Goal: Task Accomplishment & Management: Use online tool/utility

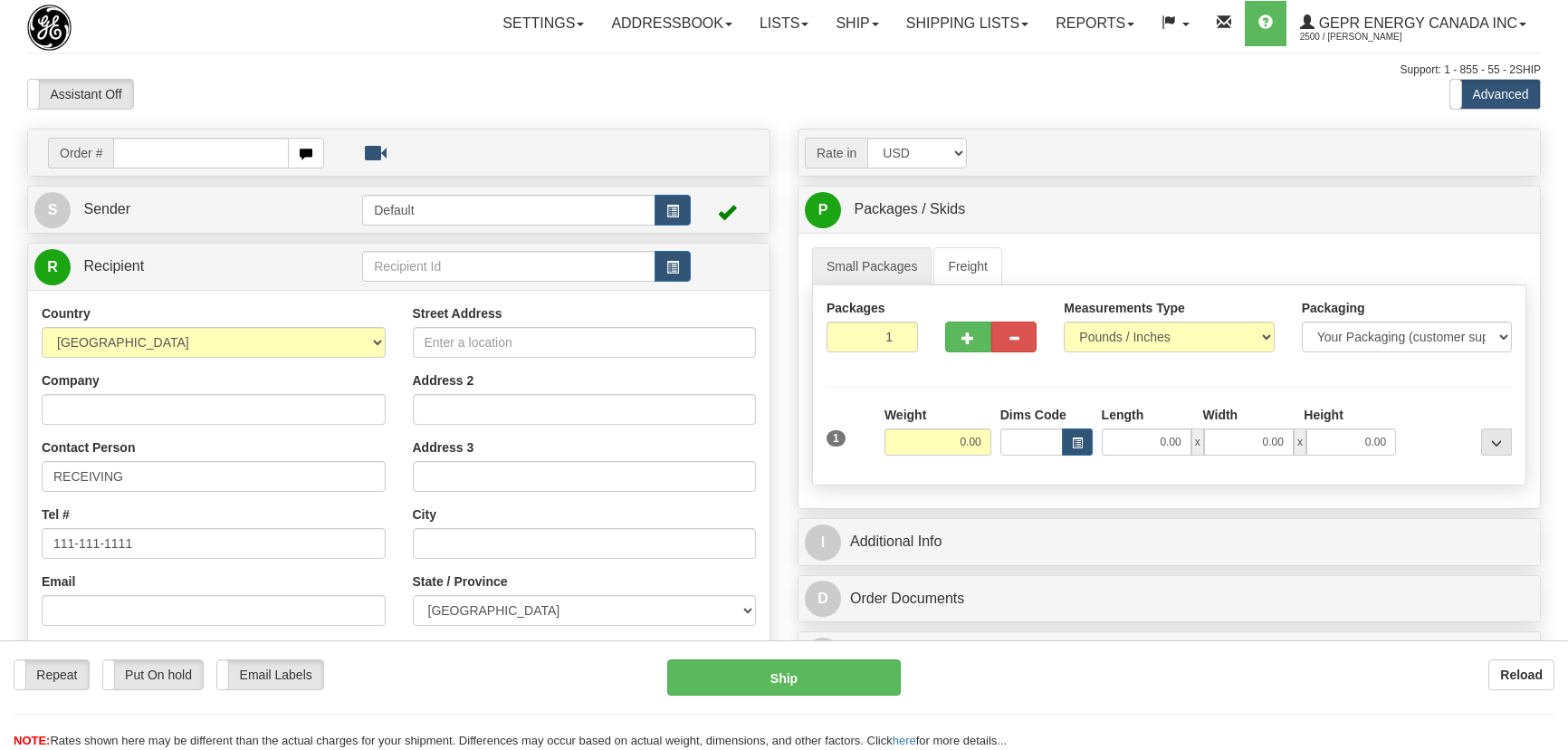
select select "ON"
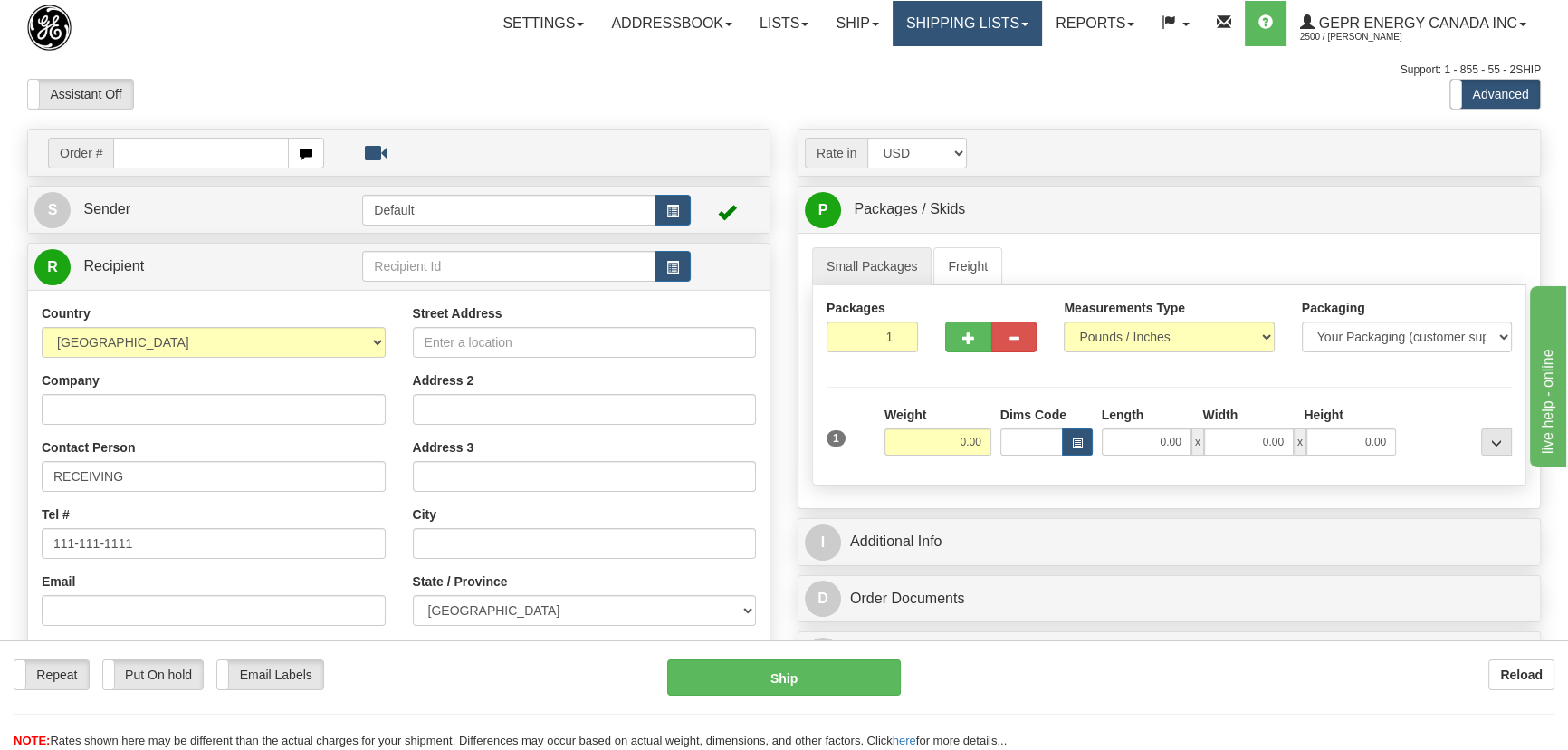
click at [930, 33] on link "Shipping lists" at bounding box center [968, 24] width 149 height 45
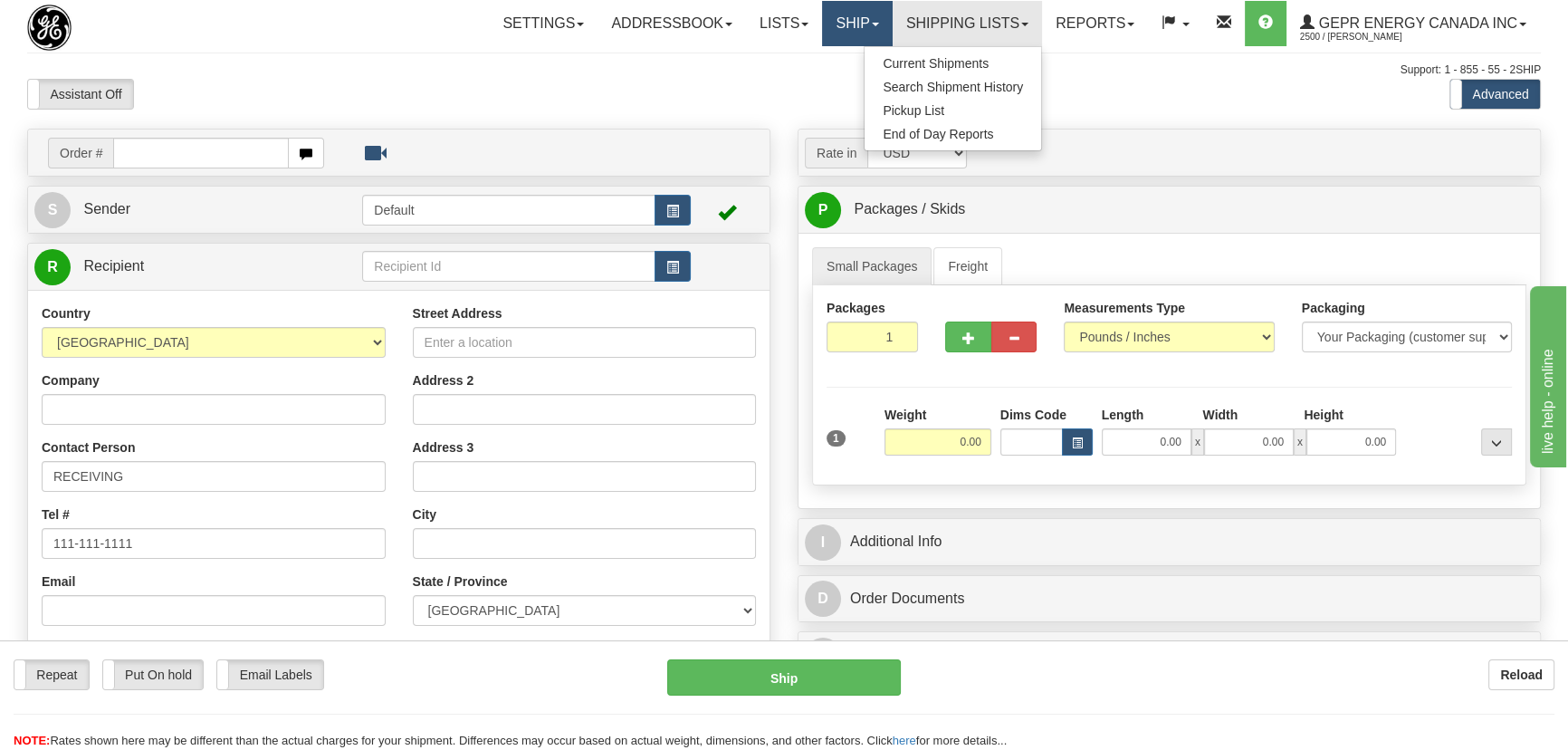
click at [839, 20] on link "Ship" at bounding box center [857, 24] width 70 height 45
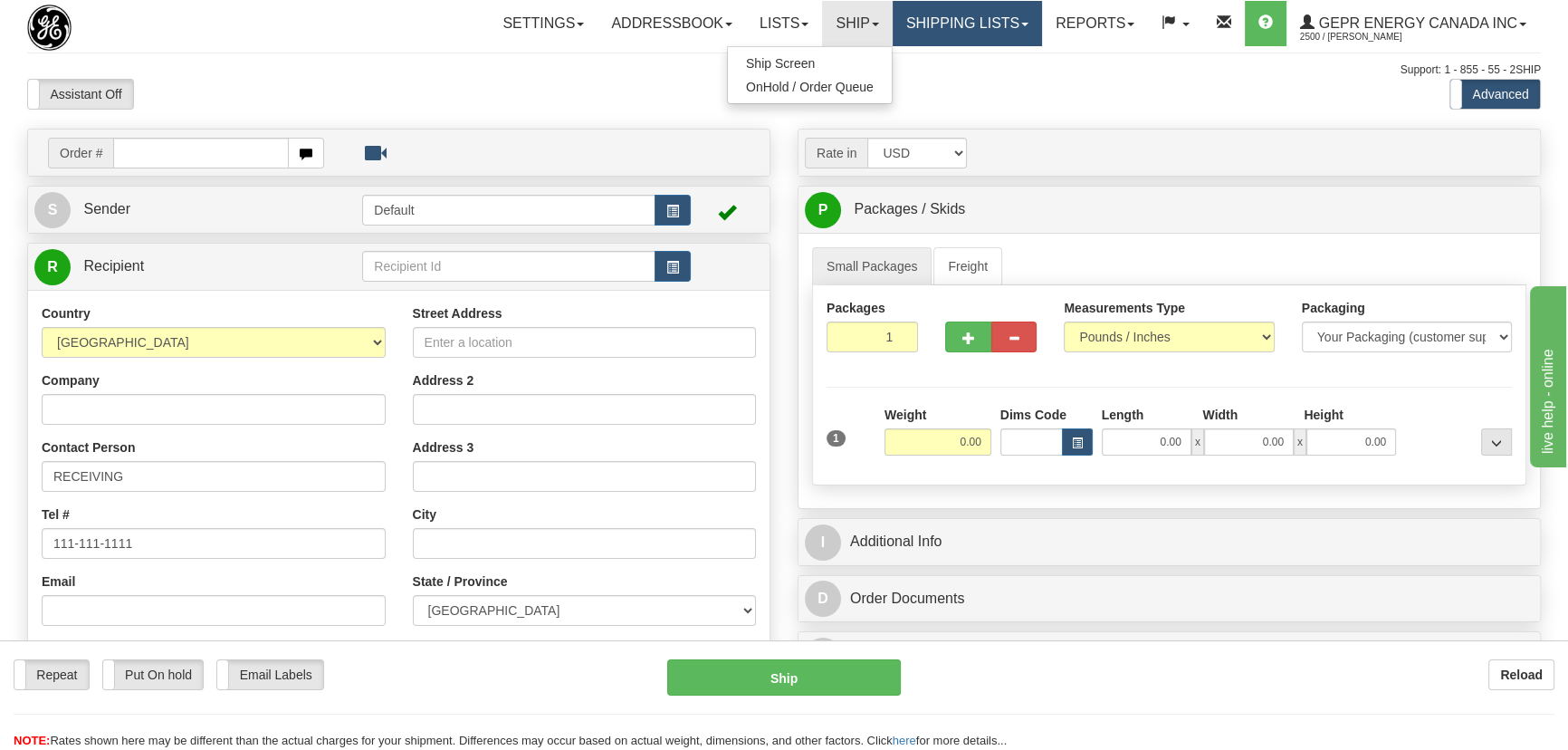
click at [955, 26] on link "Shipping lists" at bounding box center [968, 24] width 149 height 45
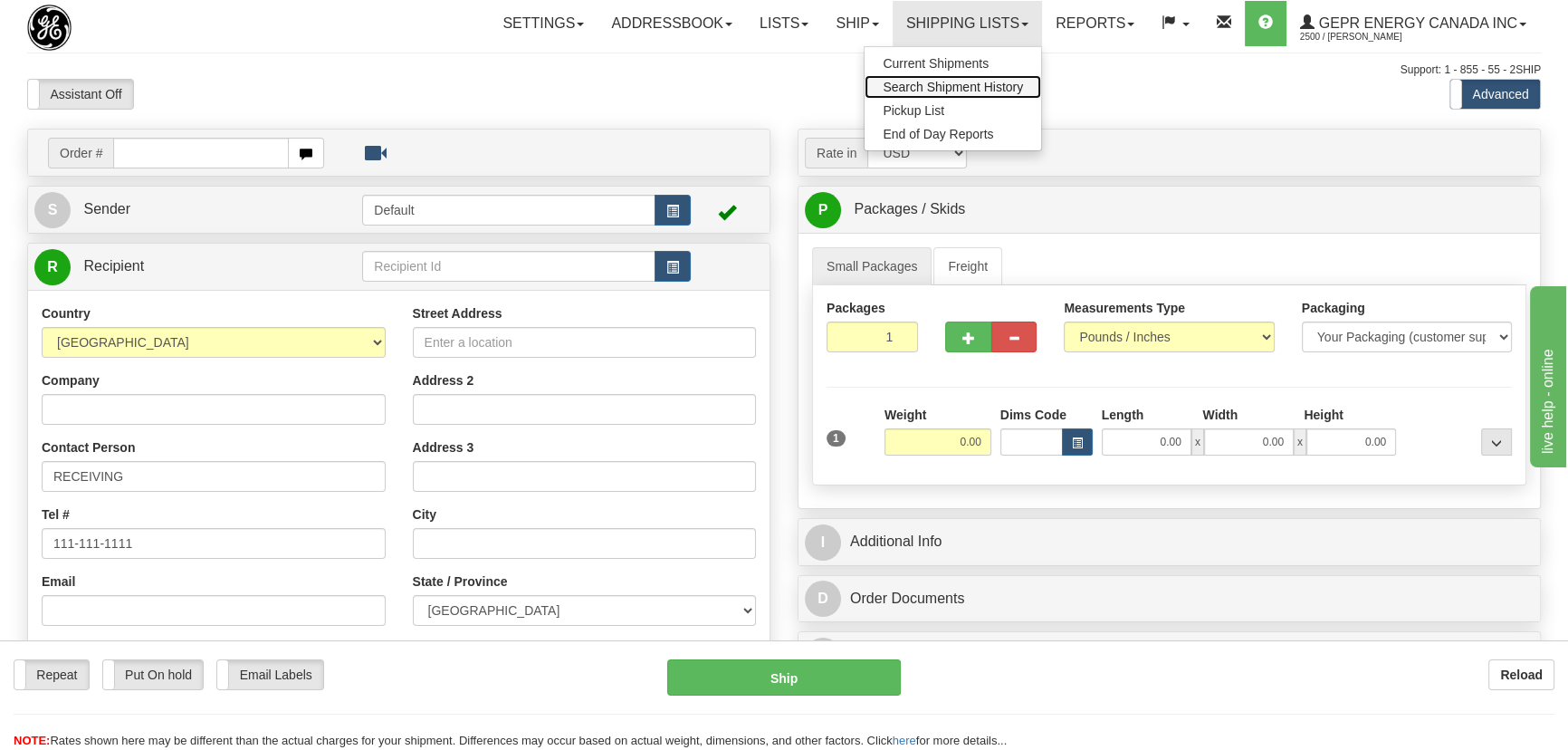
click at [960, 81] on span "Search Shipment History" at bounding box center [953, 86] width 141 height 14
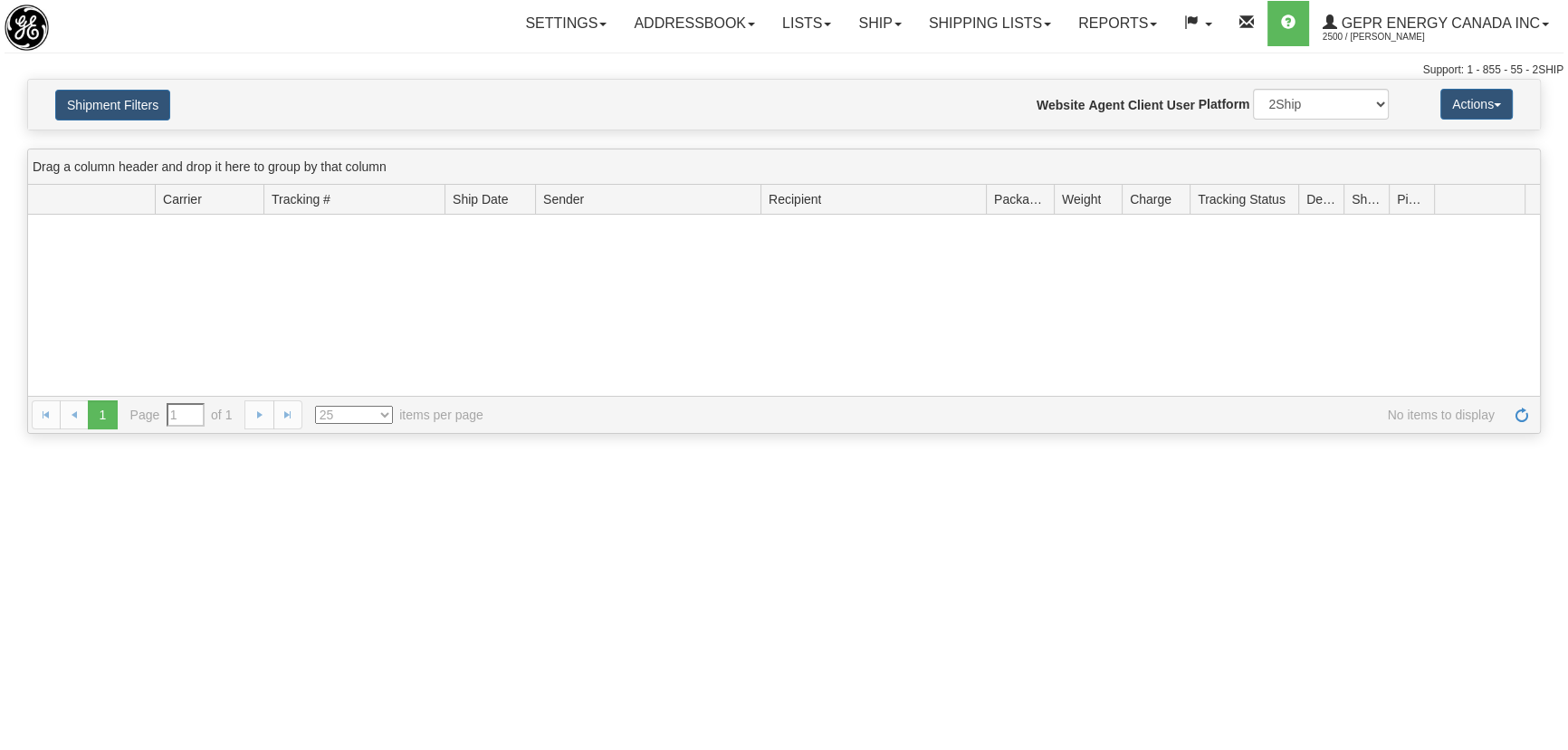
type input "From [DATE] To [DATE]"
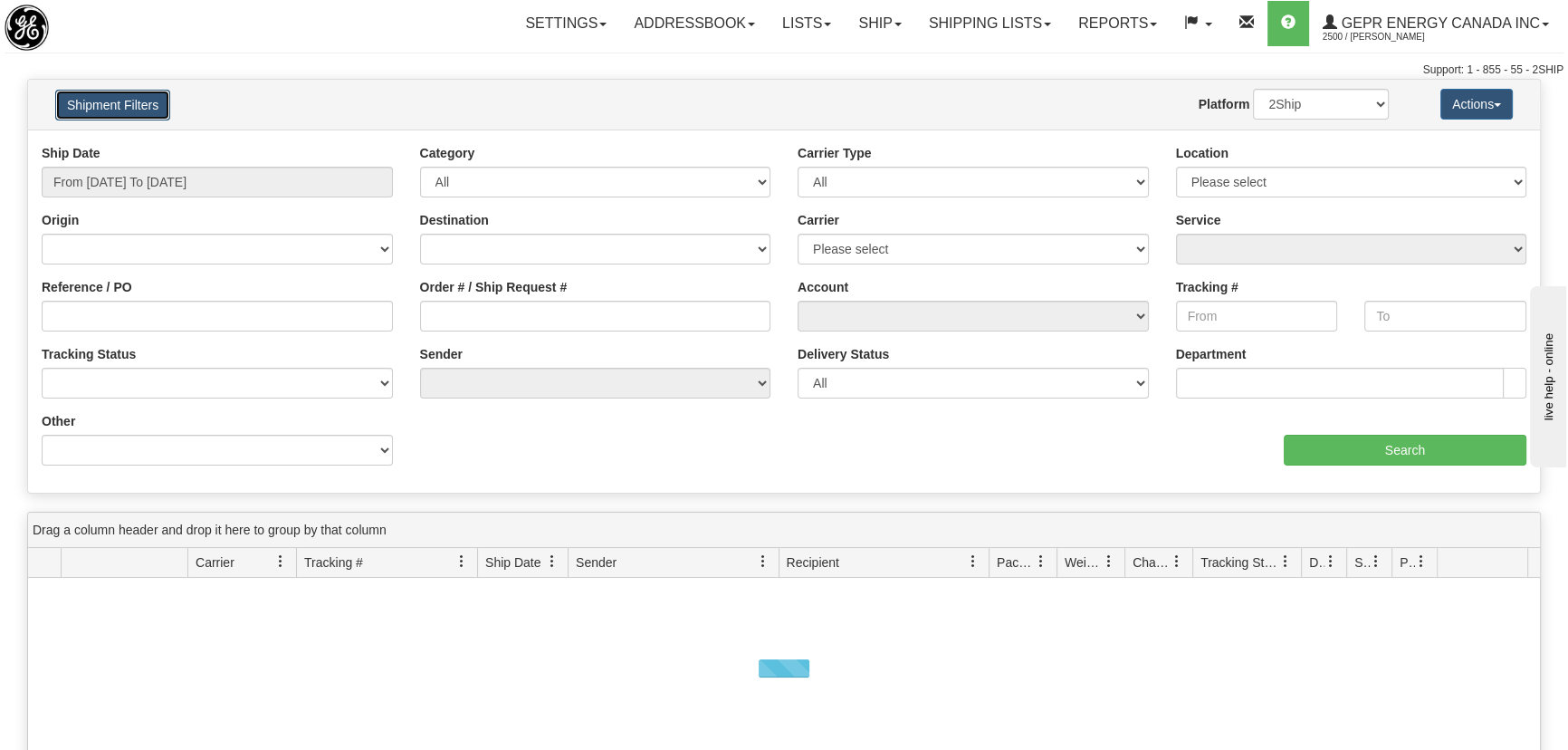
click at [119, 110] on button "Shipment Filters" at bounding box center [113, 105] width 115 height 31
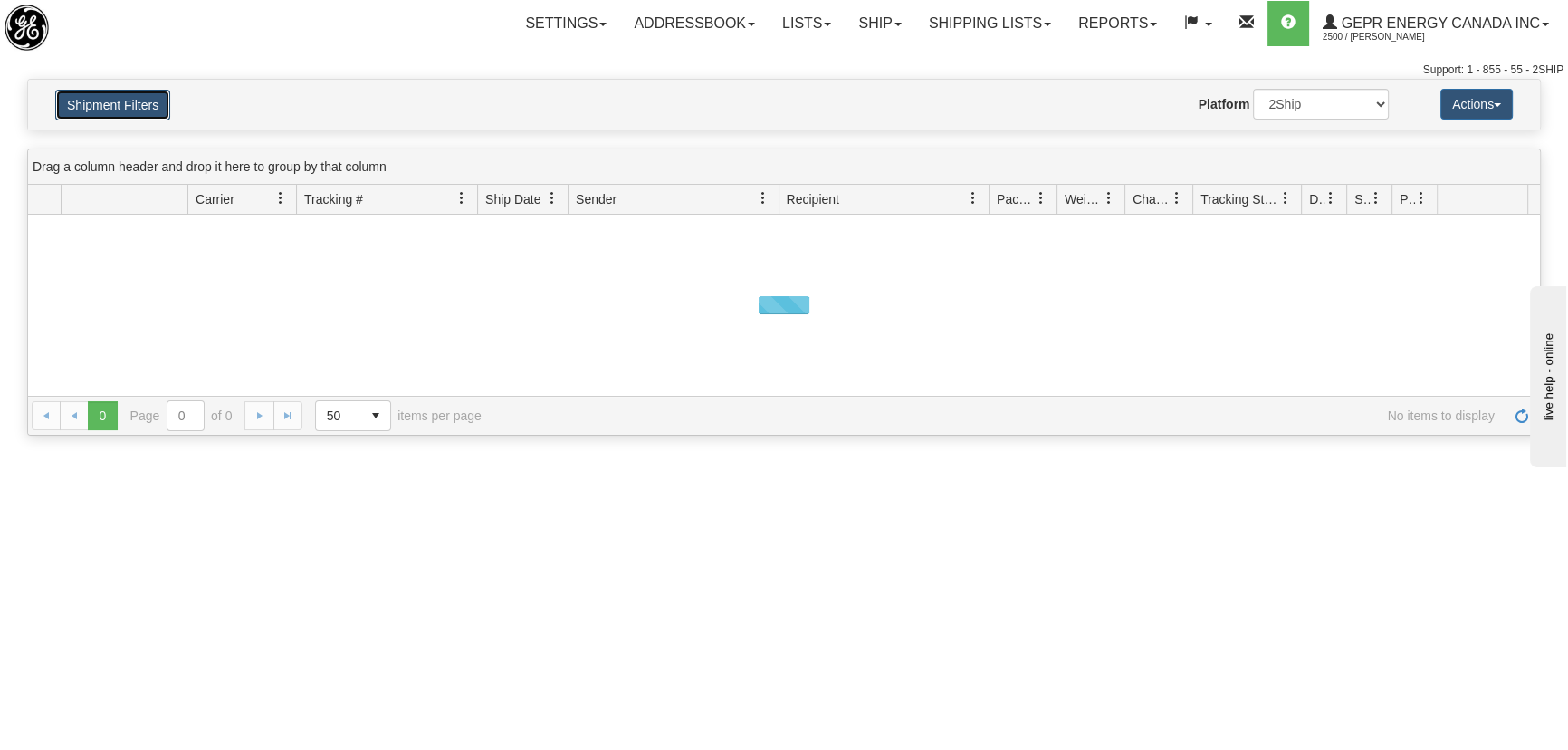
click at [119, 110] on button "Shipment Filters" at bounding box center [113, 105] width 115 height 31
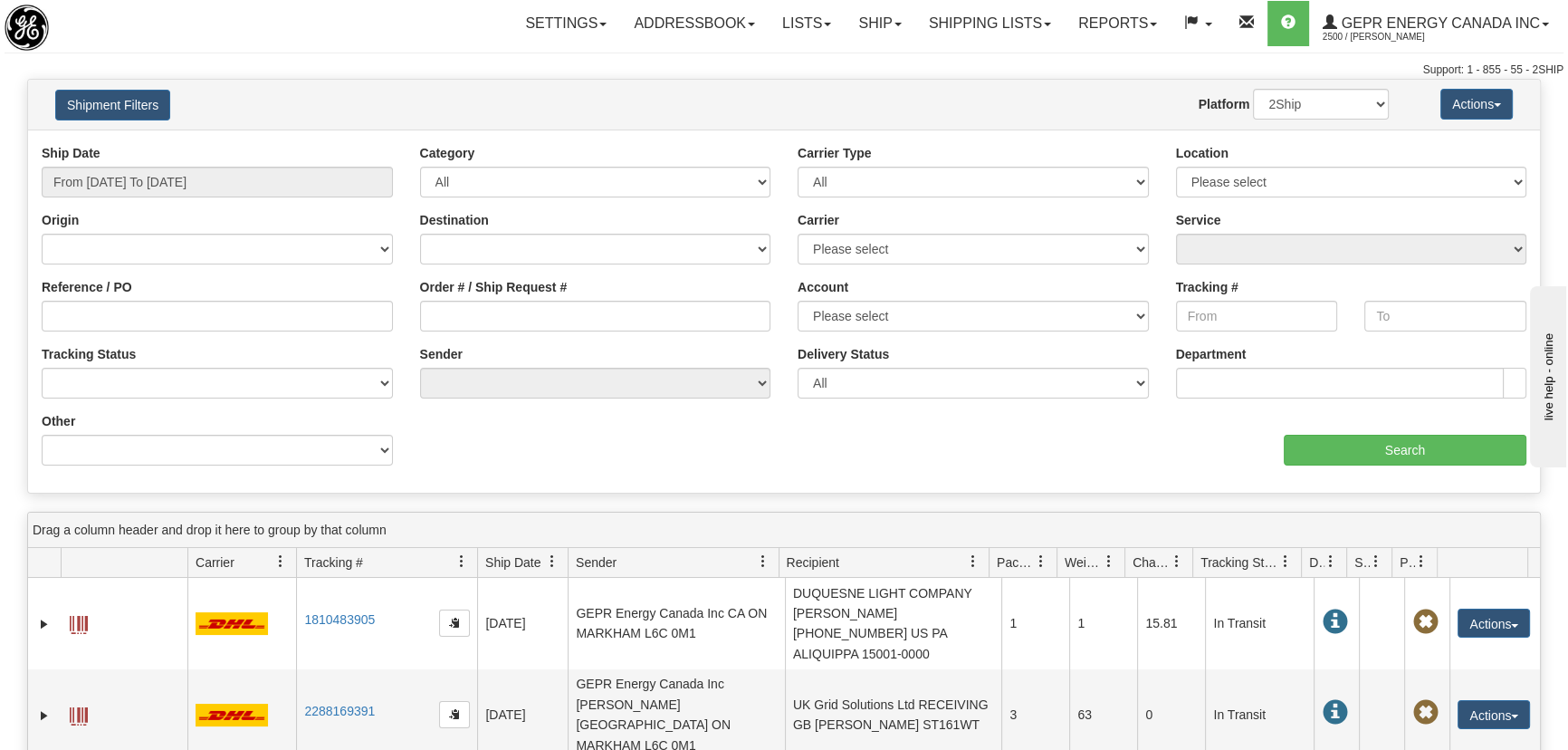
drag, startPoint x: 149, startPoint y: 157, endPoint x: 166, endPoint y: 180, distance: 28.6
click at [154, 164] on div "Ship Date From 08/28/2025 To 08/29/2025" at bounding box center [217, 170] width 351 height 54
click at [166, 184] on input "From 08/28/2025 To 08/29/2025" at bounding box center [217, 181] width 351 height 31
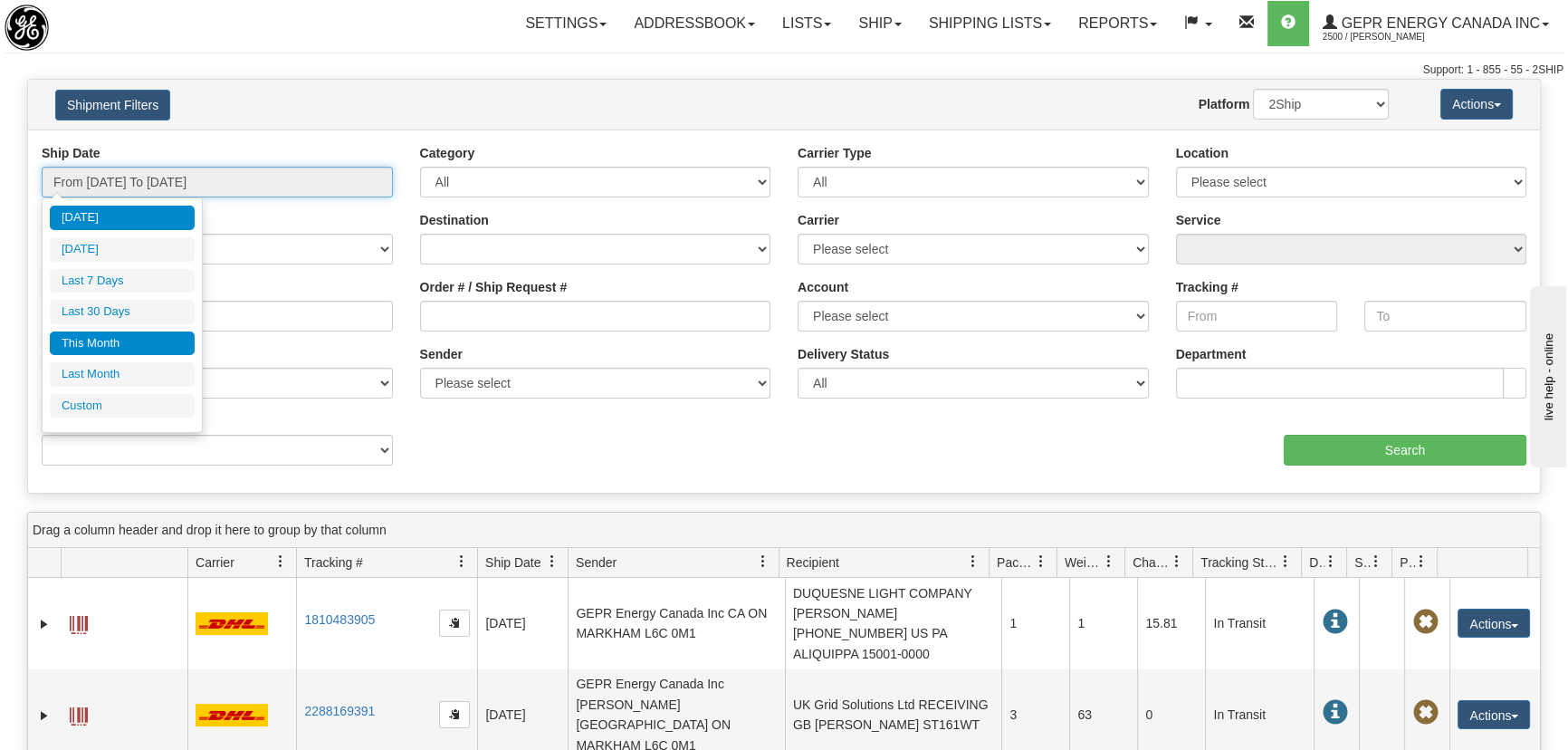
type input "08/28/2025"
type input "[DATE]"
type input "08/01/2025"
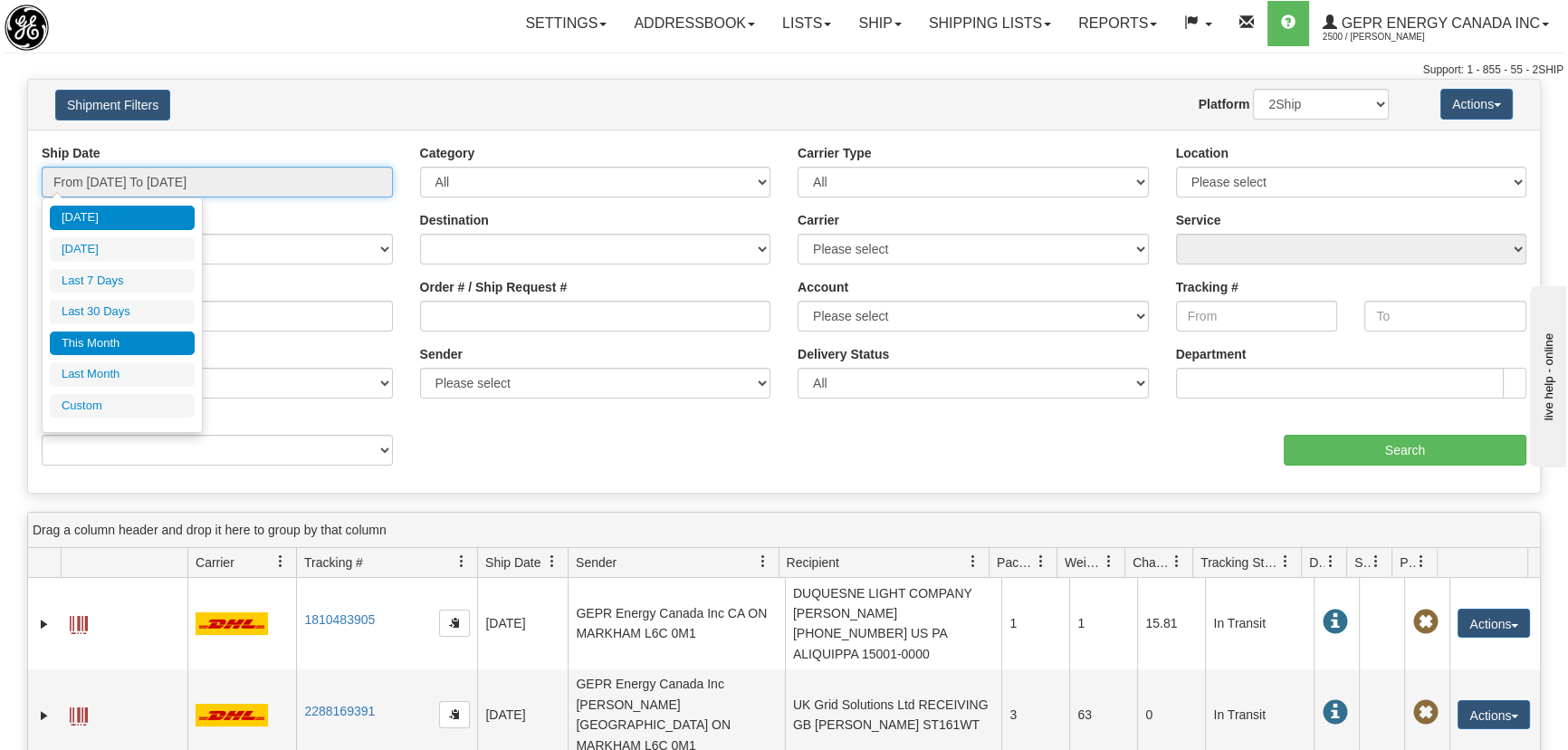
type input "08/31/2025"
type input "[DATE]"
type input "07/01/2025"
type input "07/31/2025"
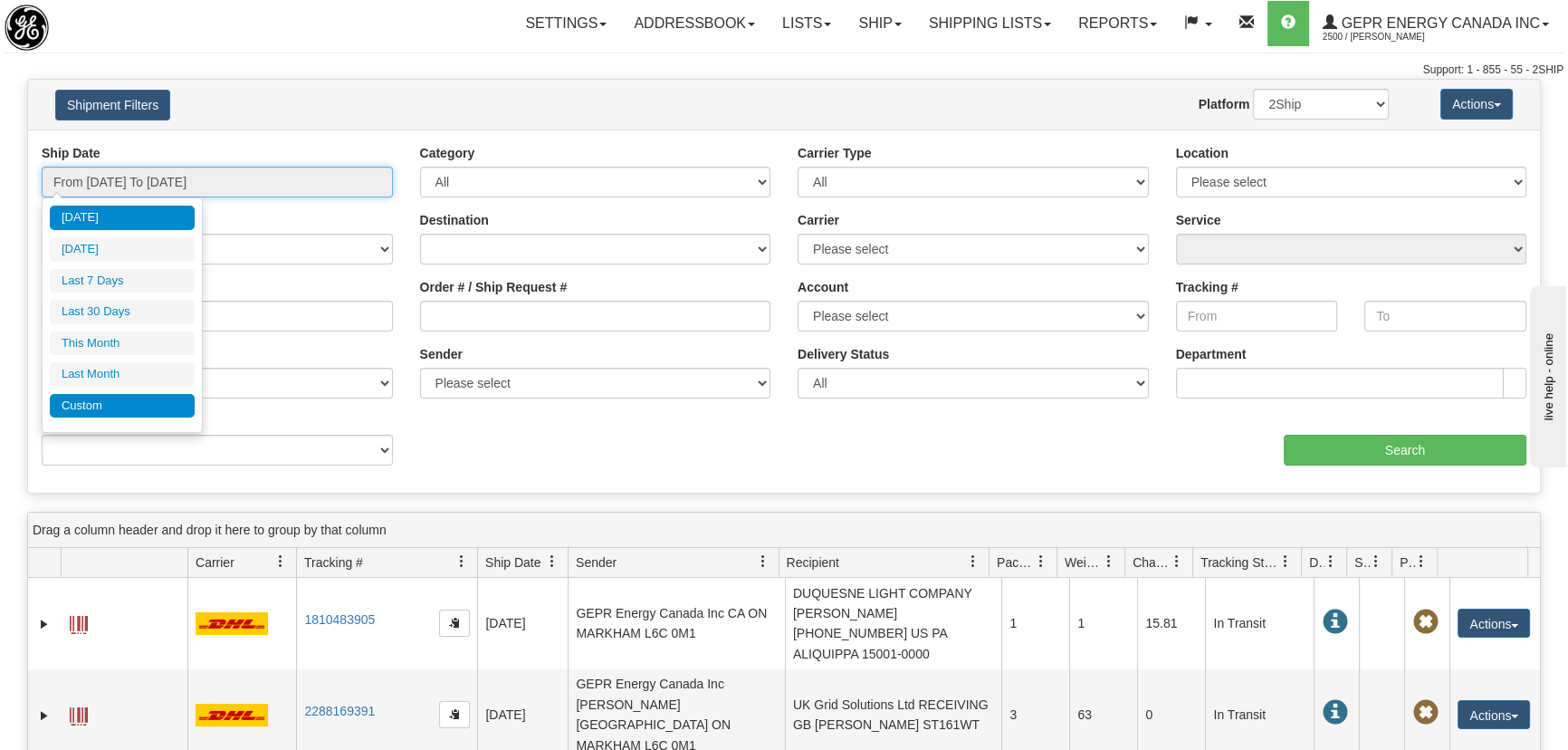
type input "[DATE]"
click at [127, 406] on li "Custom" at bounding box center [122, 406] width 144 height 25
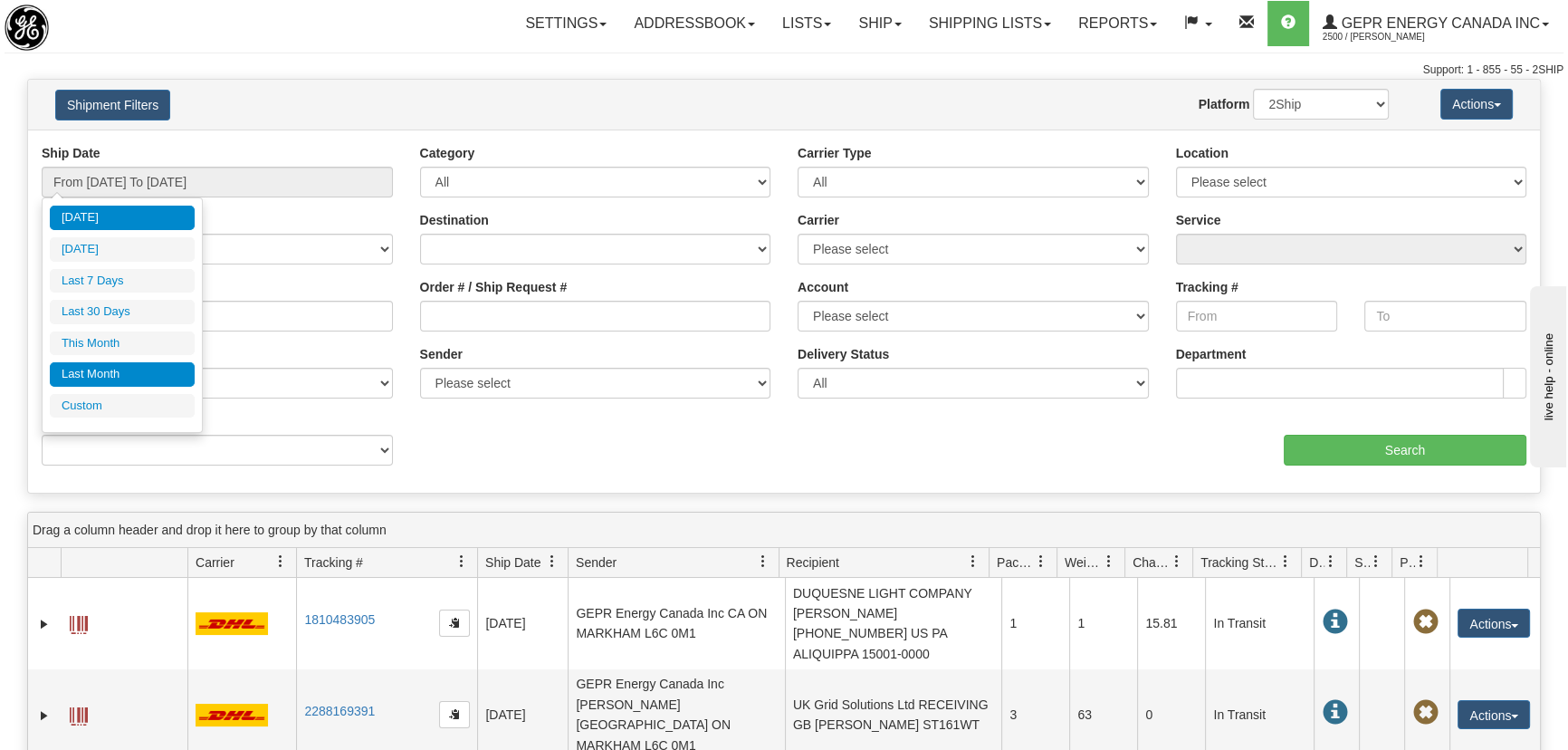
type input "07/01/2025"
type input "07/31/2025"
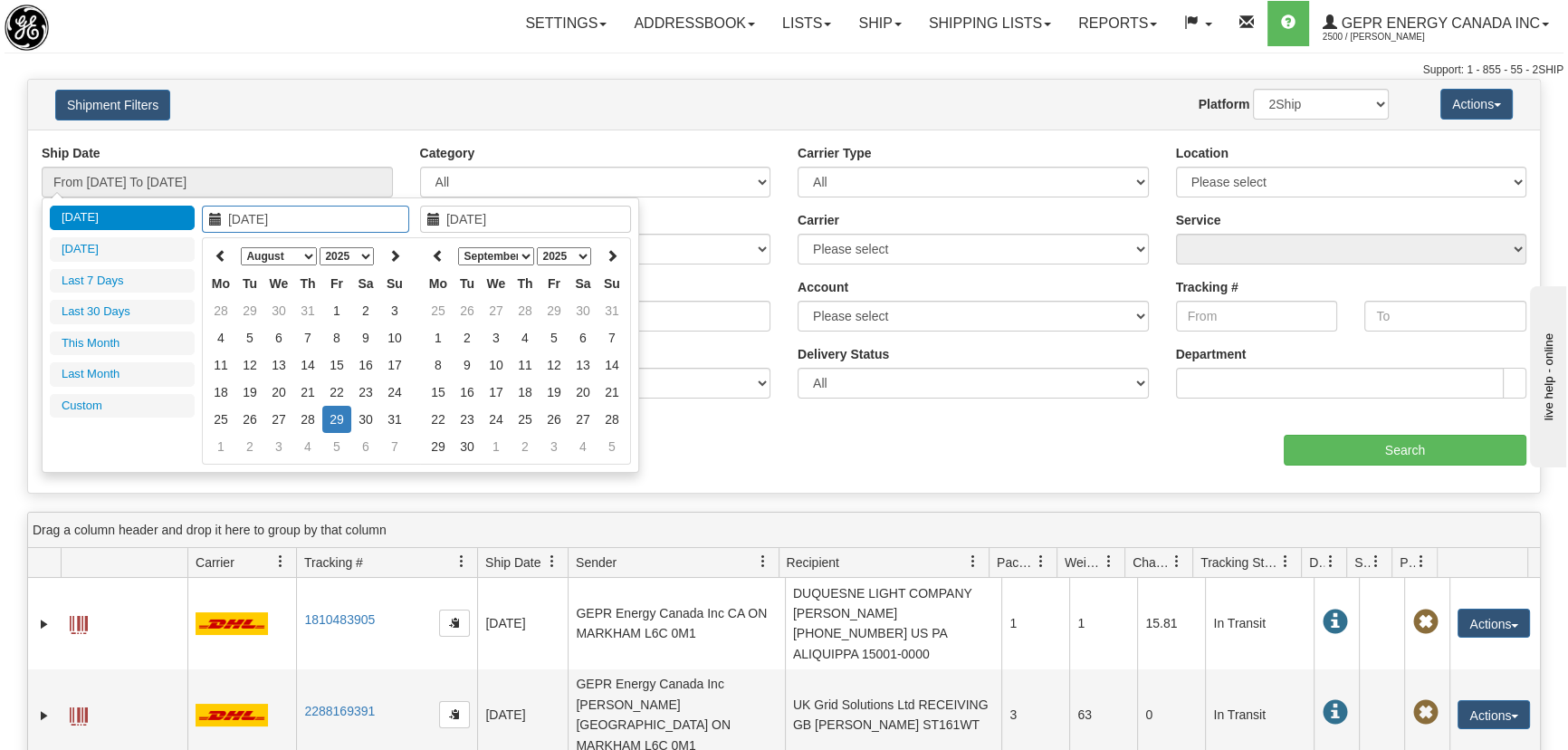
type input "08/01/2025"
type input "08/31/2025"
type input "07/28/2025"
type input "[DATE]"
click at [223, 253] on icon at bounding box center [220, 255] width 12 height 12
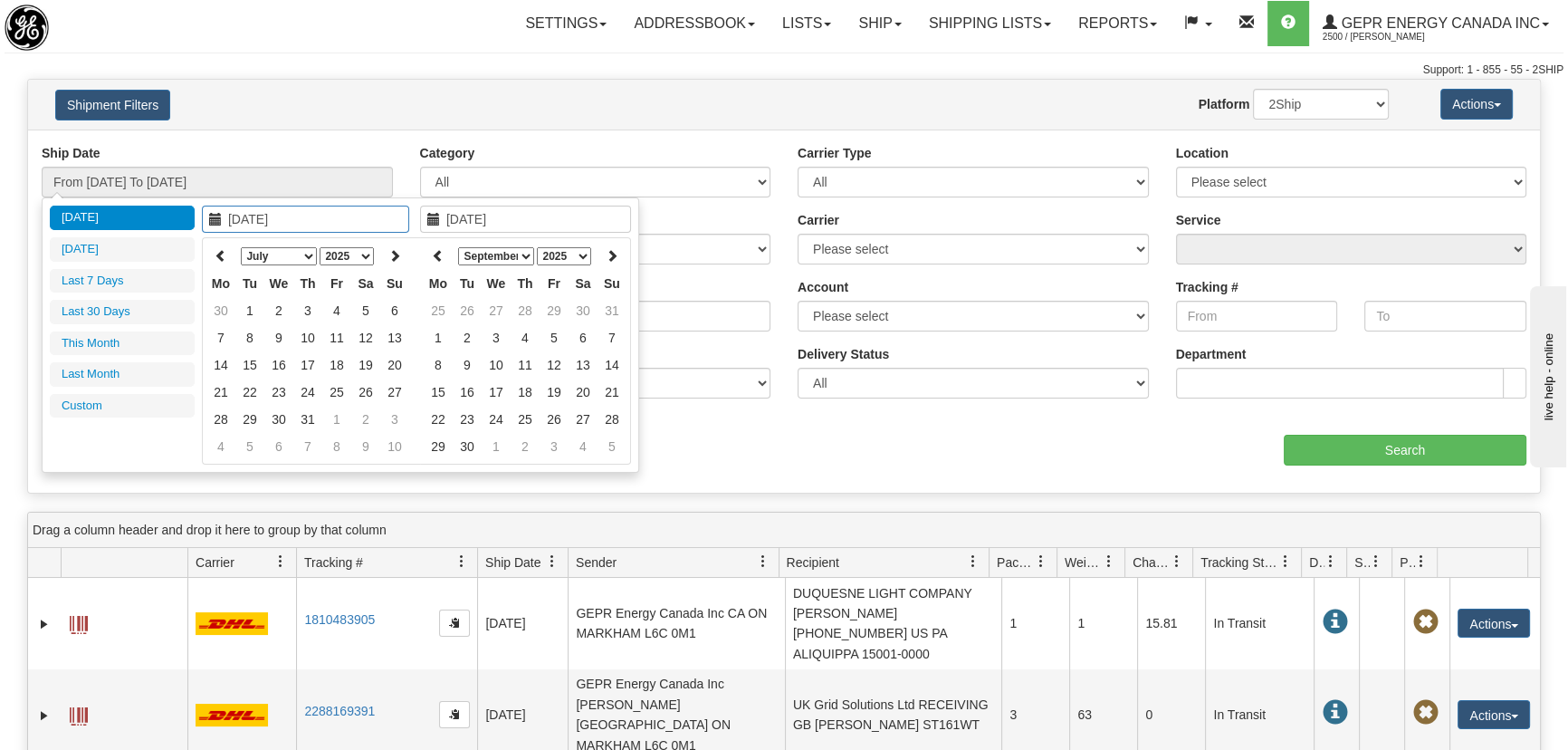
click at [223, 253] on icon at bounding box center [220, 255] width 12 height 12
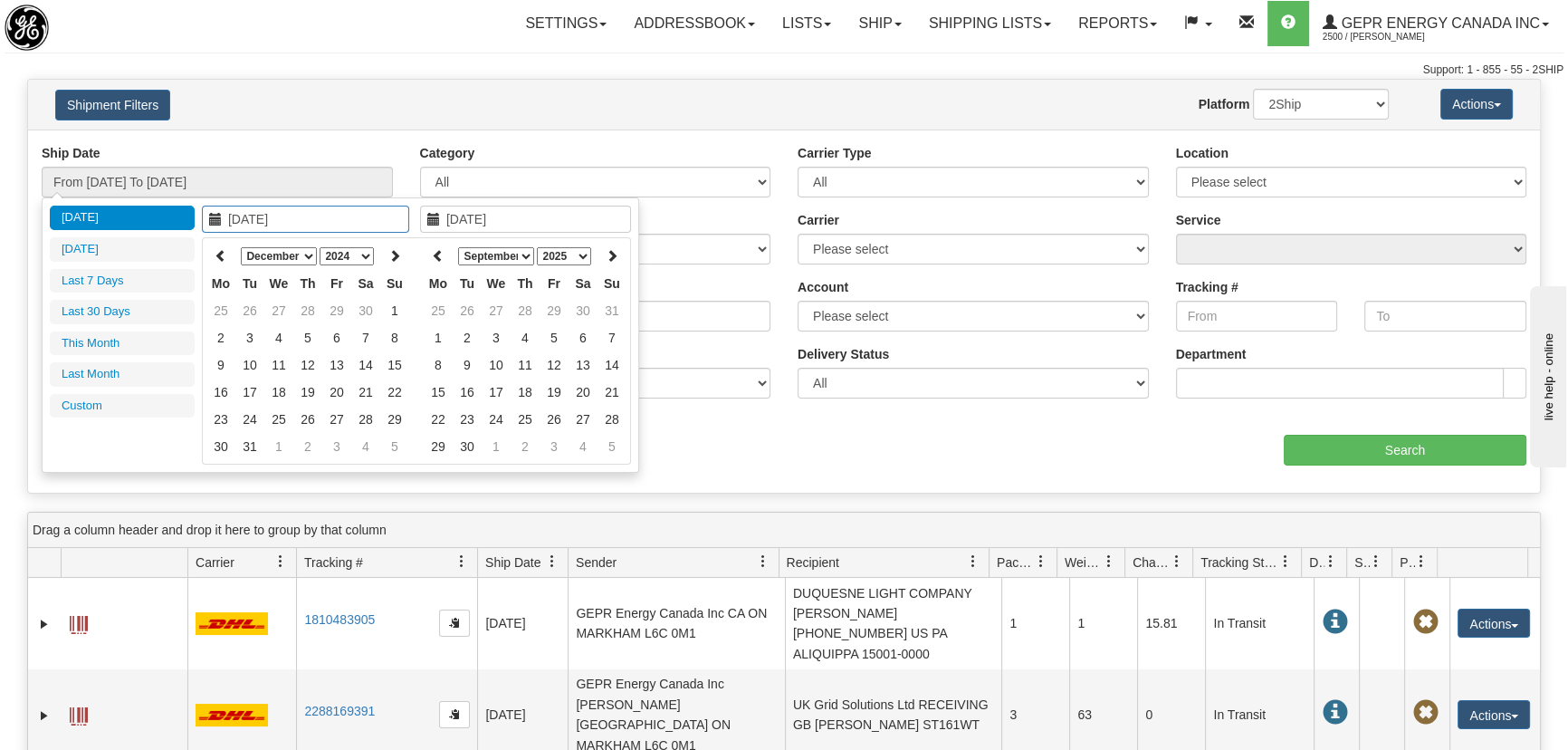
click at [223, 253] on icon at bounding box center [220, 255] width 12 height 12
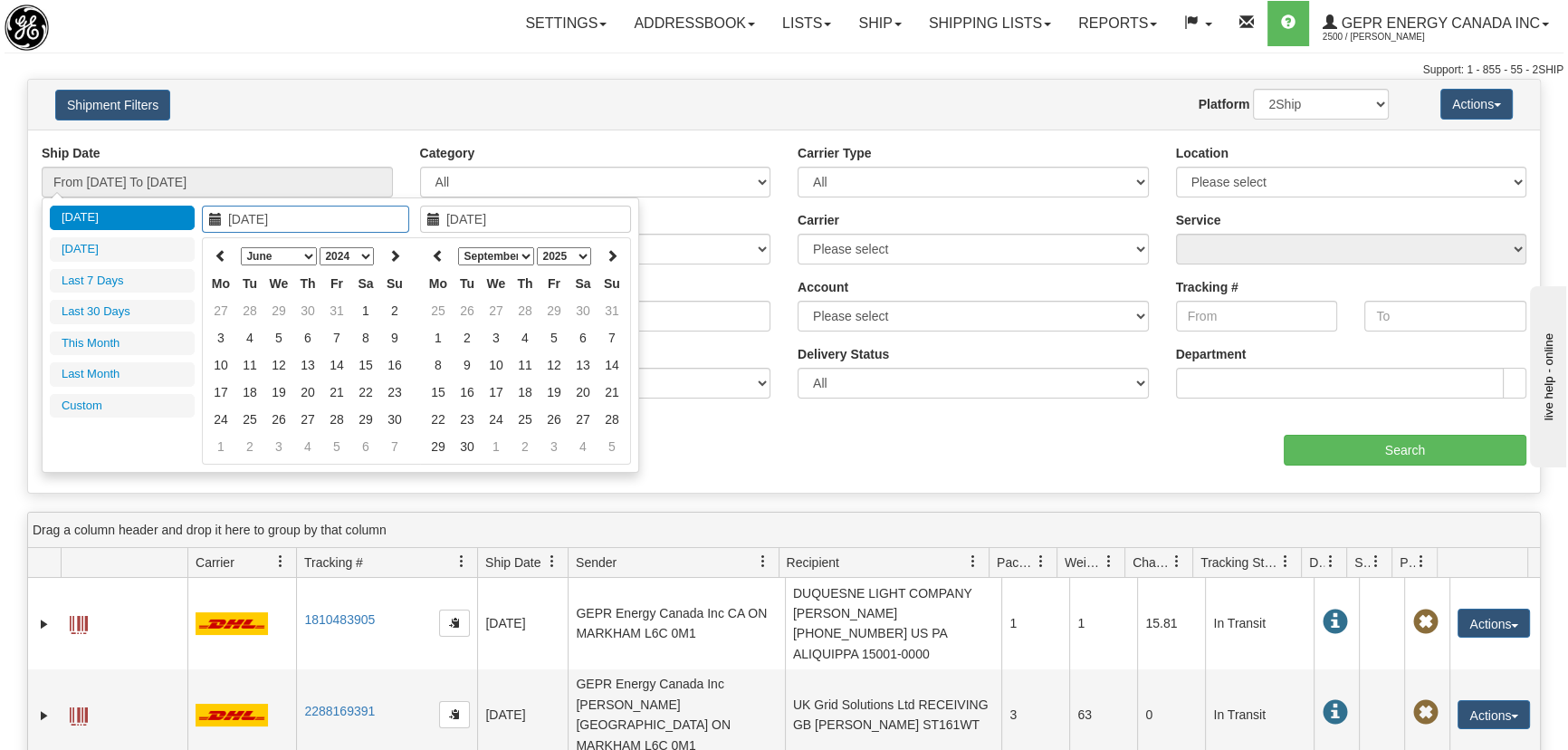
click at [223, 253] on icon at bounding box center [220, 255] width 12 height 12
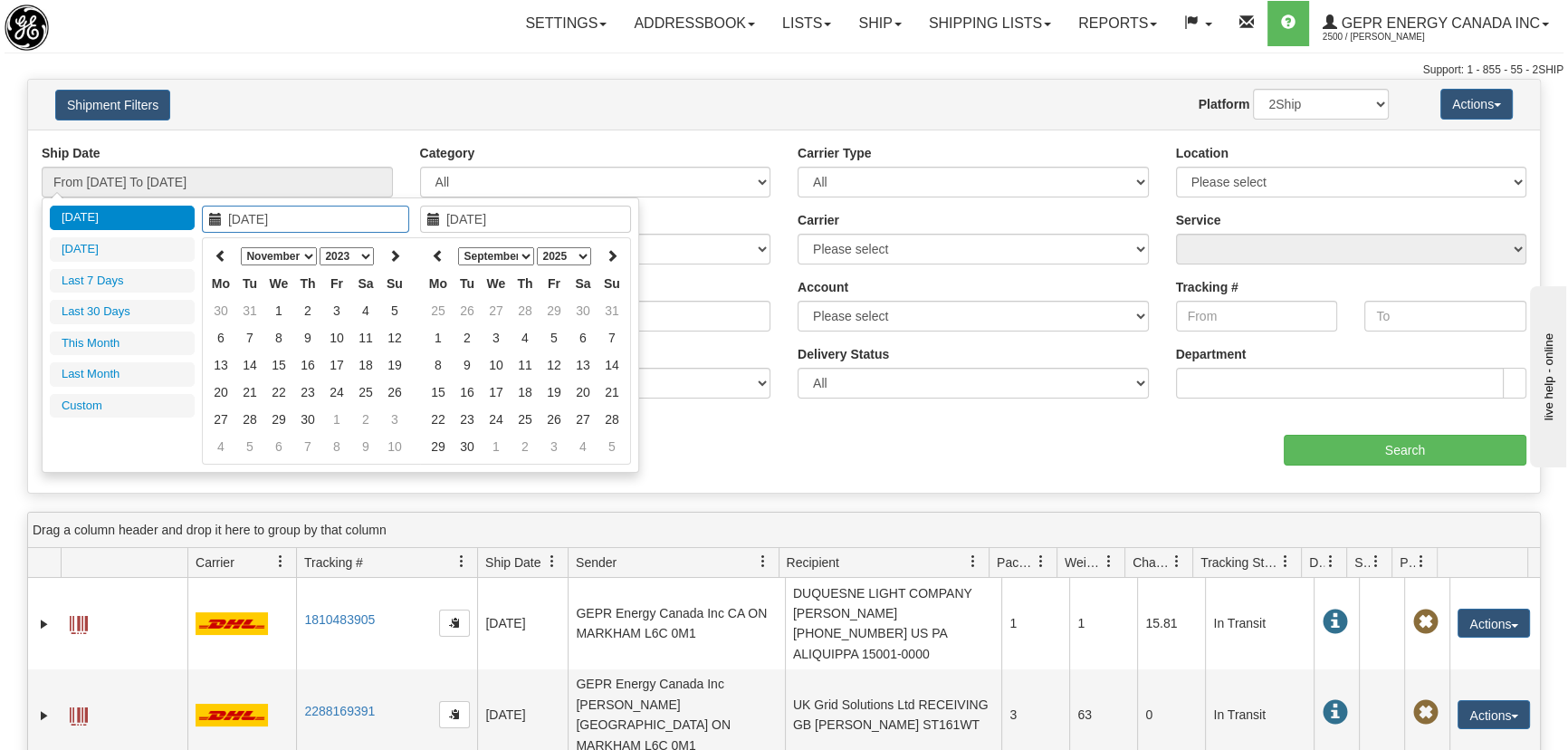
click at [223, 253] on icon at bounding box center [220, 255] width 12 height 12
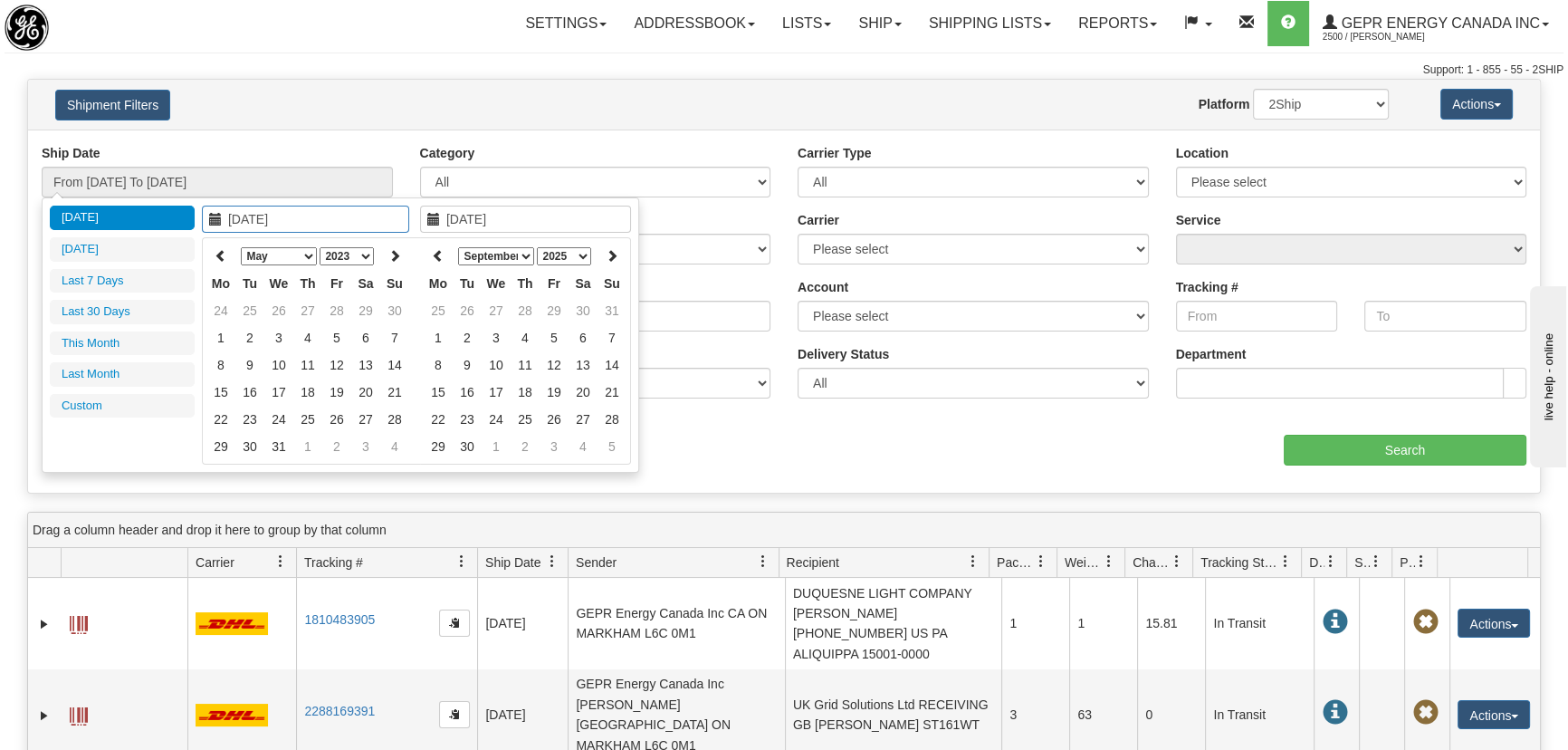
click at [223, 253] on icon at bounding box center [220, 255] width 12 height 12
type input "03/01/2023"
click at [282, 308] on td "1" at bounding box center [278, 311] width 29 height 27
click at [441, 258] on icon at bounding box center [437, 255] width 12 height 12
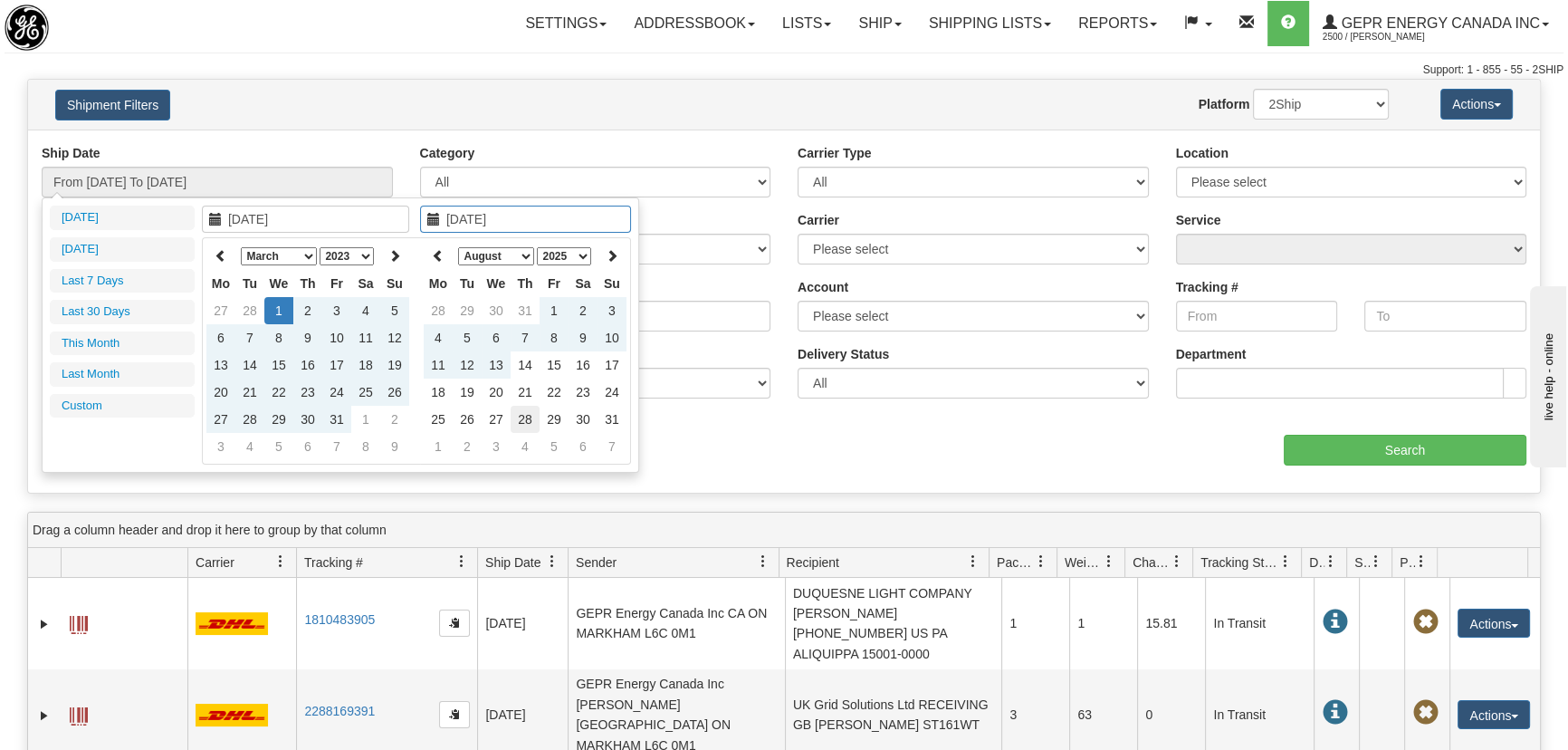
type input "08/28/2025"
click at [528, 418] on td "28" at bounding box center [525, 419] width 29 height 27
type input "From 03/01/2023 To 08/28/2025"
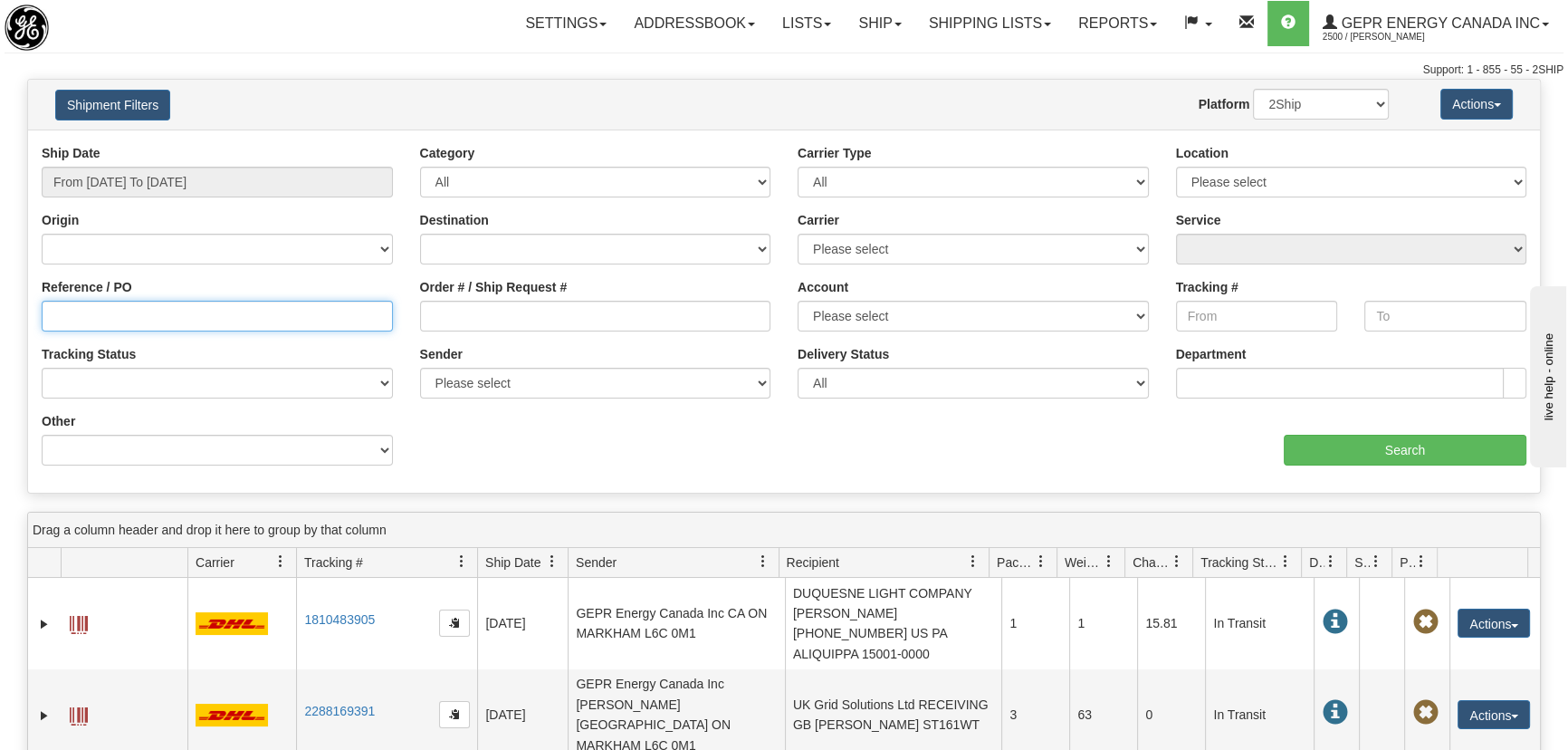
click at [216, 327] on input "Reference / PO" at bounding box center [217, 315] width 351 height 31
drag, startPoint x: 206, startPoint y: 322, endPoint x: 0, endPoint y: 300, distance: 207.2
click at [0, 300] on div "Please wait... × Confirm Delete Delete Cancel × Confirm Delete Yes No Cancel × …" at bounding box center [784, 588] width 1568 height 1021
type input "M800399747"
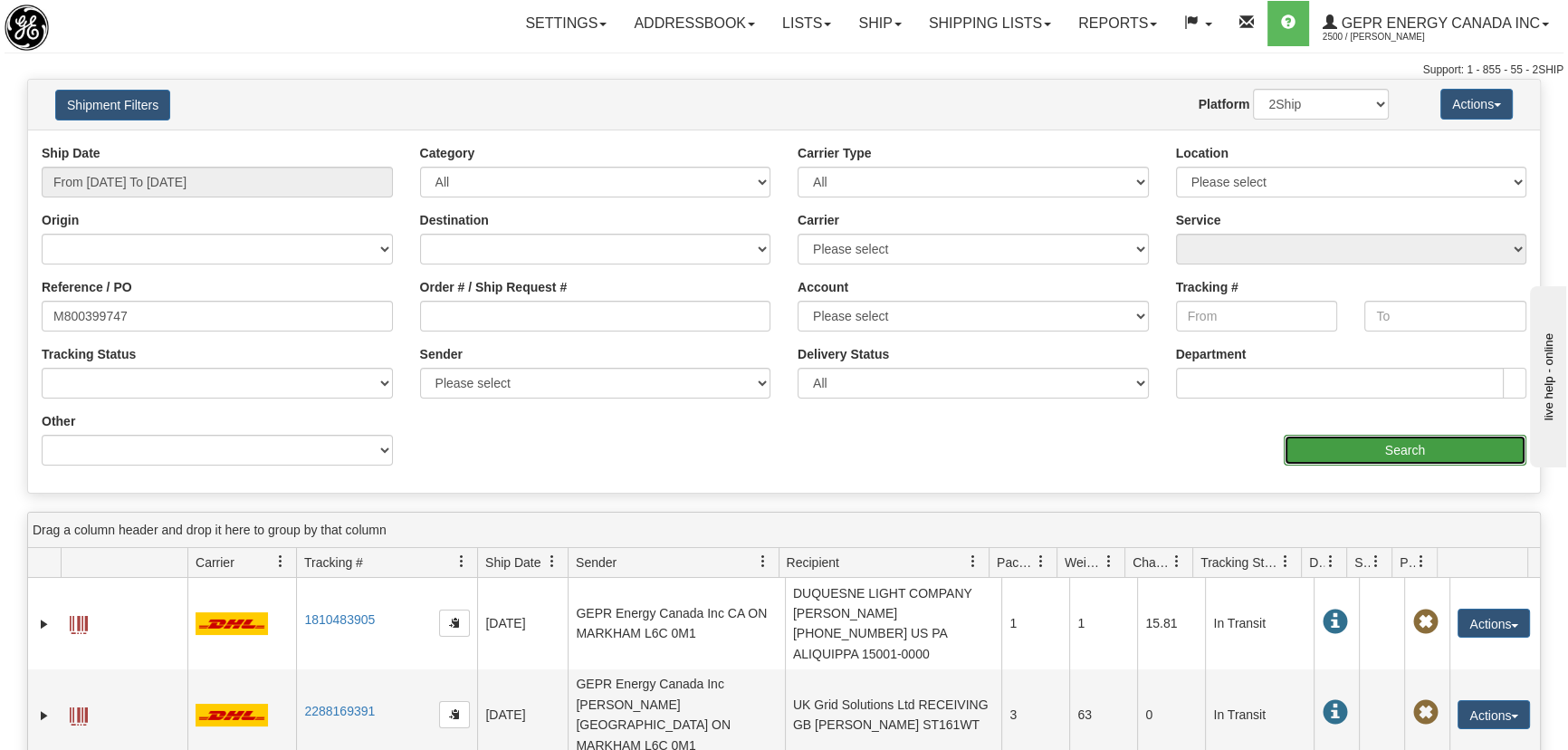
click at [1339, 452] on input "Search" at bounding box center [1405, 450] width 243 height 31
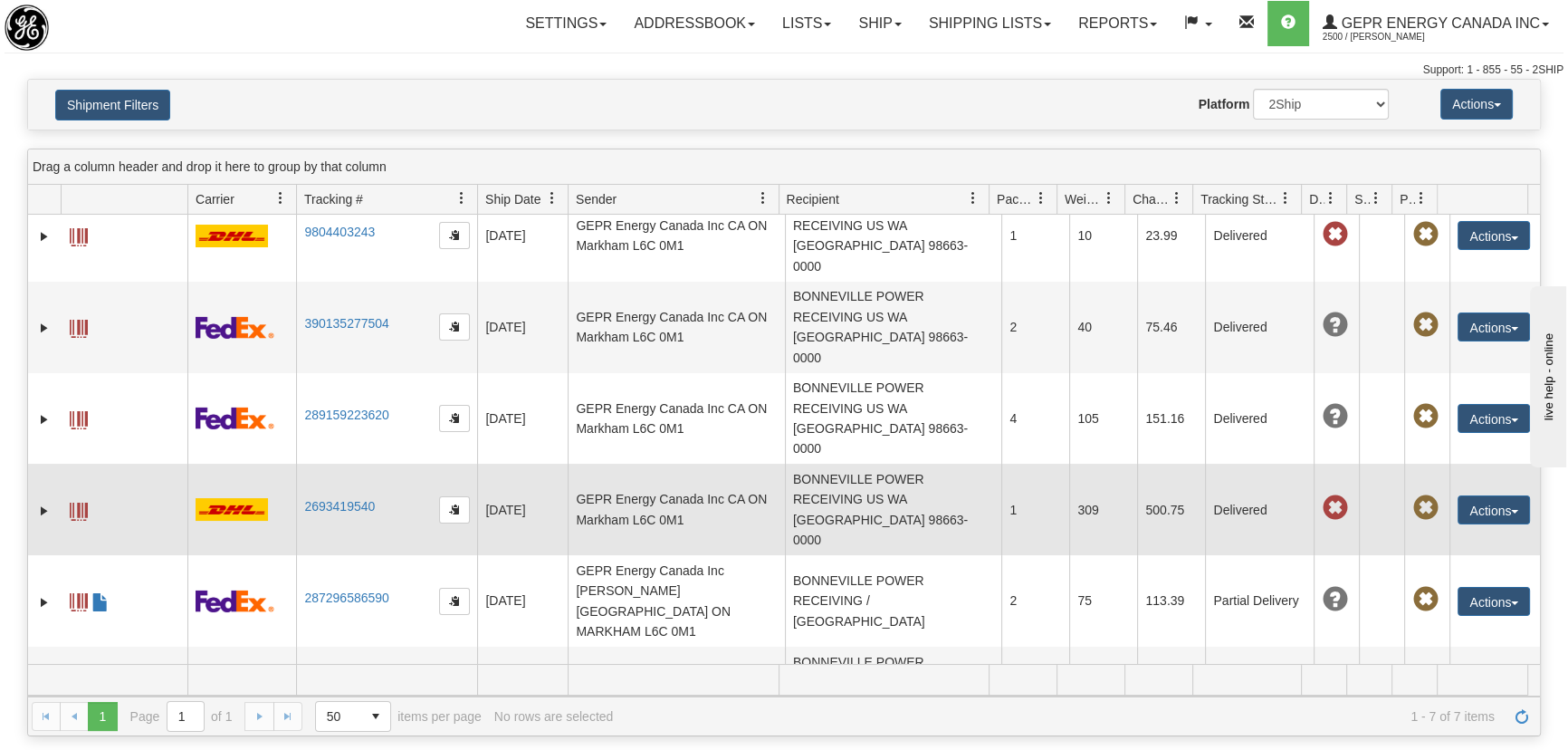
scroll to position [47, 0]
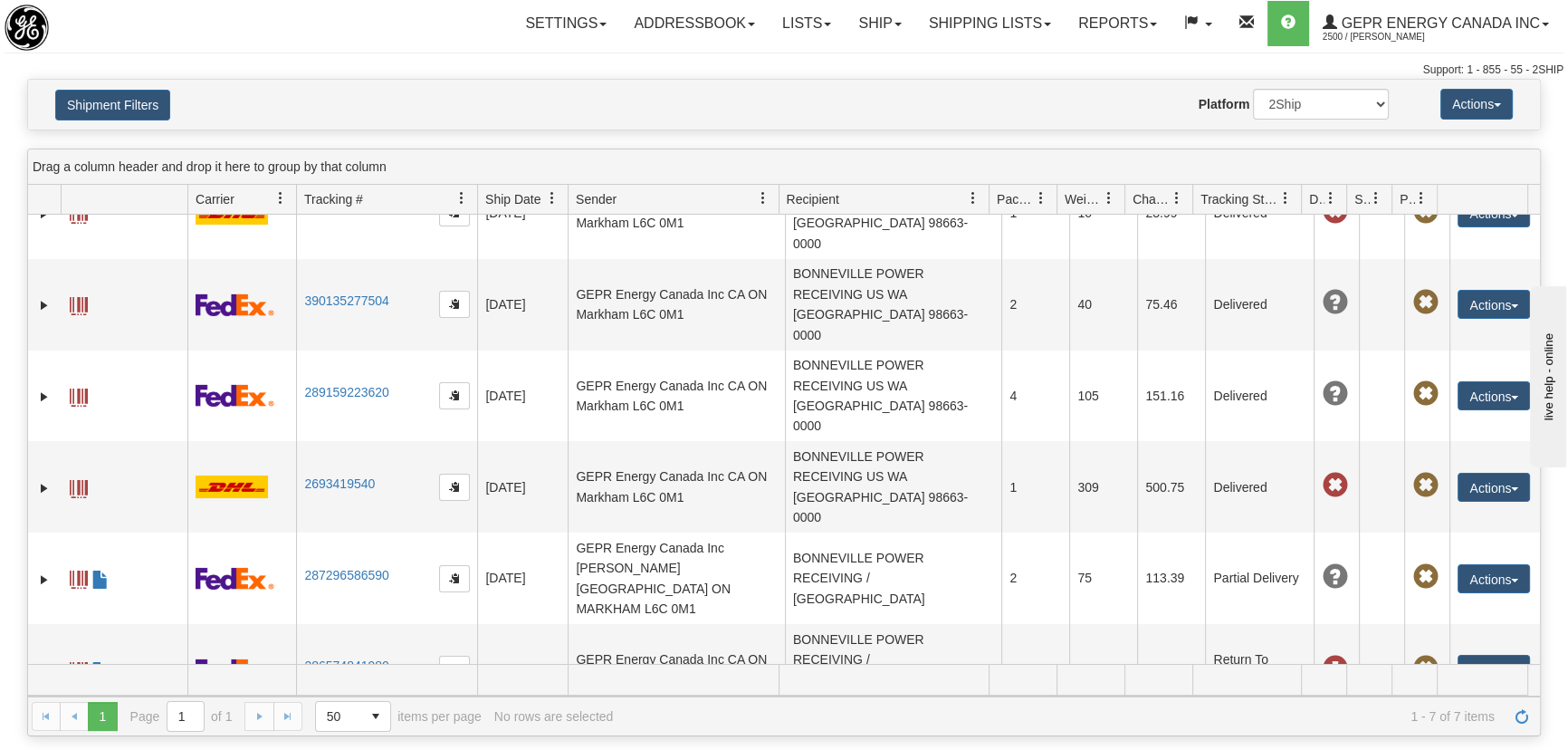
click at [1500, 746] on button "Actions" at bounding box center [1493, 760] width 73 height 29
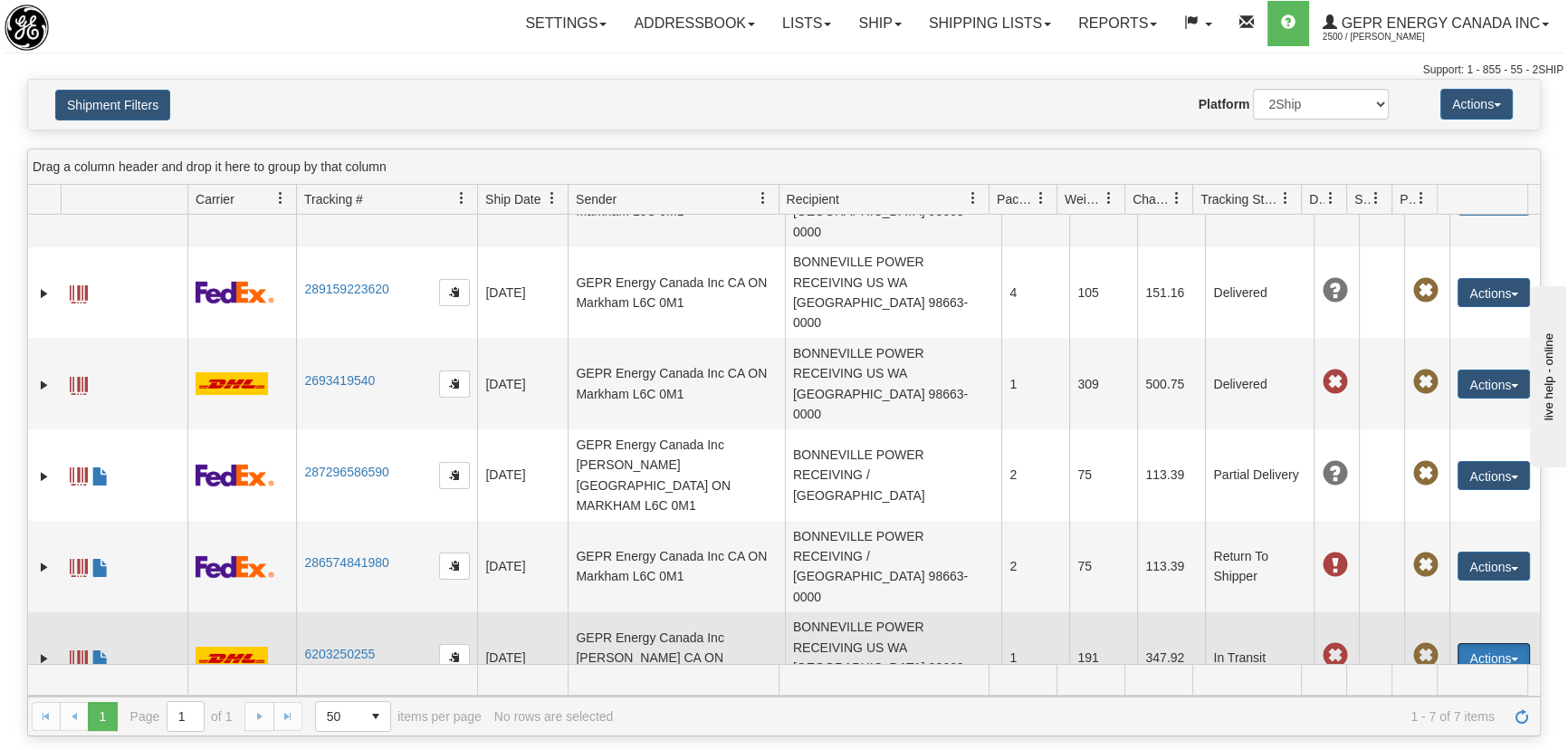
scroll to position [157, 0]
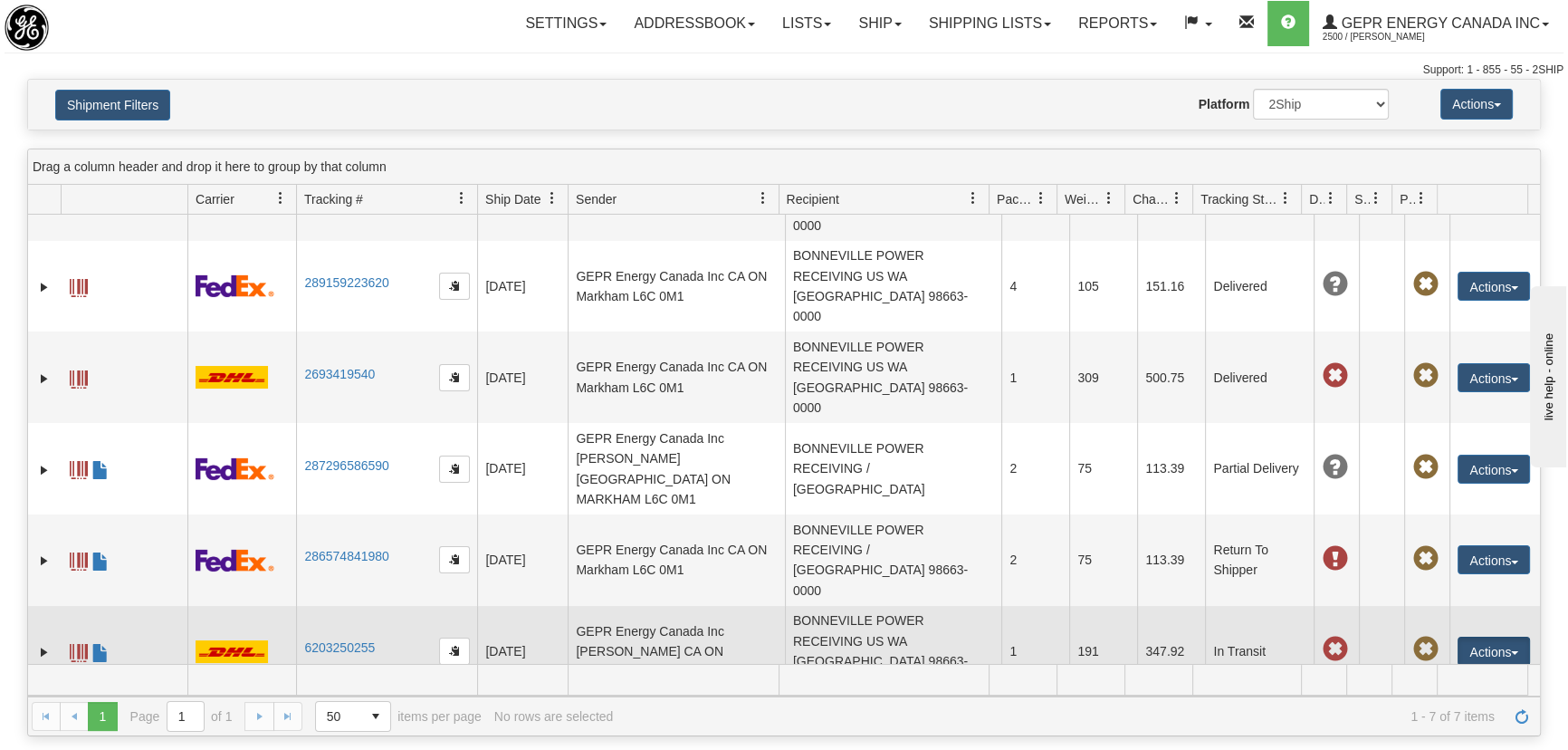
click at [1452, 673] on link "Repeat" at bounding box center [1456, 685] width 144 height 24
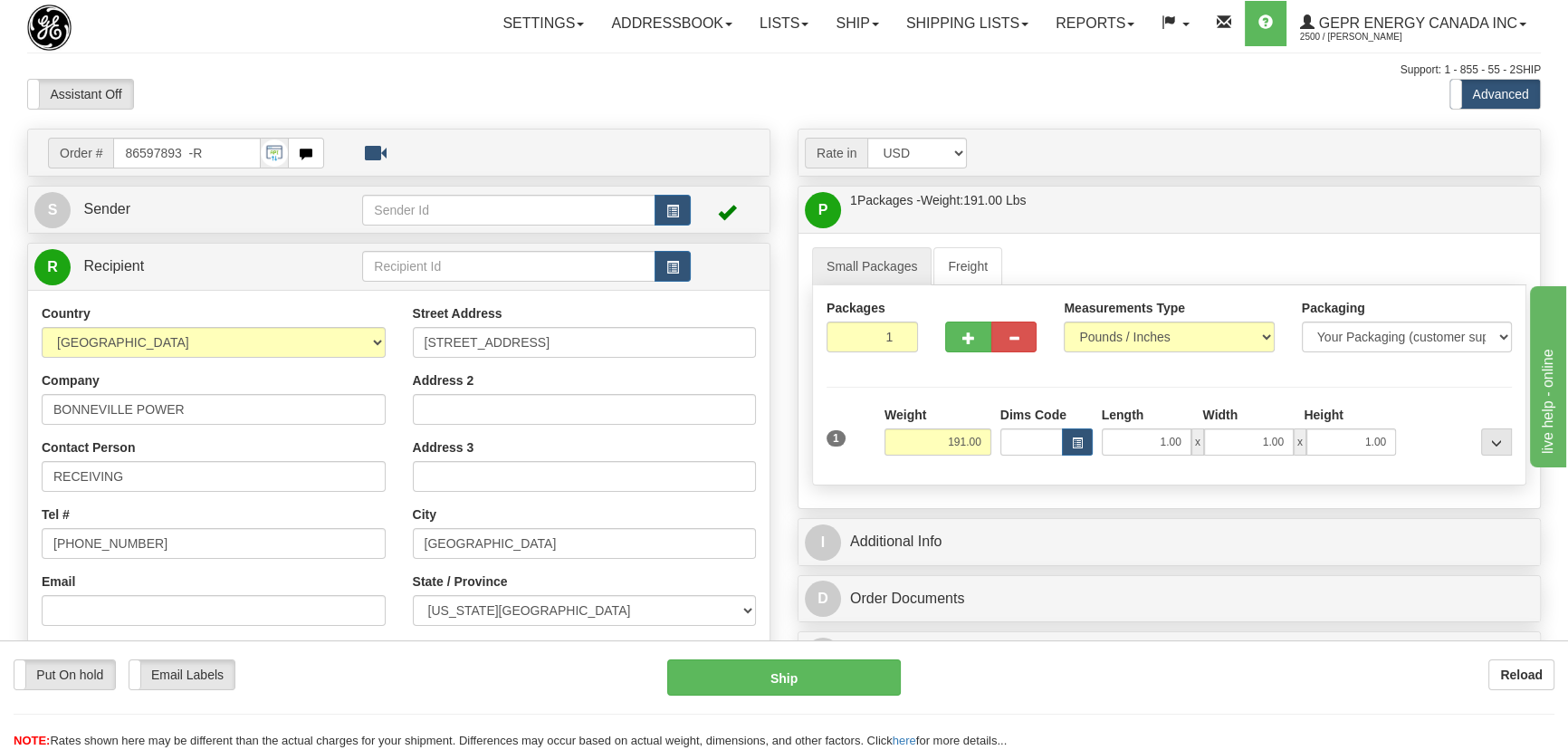
scroll to position [329, 0]
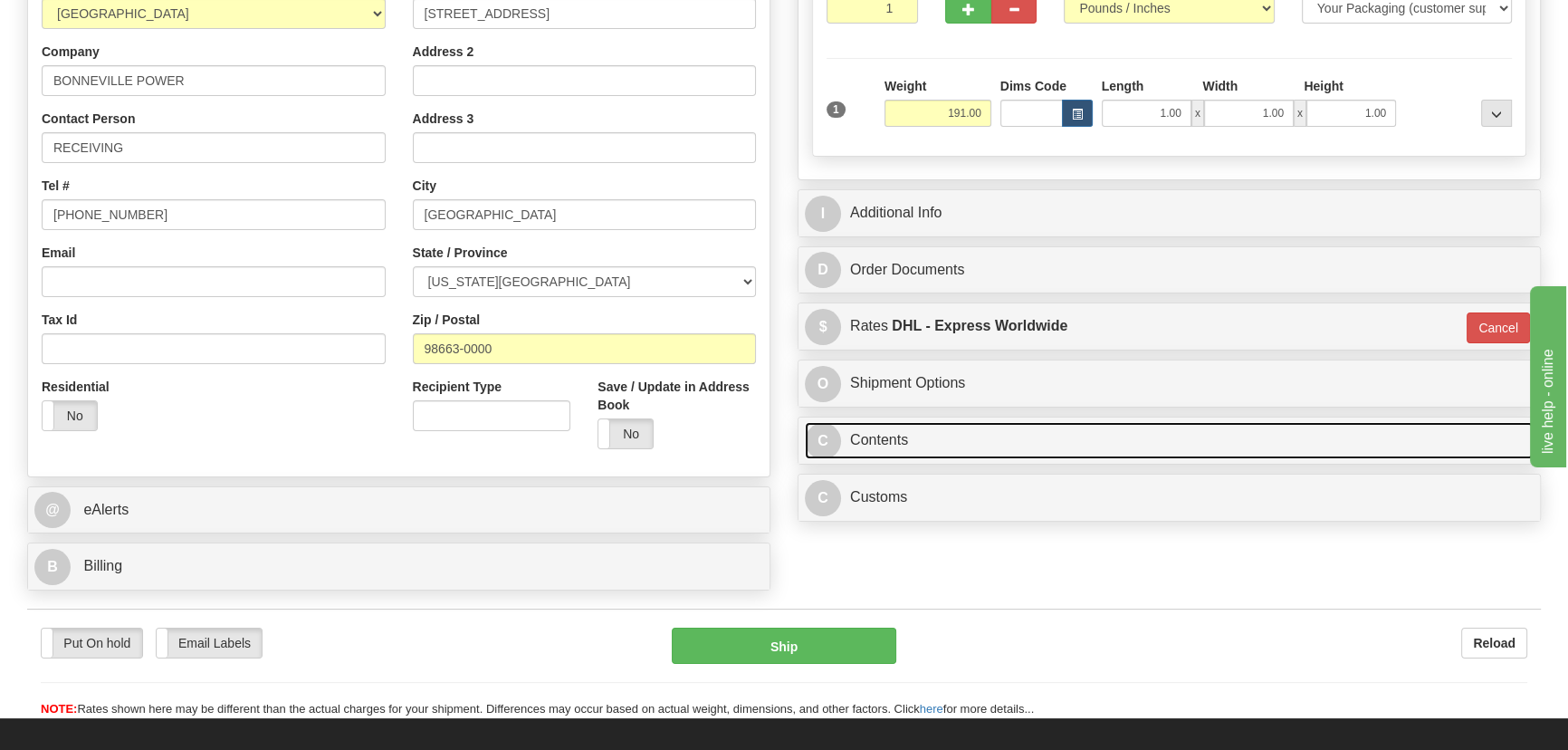
click at [1280, 438] on link "C Contents" at bounding box center [1170, 440] width 729 height 37
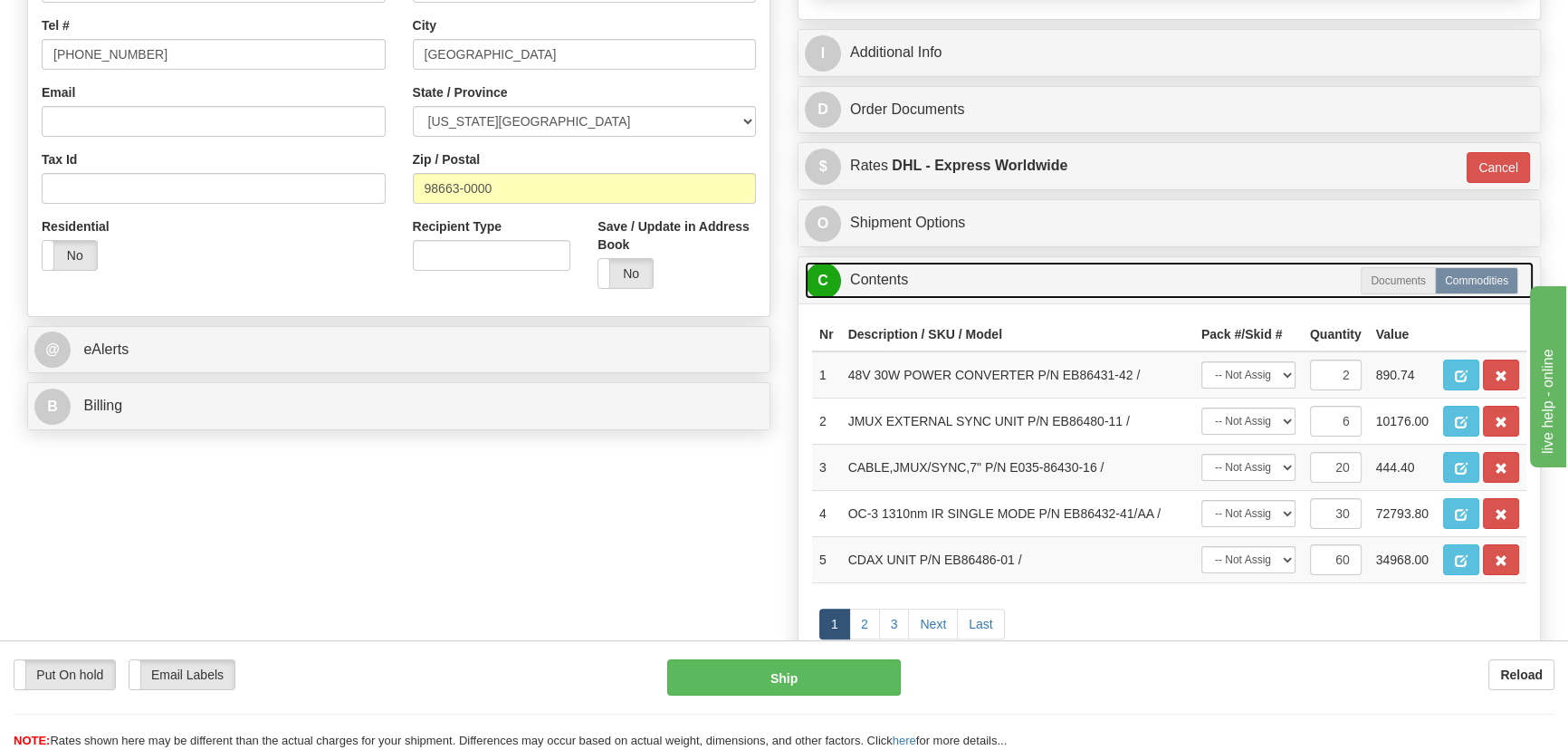
scroll to position [494, 0]
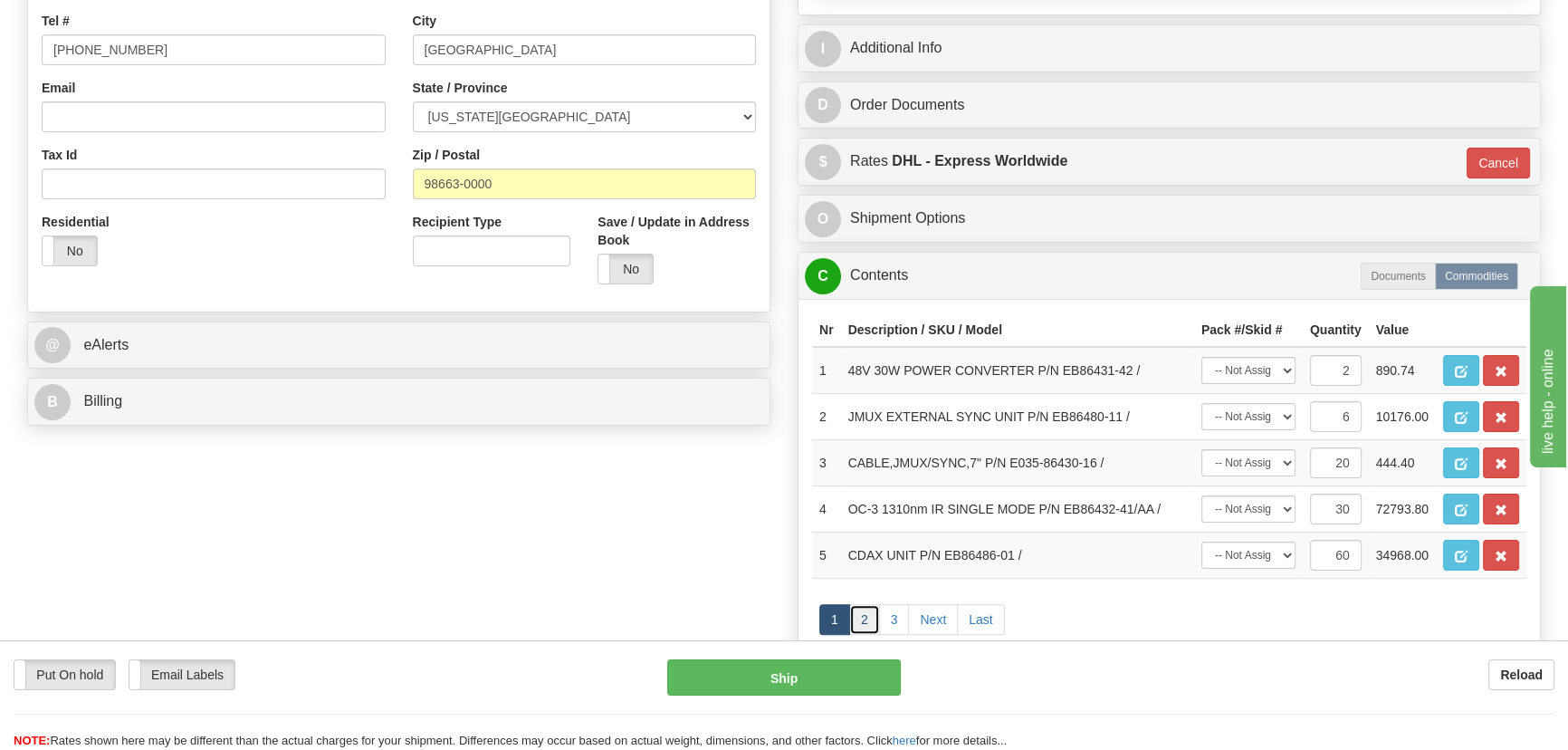
click at [869, 620] on link "2" at bounding box center [865, 620] width 31 height 31
click at [1011, 627] on link "3" at bounding box center [1013, 620] width 31 height 31
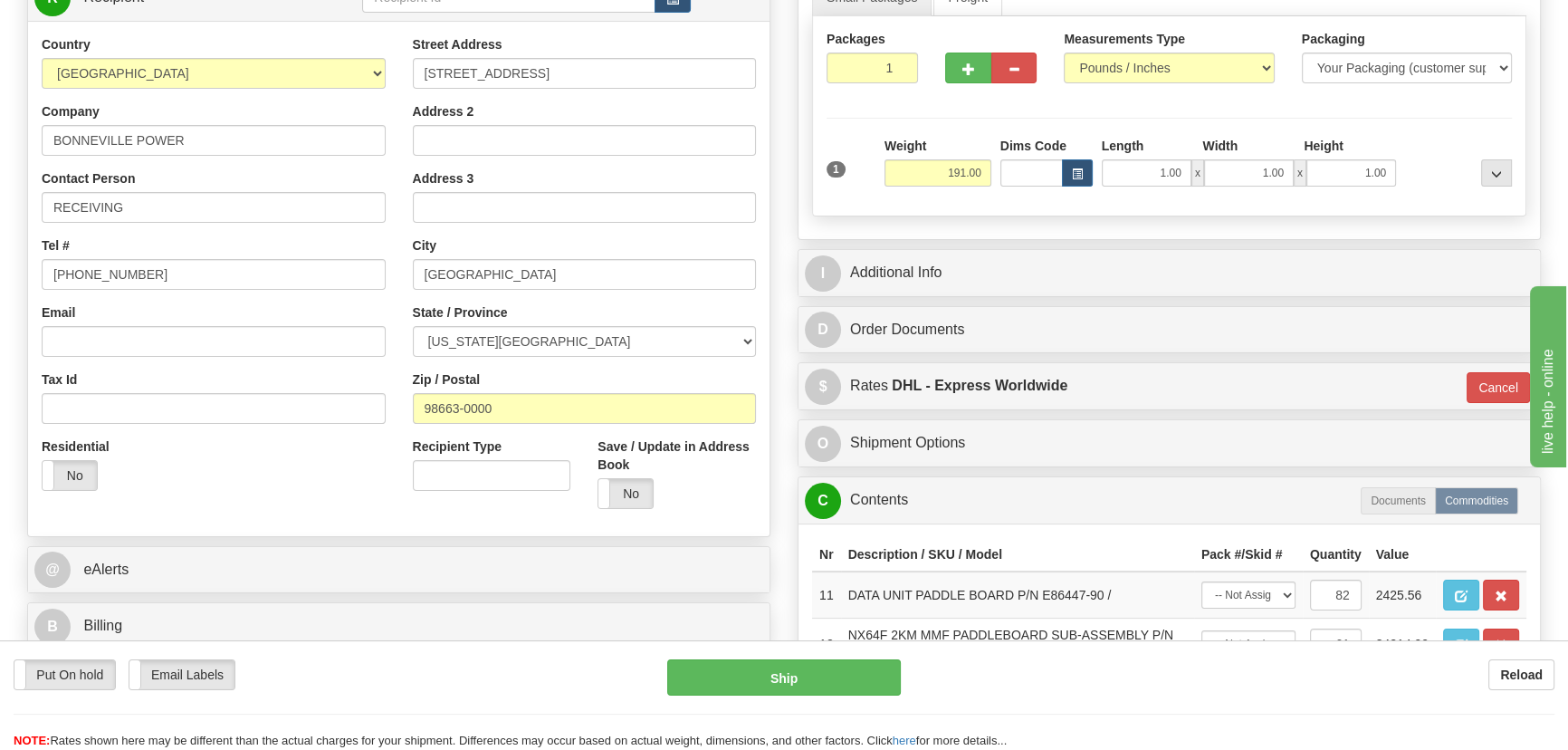
scroll to position [164, 0]
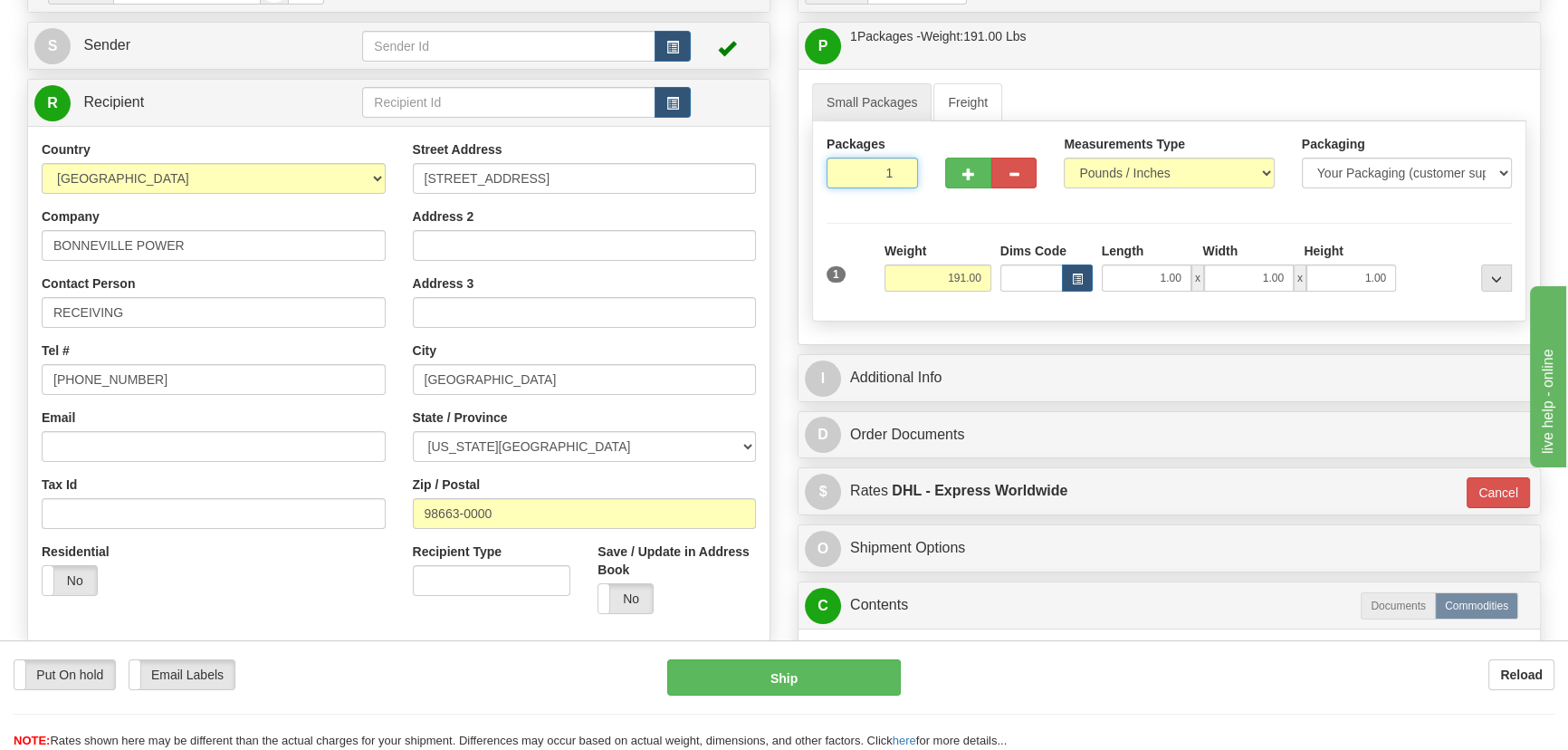
drag, startPoint x: 879, startPoint y: 167, endPoint x: 937, endPoint y: 190, distance: 62.4
click at [937, 190] on div "Packages 1 1" at bounding box center [1169, 170] width 713 height 70
type input "5"
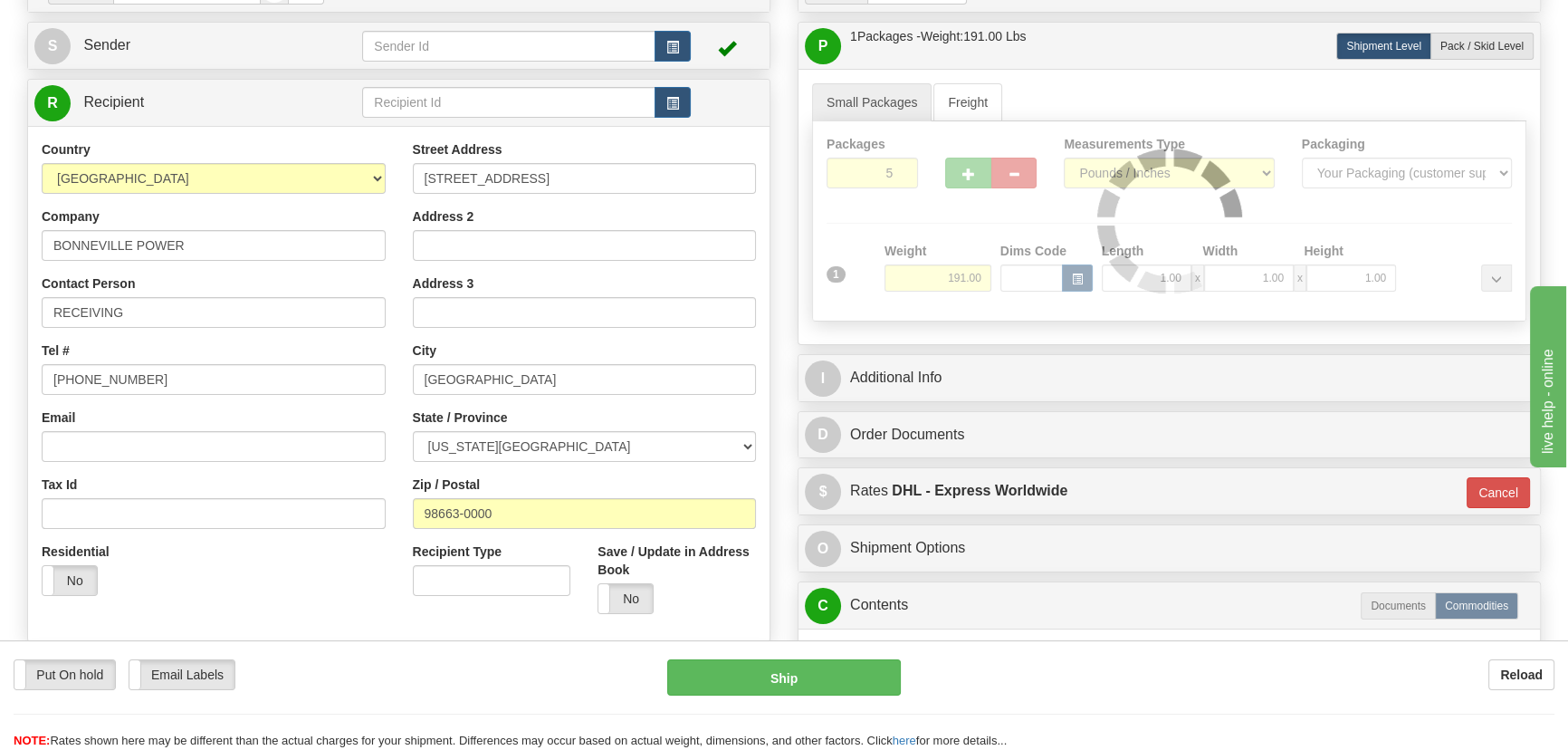
click at [944, 224] on div "Packages 5 1 Measurements Type" at bounding box center [1169, 222] width 715 height 200
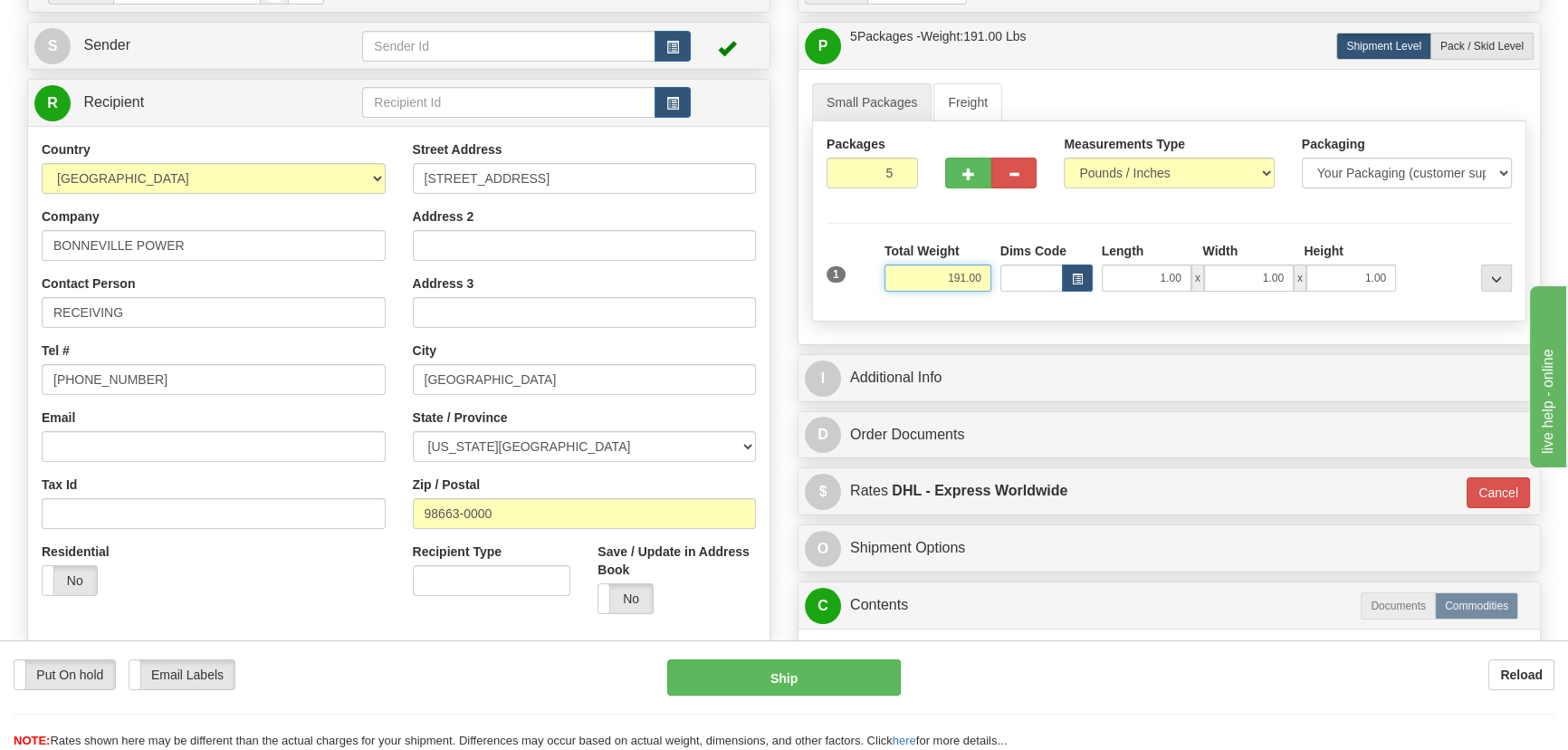
drag, startPoint x: 925, startPoint y: 281, endPoint x: 1002, endPoint y: 301, distance: 79.6
click at [1002, 301] on div "1 Total Weight 191.00 Dims Code" at bounding box center [1170, 274] width 695 height 64
type input "166.00"
drag, startPoint x: 1435, startPoint y: 245, endPoint x: 1444, endPoint y: 240, distance: 10.3
click at [1441, 245] on div at bounding box center [1458, 266] width 116 height 50
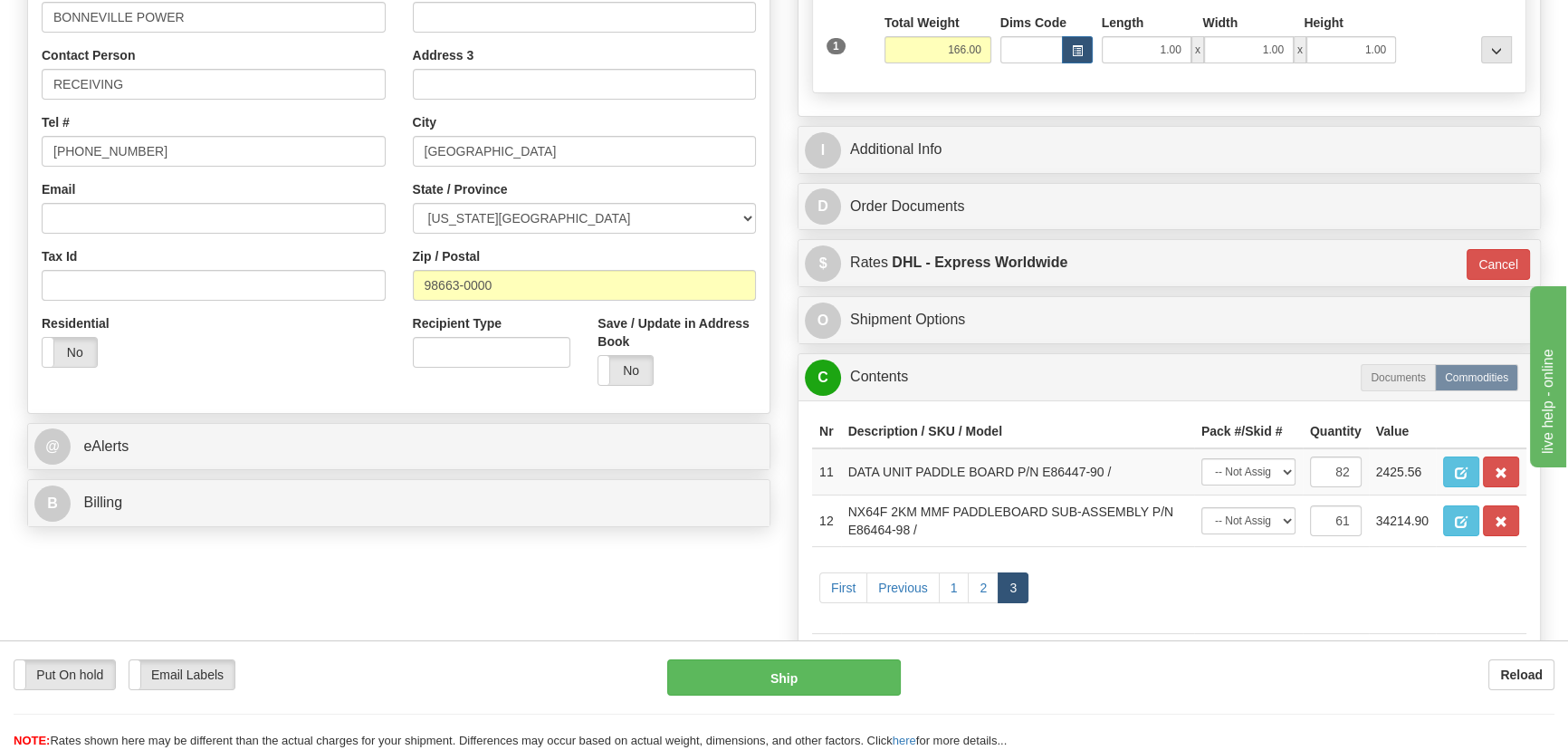
scroll to position [411, 0]
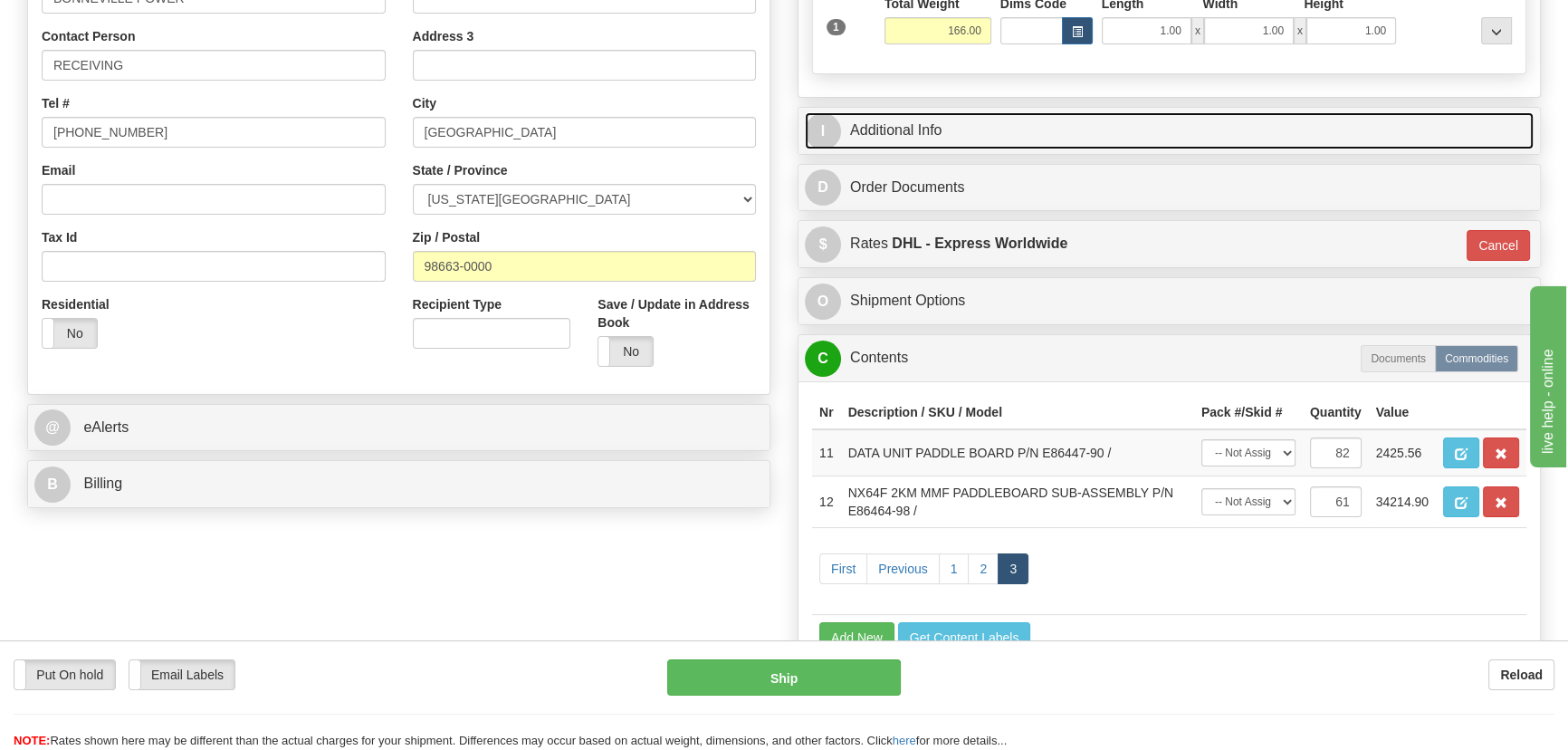
click at [1428, 132] on link "I Additional Info" at bounding box center [1170, 130] width 729 height 37
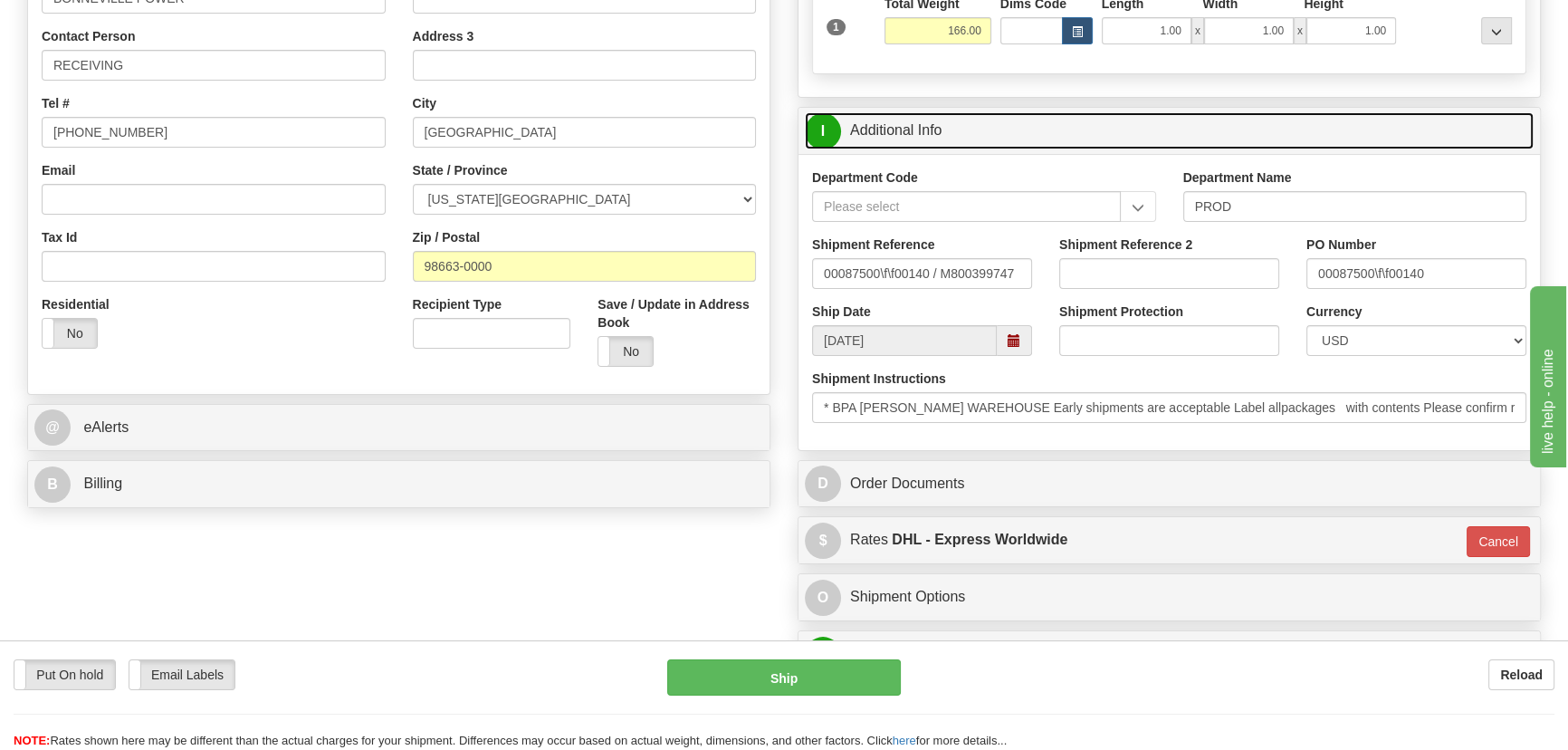
click at [1428, 132] on link "I Additional Info" at bounding box center [1170, 130] width 729 height 37
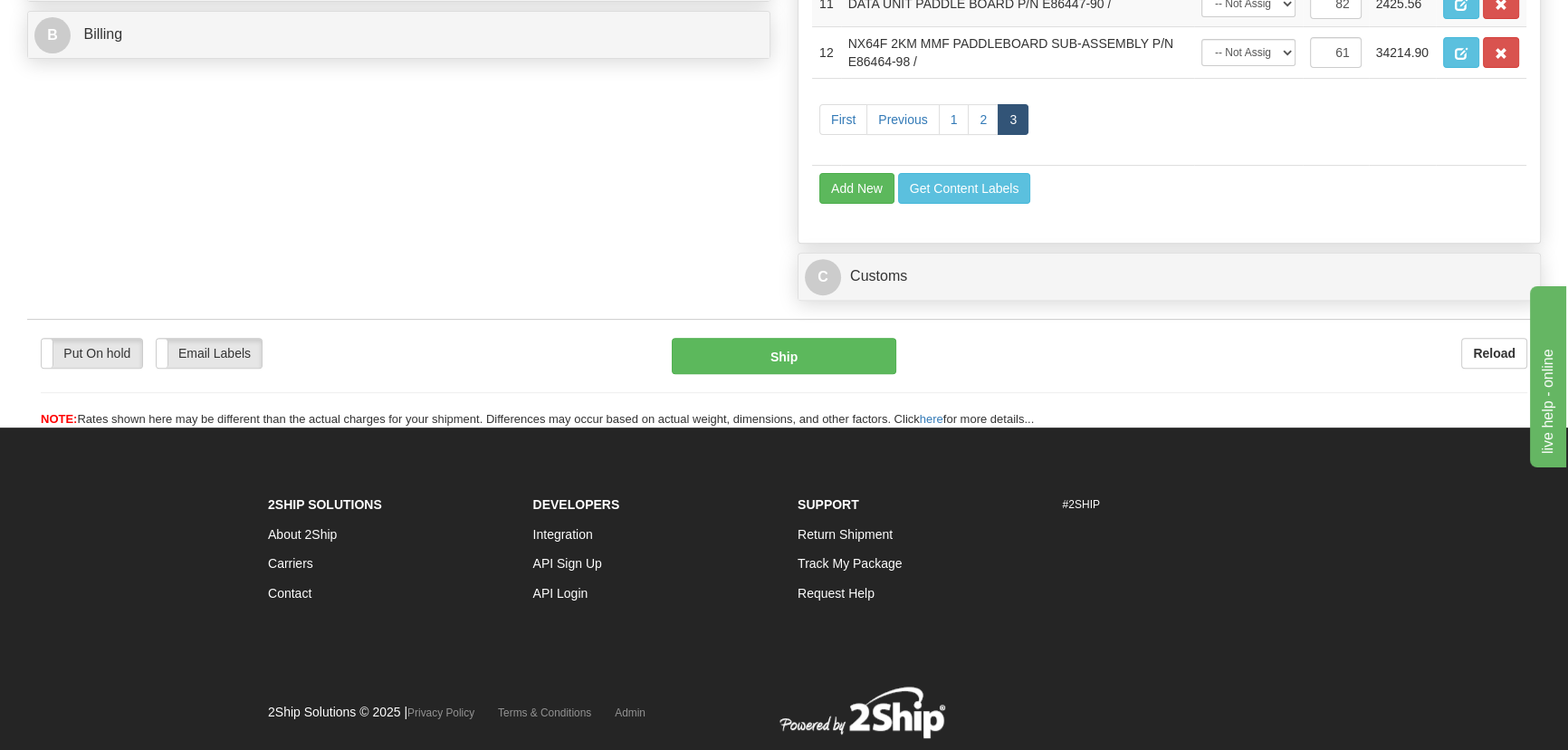
scroll to position [906, 0]
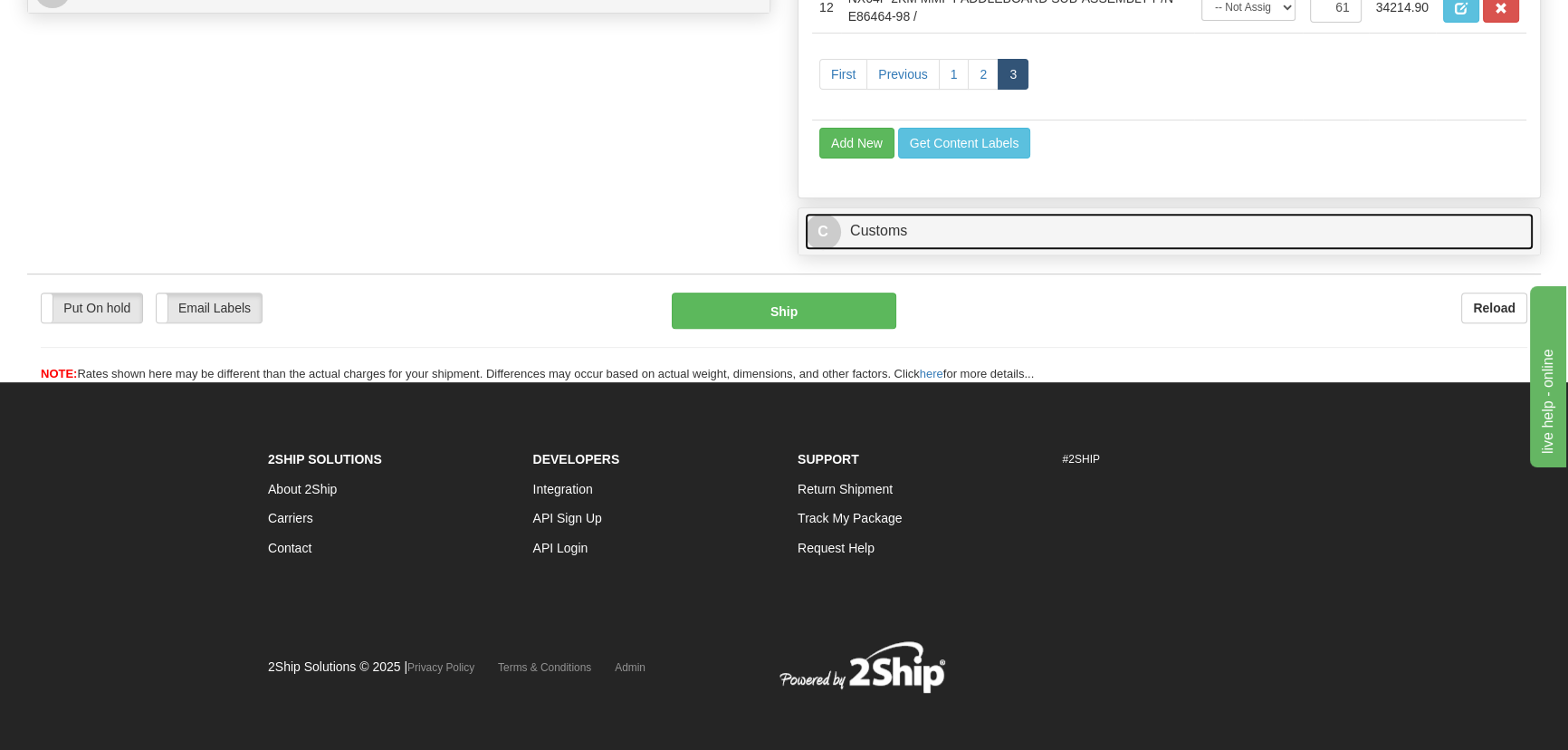
click at [1413, 228] on link "C Customs" at bounding box center [1170, 230] width 729 height 37
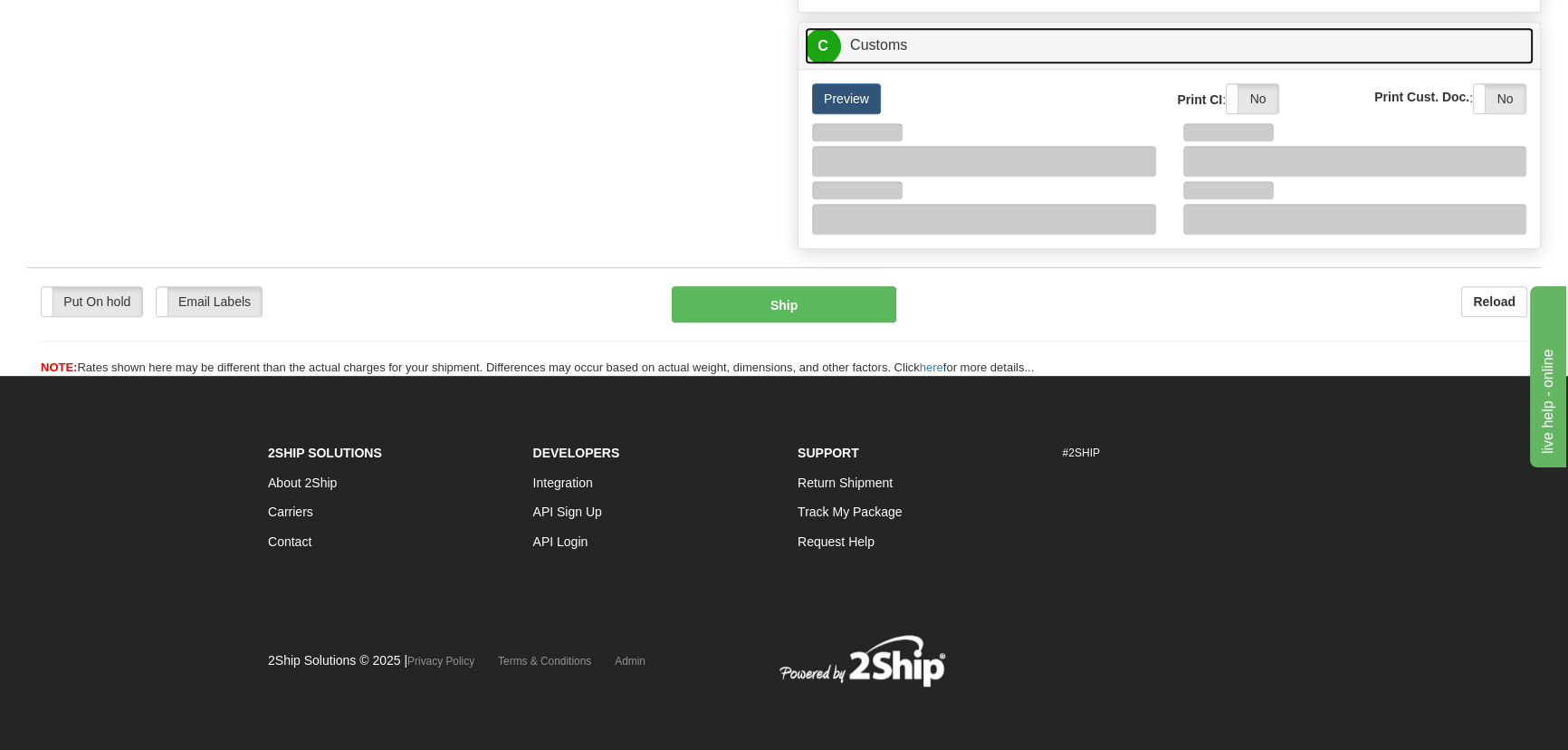
scroll to position [1093, 0]
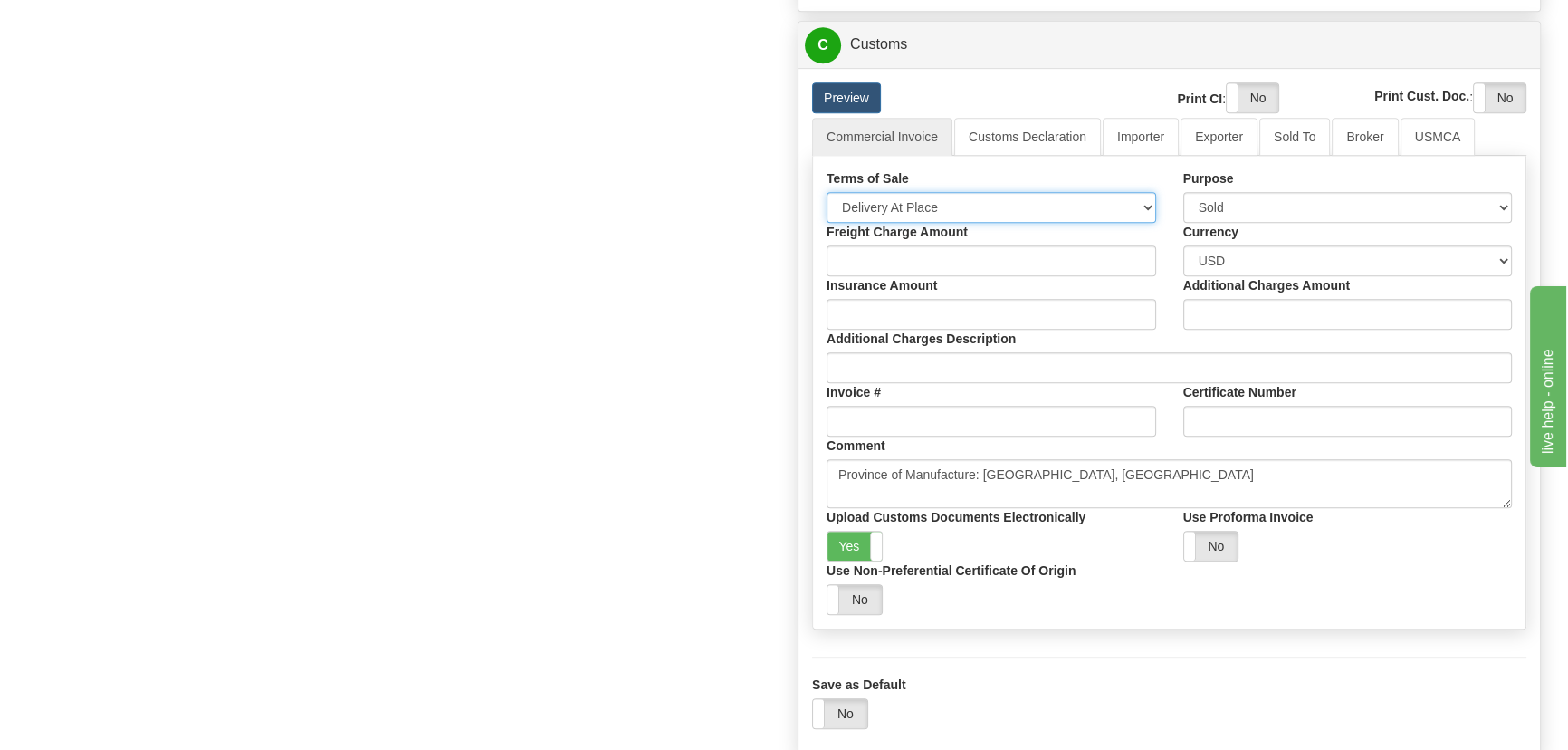
click at [1011, 204] on select "Free Carrier Free On Board Ex Works Delivered Duty Unpaid Delivered Duty Paid C…" at bounding box center [991, 207] width 329 height 31
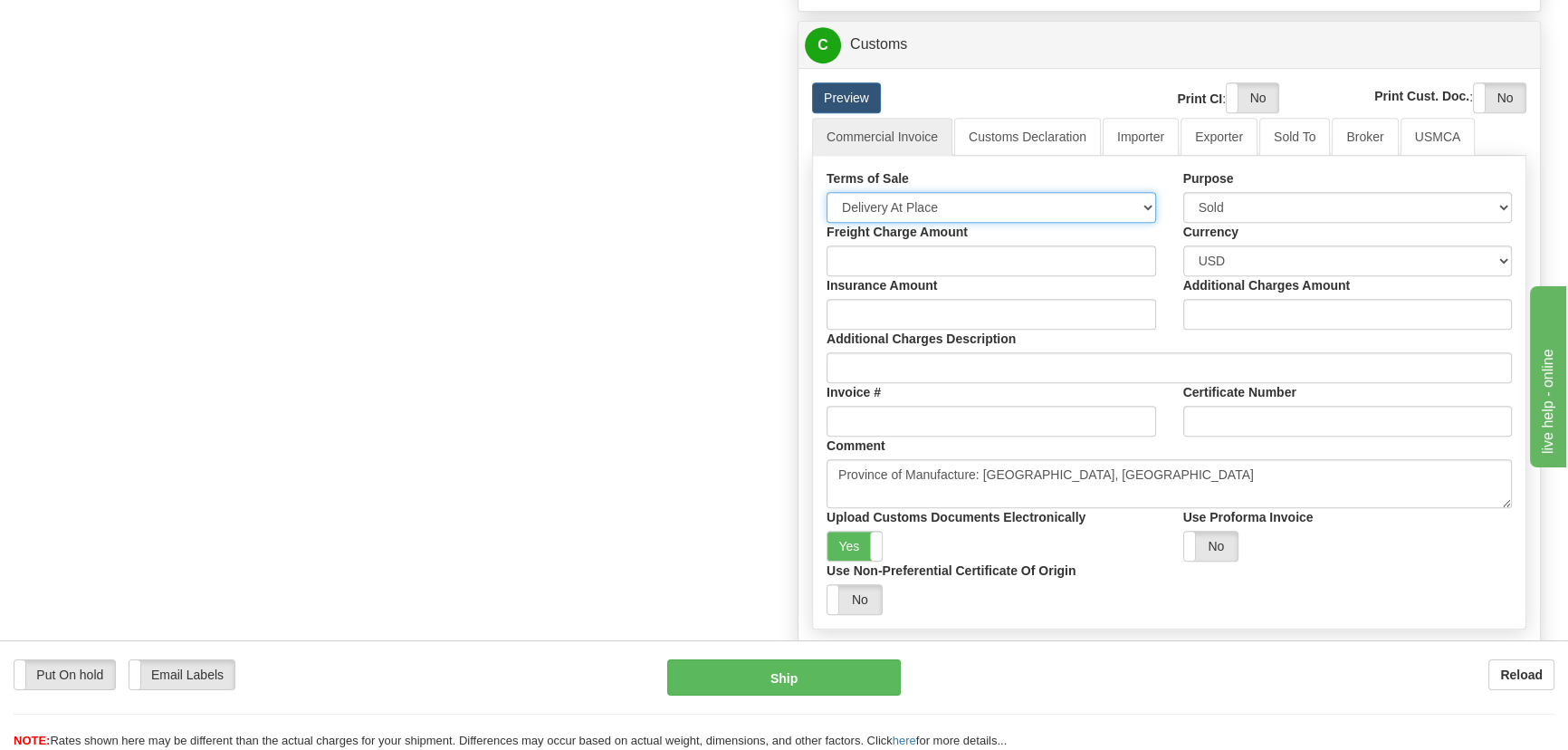
select select "7"
click at [827, 192] on select "Free Carrier Free On Board Ex Works Delivered Duty Unpaid Delivered Duty Paid C…" at bounding box center [991, 207] width 329 height 31
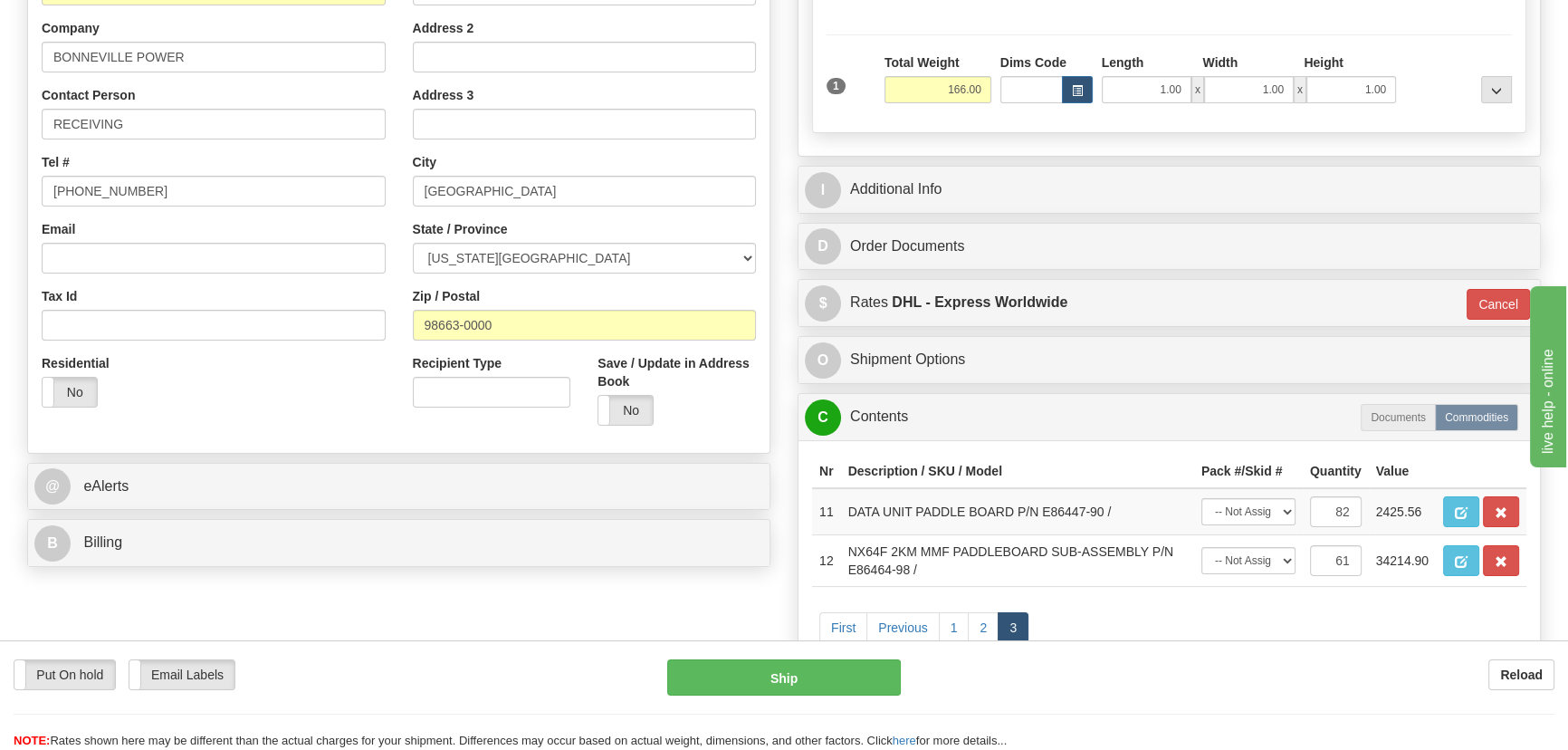
scroll to position [351, 0]
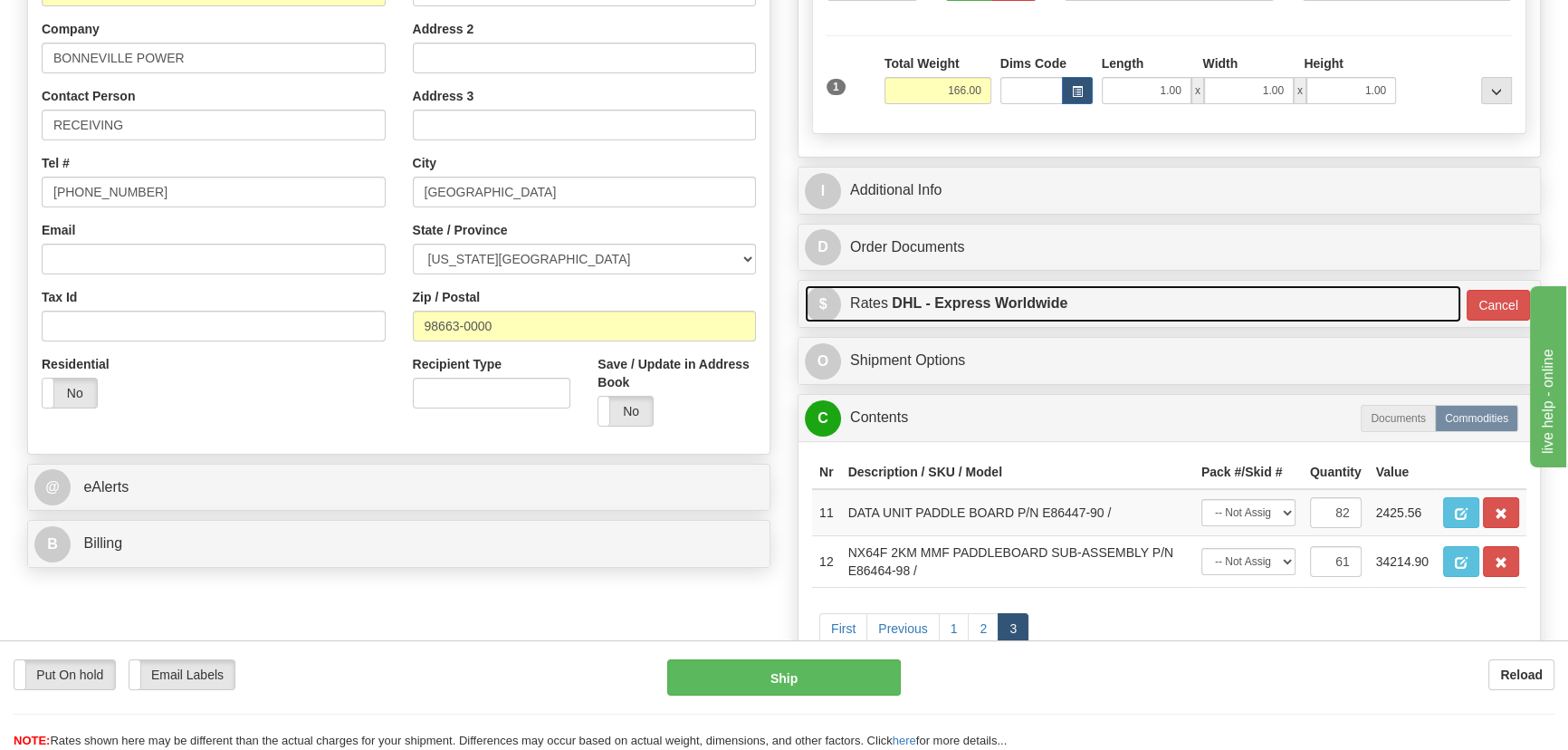
click at [1263, 300] on link "$ Rates DHL - Express Worldwide" at bounding box center [1133, 303] width 656 height 37
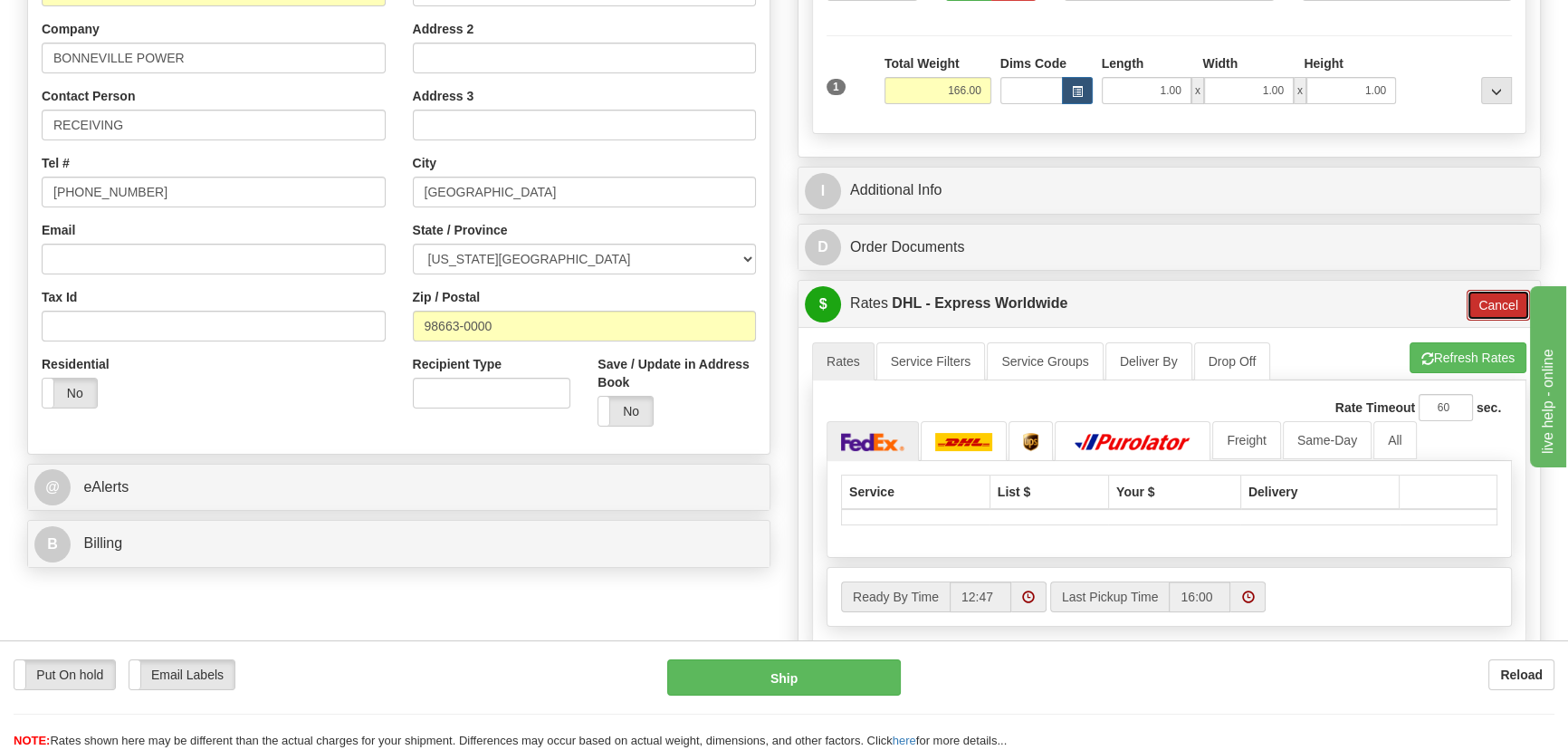
click at [1503, 301] on button "Cancel" at bounding box center [1498, 305] width 63 height 31
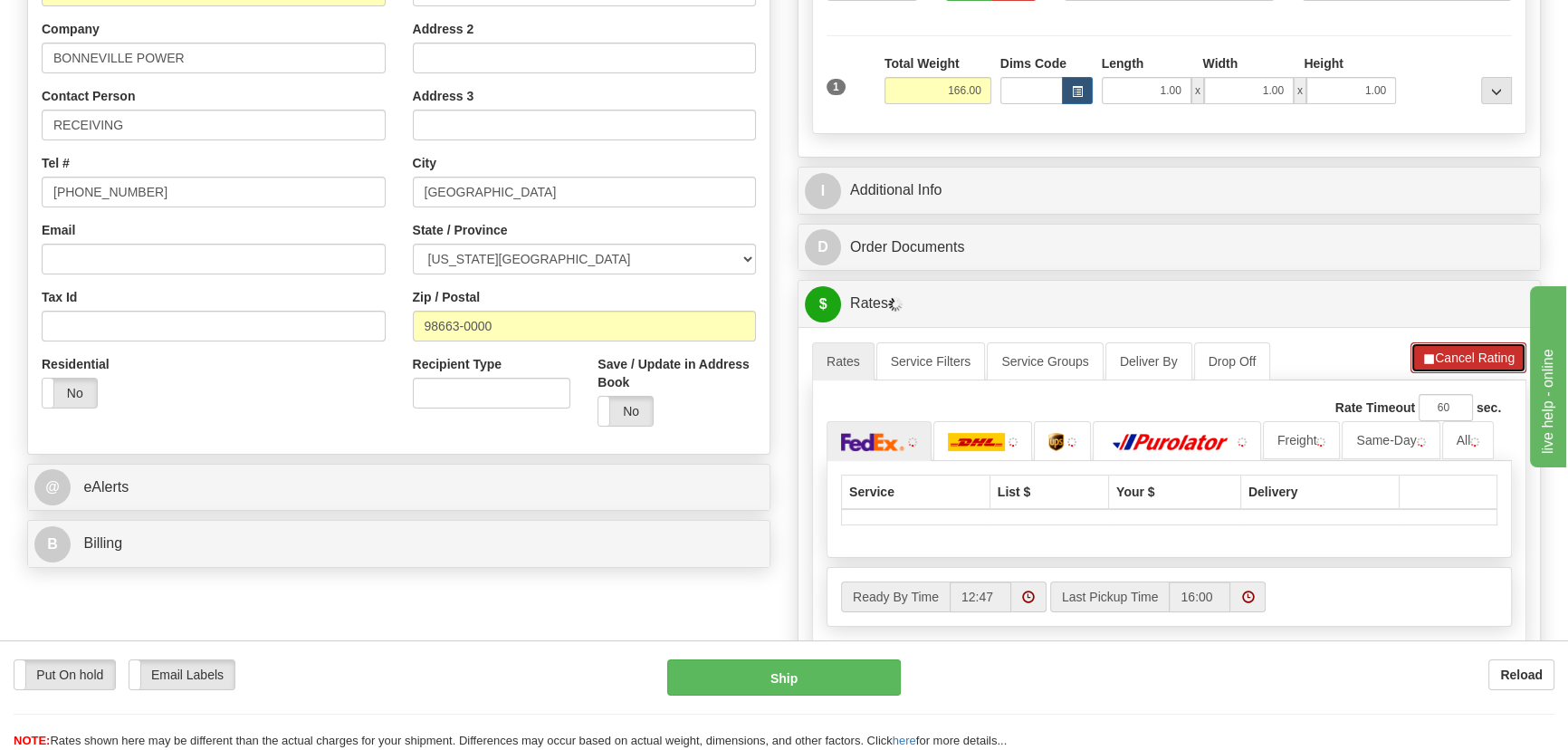
click at [1445, 353] on button "Cancel Rating" at bounding box center [1468, 358] width 116 height 31
click at [1439, 349] on button "Refresh Rates" at bounding box center [1468, 358] width 117 height 31
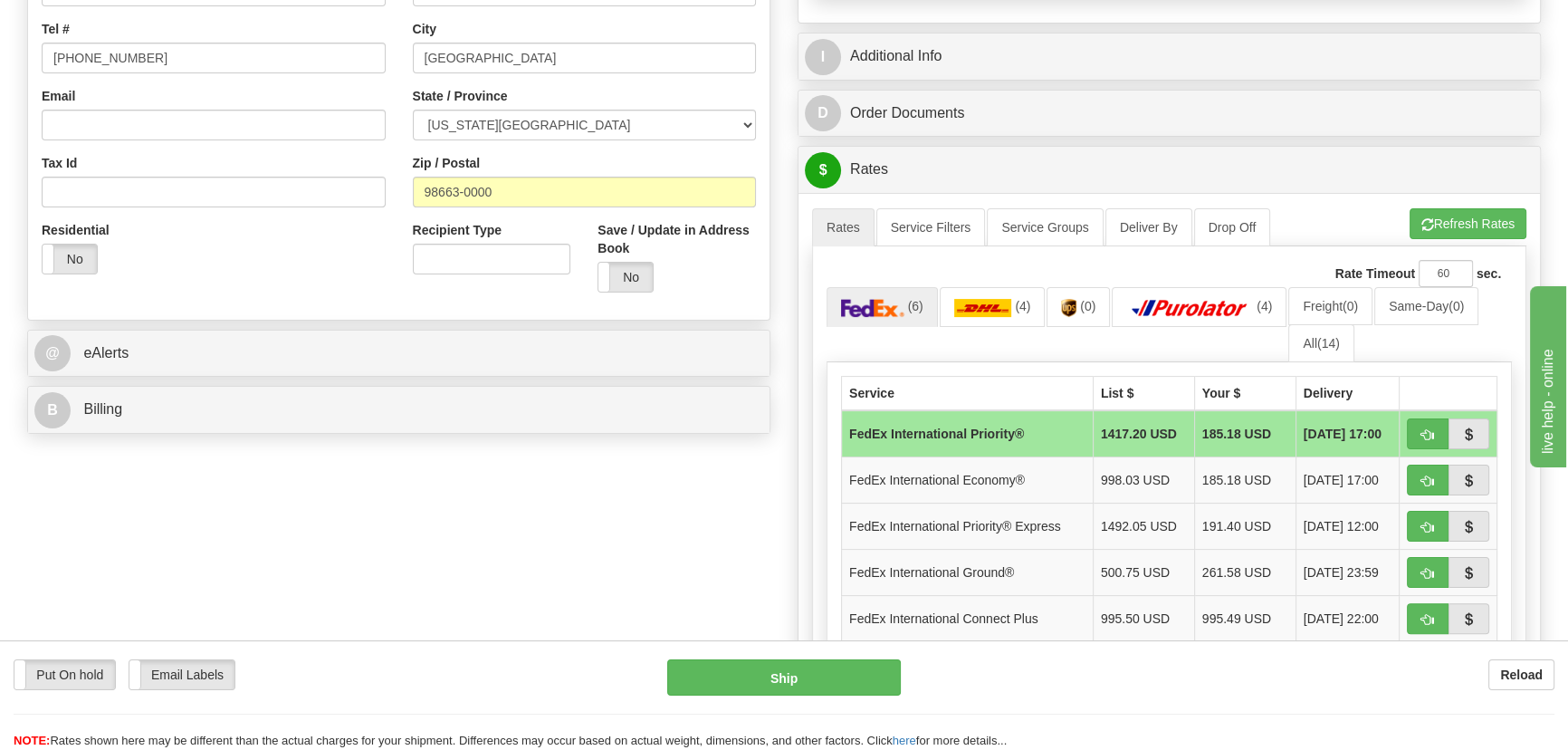
scroll to position [517, 0]
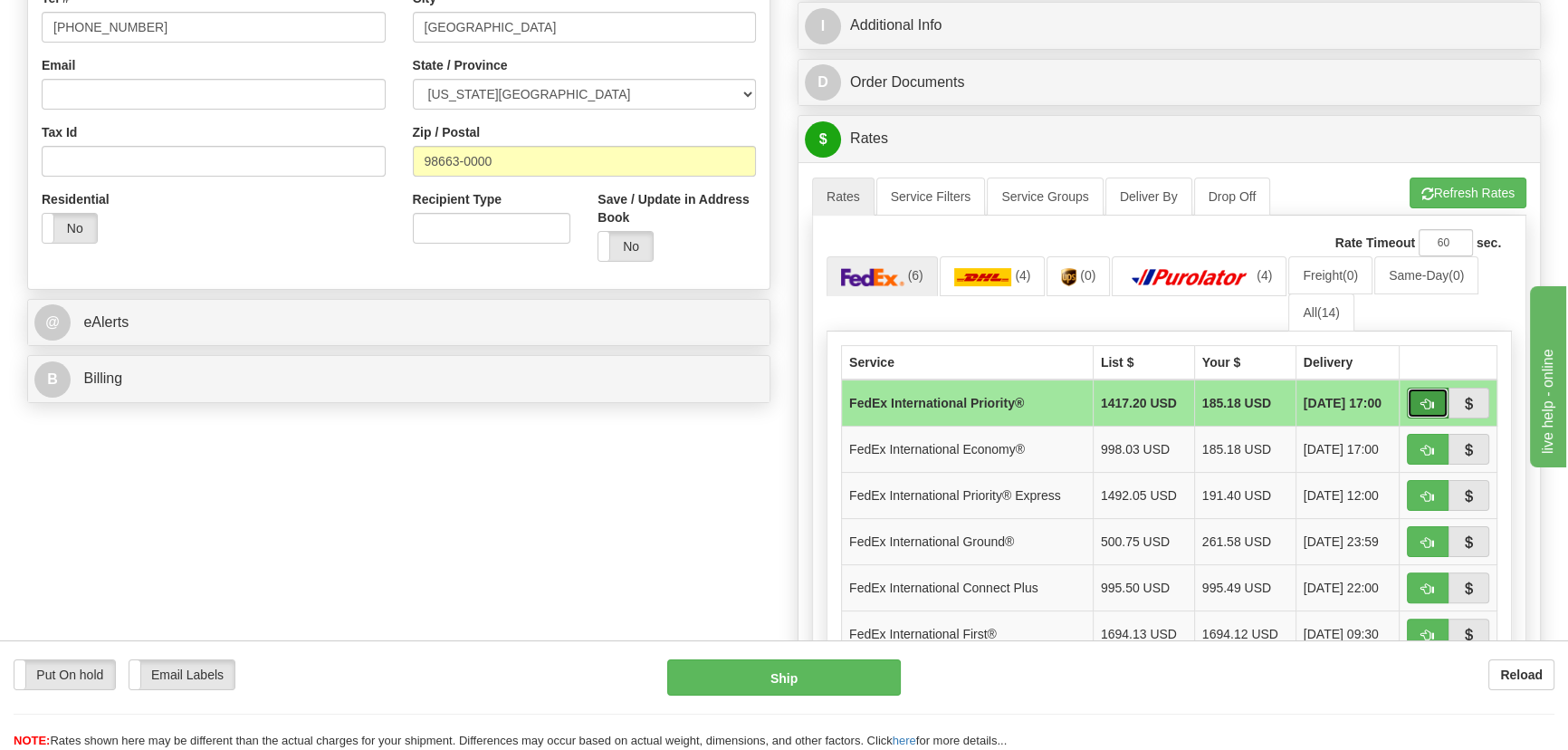
click at [1423, 401] on span "button" at bounding box center [1427, 404] width 12 height 11
type input "01"
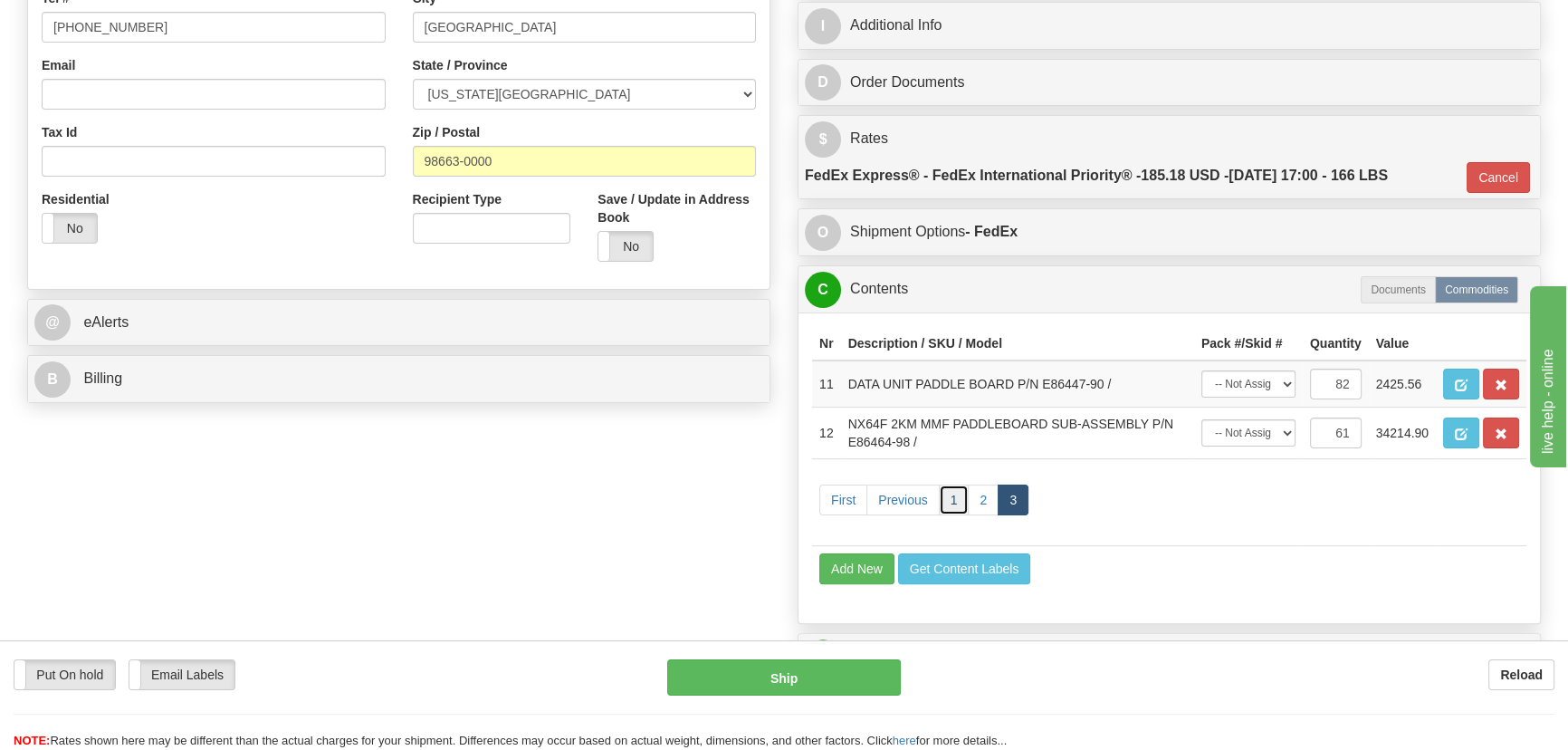
click at [960, 502] on link "1" at bounding box center [954, 500] width 31 height 31
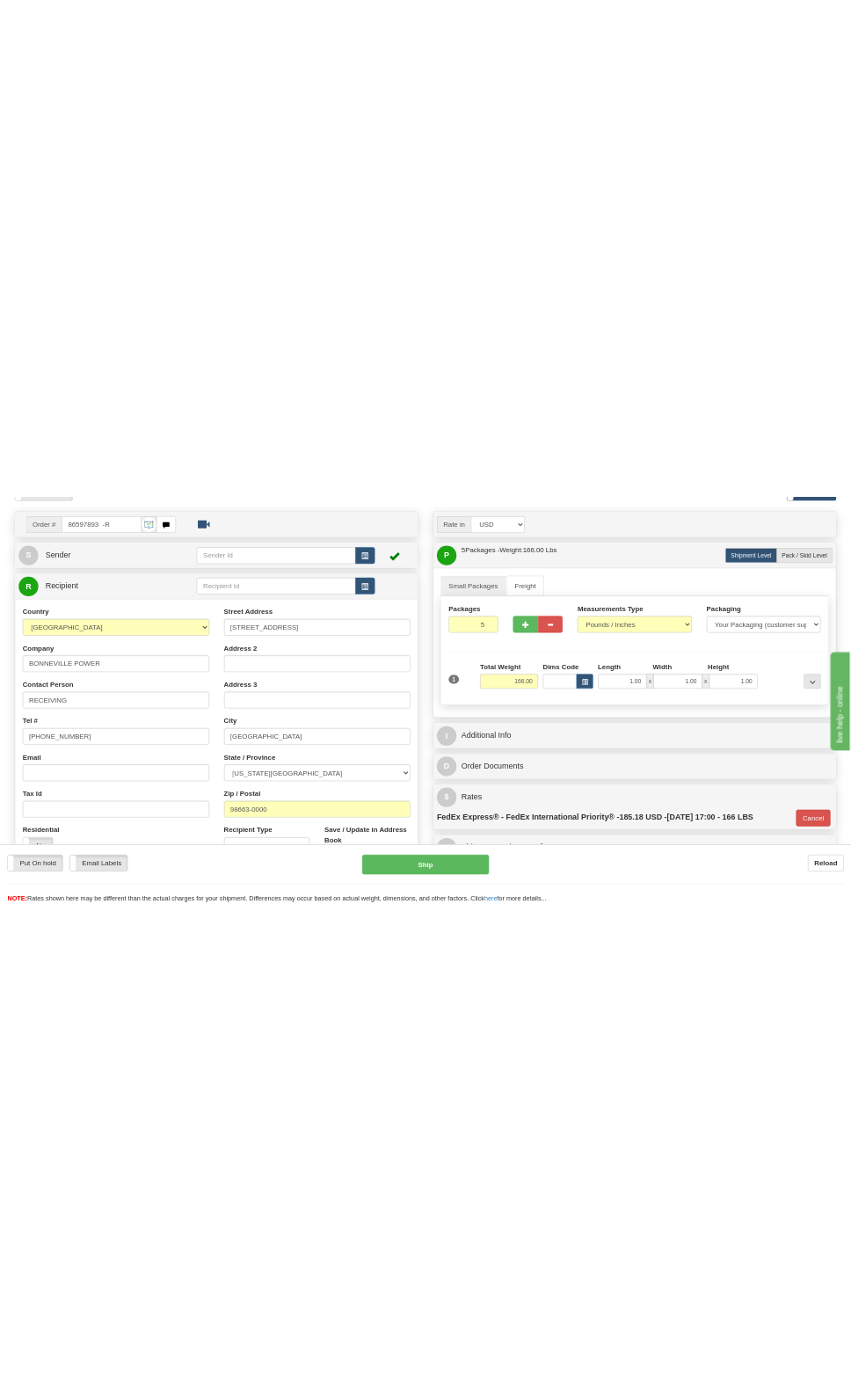
scroll to position [261, 0]
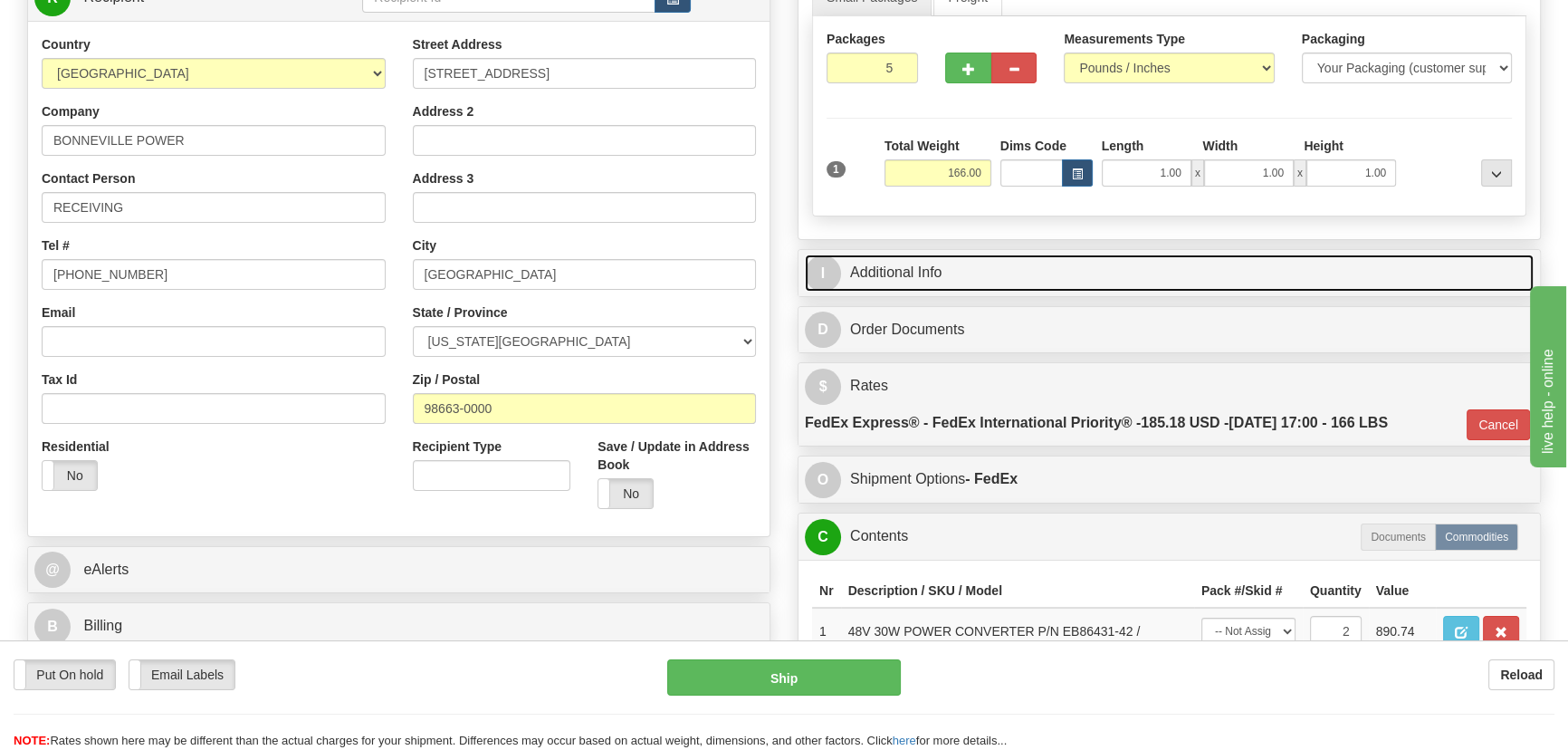
click at [1198, 272] on link "I Additional Info" at bounding box center [1170, 272] width 729 height 37
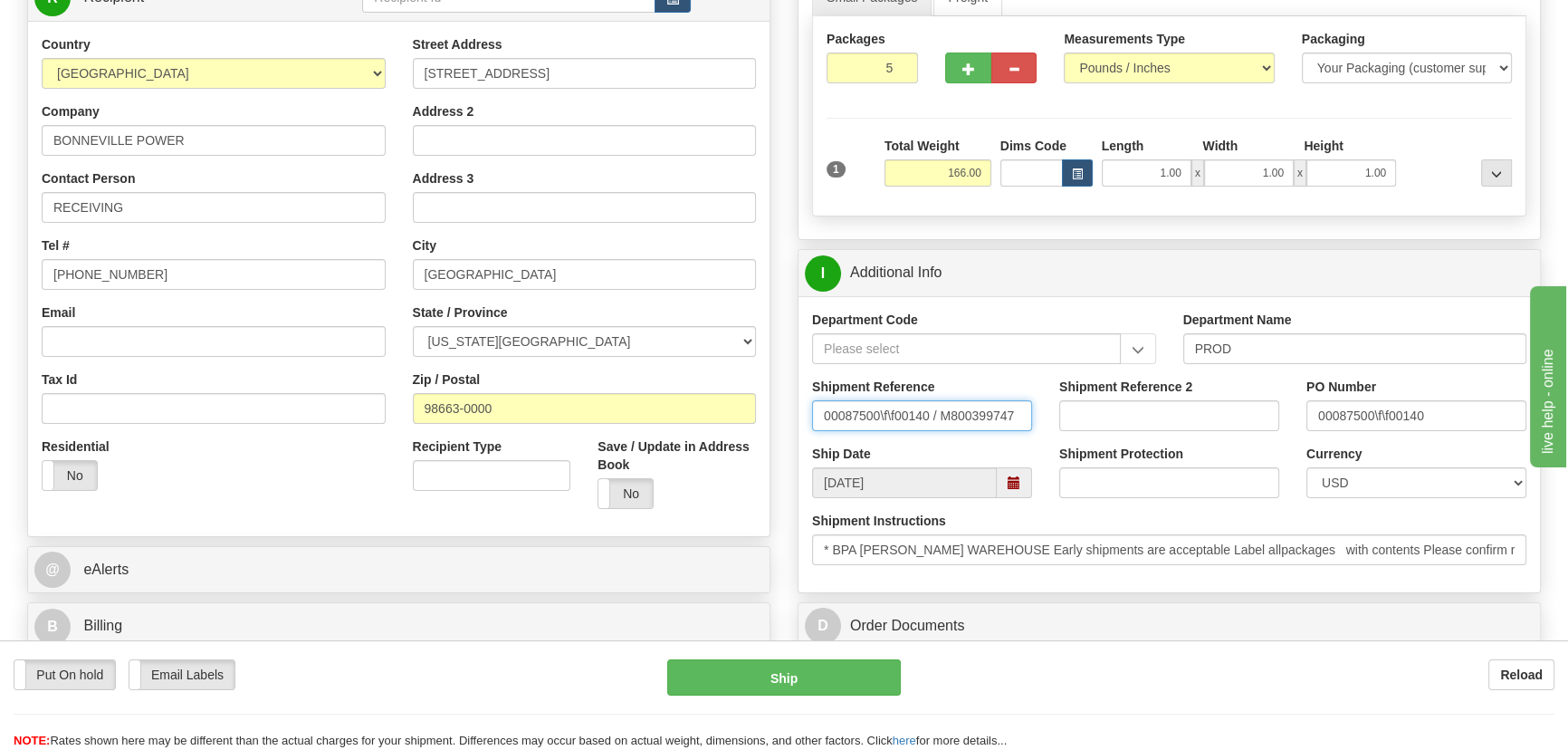
click at [949, 416] on input "00087500\f\f00140 / M800399747" at bounding box center [921, 416] width 220 height 31
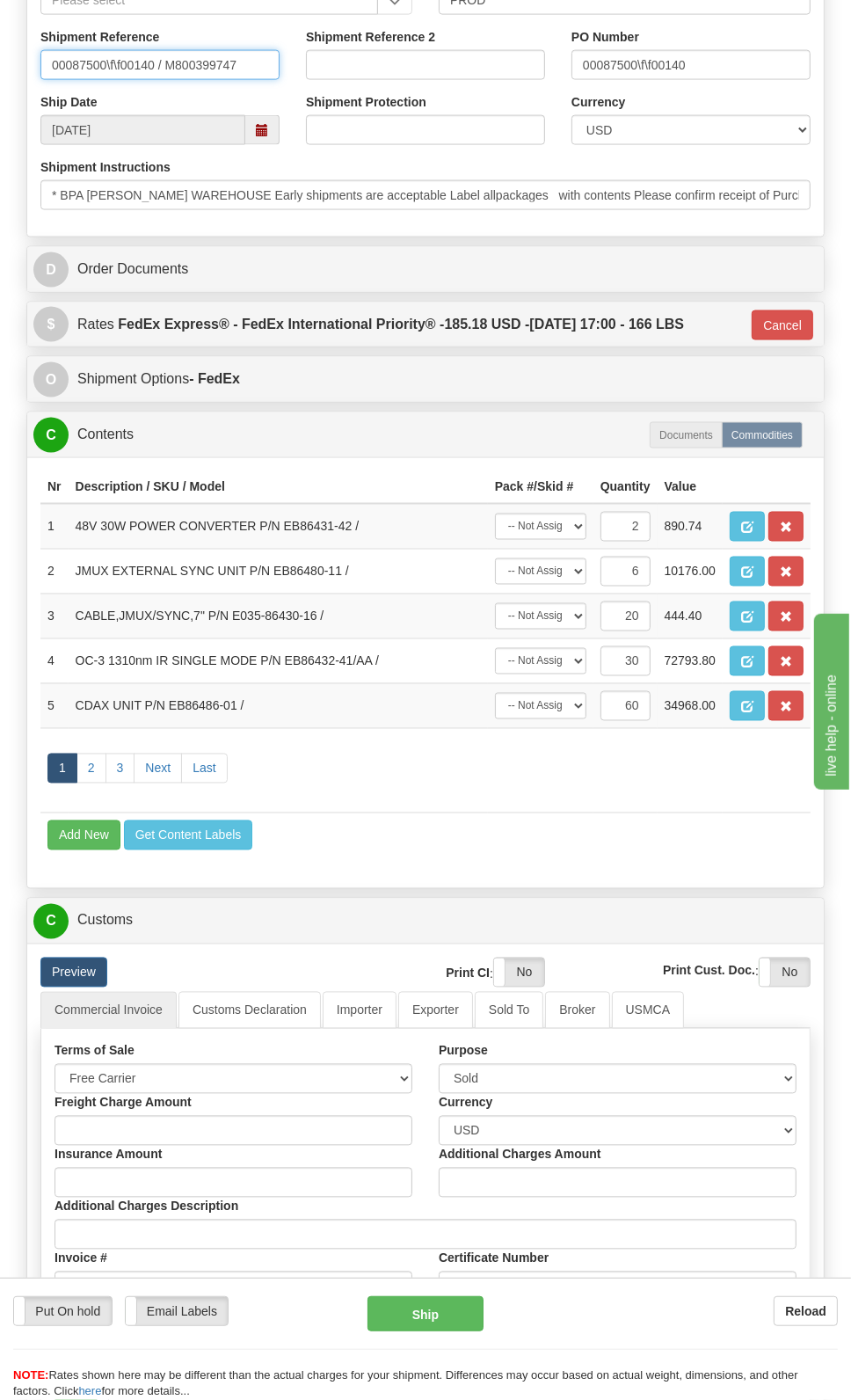
scroll to position [1859, 0]
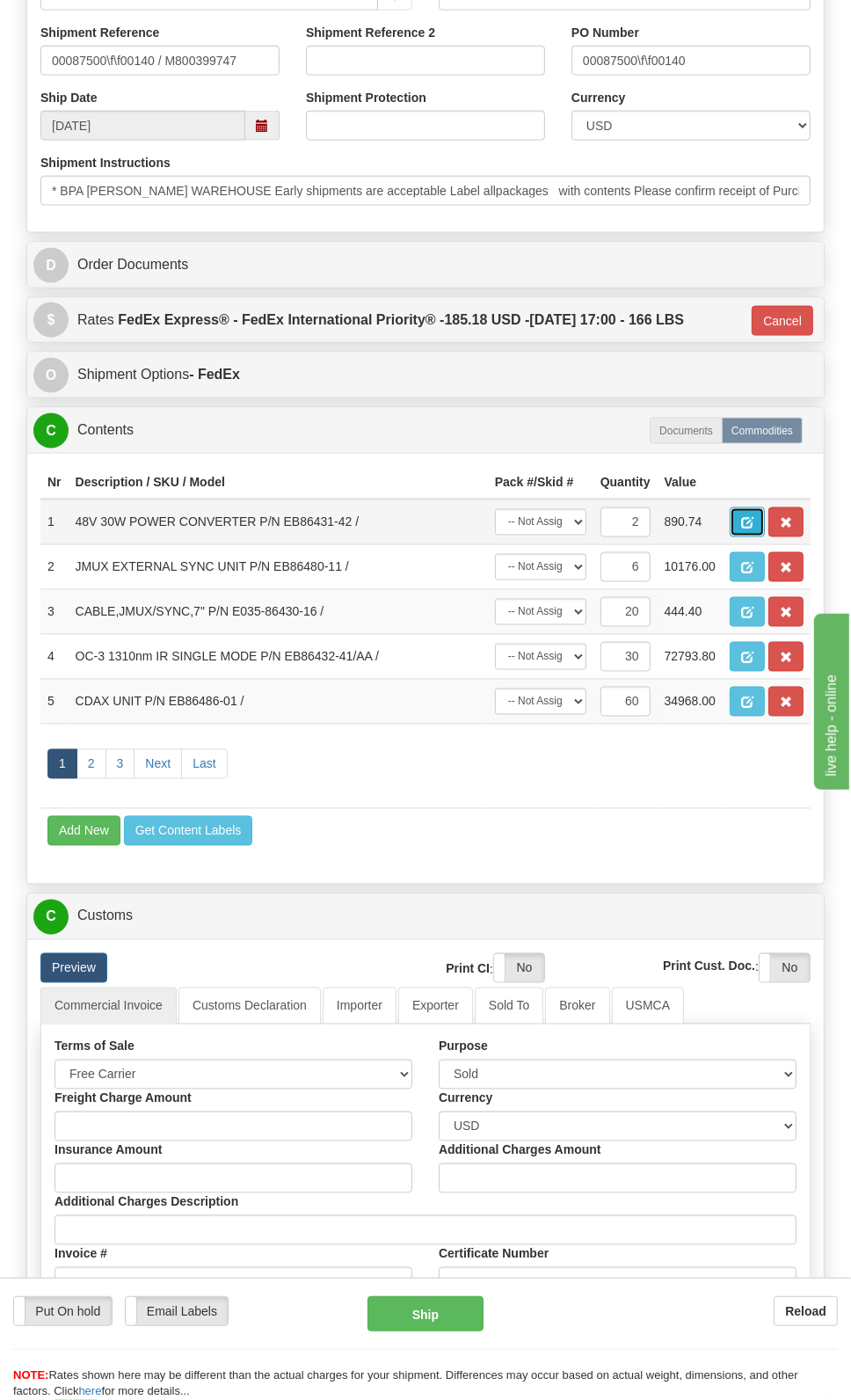
click at [742, 519] on span "button" at bounding box center [746, 524] width 12 height 11
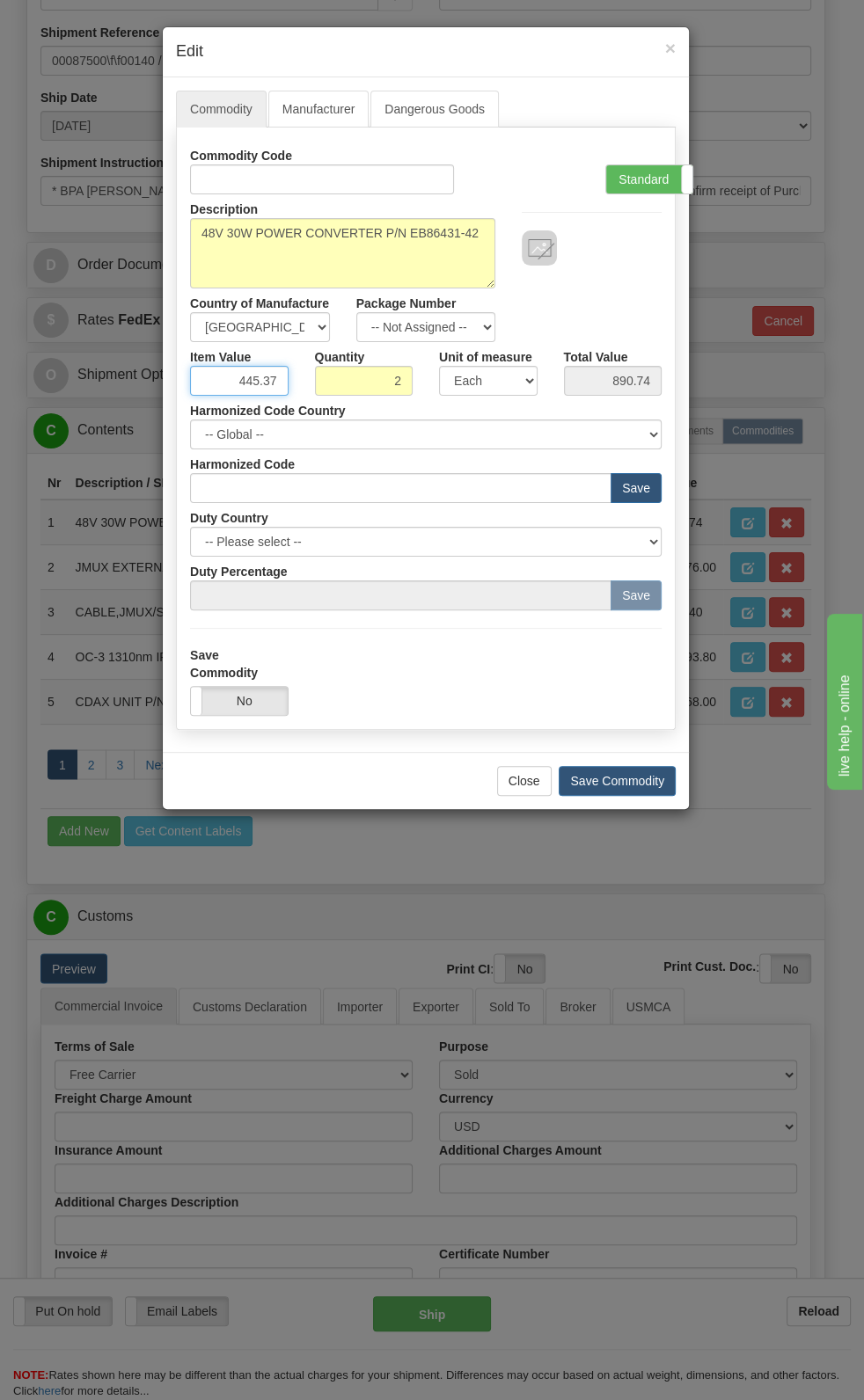
drag, startPoint x: 226, startPoint y: 383, endPoint x: 291, endPoint y: 397, distance: 66.5
click at [291, 397] on div "Commodity Code Standard Advanced Description 48V 30W POWER CONVERTER P/N EB8643…" at bounding box center [426, 375] width 471 height 469
paste input "84,61"
type input "484.61"
type input "969.22"
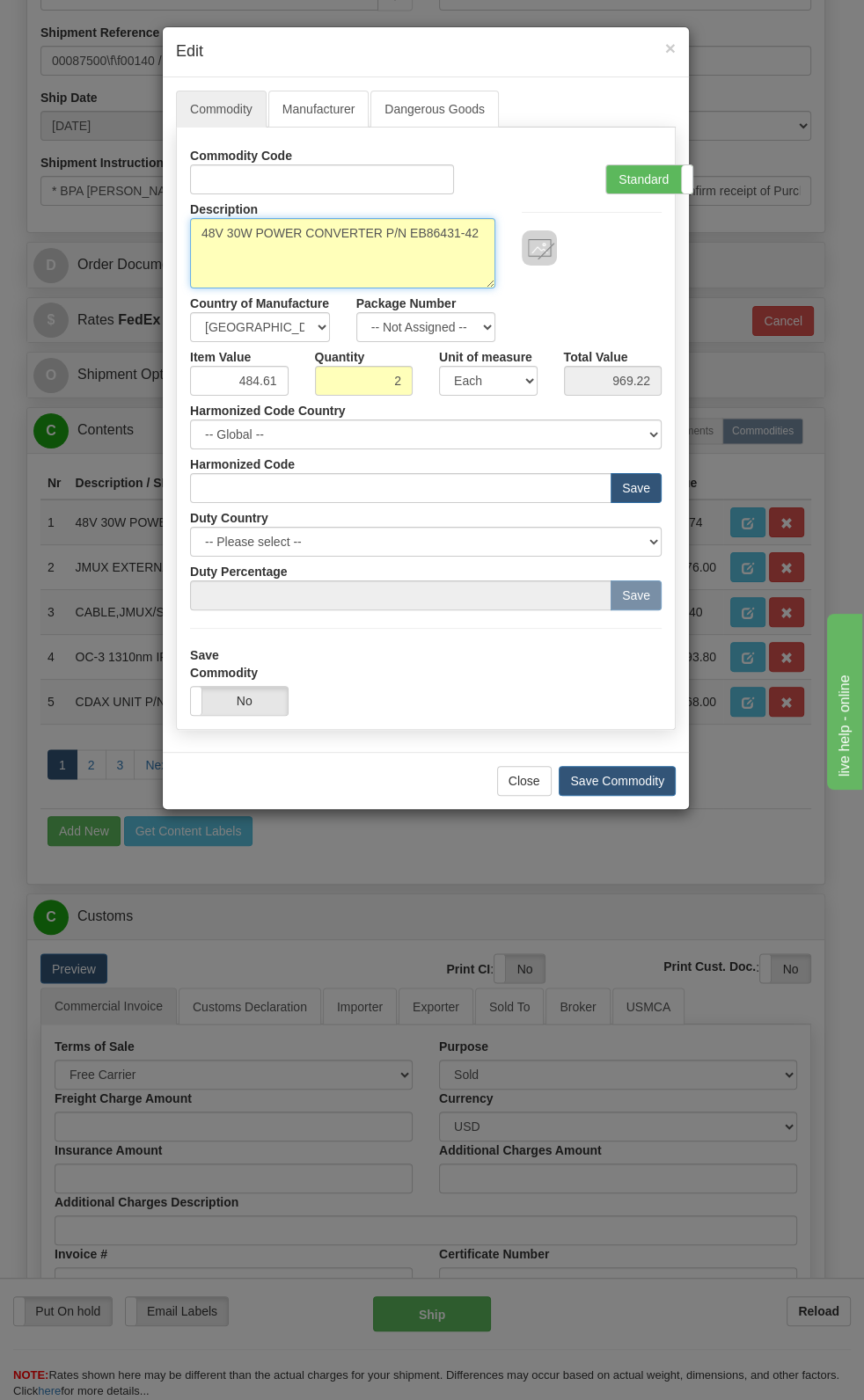
drag, startPoint x: 486, startPoint y: 233, endPoint x: -4, endPoint y: 515, distance: 565.4
paste textarea
type textarea "EB86431-42"
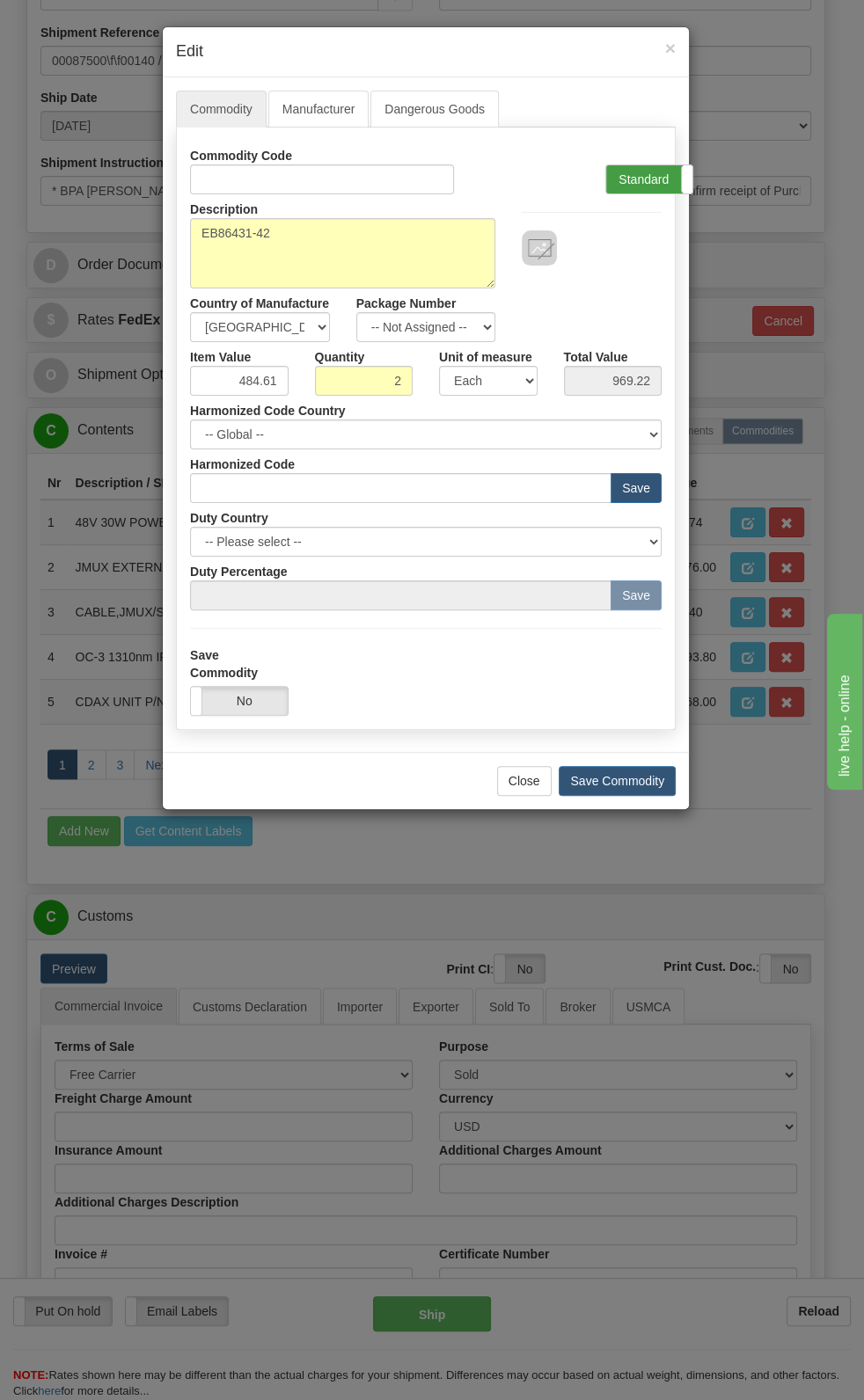
click at [656, 182] on label "Standard" at bounding box center [649, 179] width 86 height 28
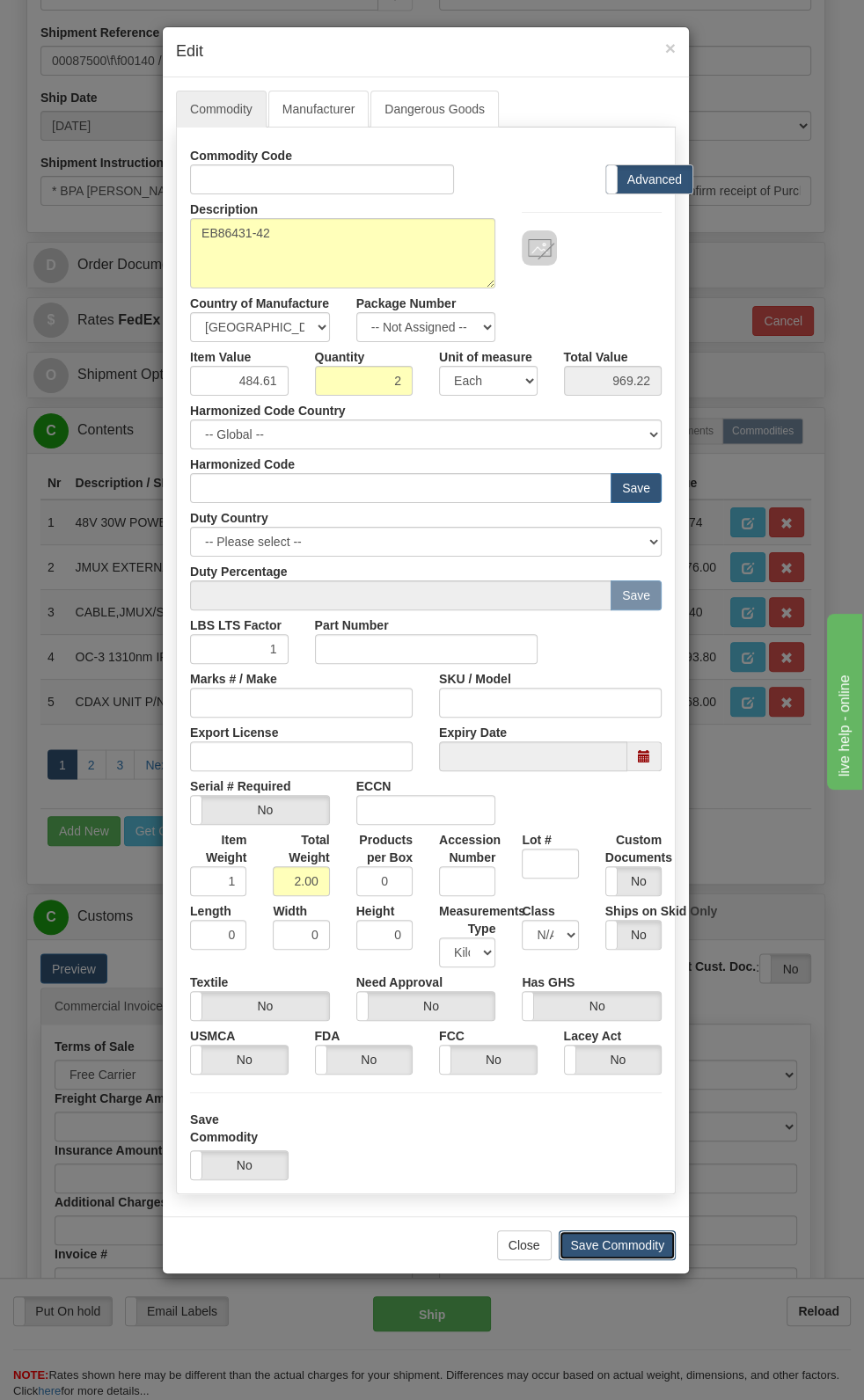
click at [616, 727] on button "Save Commodity" at bounding box center [617, 1245] width 117 height 30
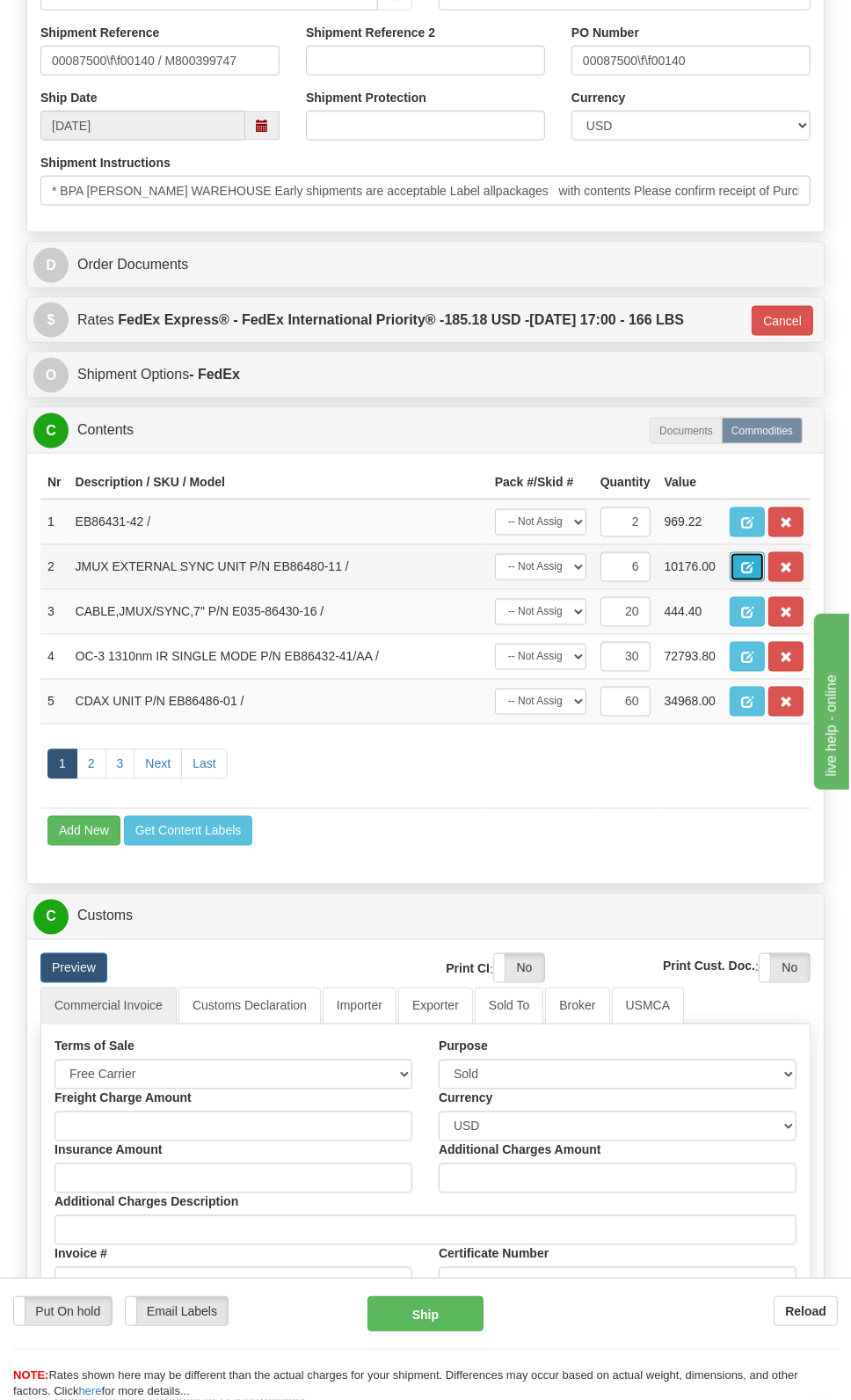
click at [746, 563] on span "button" at bounding box center [746, 568] width 12 height 11
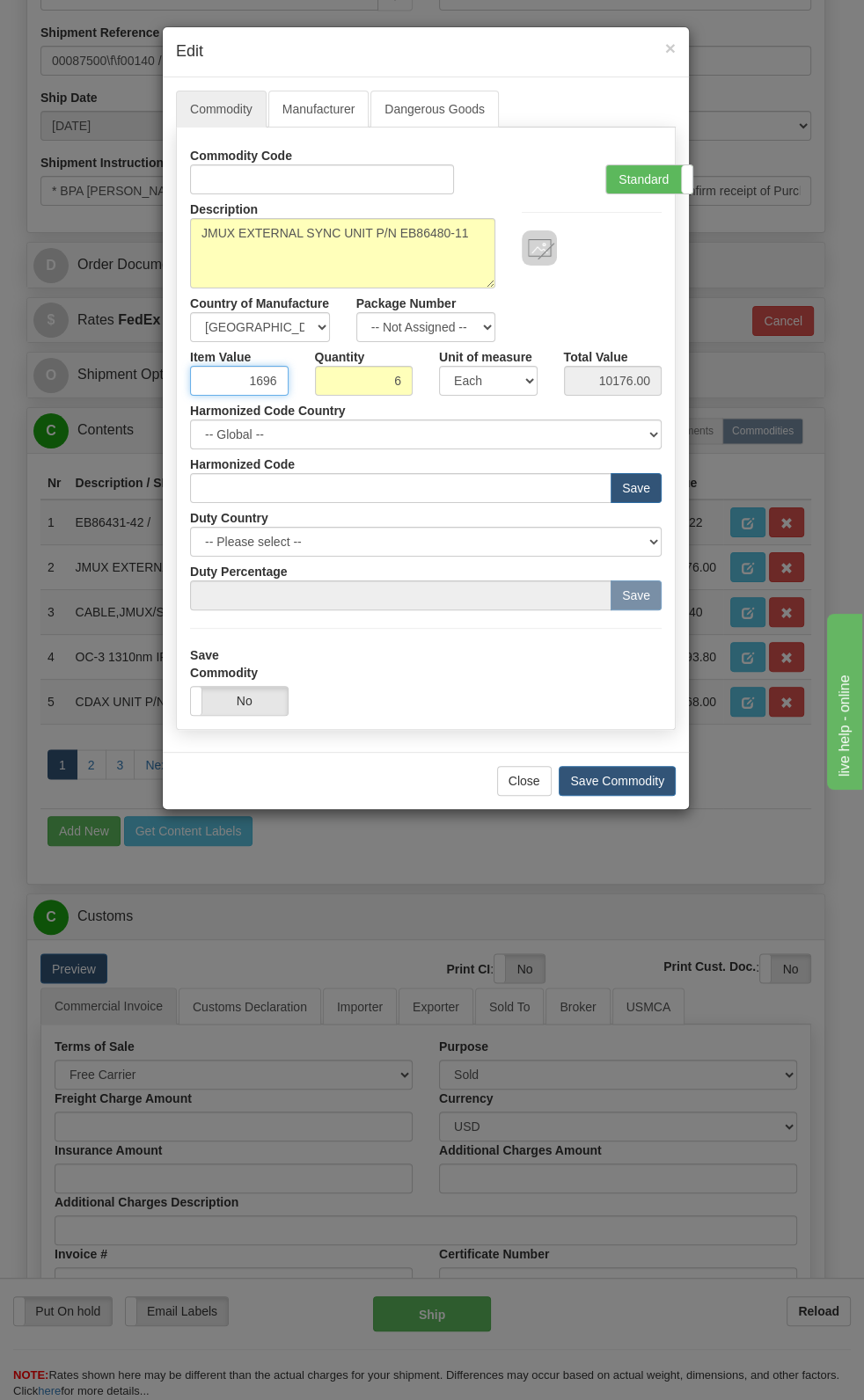
drag, startPoint x: 242, startPoint y: 377, endPoint x: 292, endPoint y: 396, distance: 53.5
click at [292, 396] on div "Commodity Code Standard Advanced Description JMUX EXTERNAL SYNC UNIT P/N EB8648…" at bounding box center [426, 375] width 471 height 469
paste input ".704,79"
type input "1704.79"
type input "10228.74"
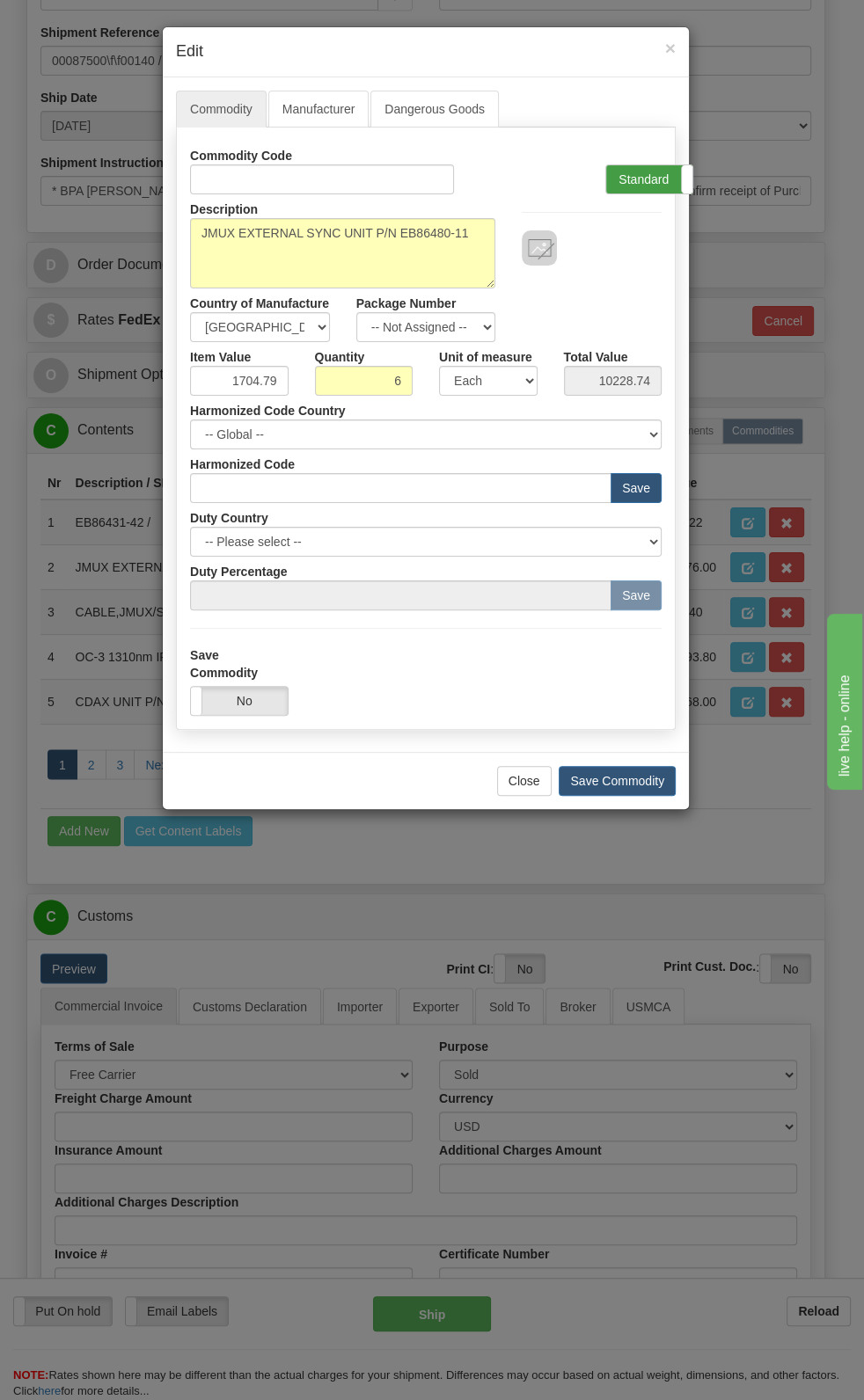
click at [658, 177] on label "Standard" at bounding box center [649, 179] width 86 height 28
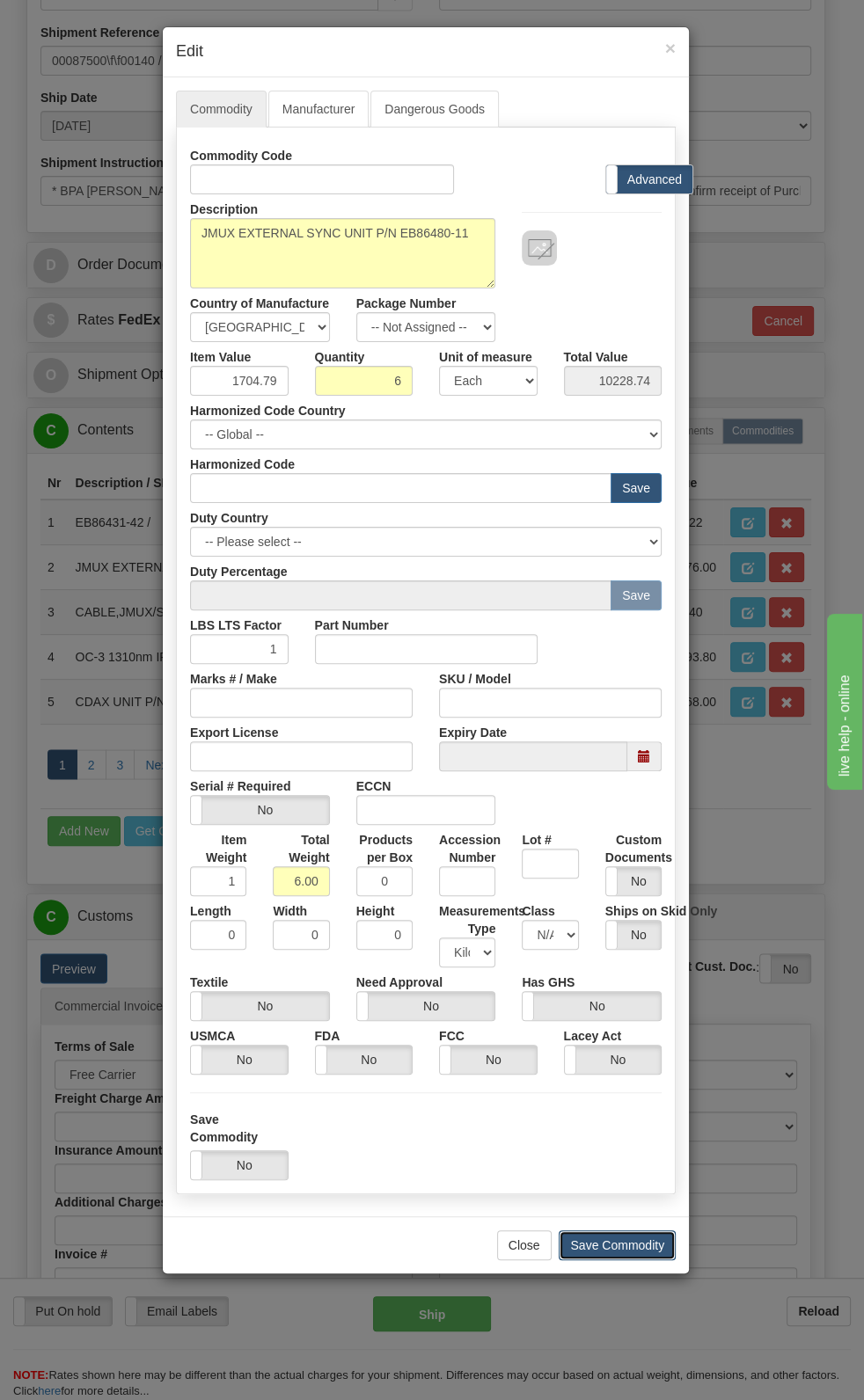
click at [615, 727] on button "Save Commodity" at bounding box center [617, 1245] width 117 height 30
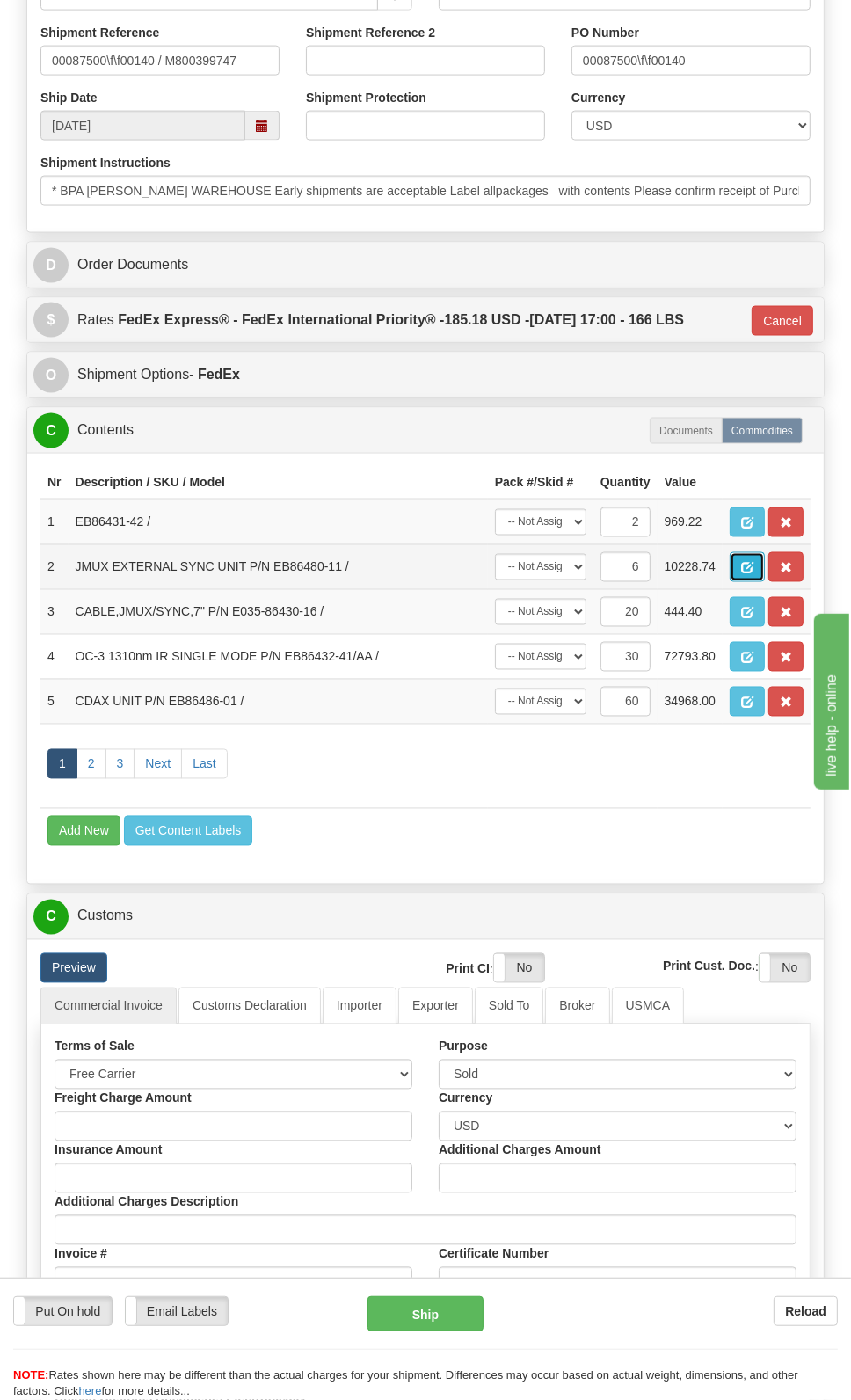
click at [739, 568] on button "button" at bounding box center [747, 567] width 35 height 30
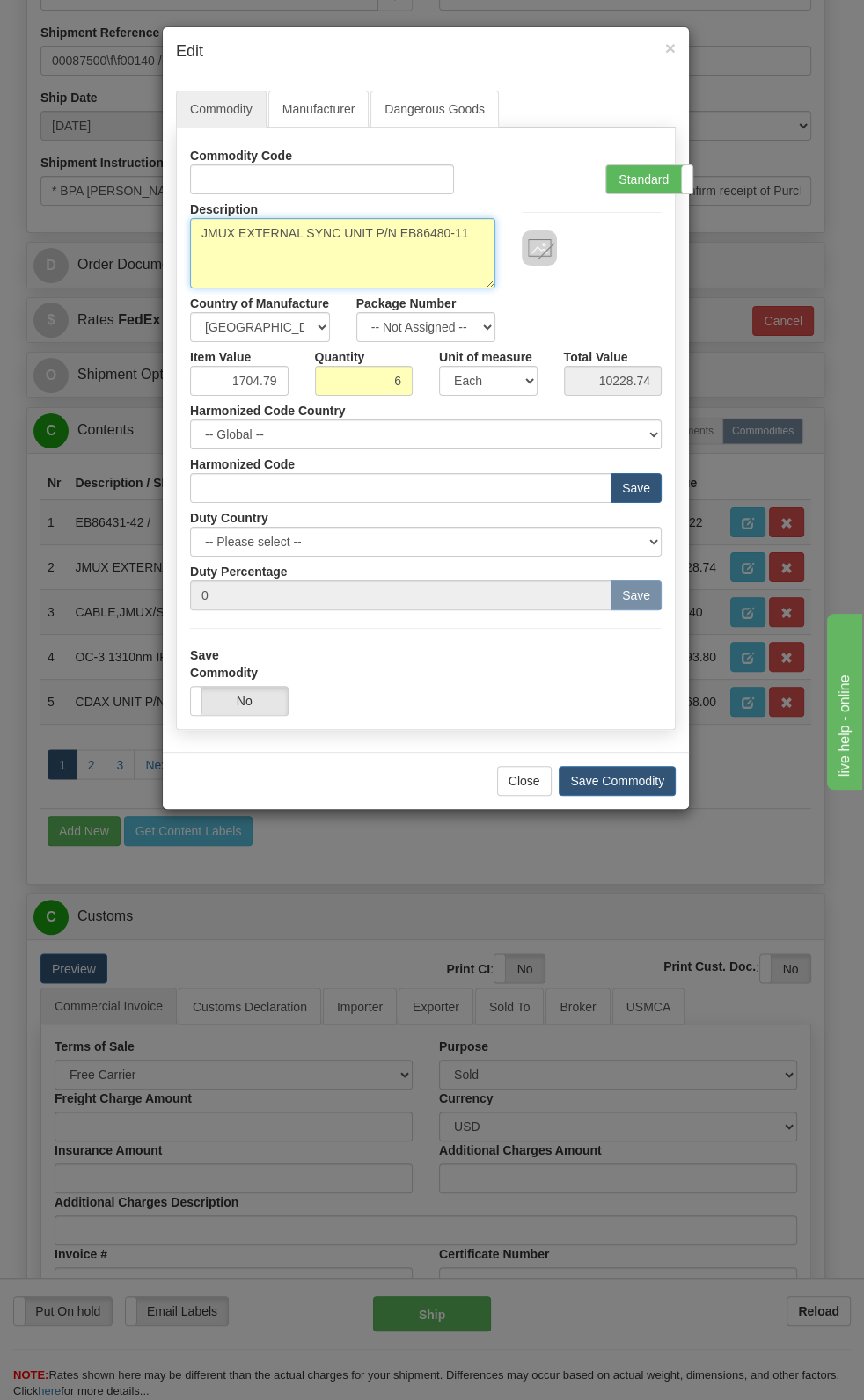
drag, startPoint x: 401, startPoint y: 235, endPoint x: 160, endPoint y: 276, distance: 244.5
click at [160, 276] on div "× Edit Commodity Manufacturer Dangerous Goods Commodity Code Standard Advanced …" at bounding box center [432, 700] width 864 height 1400
type textarea "EB86480-11"
click at [619, 727] on button "Save Commodity" at bounding box center [617, 780] width 117 height 30
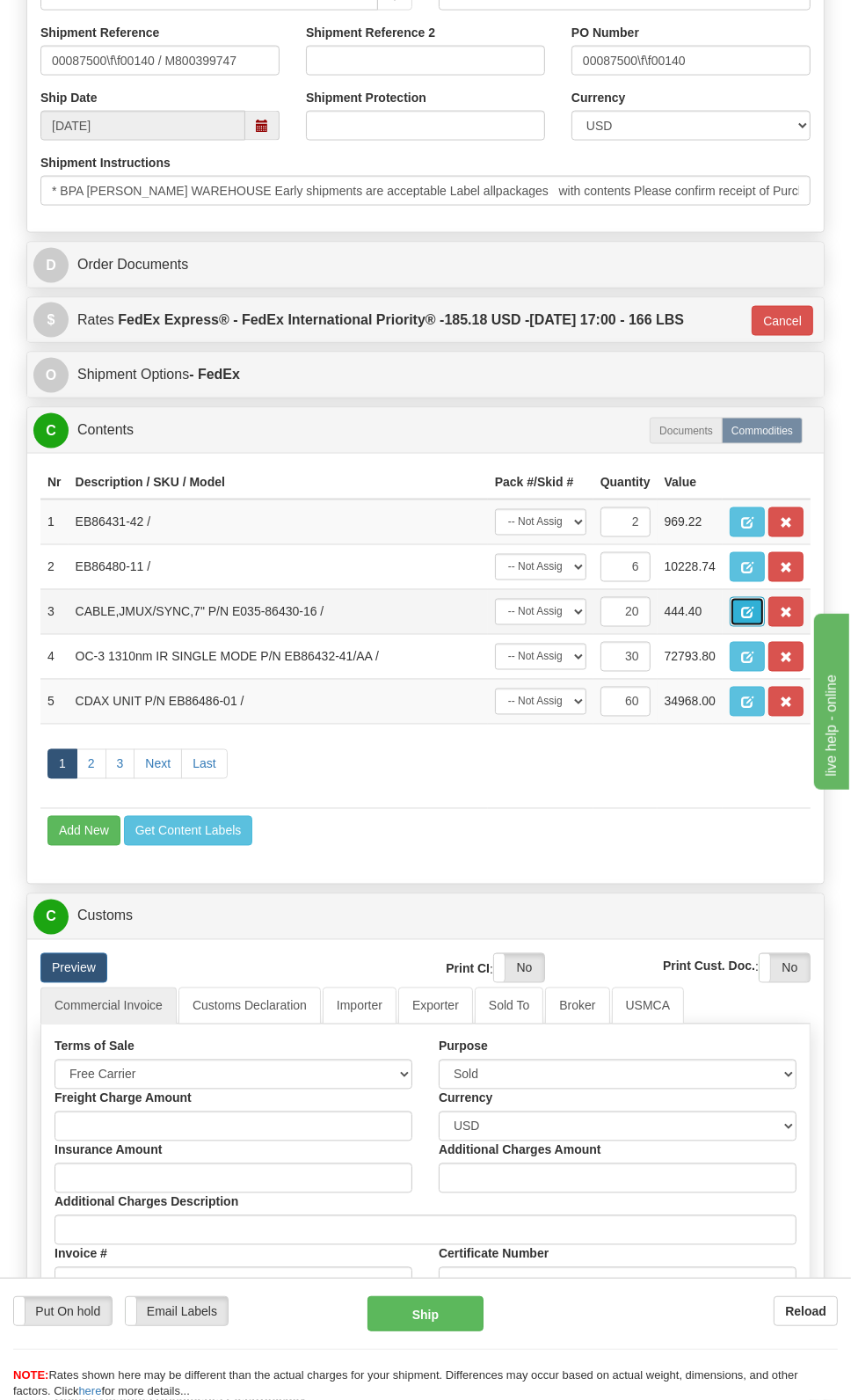
click at [748, 610] on span "button" at bounding box center [746, 613] width 12 height 11
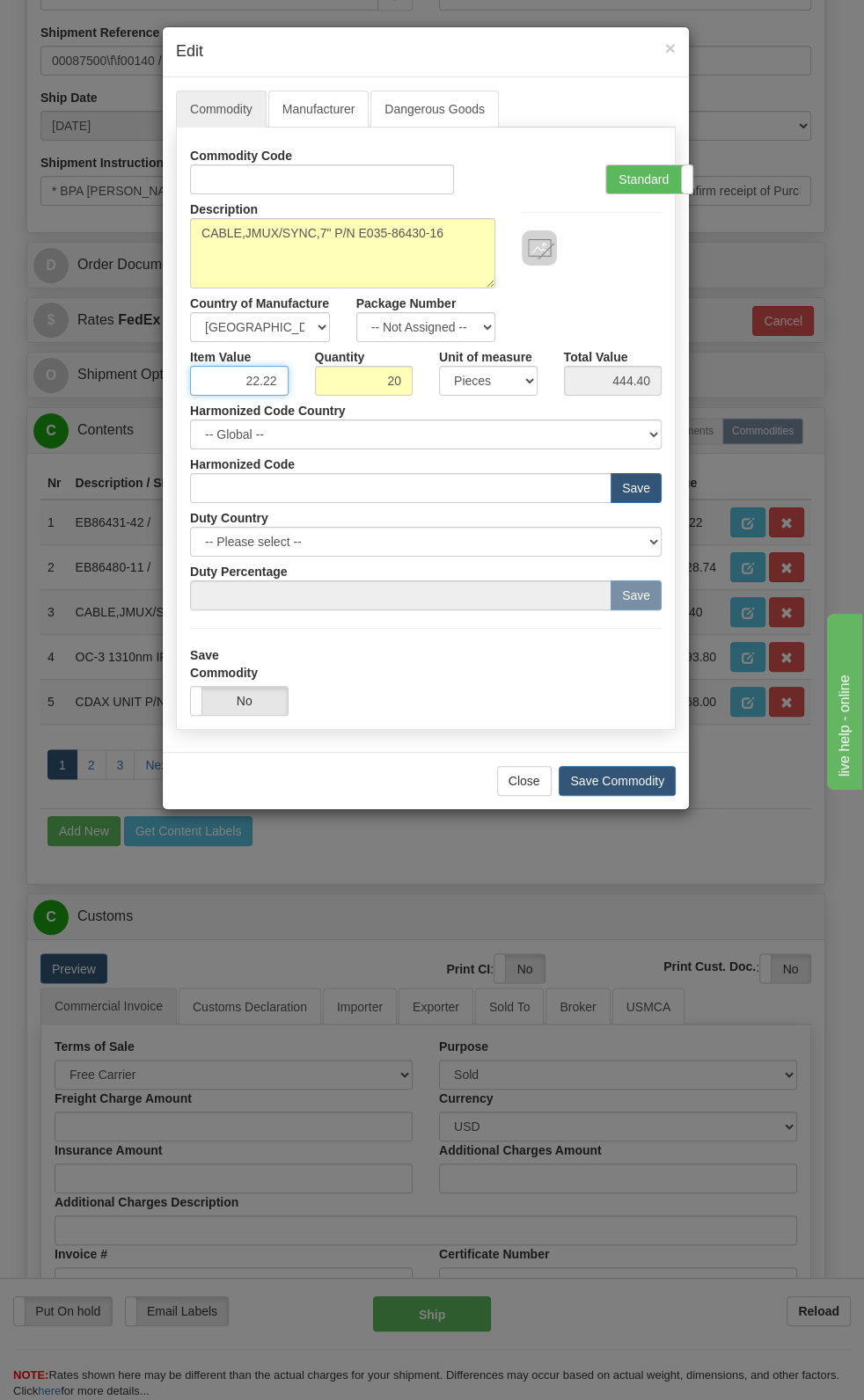
drag, startPoint x: 260, startPoint y: 377, endPoint x: 319, endPoint y: 409, distance: 67.1
click at [321, 395] on div "Commodity Code Standard Advanced Description CABLE,JMUX/SYNC,7" P/N E035-86430-…" at bounding box center [426, 375] width 471 height 469
paste input "8,49"
type input "28.49"
type input "569.80"
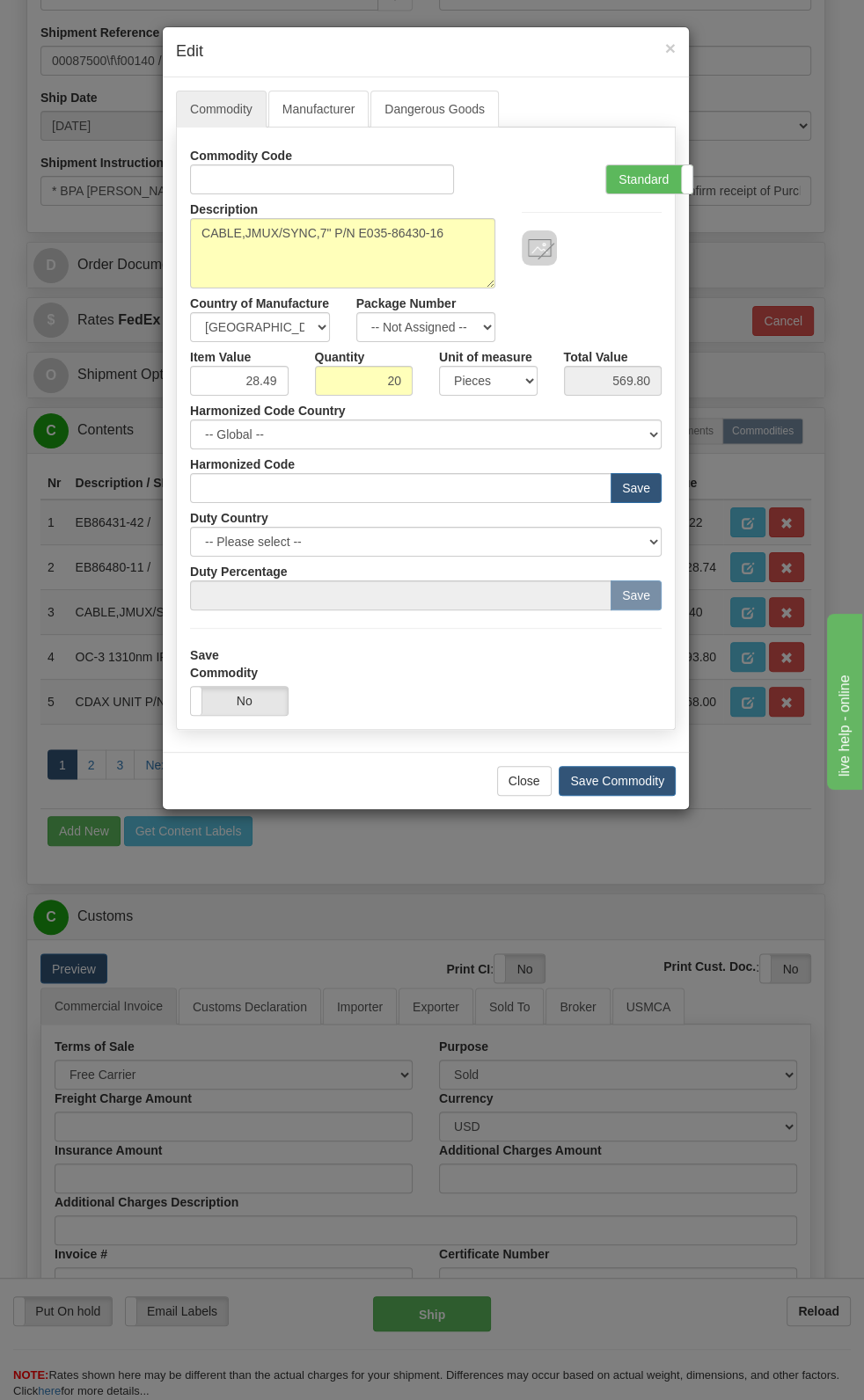
drag, startPoint x: 659, startPoint y: 167, endPoint x: 459, endPoint y: 198, distance: 202.4
click at [659, 167] on label "Standard" at bounding box center [649, 179] width 86 height 28
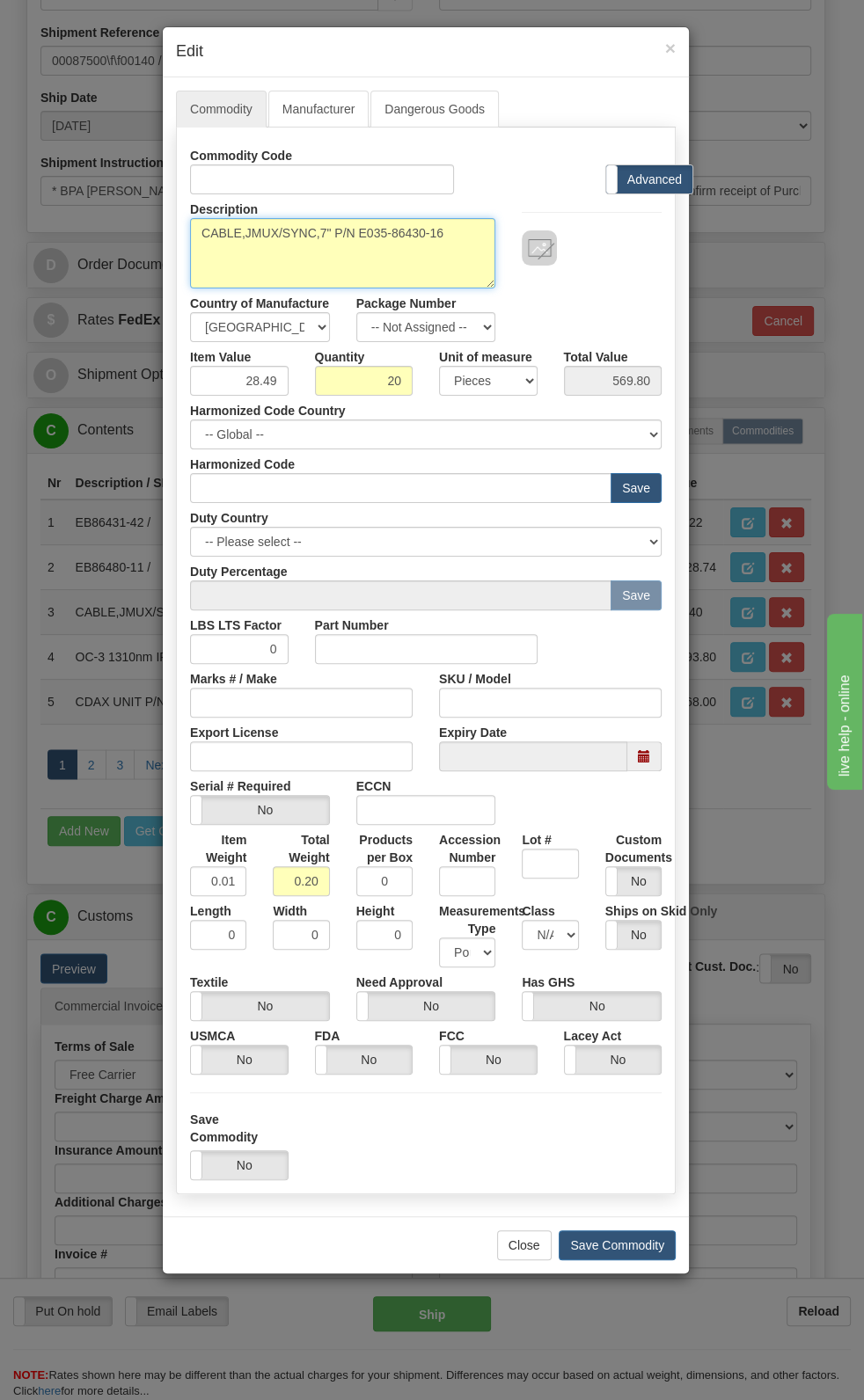
drag, startPoint x: 356, startPoint y: 233, endPoint x: -4, endPoint y: 514, distance: 456.7
type textarea "E035-86430-16"
click at [636, 727] on button "Save Commodity" at bounding box center [617, 1245] width 117 height 30
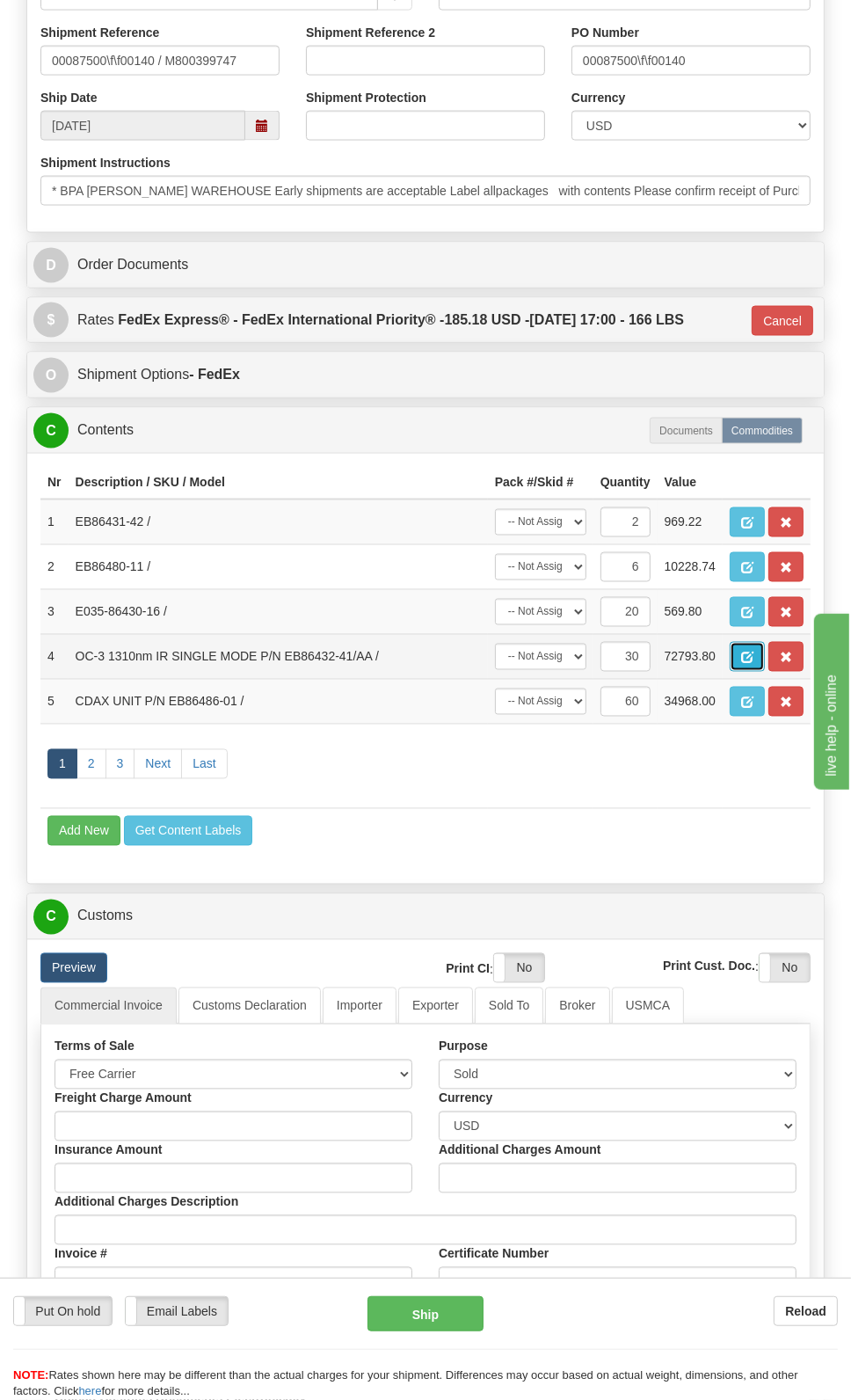
click at [746, 658] on span "button" at bounding box center [746, 658] width 12 height 11
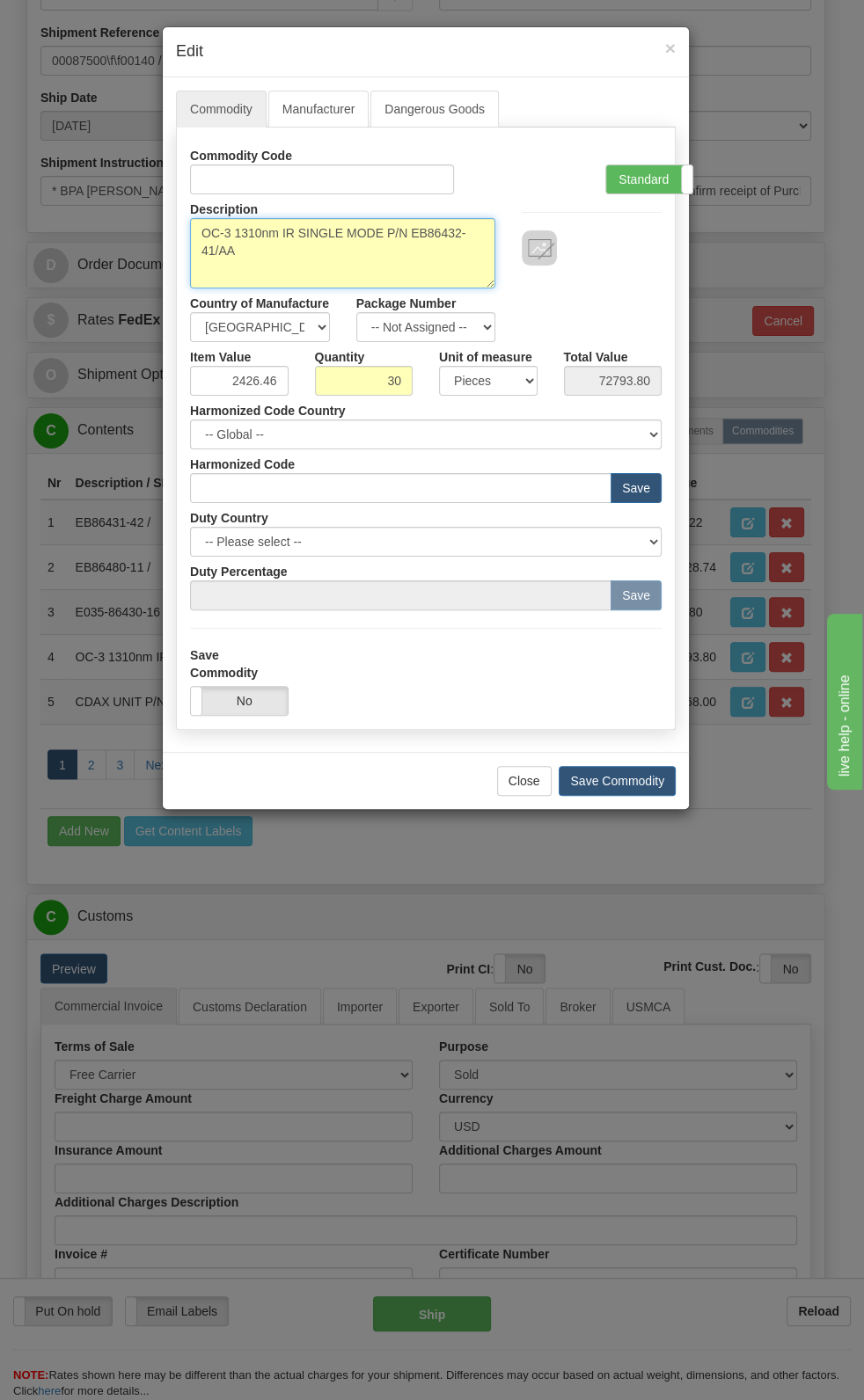
drag, startPoint x: 413, startPoint y: 230, endPoint x: 167, endPoint y: 229, distance: 246.0
click at [167, 229] on div "Commodity Manufacturer Dangerous Goods Commodity Code Standard Advanced Descrip…" at bounding box center [426, 414] width 526 height 675
type textarea "EB86432-41/AA"
drag, startPoint x: 235, startPoint y: 381, endPoint x: 306, endPoint y: 394, distance: 72.2
click at [301, 393] on div "Item Value 2426.46 Quantity 30 Unit of measure 3 Thousand Square Inches Adjustm…" at bounding box center [426, 369] width 498 height 54
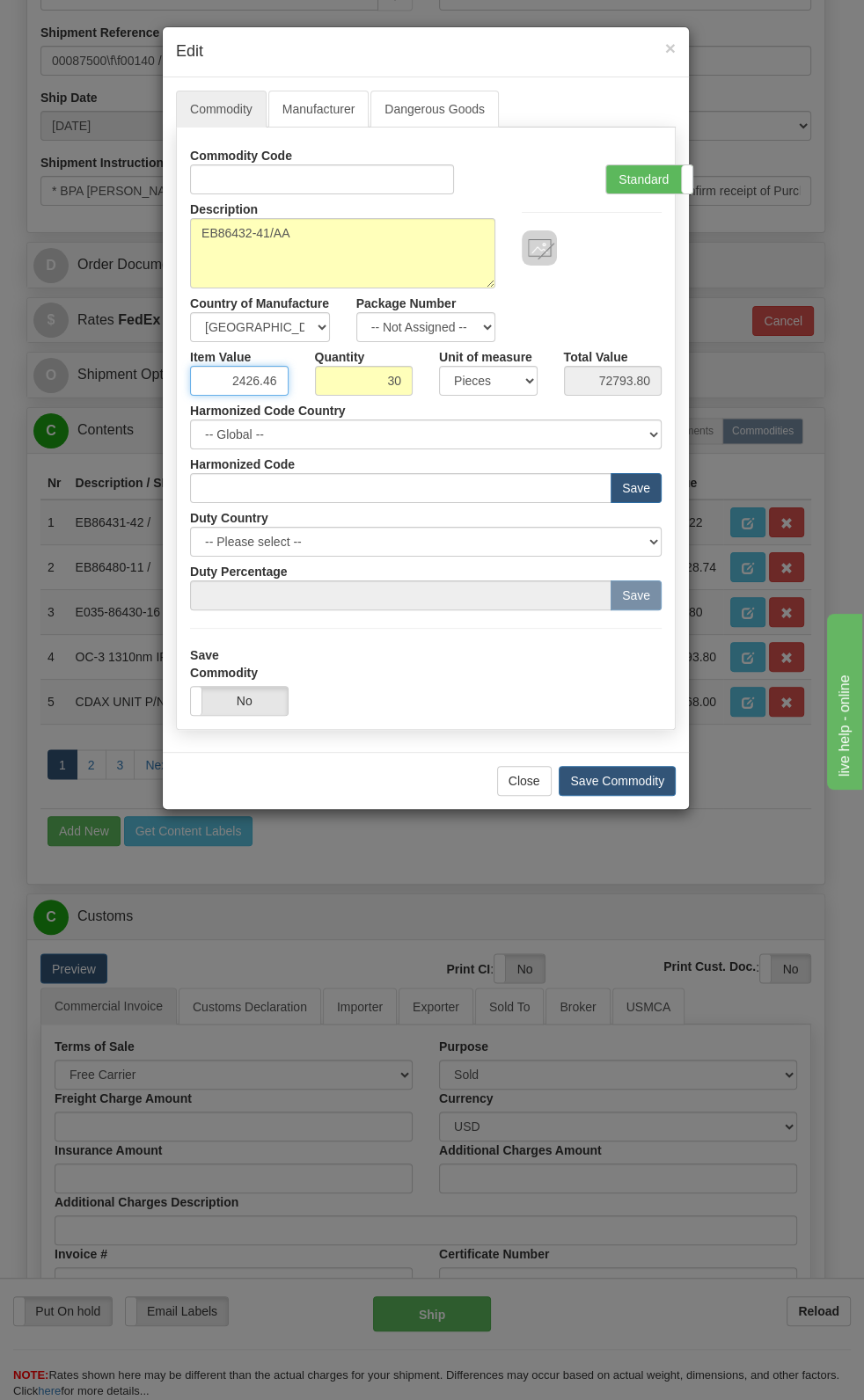
paste input "5.116,42"
type input "5116.42"
type input "153492.60"
click at [625, 283] on div "Description OC-3 1310nm IR SINGLE MODE P/N EB86432-41/AA Country of Manufacture…" at bounding box center [426, 268] width 498 height 148
click at [637, 727] on button "Save Commodity" at bounding box center [617, 780] width 117 height 30
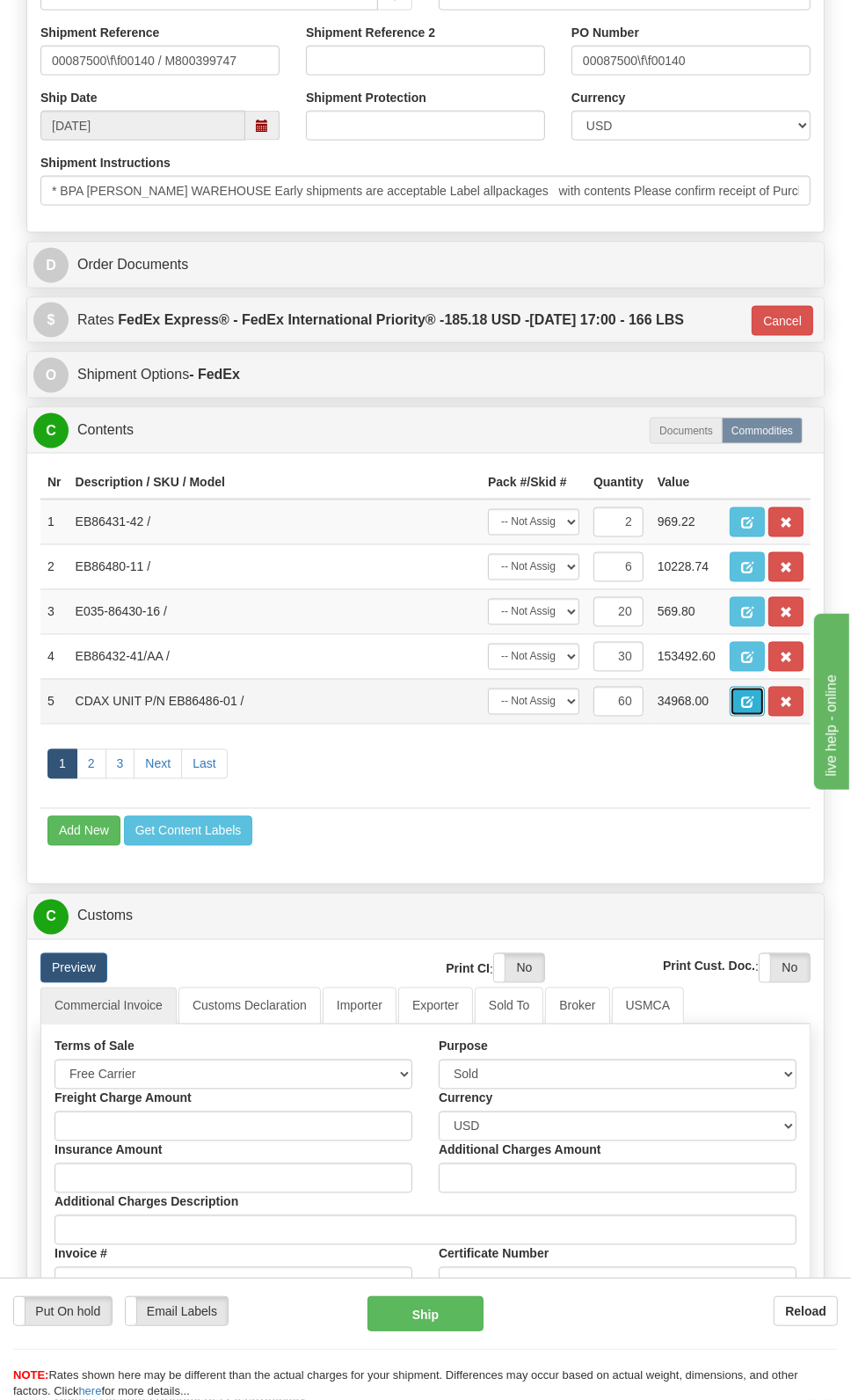
click at [743, 703] on span "button" at bounding box center [746, 703] width 12 height 11
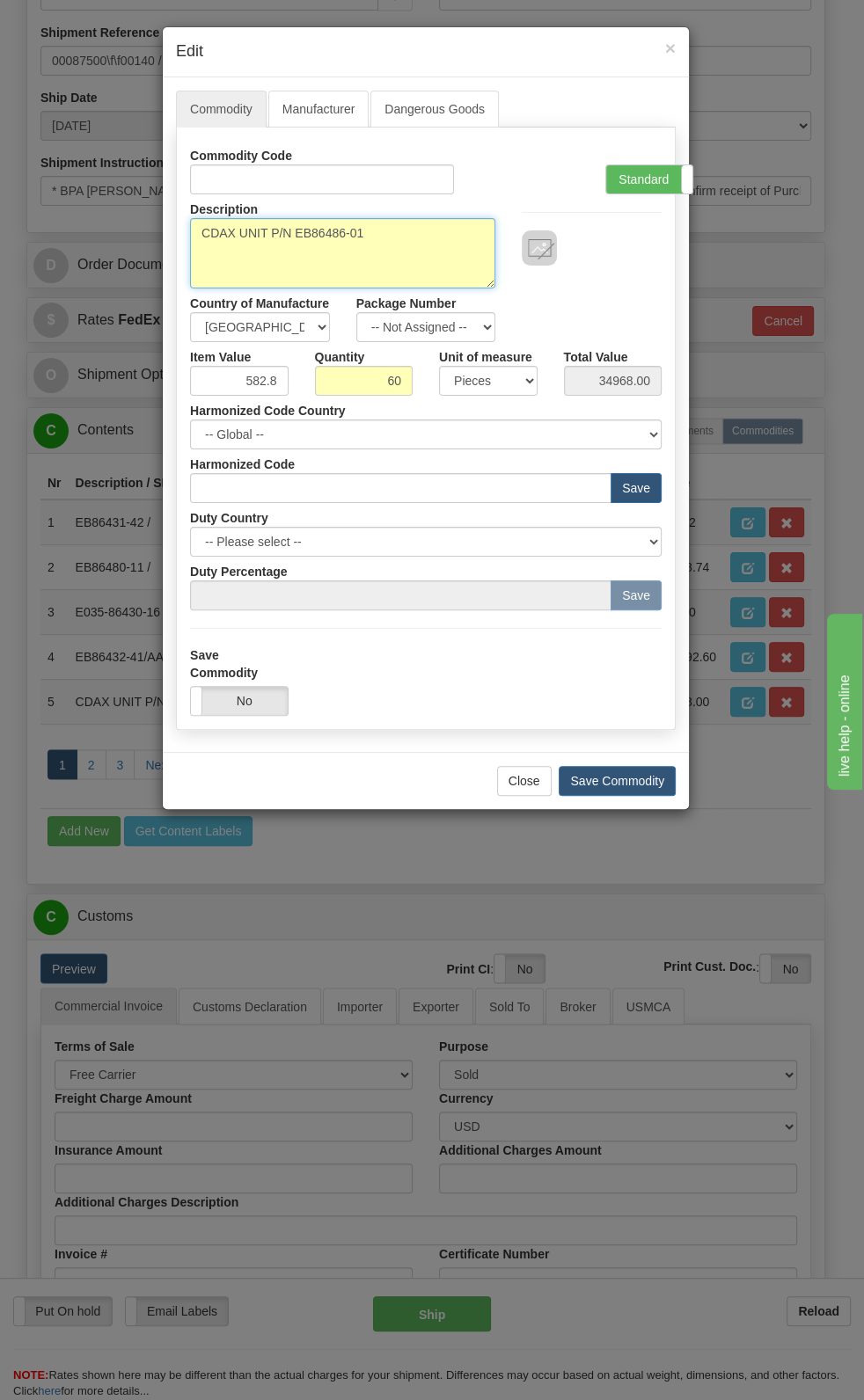
drag, startPoint x: 294, startPoint y: 237, endPoint x: 140, endPoint y: 293, distance: 163.9
click at [140, 293] on div "× Edit Commodity Manufacturer Dangerous Goods Commodity Code Standard Advanced …" at bounding box center [432, 700] width 864 height 1400
type textarea "EB86486-01"
drag, startPoint x: 239, startPoint y: 382, endPoint x: 348, endPoint y: 408, distance: 112.1
click at [356, 399] on div "Commodity Code Standard Advanced Description CDAX UNIT P/N EB86486-01 Country o…" at bounding box center [426, 375] width 471 height 469
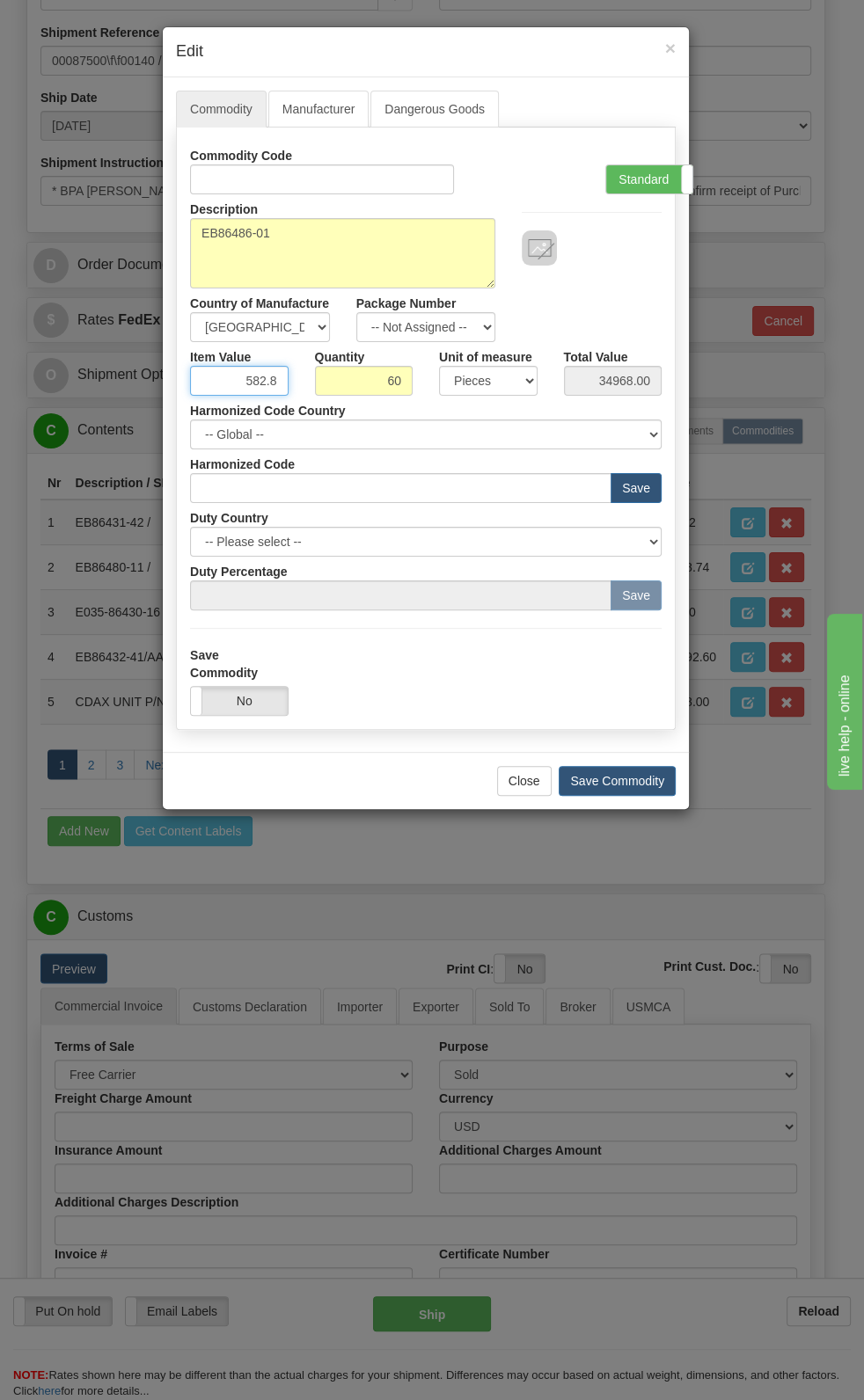
paste input "1.735,20"
type input "1735.20"
type input "104112.00"
click at [645, 176] on label "Standard" at bounding box center [649, 179] width 86 height 28
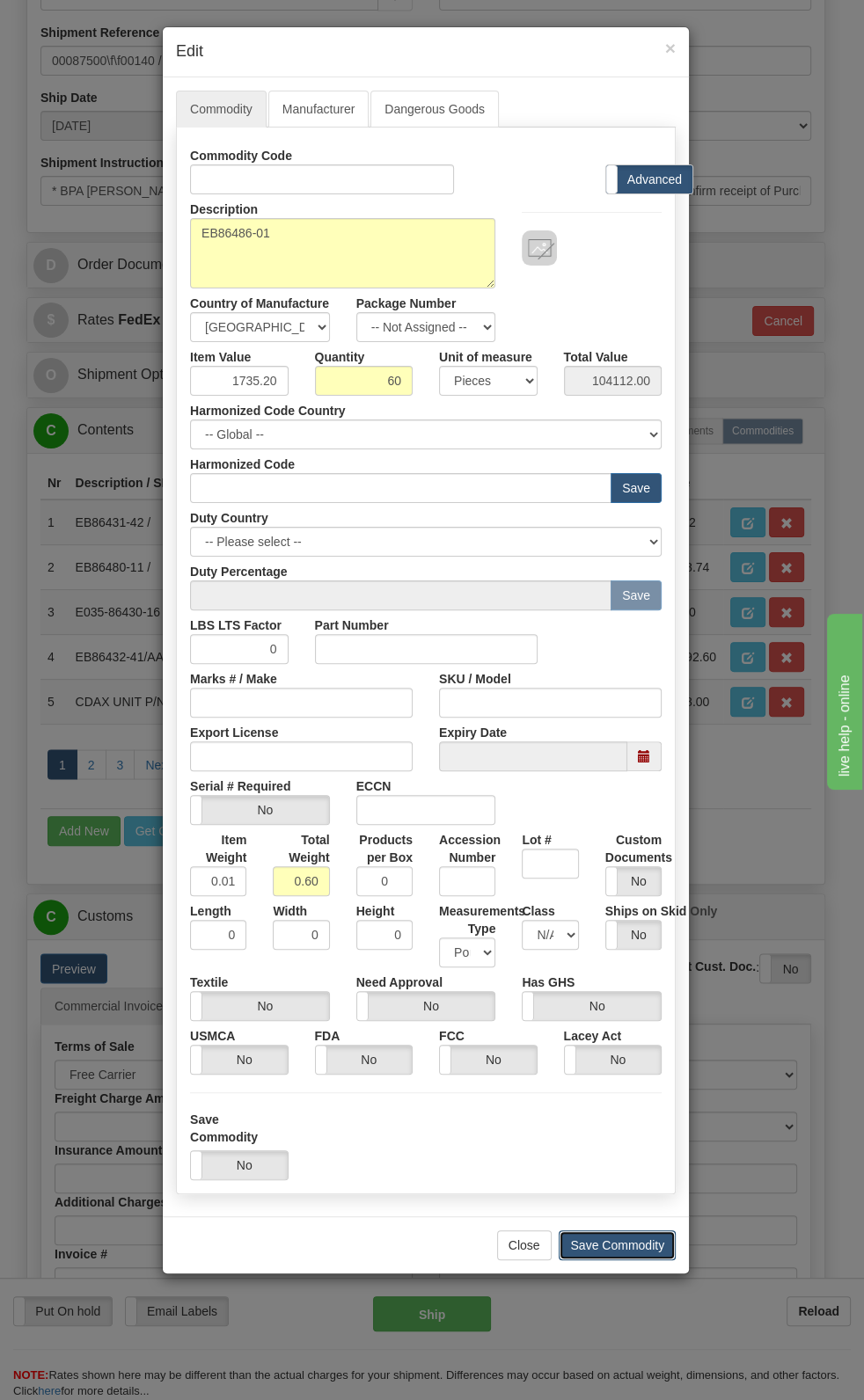
click at [619, 727] on button "Save Commodity" at bounding box center [617, 1245] width 117 height 30
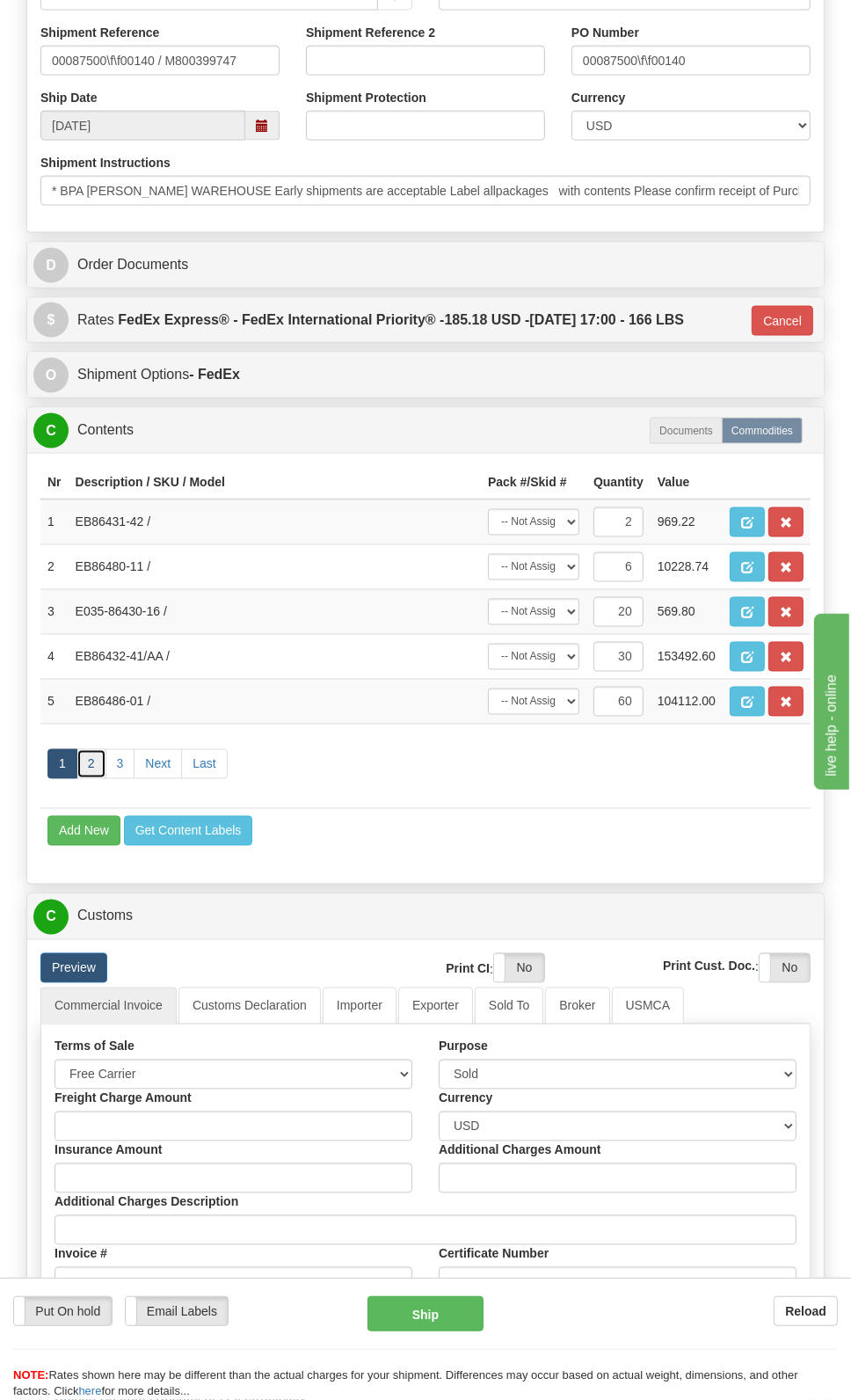
click at [91, 727] on link "2" at bounding box center [91, 764] width 30 height 30
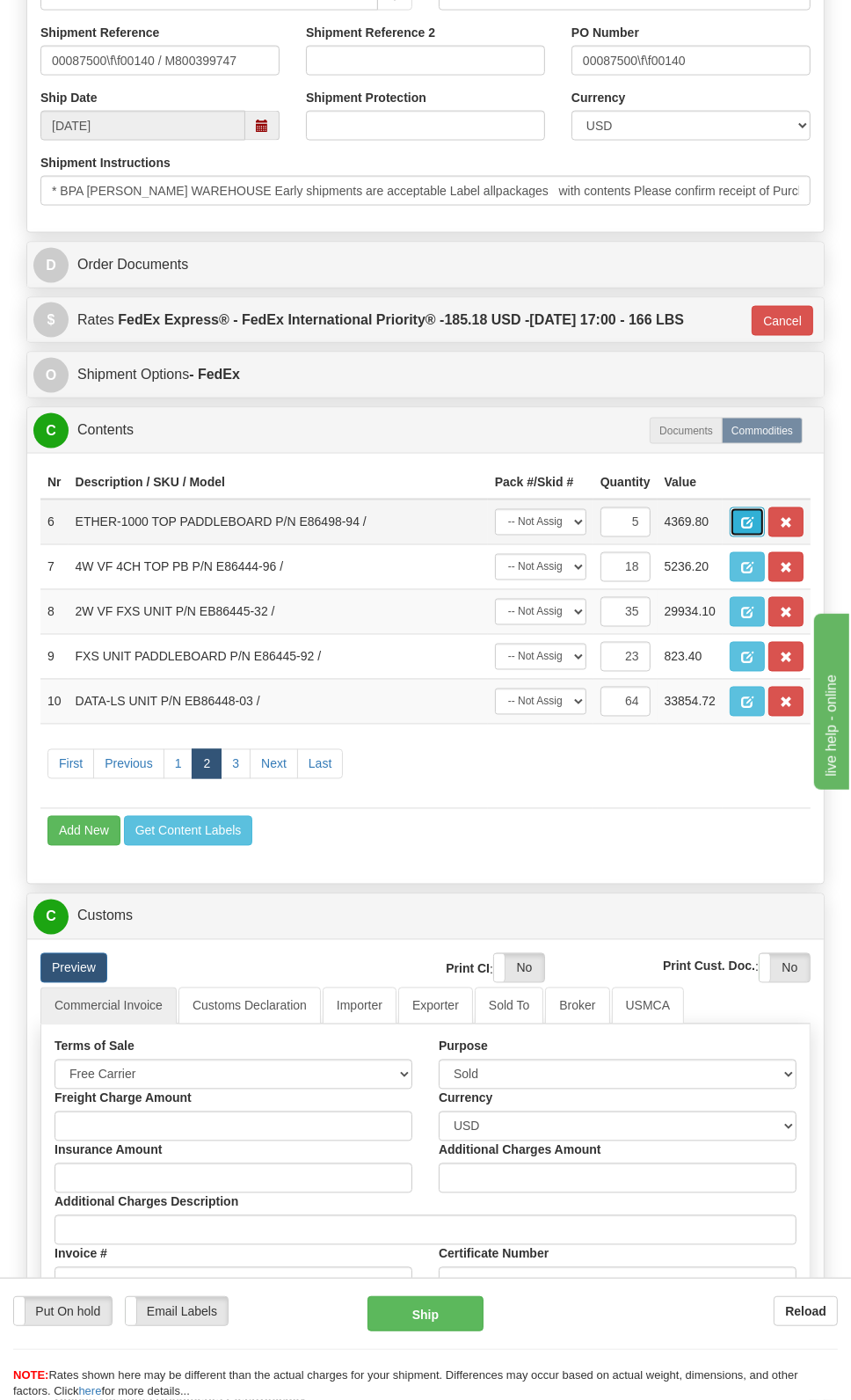
click at [741, 523] on span "button" at bounding box center [746, 524] width 12 height 11
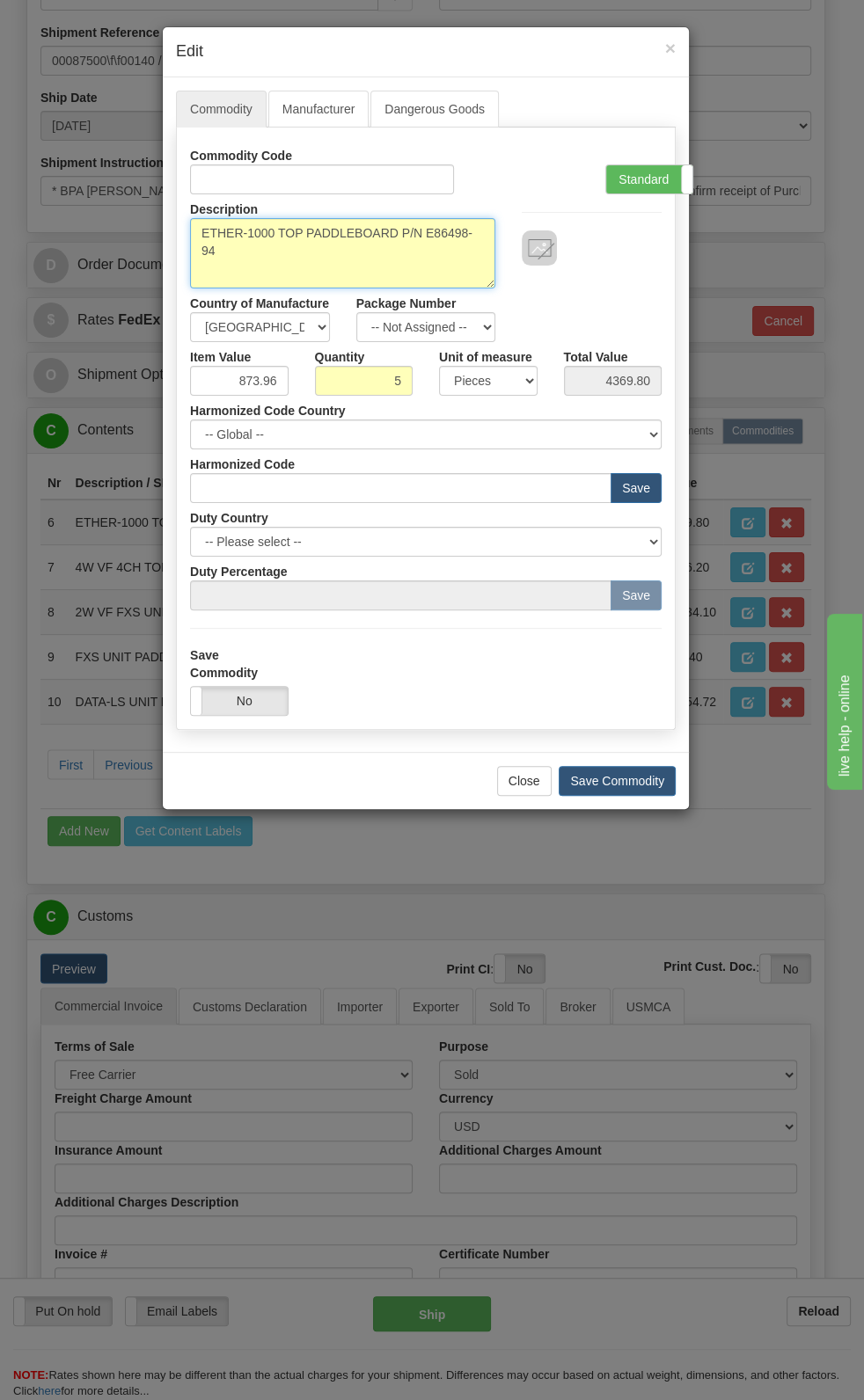
drag, startPoint x: 425, startPoint y: 233, endPoint x: 110, endPoint y: 260, distance: 316.2
click at [110, 260] on div "× Edit Commodity Manufacturer Dangerous Goods Commodity Code Standard Advanced …" at bounding box center [432, 700] width 864 height 1400
click at [422, 240] on textarea "ETHER-1000 TOP PADDLEBOARD P/N E86498-94" at bounding box center [342, 253] width 305 height 71
drag, startPoint x: 425, startPoint y: 235, endPoint x: -150, endPoint y: 533, distance: 647.6
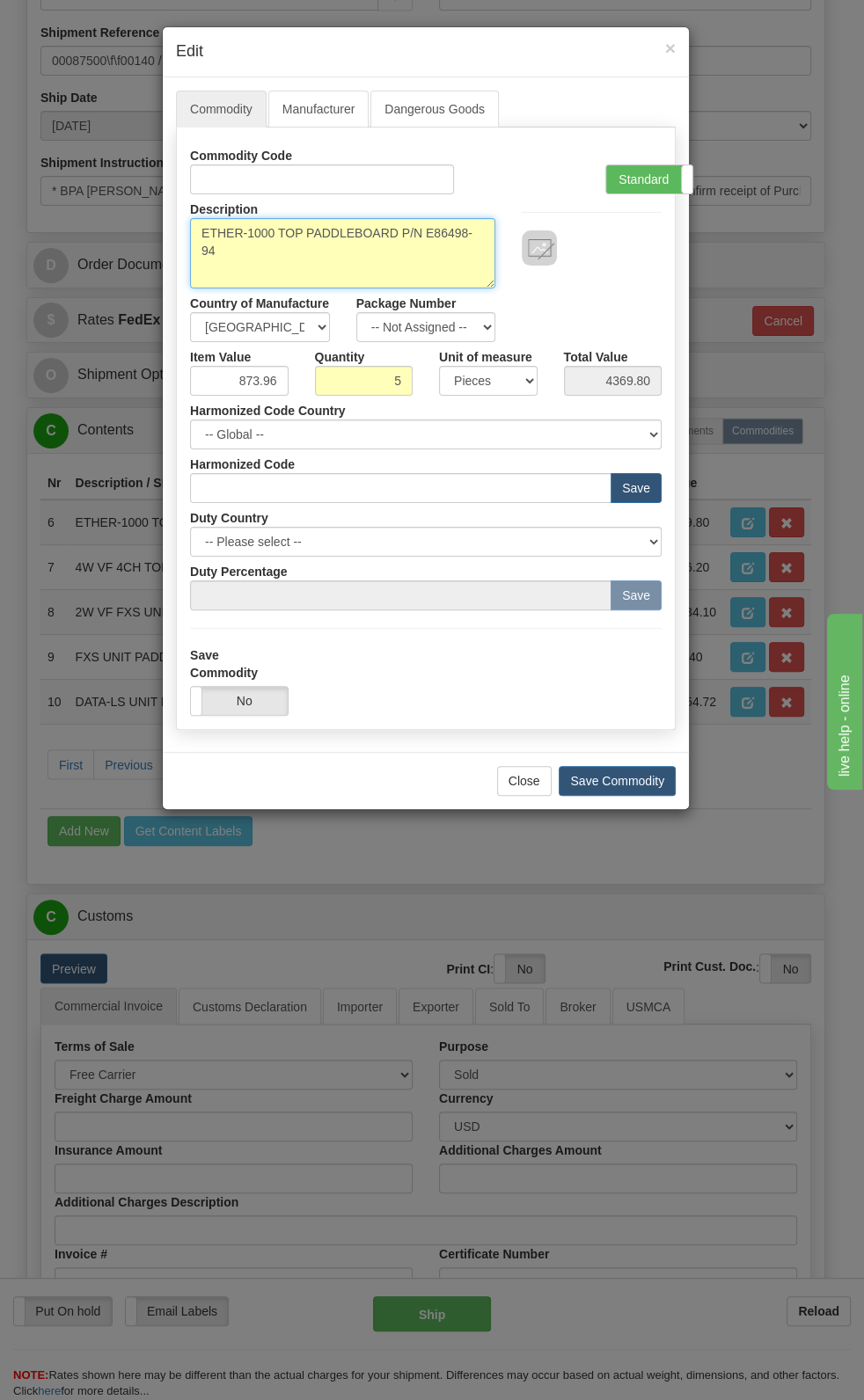
click at [422, 237] on textarea "ETHER-1000 TOP PADDLEBOARD P/N E86498-94" at bounding box center [342, 253] width 305 height 71
drag, startPoint x: 426, startPoint y: 233, endPoint x: 191, endPoint y: 229, distance: 235.0
click at [191, 229] on textarea "ETHER-1000 TOP PADDLEBOARD P/N E86498-94" at bounding box center [342, 253] width 305 height 71
type textarea "E86498-94"
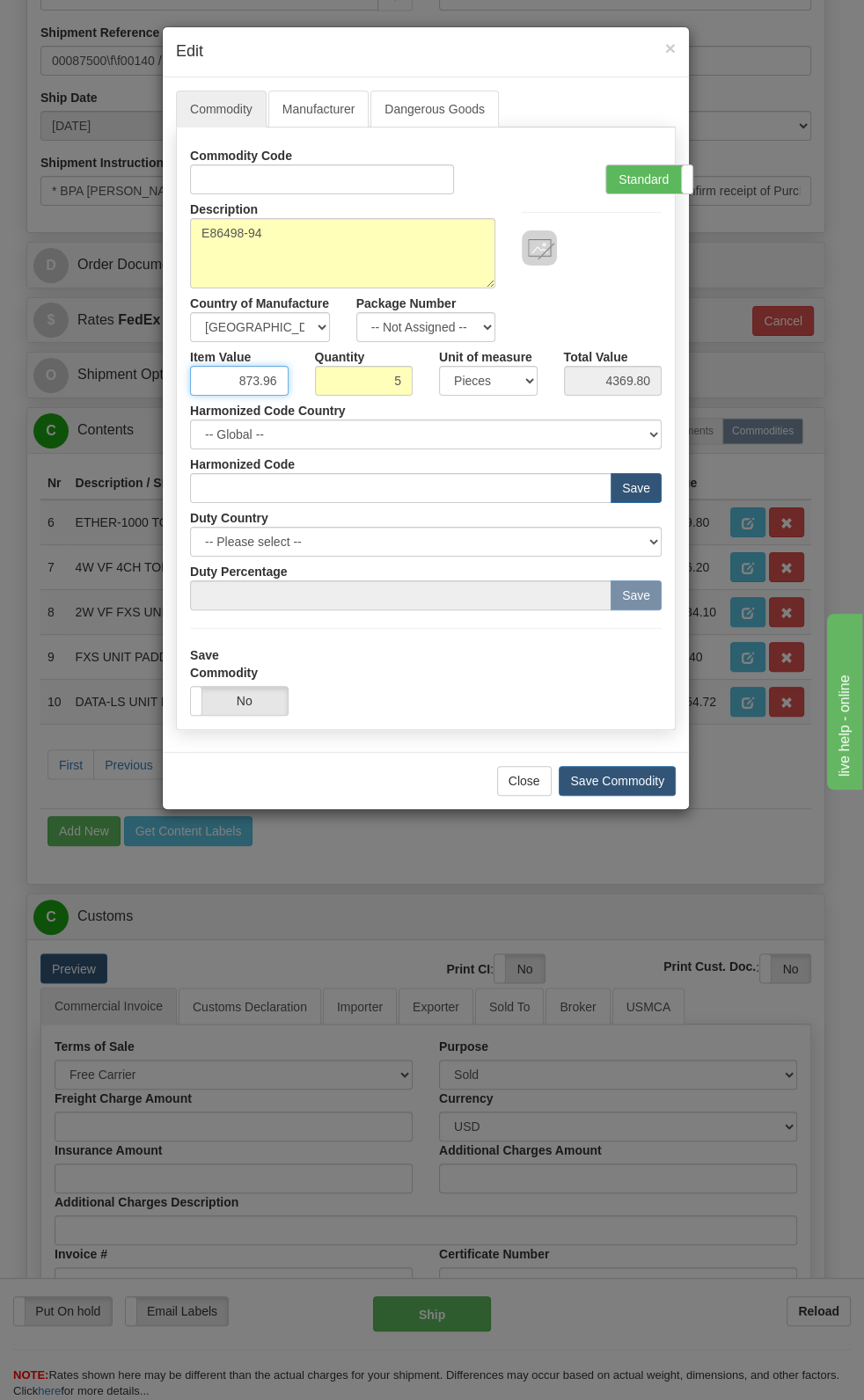
drag, startPoint x: 238, startPoint y: 379, endPoint x: 290, endPoint y: 384, distance: 52.2
click at [290, 384] on div "Item Value 873.96" at bounding box center [239, 369] width 125 height 54
paste input "710,63"
type input "710.63"
type input "3553.15"
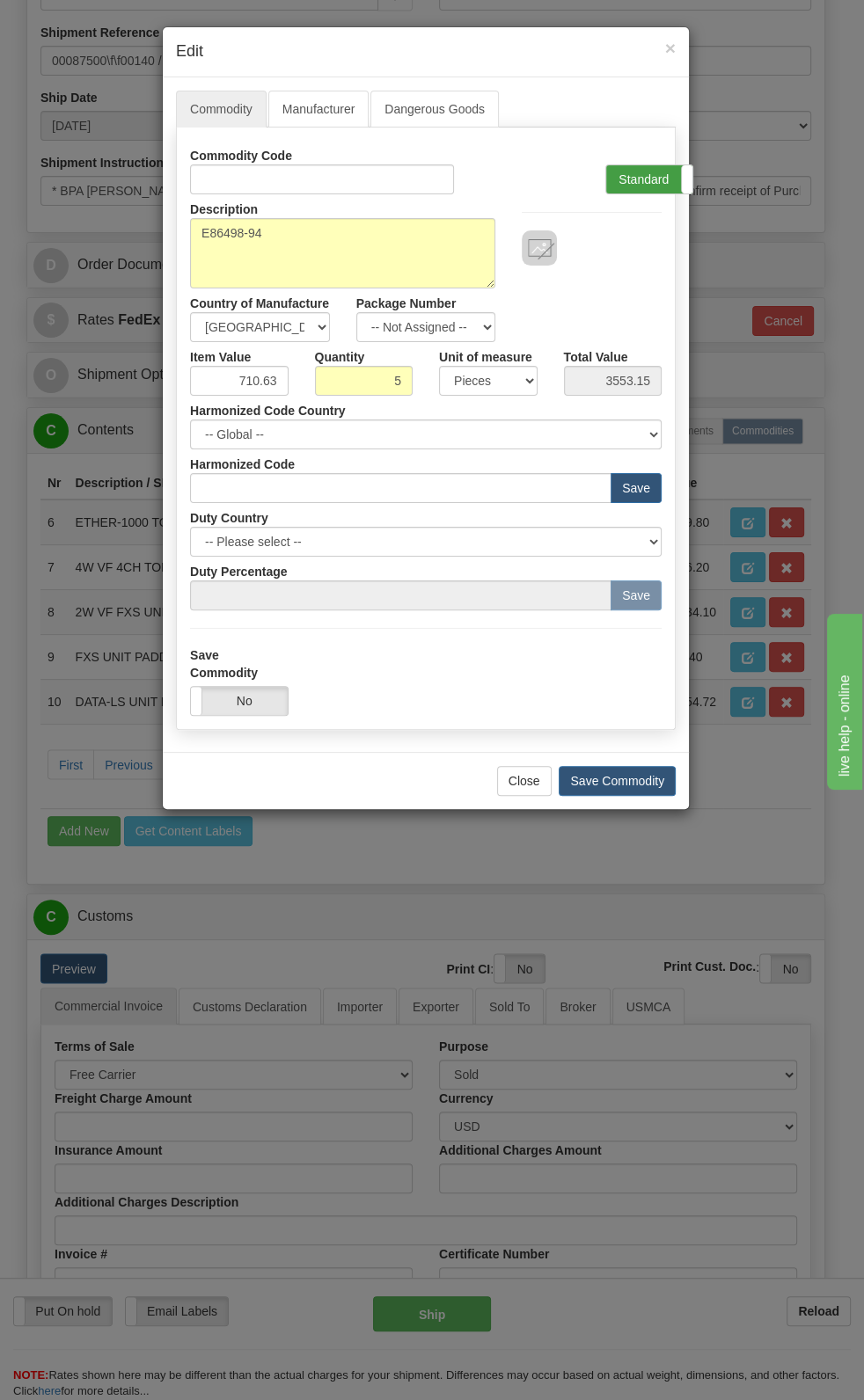
click at [648, 189] on label "Standard" at bounding box center [649, 179] width 86 height 28
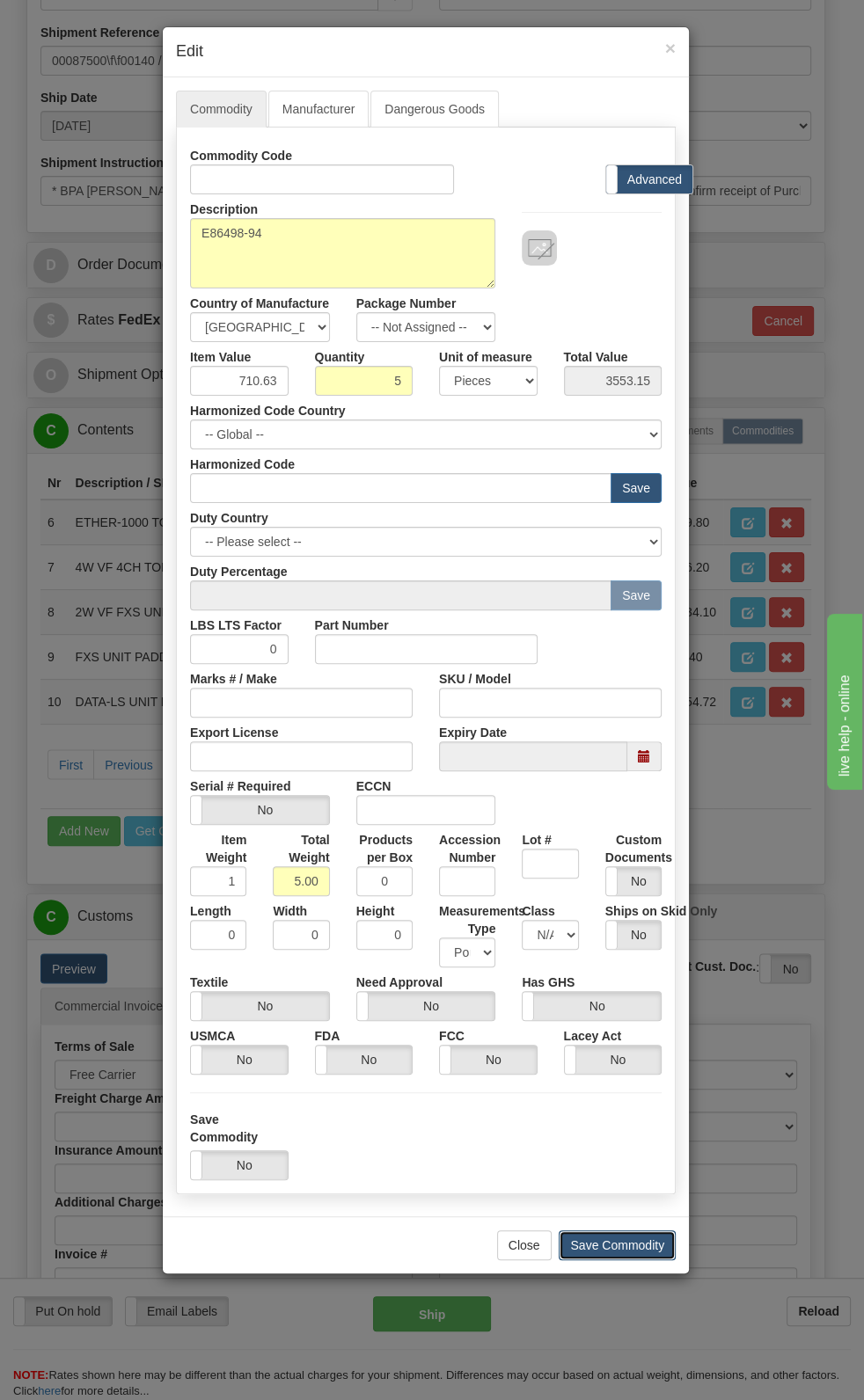
click at [633, 727] on button "Save Commodity" at bounding box center [617, 1245] width 117 height 30
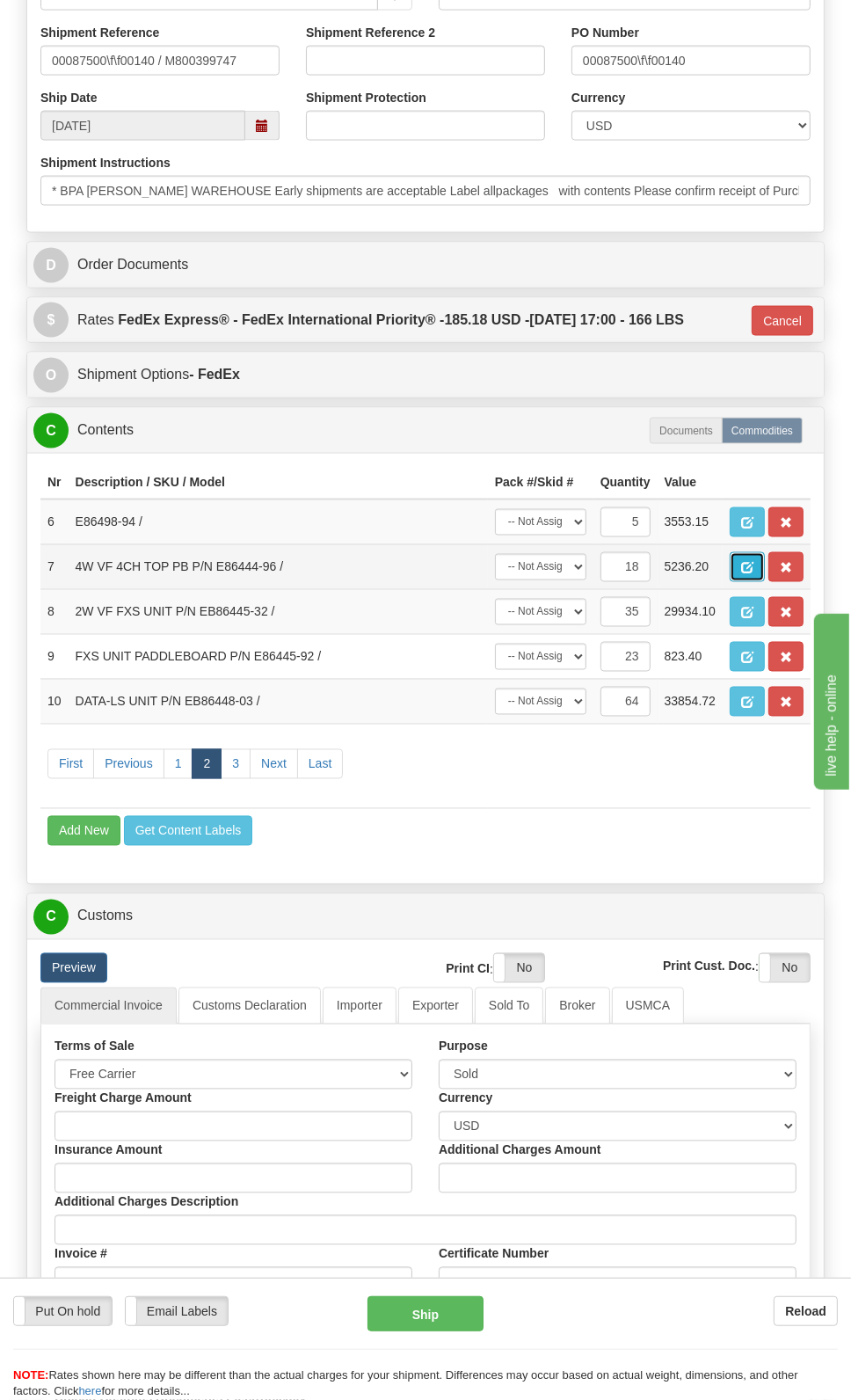
click at [749, 569] on span "button" at bounding box center [746, 568] width 12 height 11
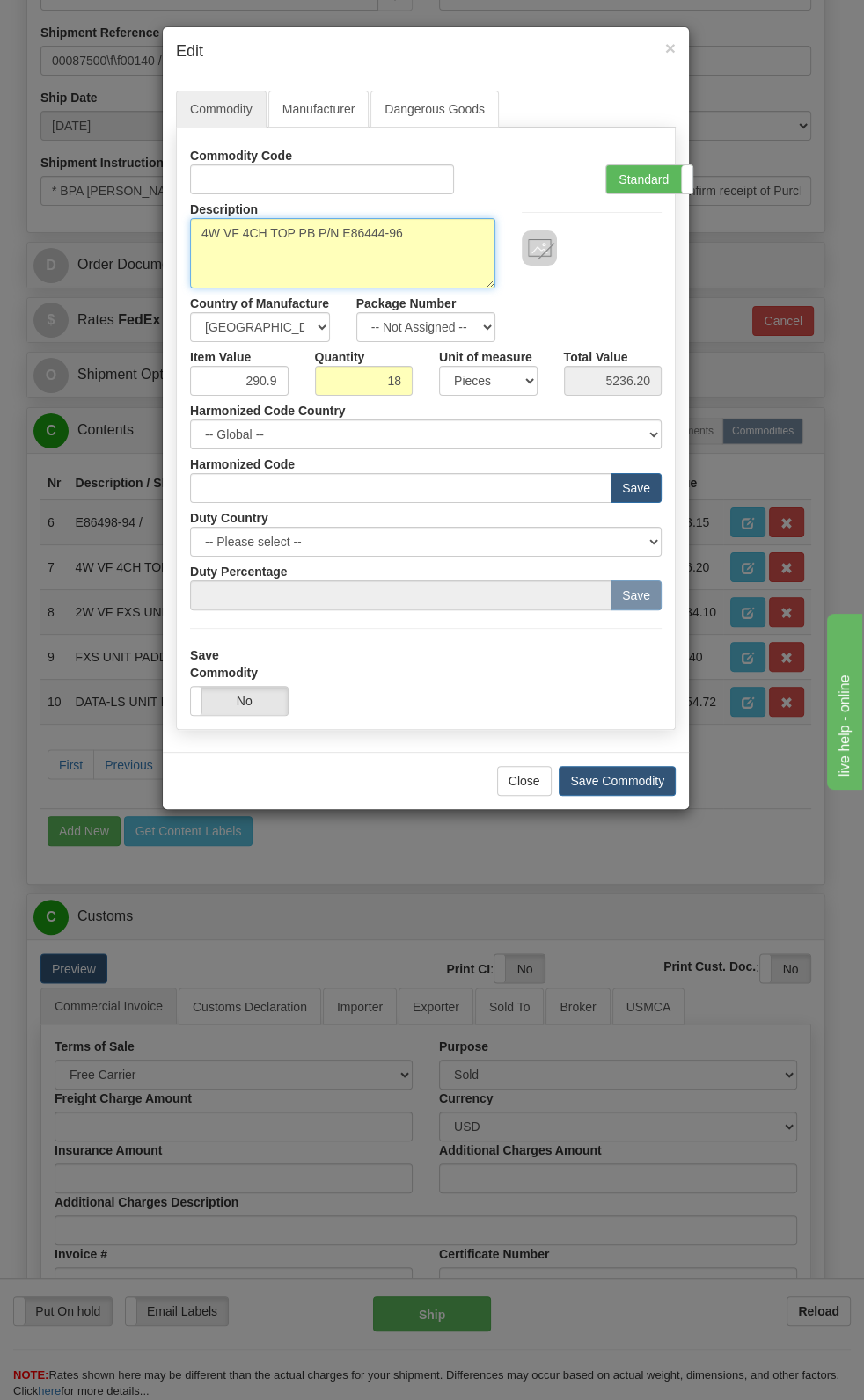
drag, startPoint x: 340, startPoint y: 226, endPoint x: 200, endPoint y: 226, distance: 140.0
click at [200, 226] on textarea "4W VF 4CH TOP PB P/N E86444-96" at bounding box center [342, 253] width 305 height 71
type textarea "E86444-96"
drag, startPoint x: 244, startPoint y: 375, endPoint x: 291, endPoint y: 388, distance: 48.8
click at [291, 388] on div "Item Value 290.9" at bounding box center [239, 369] width 125 height 54
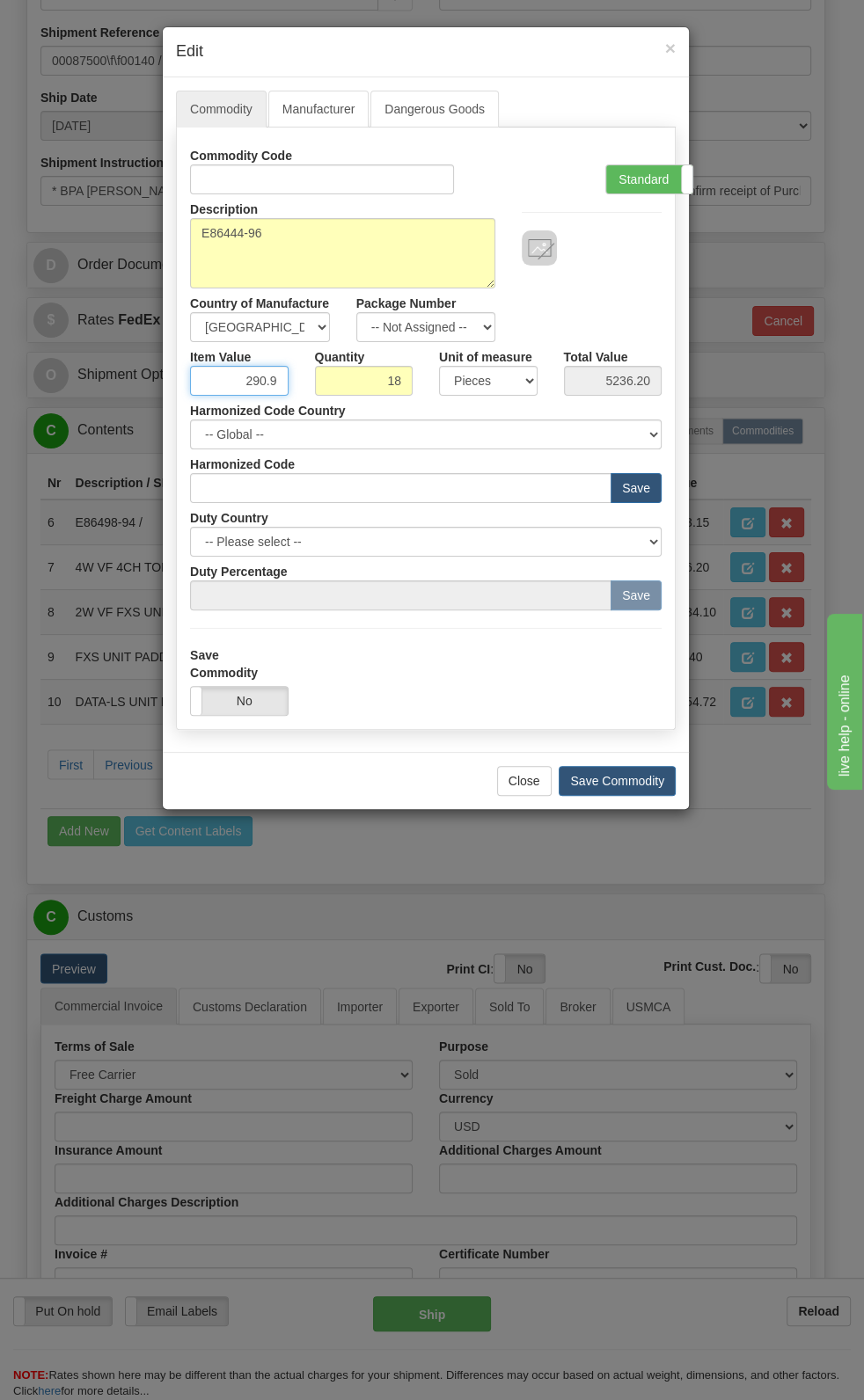
paste input "474,11"
type input "474.11"
type input "8533.98"
click at [625, 272] on div "Description 4W VF 4CH TOP PB P/N E86444-96 Country of Manufacture -- Unknown --…" at bounding box center [426, 268] width 498 height 148
click at [644, 191] on label "Standard" at bounding box center [649, 179] width 86 height 28
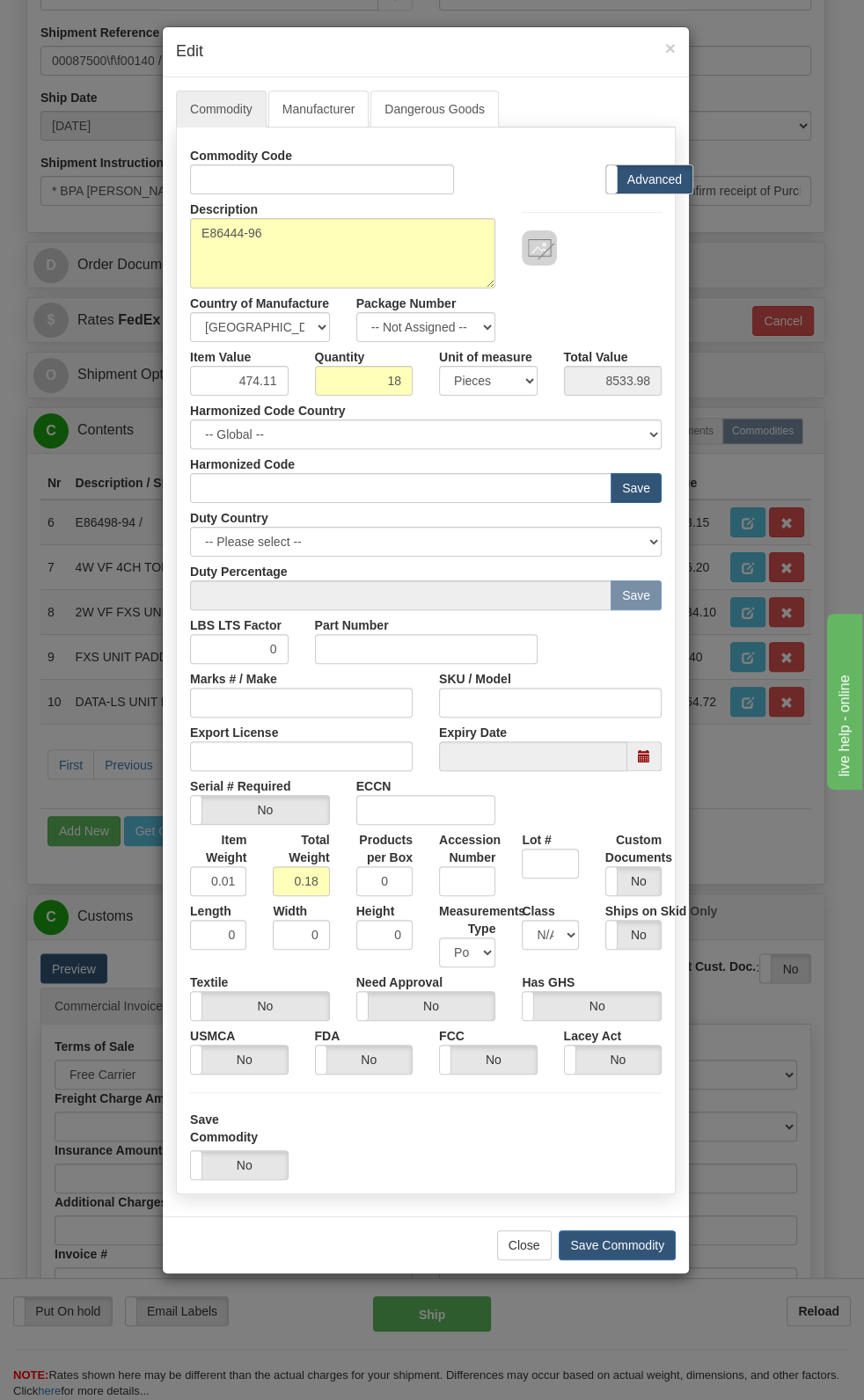
click at [644, 191] on label "Advanced" at bounding box center [649, 179] width 86 height 28
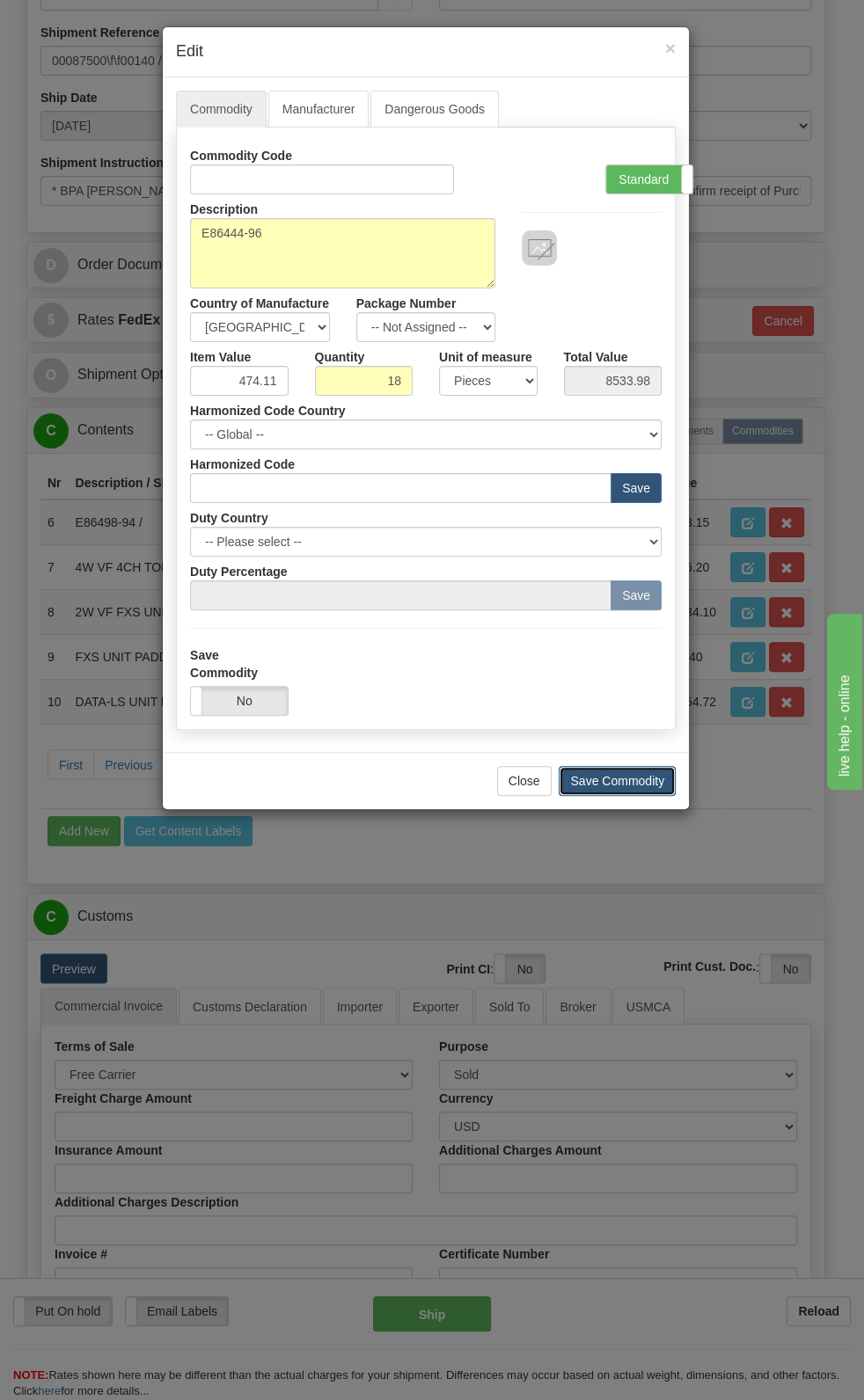
click at [629, 727] on button "Save Commodity" at bounding box center [617, 780] width 117 height 30
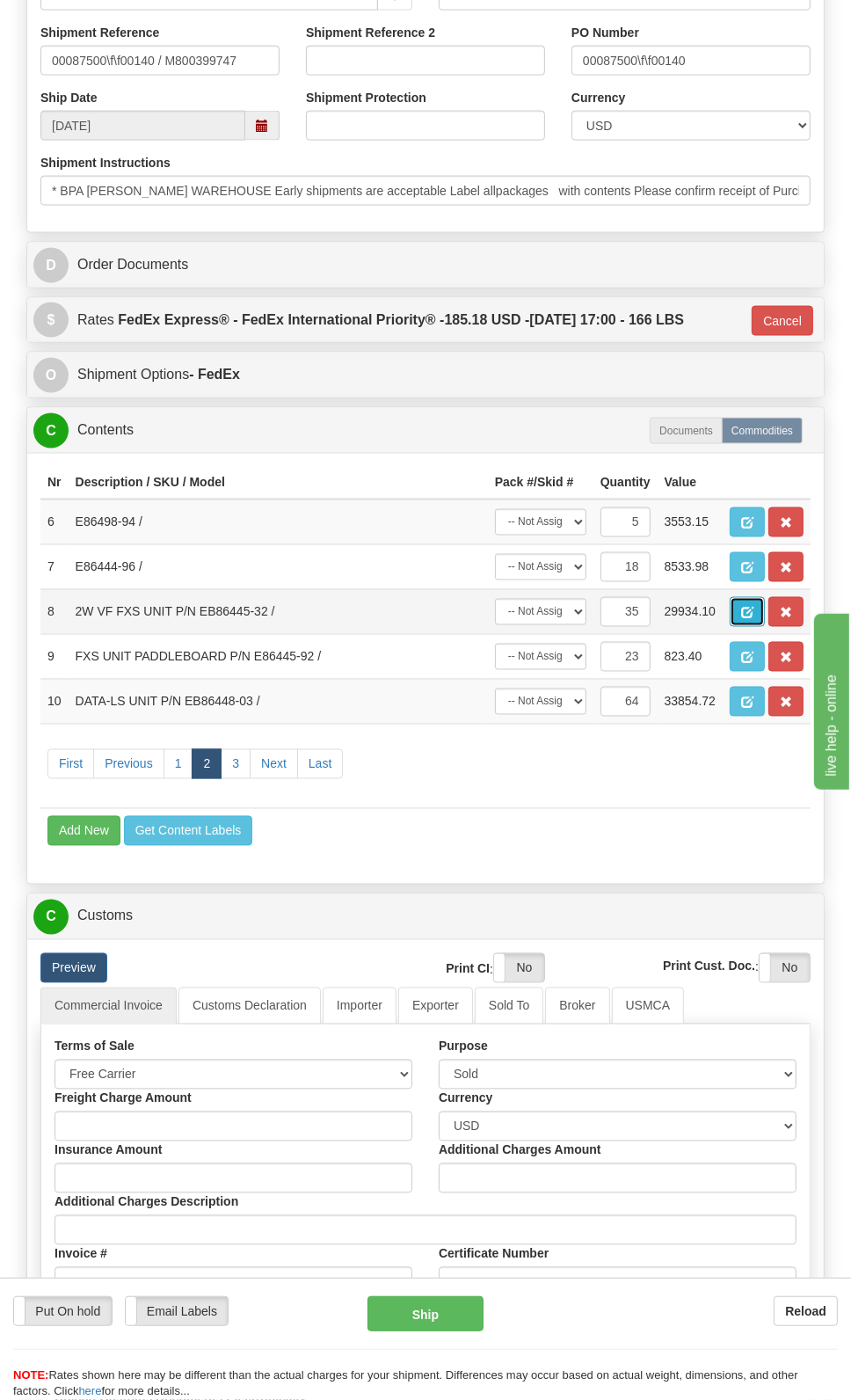
click at [749, 613] on span "button" at bounding box center [746, 613] width 12 height 11
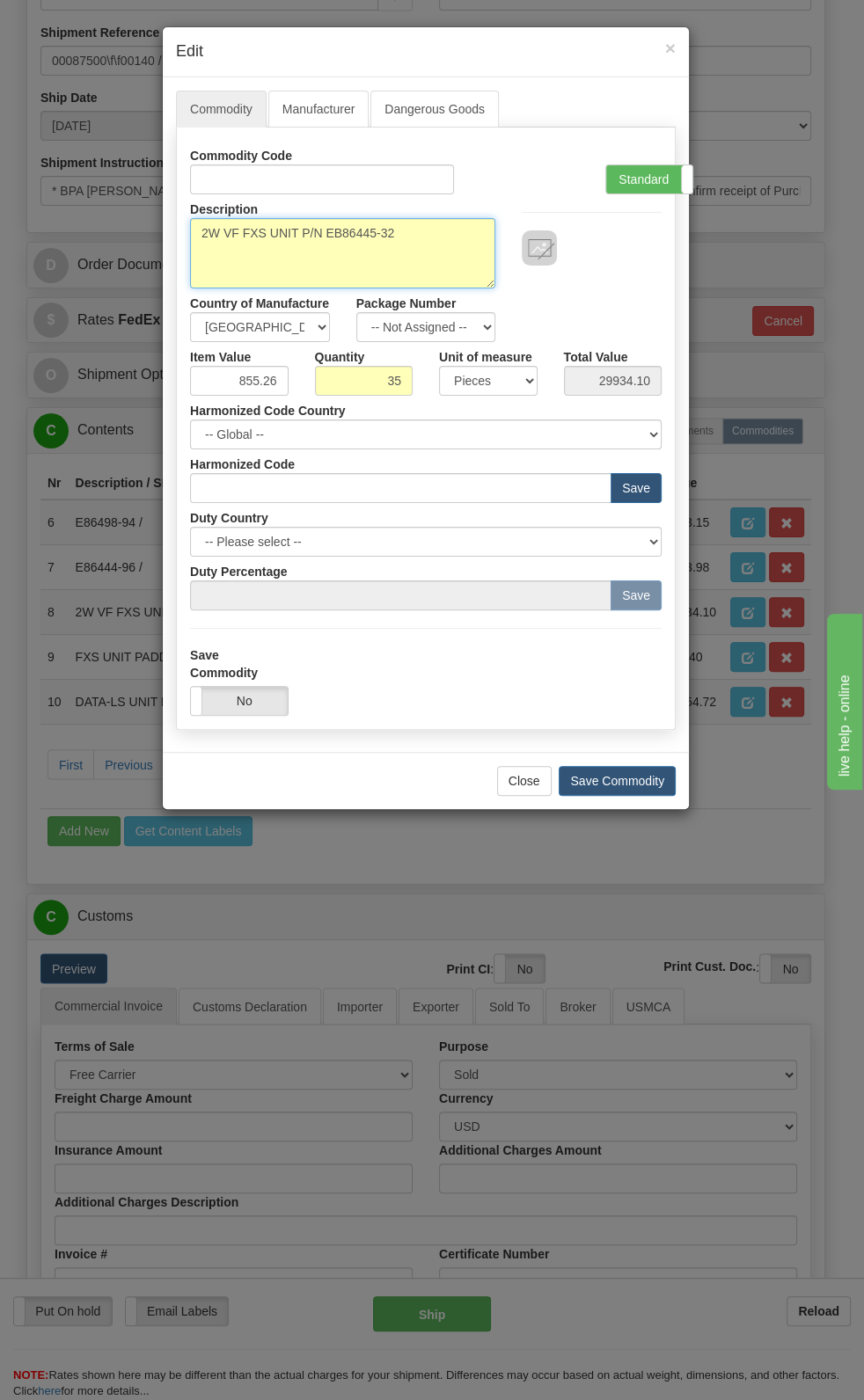
drag, startPoint x: 327, startPoint y: 234, endPoint x: 194, endPoint y: 238, distance: 133.1
click at [194, 238] on textarea "2W VF FXS UNIT P/N EB86445-32" at bounding box center [342, 253] width 305 height 71
type textarea "EB86445-32"
click at [639, 179] on label "Standard" at bounding box center [649, 179] width 86 height 28
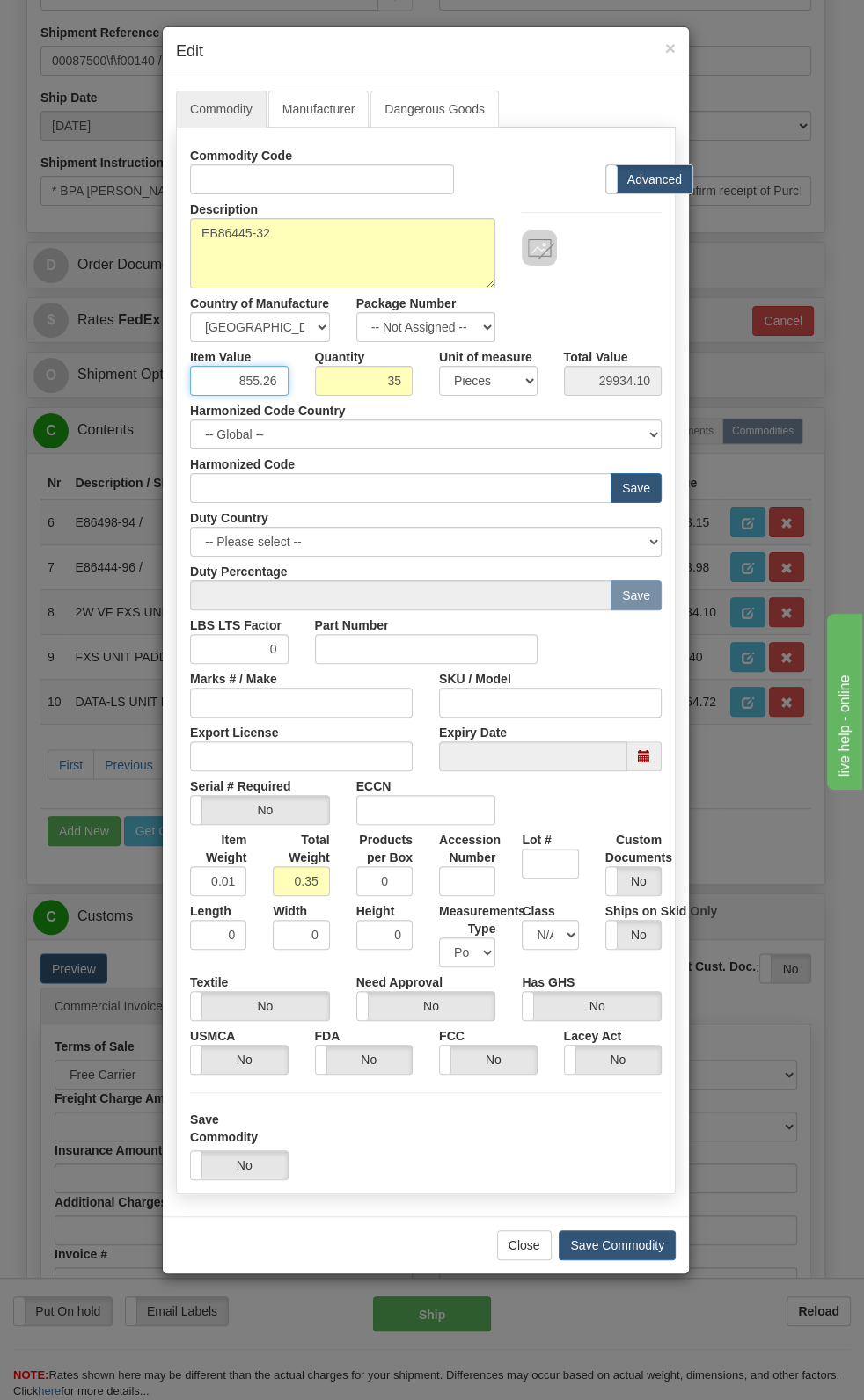
drag, startPoint x: 258, startPoint y: 381, endPoint x: 290, endPoint y: 386, distance: 32.4
click at [290, 386] on div "Item Value 855.26" at bounding box center [239, 369] width 125 height 54
paste input "06,17"
type input "806.17"
type input "28215.95"
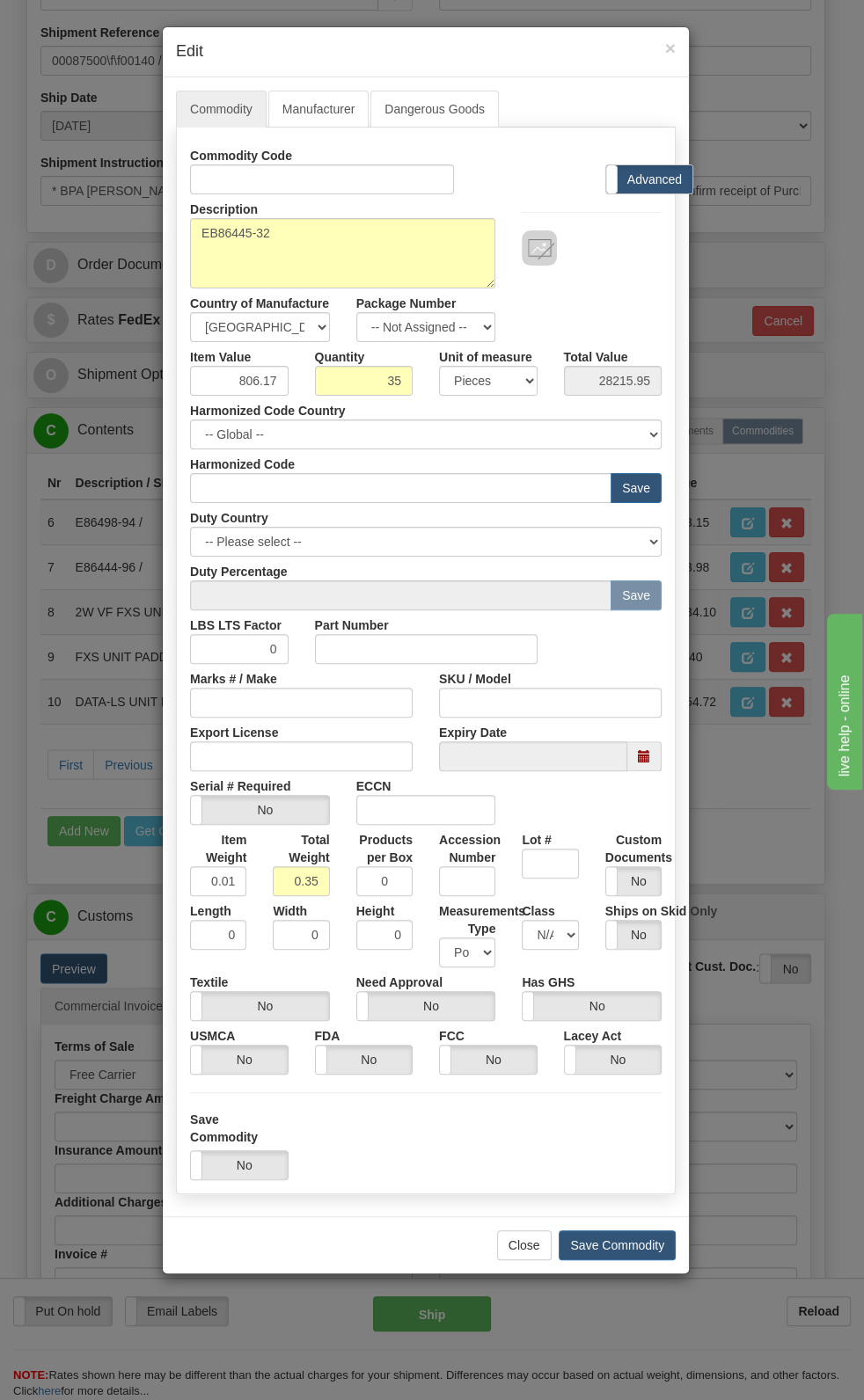
click at [590, 318] on div "Description 2W VF FXS UNIT P/N EB86445-32 Country of Manufacture -- Unknown -- …" at bounding box center [426, 268] width 498 height 148
click at [612, 727] on button "Save Commodity" at bounding box center [617, 1245] width 117 height 30
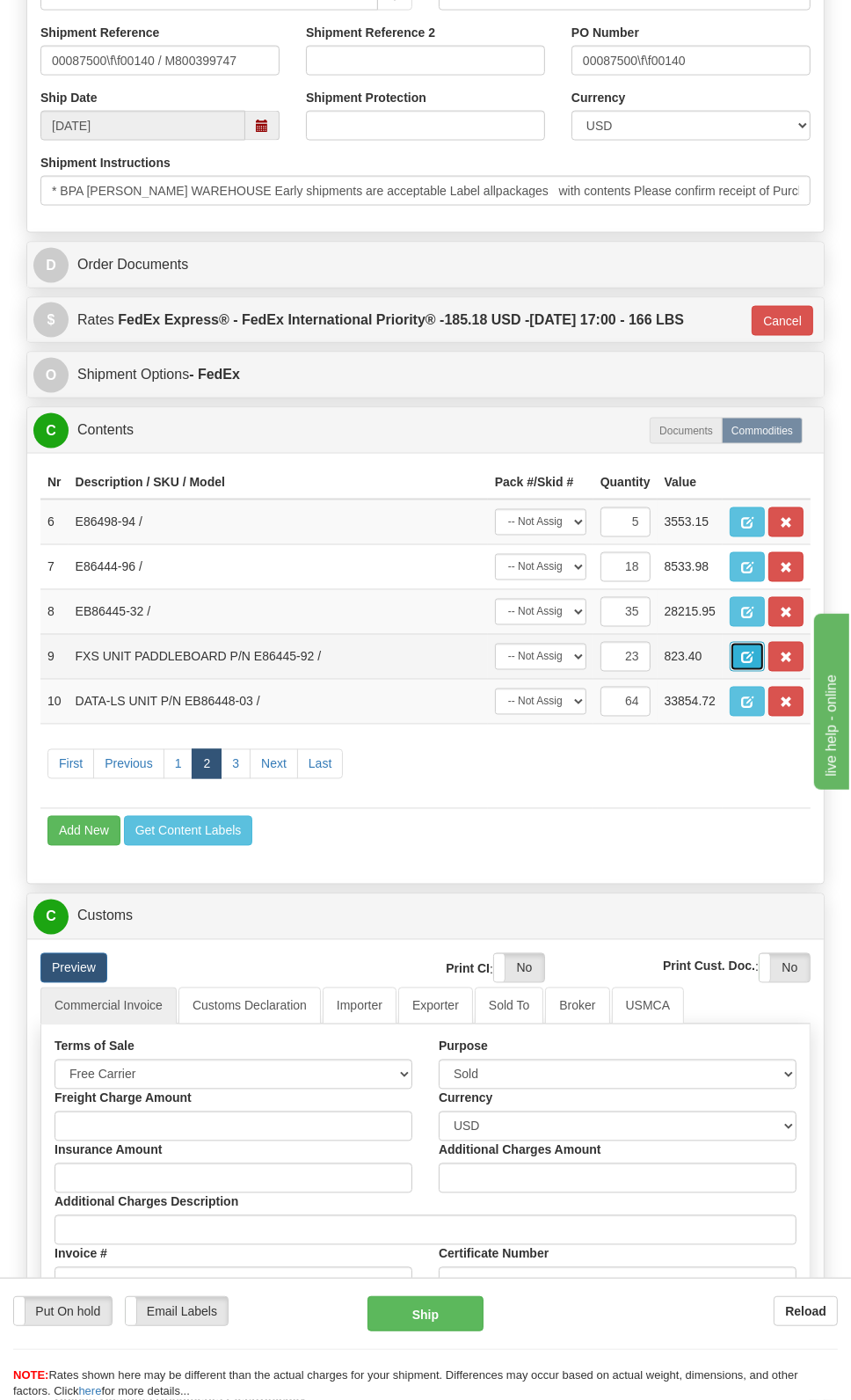
click at [753, 650] on button "button" at bounding box center [747, 656] width 35 height 30
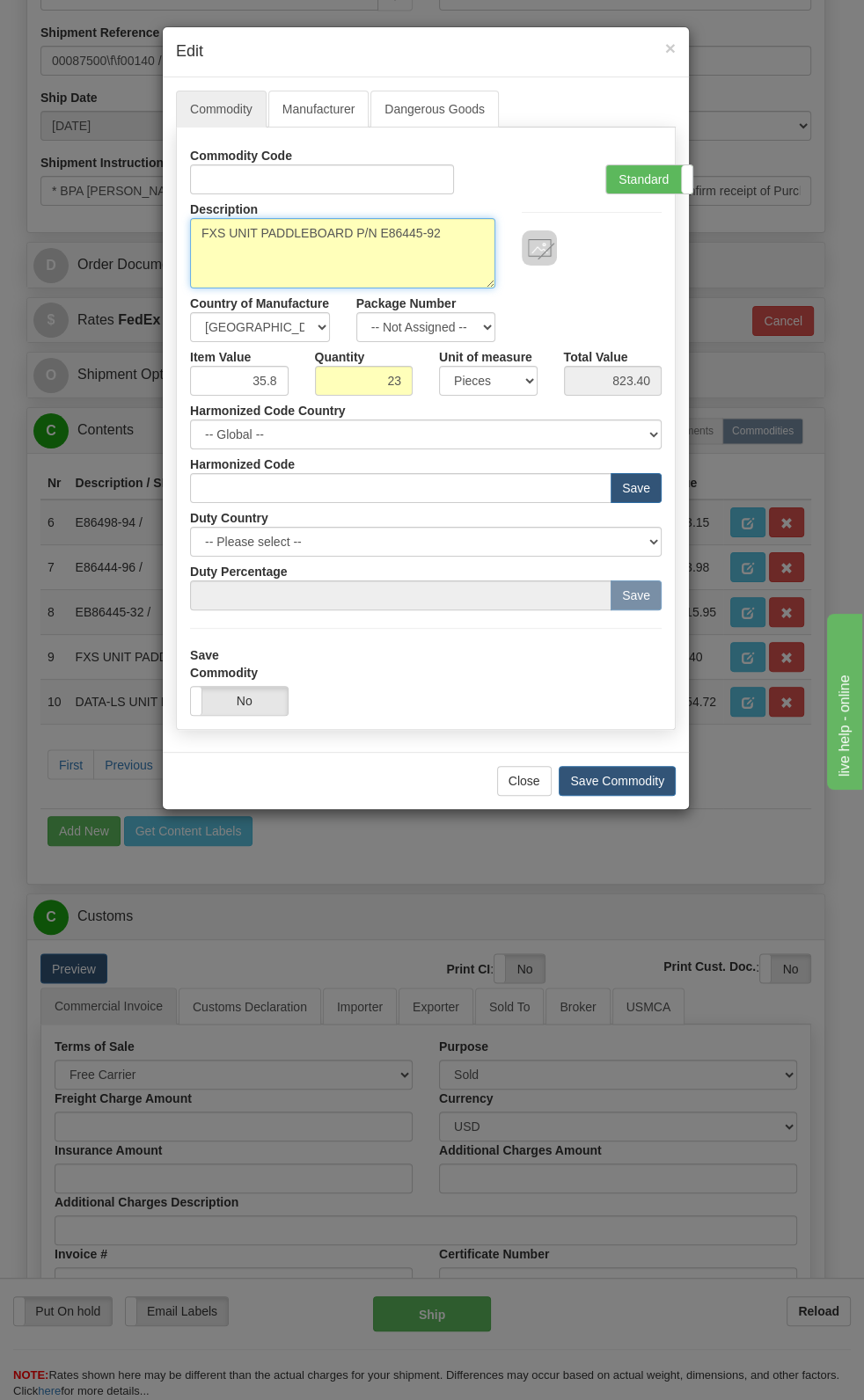
drag, startPoint x: 382, startPoint y: 232, endPoint x: 197, endPoint y: 253, distance: 186.2
click at [197, 253] on textarea "FXS UNIT PADDLEBOARD P/N E86445-92" at bounding box center [342, 253] width 305 height 71
type textarea "E86445-92"
drag, startPoint x: 249, startPoint y: 377, endPoint x: 290, endPoint y: 392, distance: 43.7
click at [294, 390] on div "Item Value 35.8" at bounding box center [239, 369] width 125 height 54
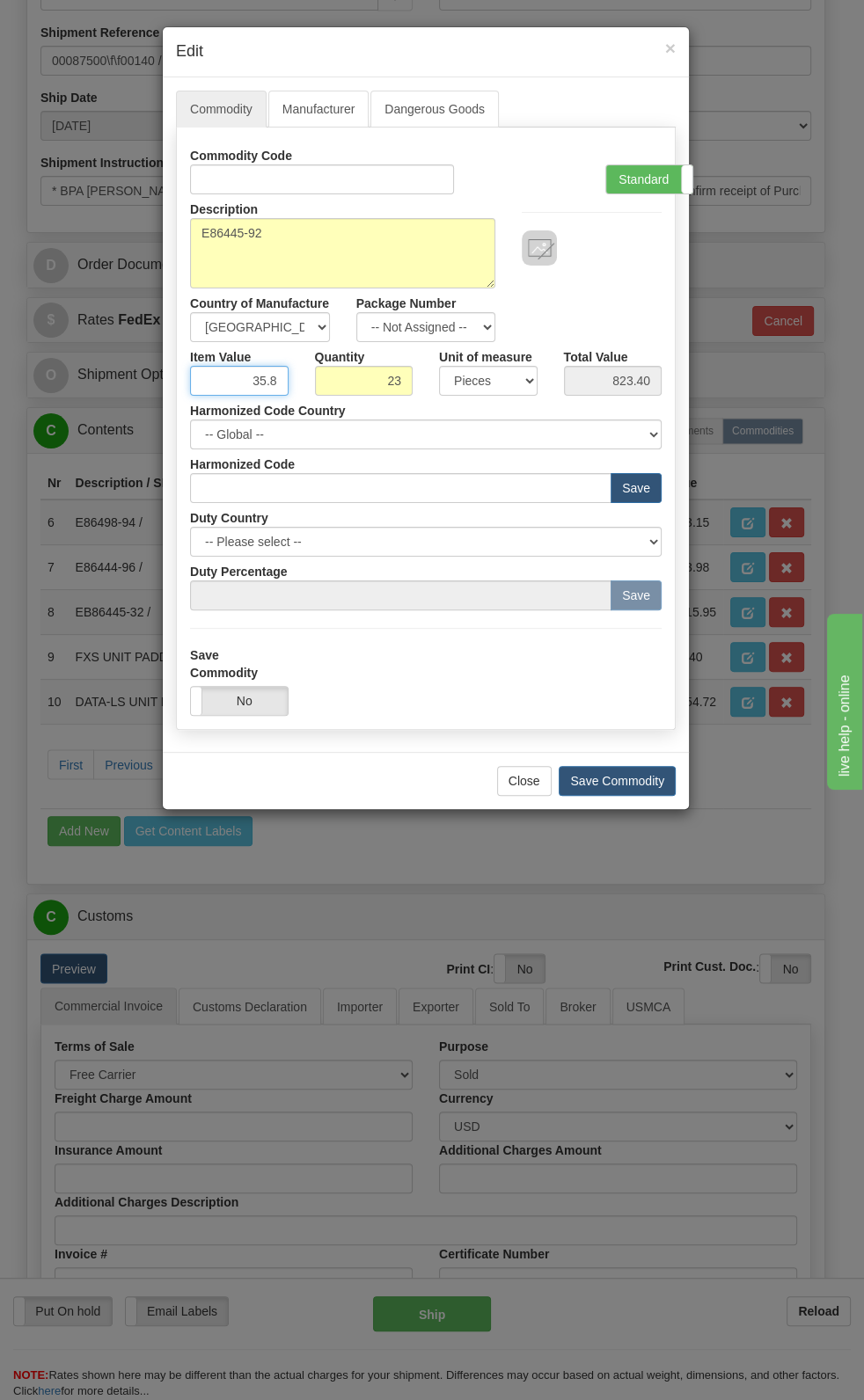
paste input "123,60"
type input "123.60"
type input "2842.80"
click at [664, 173] on label "Standard" at bounding box center [649, 179] width 86 height 28
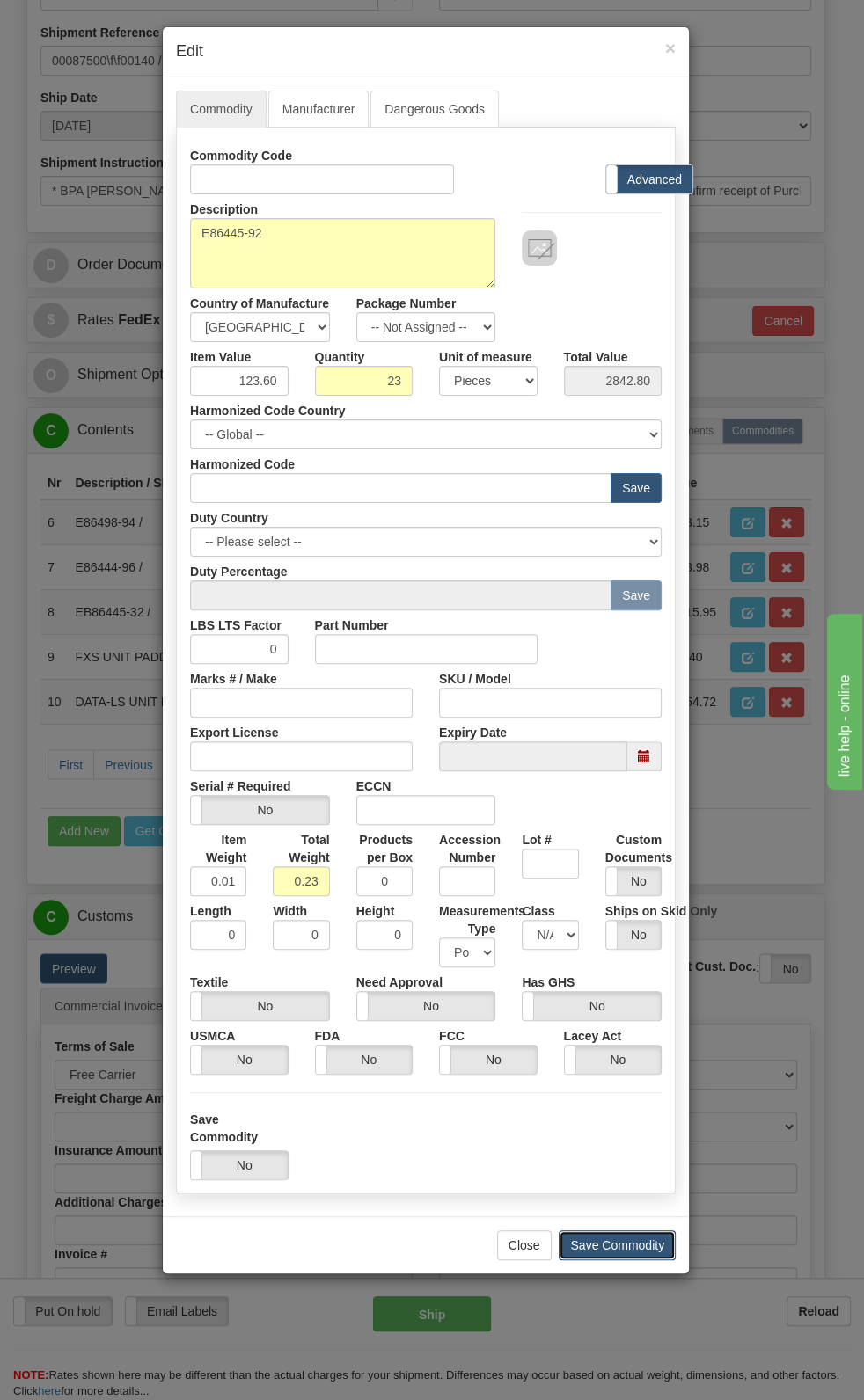
click at [615, 727] on button "Save Commodity" at bounding box center [617, 1245] width 117 height 30
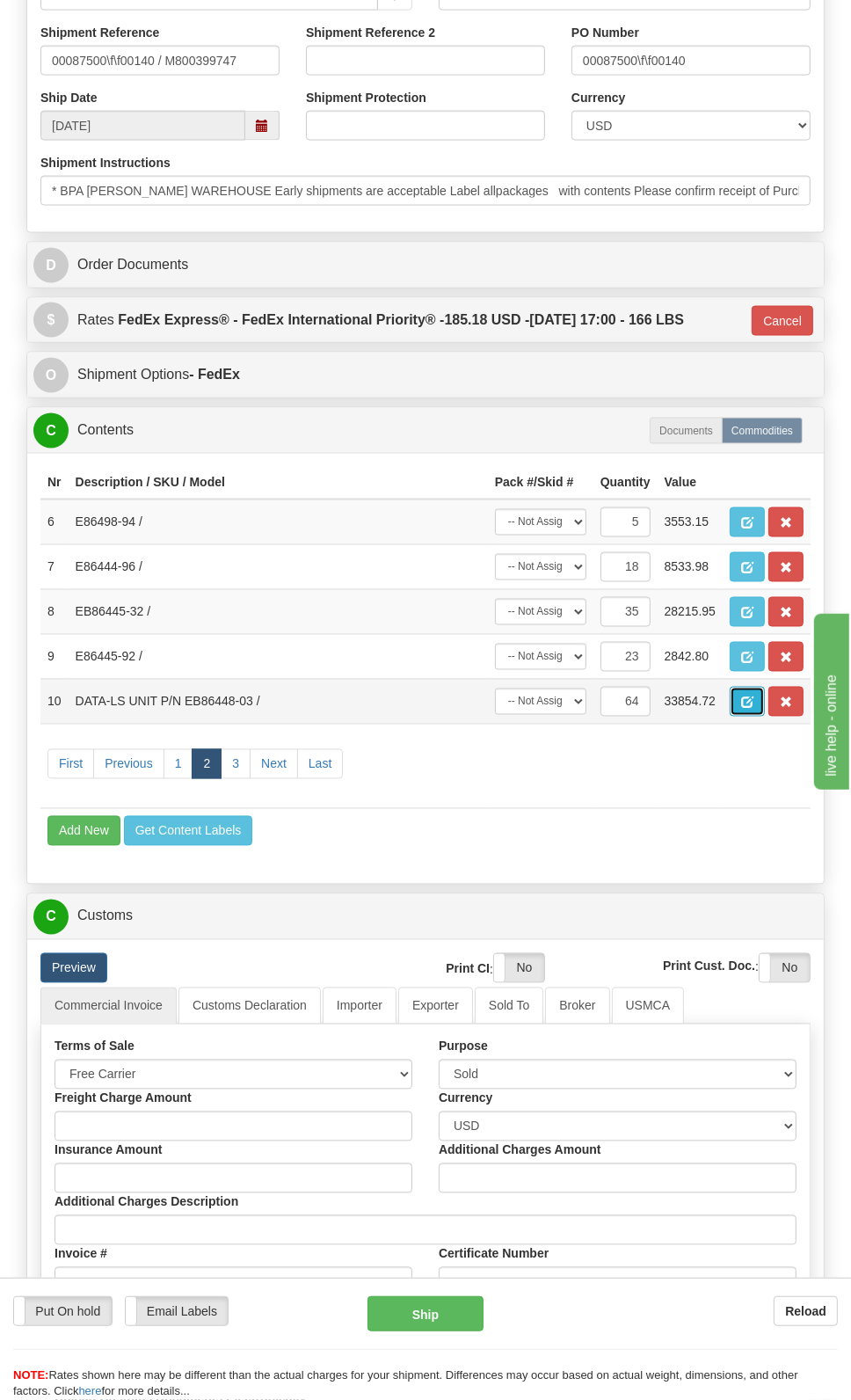
click at [742, 706] on span "button" at bounding box center [746, 703] width 12 height 11
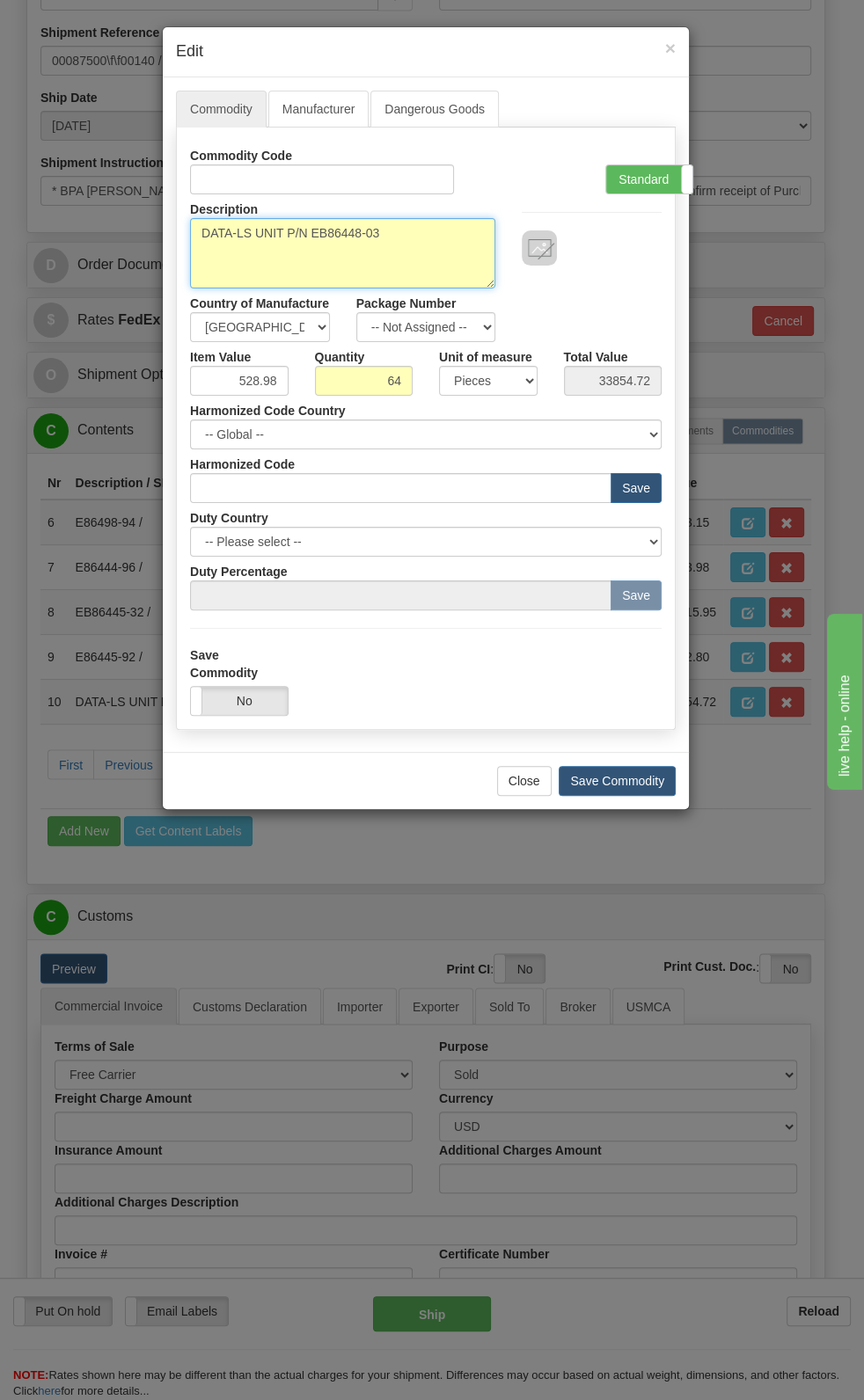
drag, startPoint x: 287, startPoint y: 235, endPoint x: 205, endPoint y: 238, distance: 82.1
click at [205, 238] on textarea "DATA-LS UNIT P/N EB86448-03" at bounding box center [342, 253] width 305 height 71
drag, startPoint x: 312, startPoint y: 230, endPoint x: 152, endPoint y: 236, distance: 160.1
click at [152, 236] on div "× Edit Commodity Manufacturer Dangerous Goods Commodity Code Standard Advanced …" at bounding box center [432, 700] width 864 height 1400
type textarea "EB86448-03"
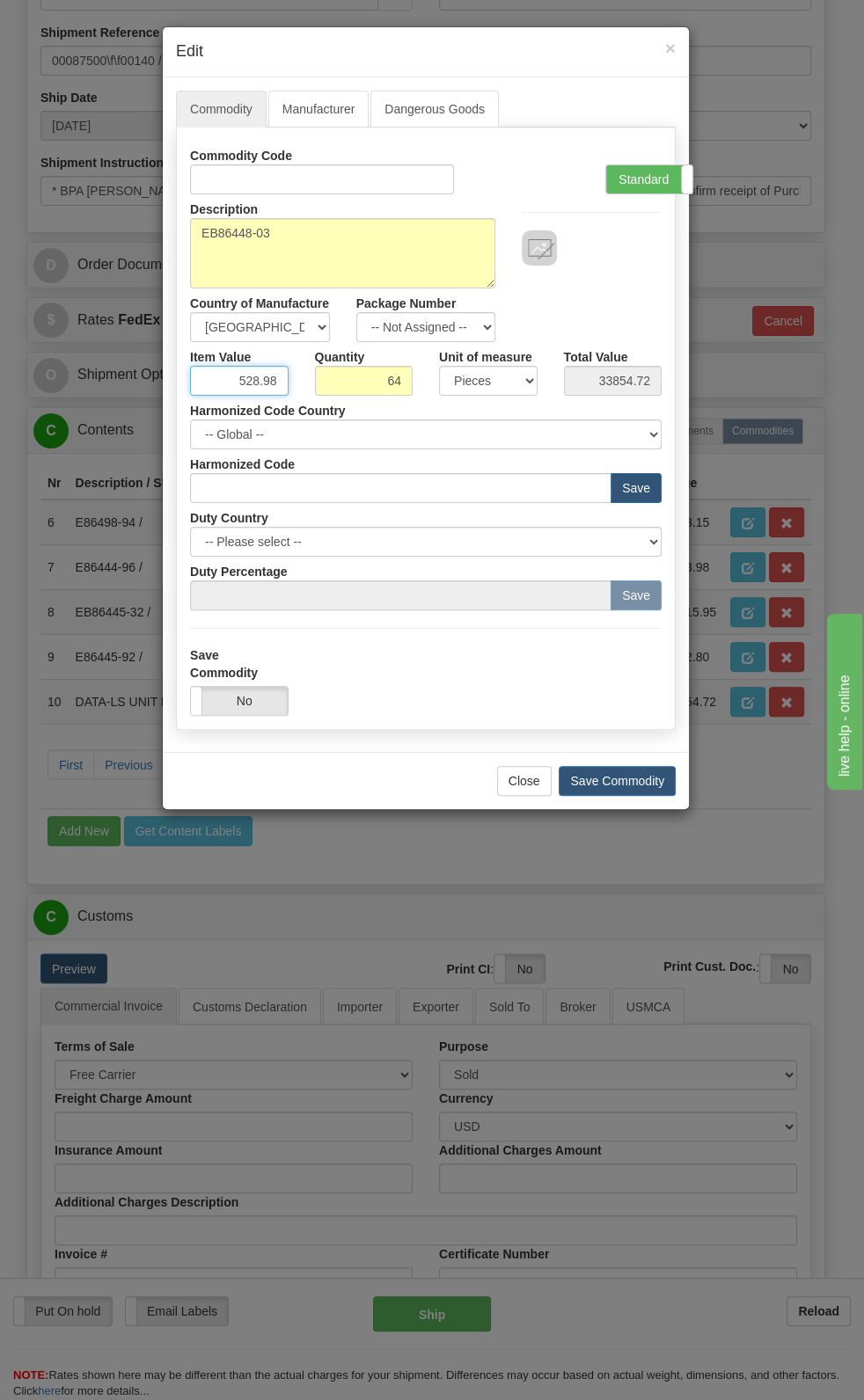
drag, startPoint x: 238, startPoint y: 378, endPoint x: 306, endPoint y: 394, distance: 69.9
click at [304, 391] on div "Item Value 528.98 Quantity 64 Unit of measure 3 Thousand Square Inches Adjustme…" at bounding box center [426, 369] width 498 height 54
paste input "697,01"
type input "697.01"
type input "44608.64"
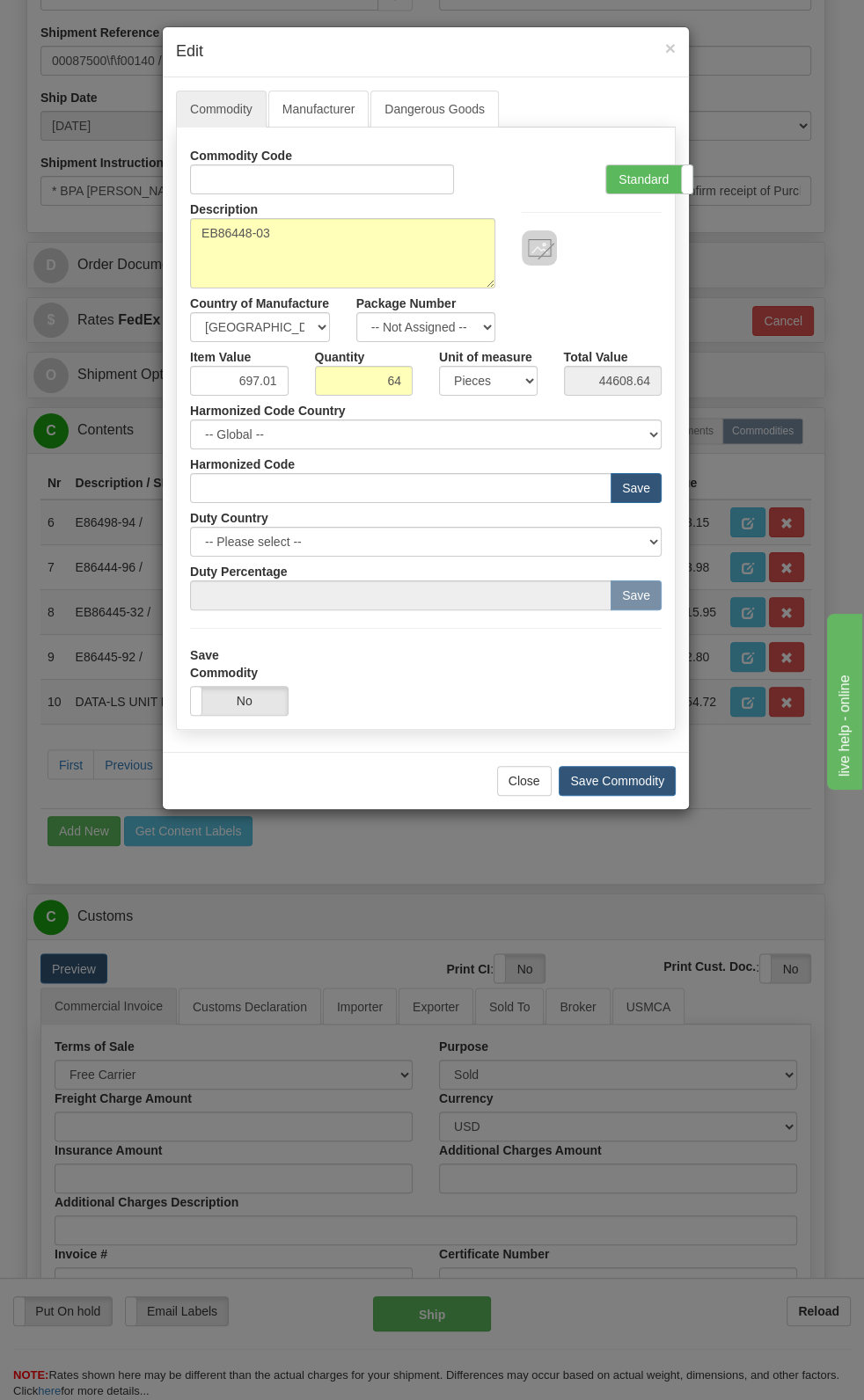
click at [615, 281] on div "Description DATA-LS UNIT P/N EB86448-03 Country of Manufacture -- Unknown -- AF…" at bounding box center [426, 268] width 498 height 148
click at [690, 195] on div "× Edit Commodity Manufacturer Dangerous Goods Commodity Code Standard Advanced …" at bounding box center [432, 700] width 864 height 1400
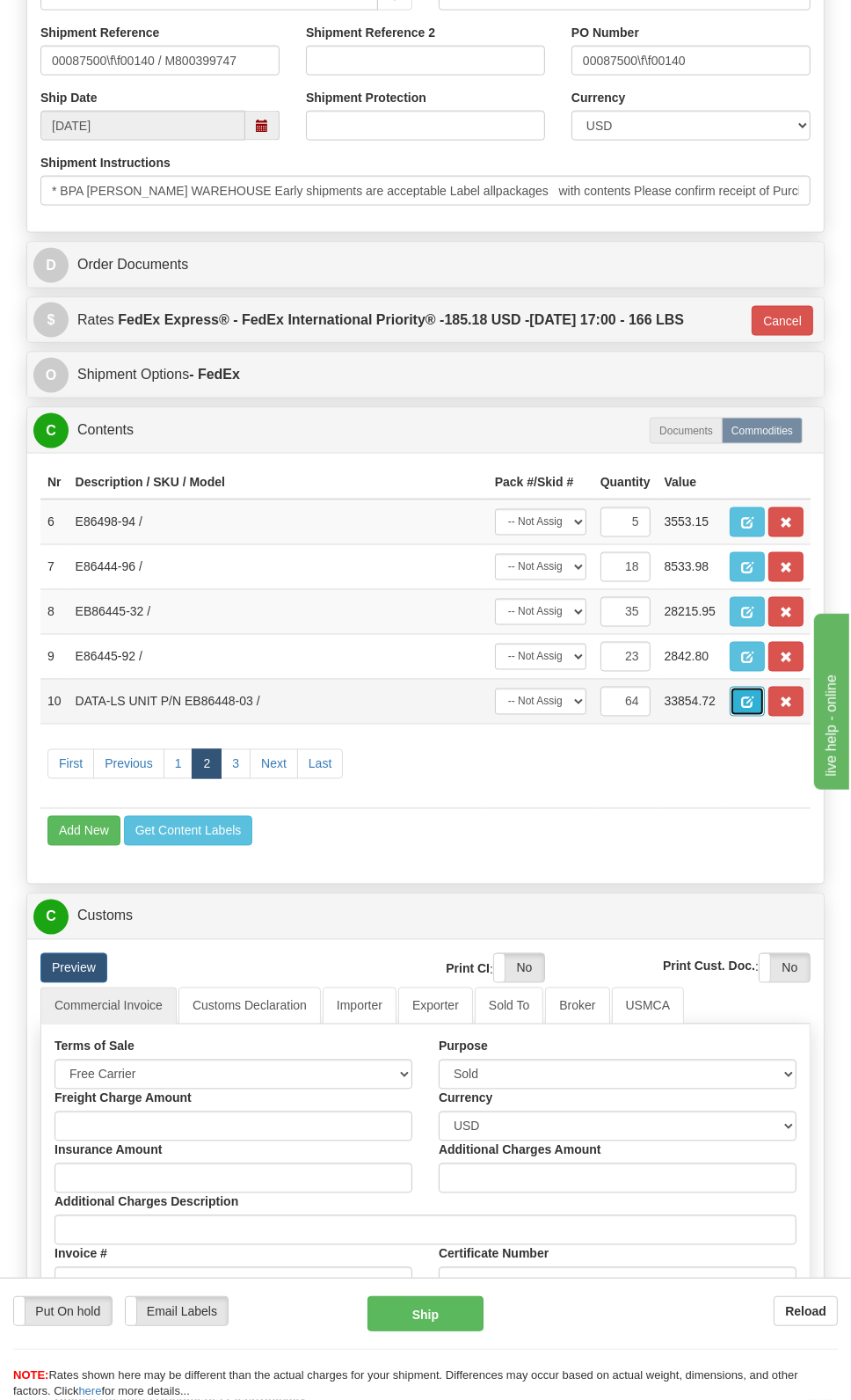
click at [745, 692] on button "button" at bounding box center [747, 701] width 35 height 30
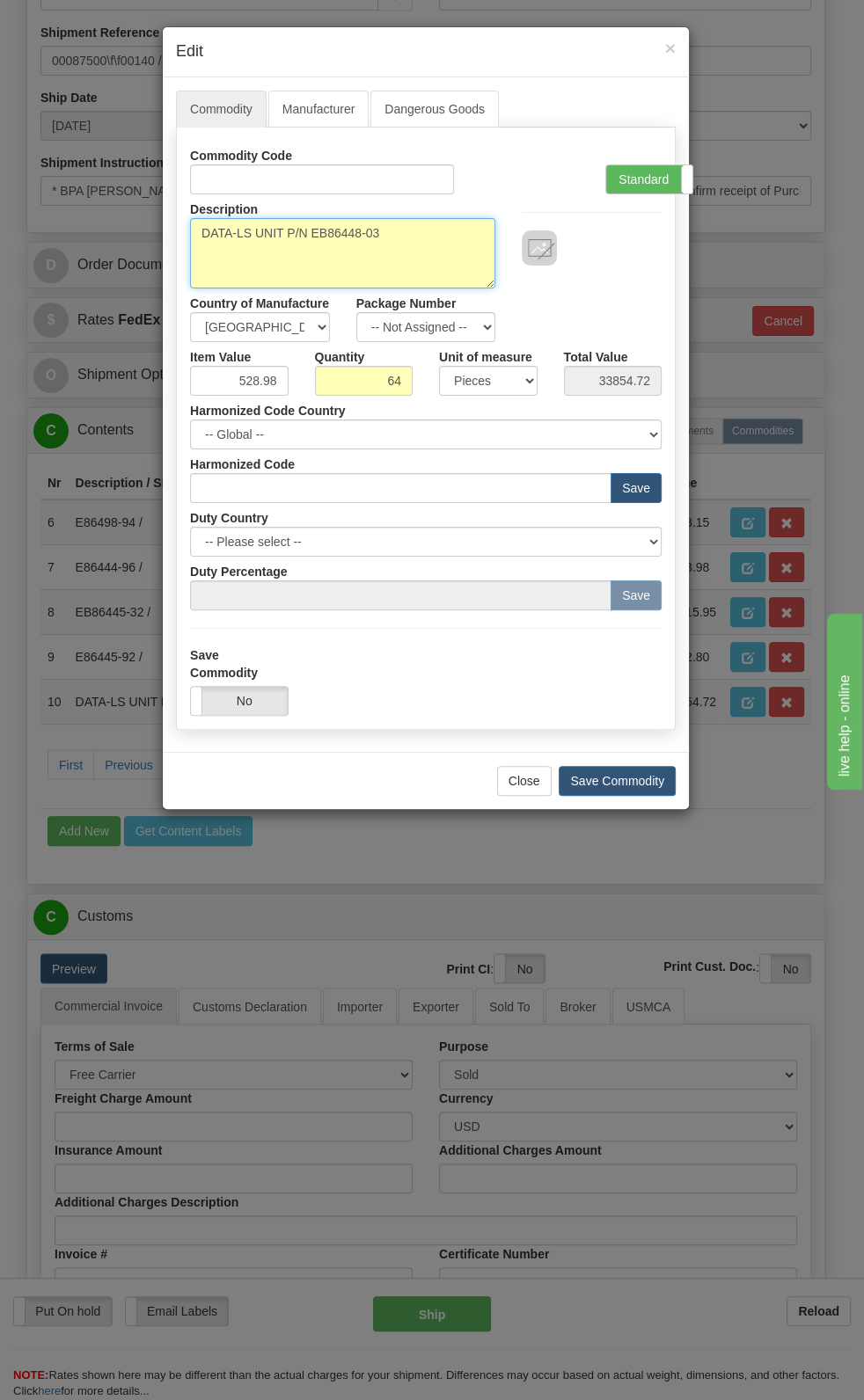
drag, startPoint x: 312, startPoint y: 235, endPoint x: 199, endPoint y: 237, distance: 113.0
click at [199, 237] on textarea "DATA-LS UNIT P/N EB86448-03" at bounding box center [342, 253] width 305 height 71
type textarea "EB86448-03"
drag, startPoint x: 234, startPoint y: 381, endPoint x: 296, endPoint y: 395, distance: 63.6
click at [296, 395] on div "Commodity Code Standard Advanced Description DATA-LS UNIT P/N EB86448-03 Countr…" at bounding box center [426, 375] width 471 height 469
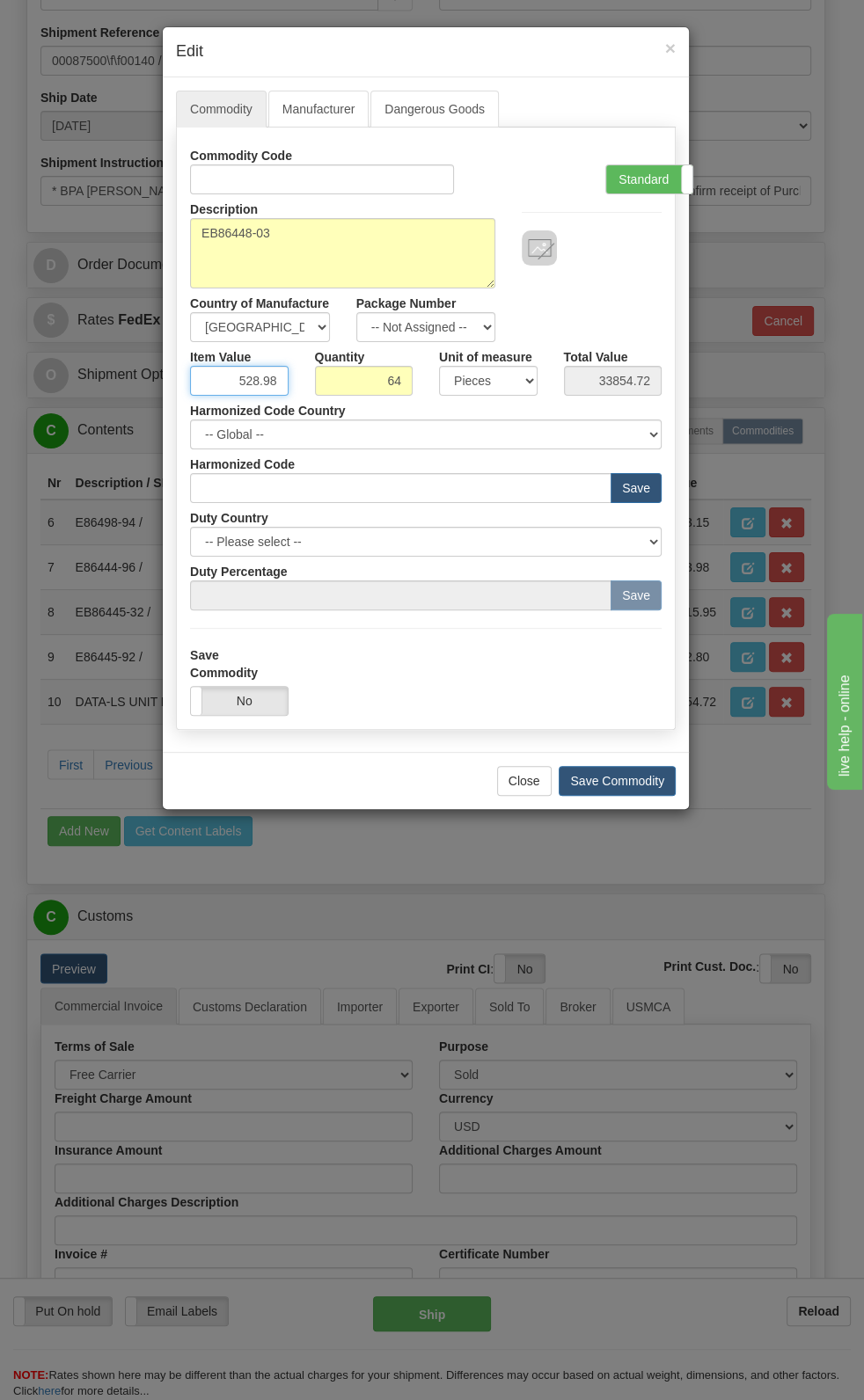
paste input "697,01"
type input "697.01"
type input "44608.64"
click at [645, 182] on label "Standard" at bounding box center [649, 179] width 86 height 28
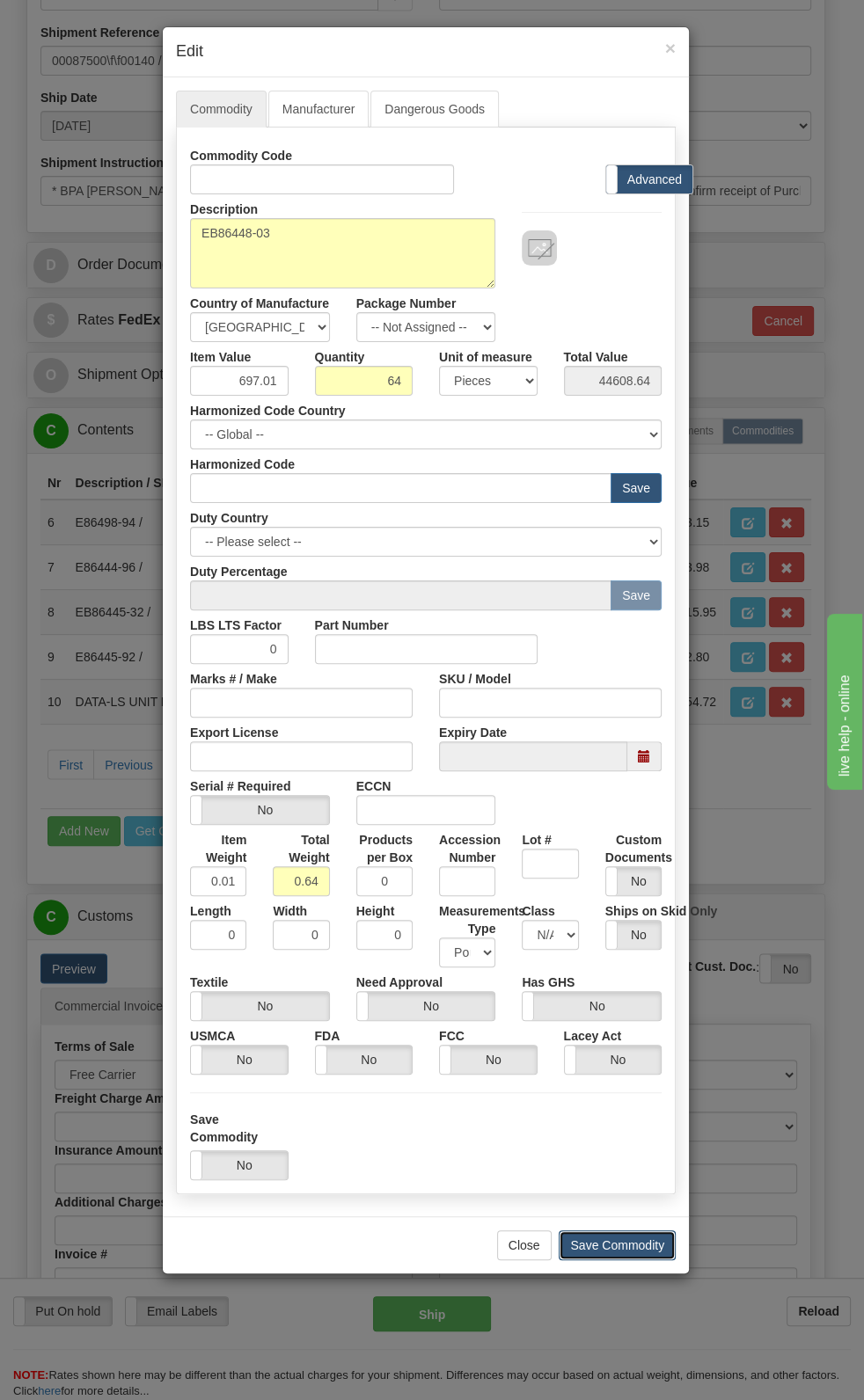
click at [615, 727] on button "Save Commodity" at bounding box center [617, 1245] width 117 height 30
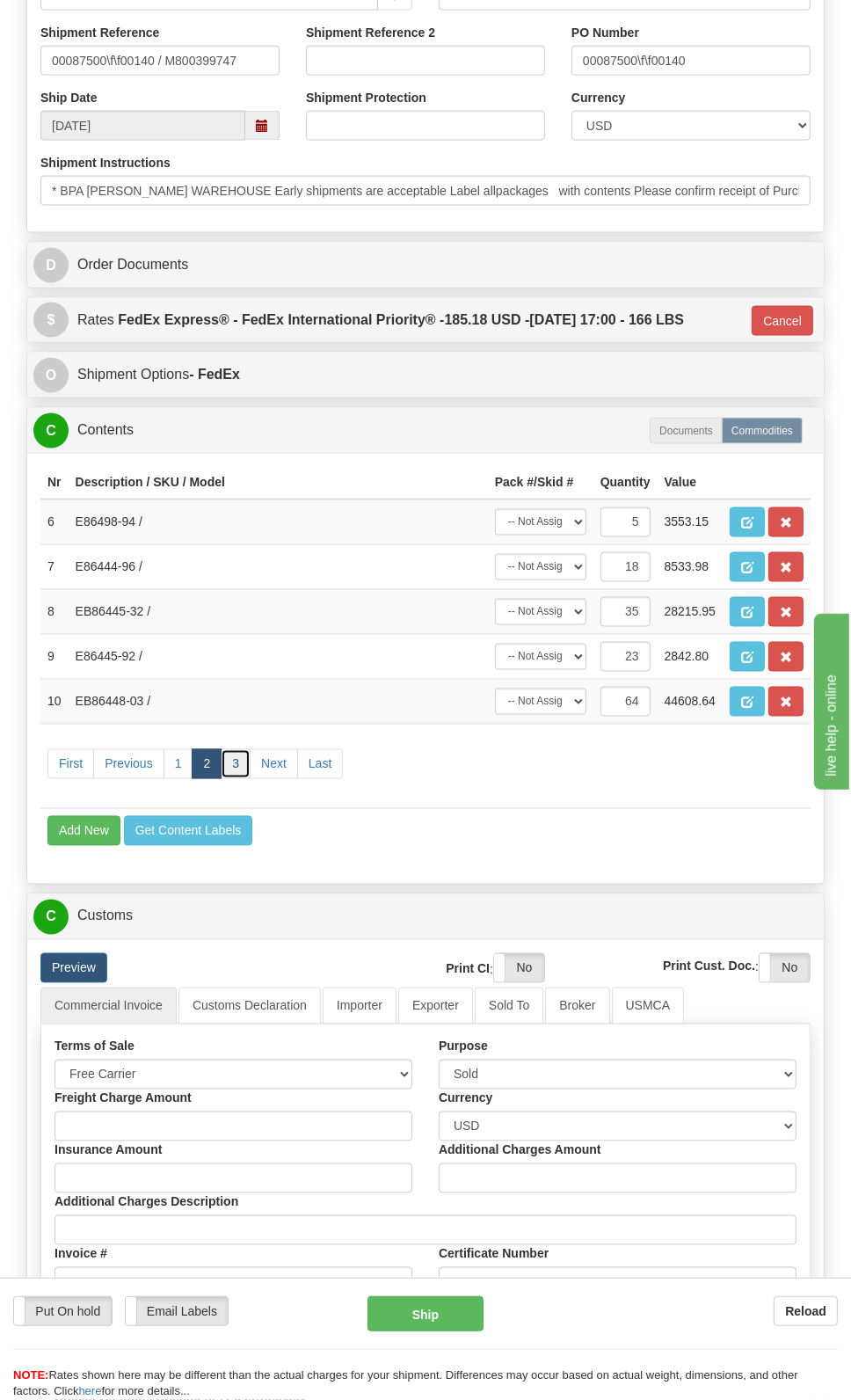
click at [240, 727] on link "3" at bounding box center [236, 764] width 30 height 30
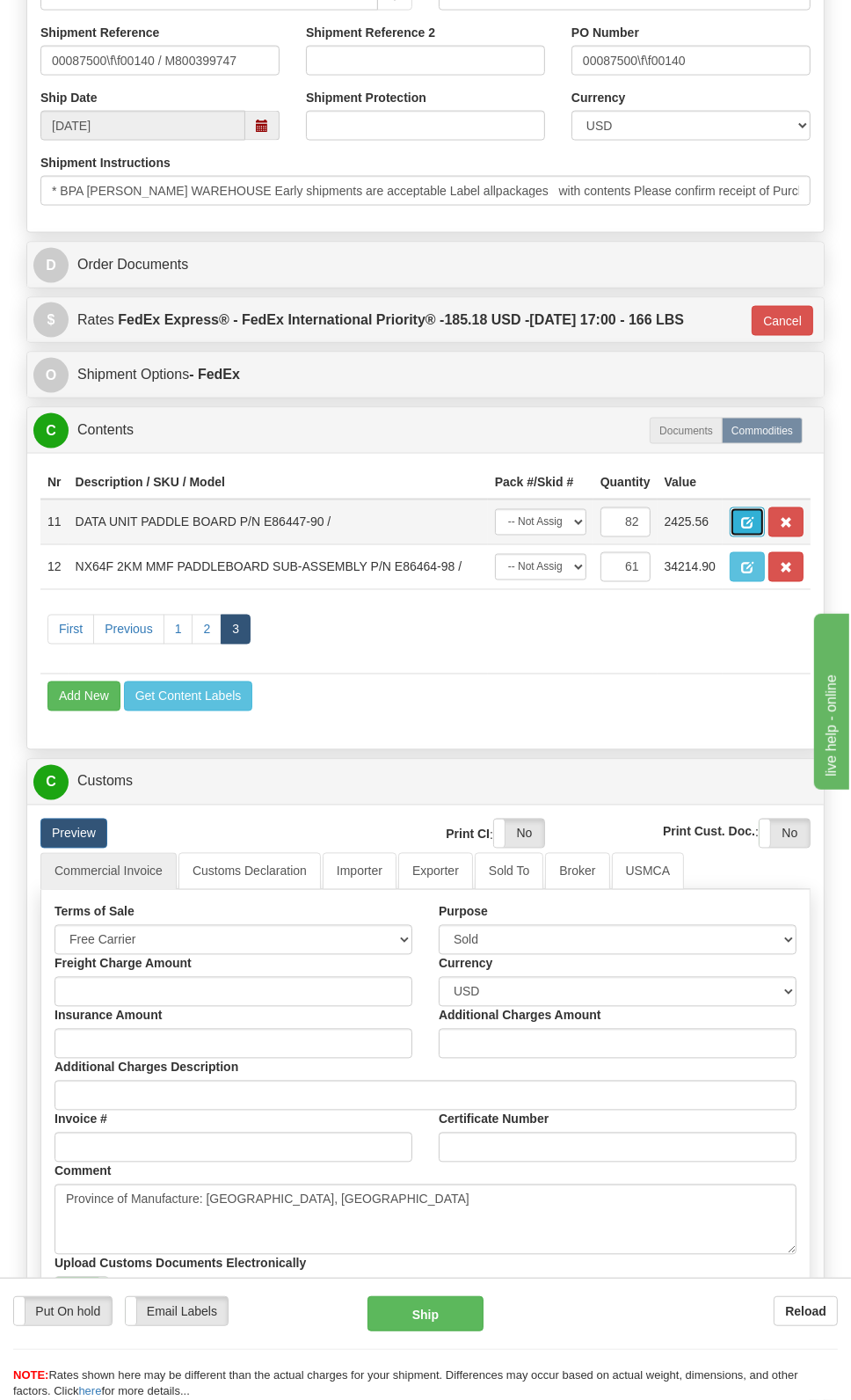
click at [743, 521] on span "button" at bounding box center [746, 524] width 12 height 11
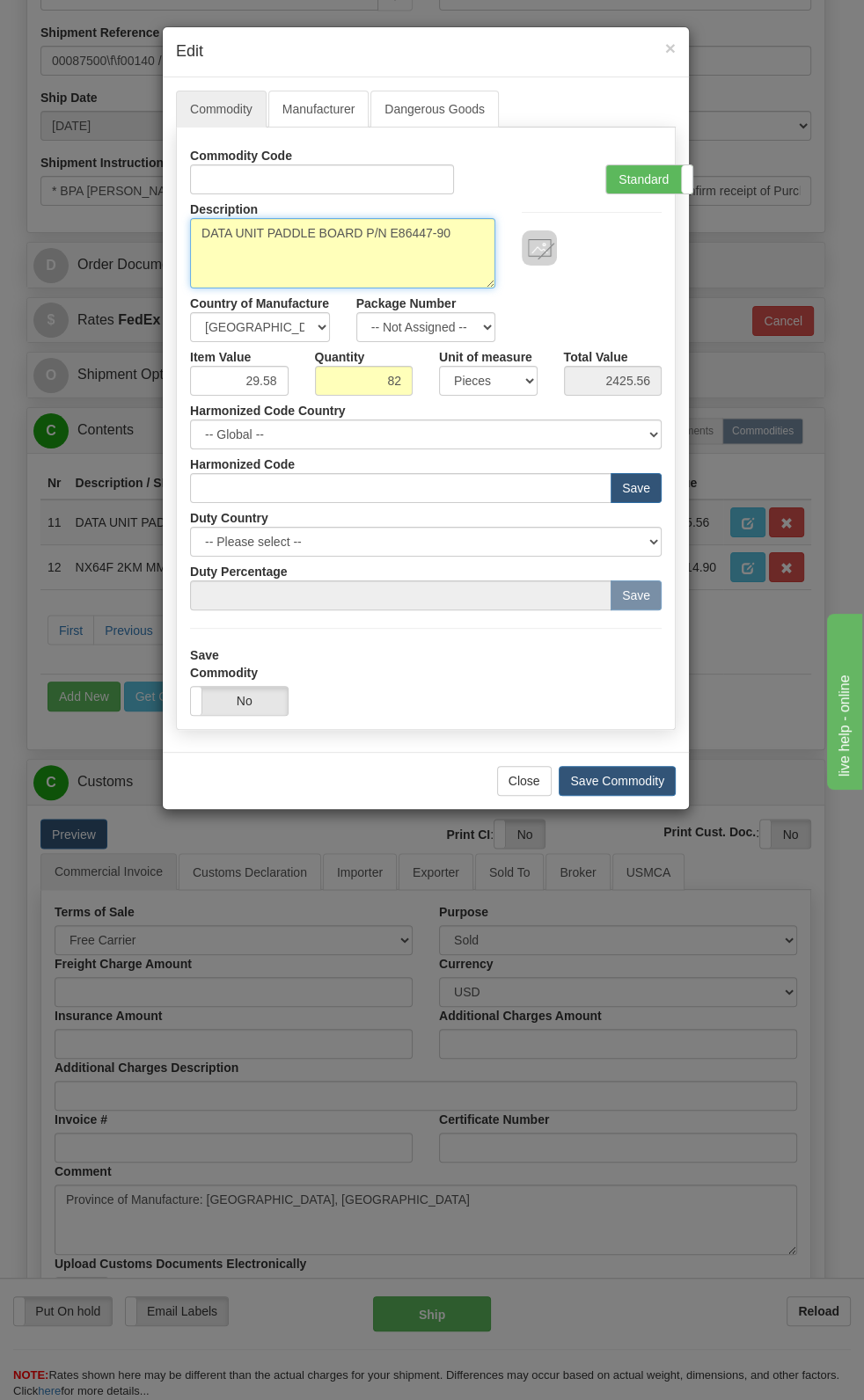
drag, startPoint x: 394, startPoint y: 233, endPoint x: 370, endPoint y: 238, distance: 24.5
click at [370, 238] on textarea "DATA UNIT PADDLE BOARD P/N E86447-90" at bounding box center [342, 253] width 305 height 71
click at [385, 234] on textarea "DATA UNIT PADDLE BOARD P/N E86447-90" at bounding box center [342, 253] width 305 height 71
click at [389, 233] on textarea "DATA UNIT PADDLE BOARD P/N E86447-90" at bounding box center [342, 253] width 305 height 71
drag, startPoint x: 389, startPoint y: 233, endPoint x: 202, endPoint y: 248, distance: 187.6
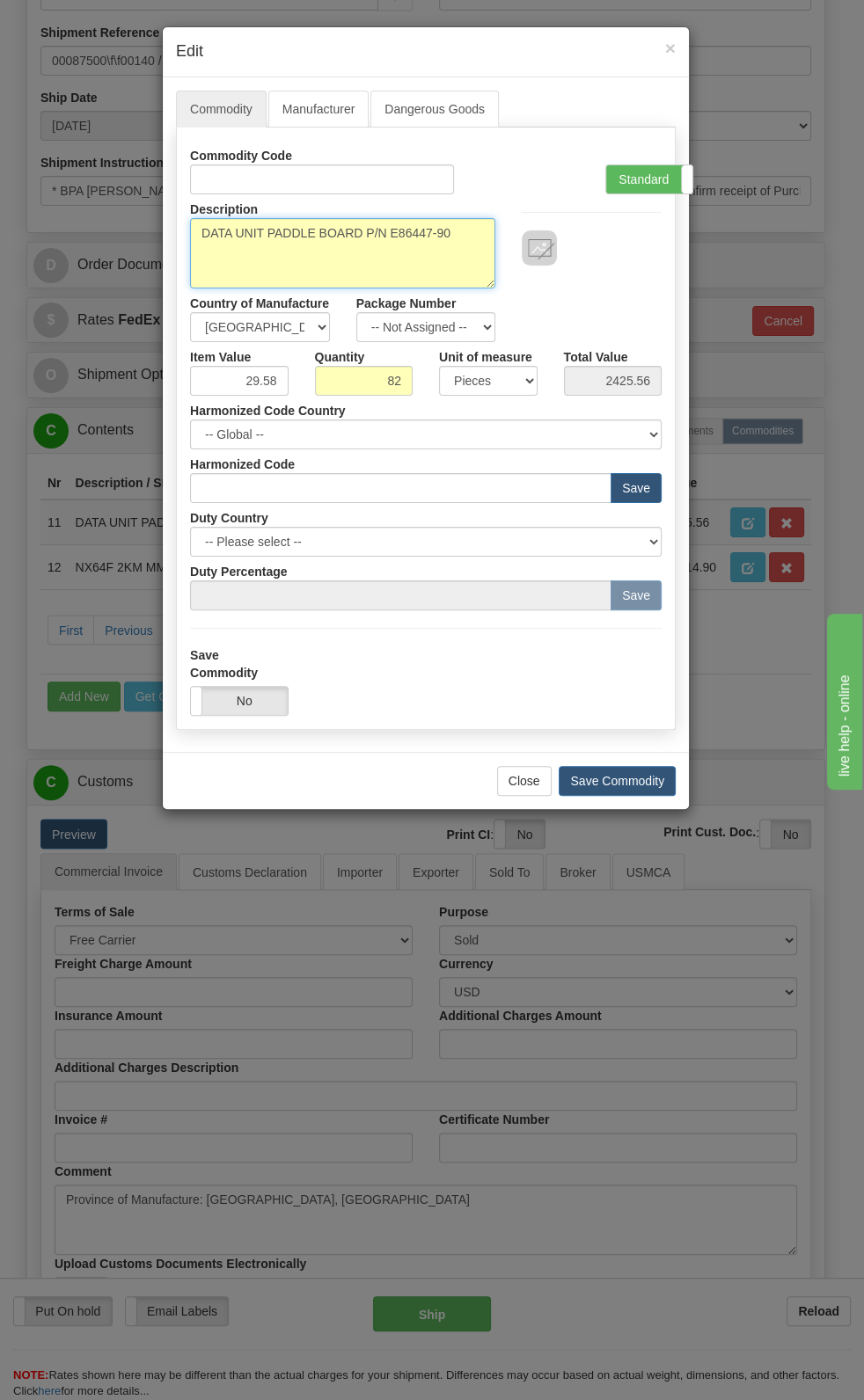
click at [202, 248] on textarea "DATA UNIT PADDLE BOARD P/N E86447-90" at bounding box center [342, 253] width 305 height 71
type textarea "E86447-90"
drag, startPoint x: 235, startPoint y: 386, endPoint x: 306, endPoint y: 396, distance: 71.7
click at [306, 396] on div "Commodity Code Standard Advanced Description DATA UNIT PADDLE BOARD P/N E86447-…" at bounding box center [426, 375] width 471 height 469
paste input "94,79"
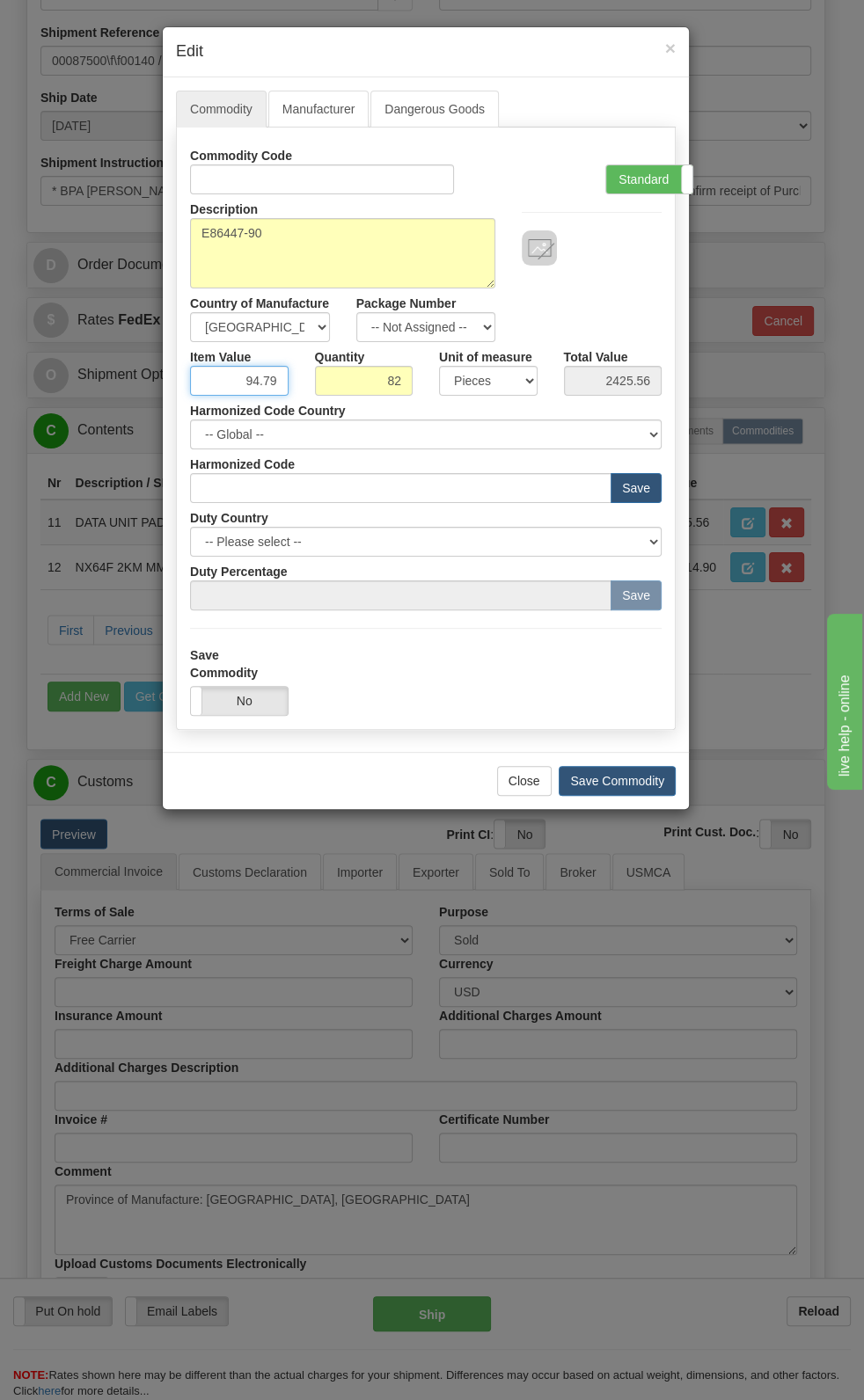
type input "94.79"
type input "7772.78"
drag, startPoint x: 607, startPoint y: 301, endPoint x: 628, endPoint y: 250, distance: 55.2
click at [607, 300] on div "Description DATA UNIT PADDLE BOARD P/N E86447-90 Country of Manufacture -- Unkn…" at bounding box center [426, 268] width 498 height 148
click at [642, 182] on label "Standard" at bounding box center [649, 179] width 86 height 28
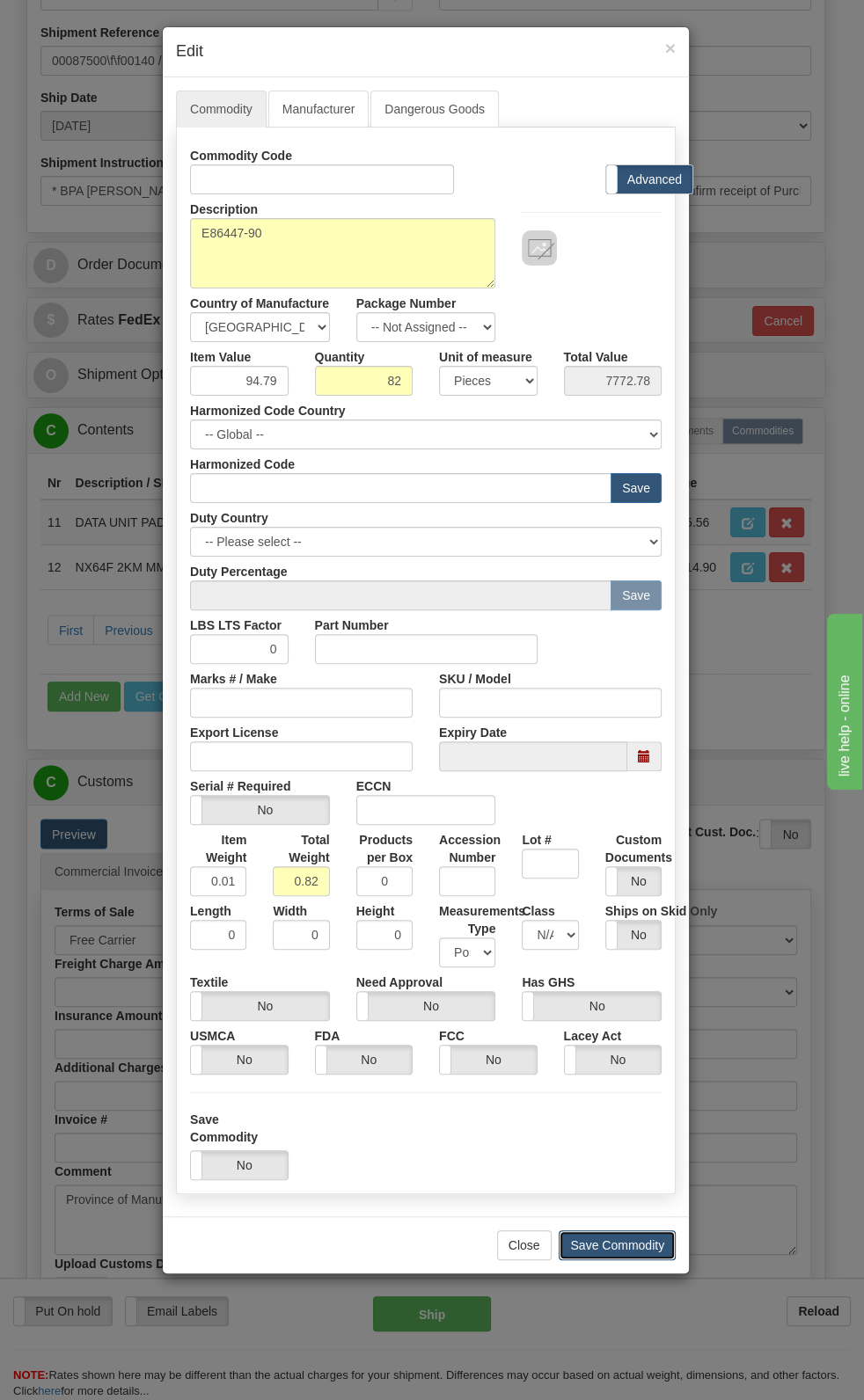
click at [604, 727] on button "Save Commodity" at bounding box center [617, 1245] width 117 height 30
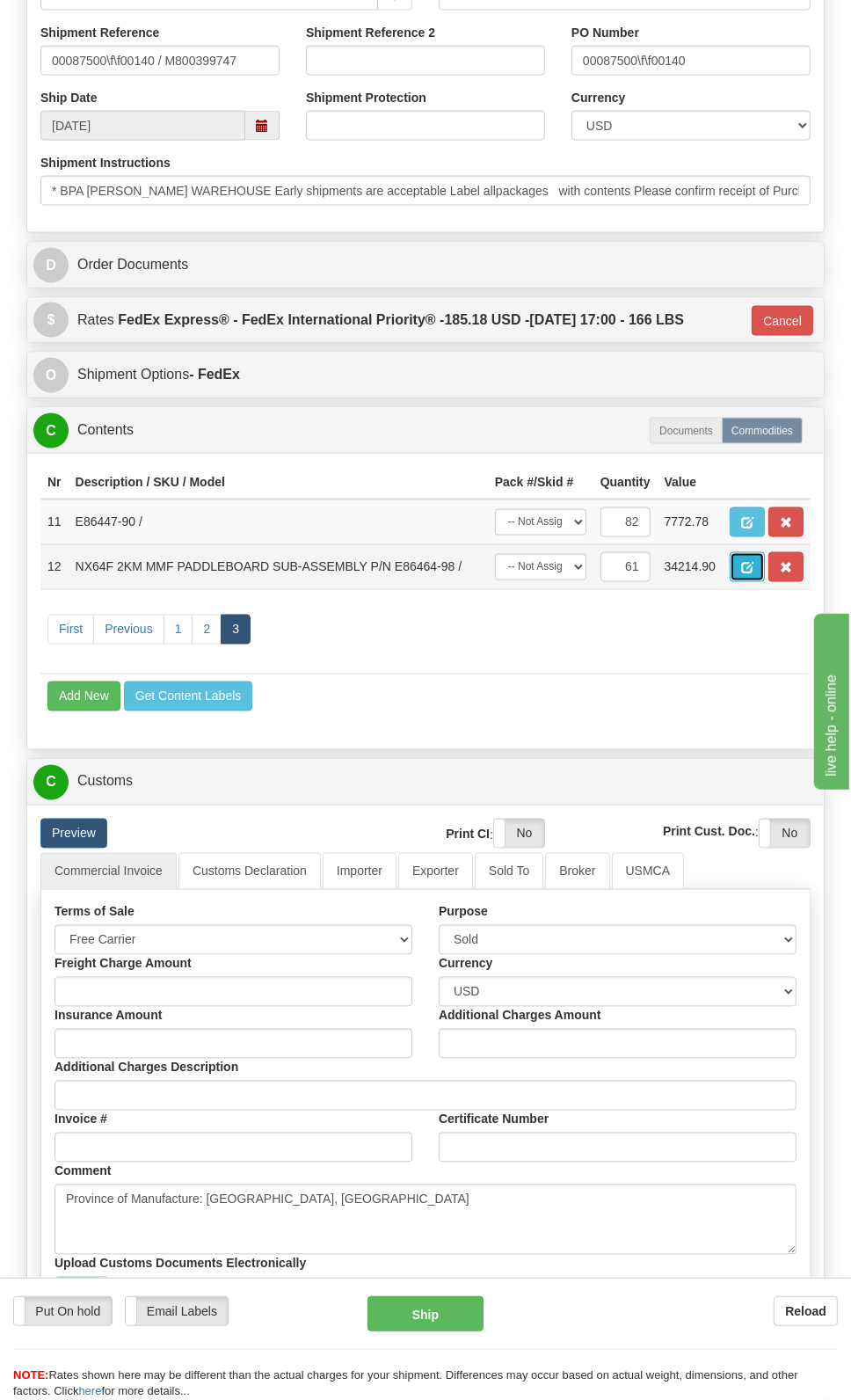
click at [743, 574] on span "button" at bounding box center [746, 568] width 12 height 11
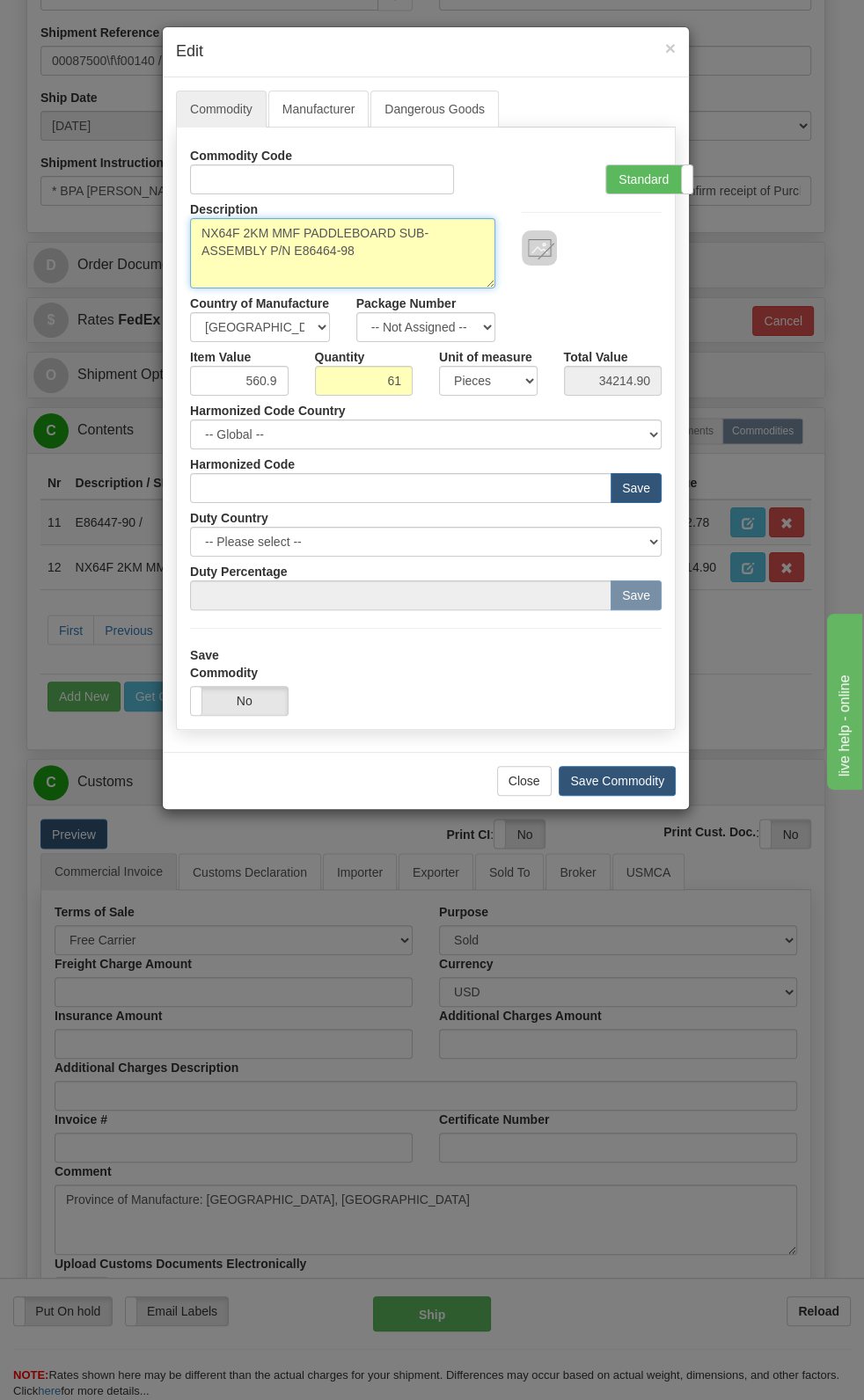
drag, startPoint x: 293, startPoint y: 255, endPoint x: 202, endPoint y: 219, distance: 97.9
click at [202, 219] on textarea "NX64F 2KM MMF PADDLEBOARD SUB-ASSEMBLY P/N E86464-98" at bounding box center [342, 253] width 305 height 71
type textarea "E86464-98"
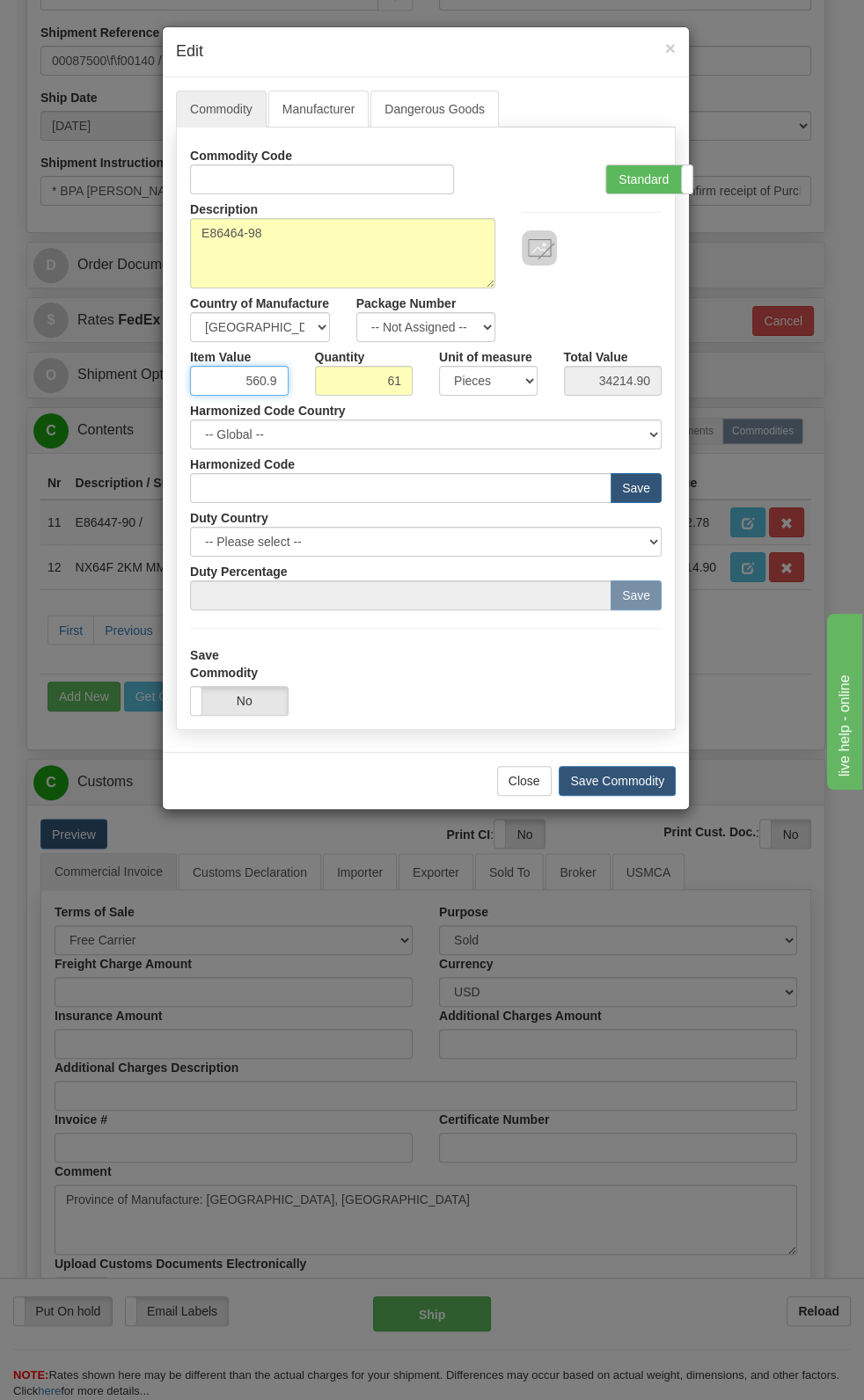
drag, startPoint x: 238, startPoint y: 377, endPoint x: 294, endPoint y: 385, distance: 56.6
click at [294, 385] on div "Item Value 560.9" at bounding box center [239, 369] width 125 height 54
paste input "270,41"
type input "270.41"
type input "16495.01"
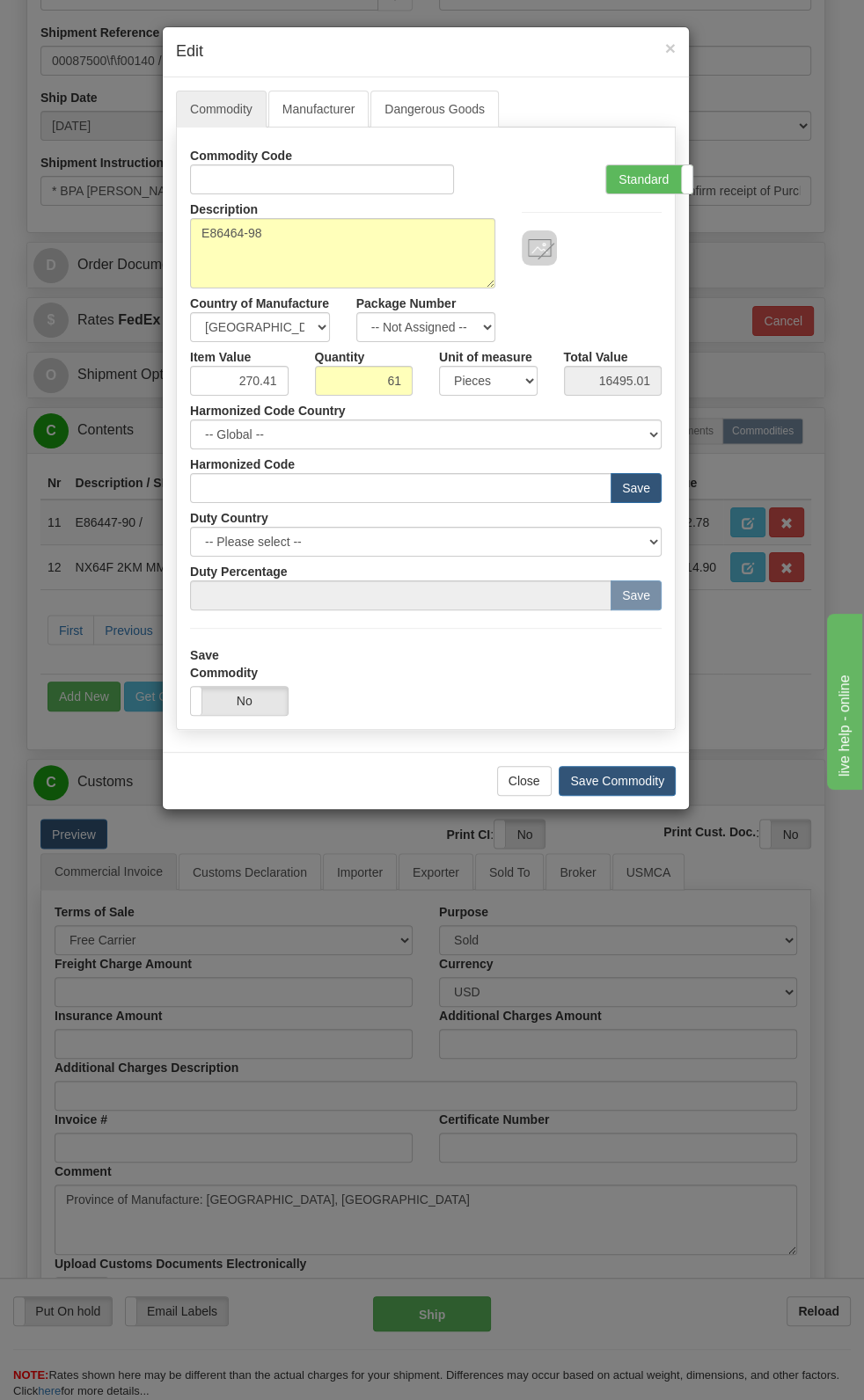
click at [635, 264] on div at bounding box center [592, 248] width 139 height 35
click at [634, 727] on button "Save Commodity" at bounding box center [617, 780] width 117 height 30
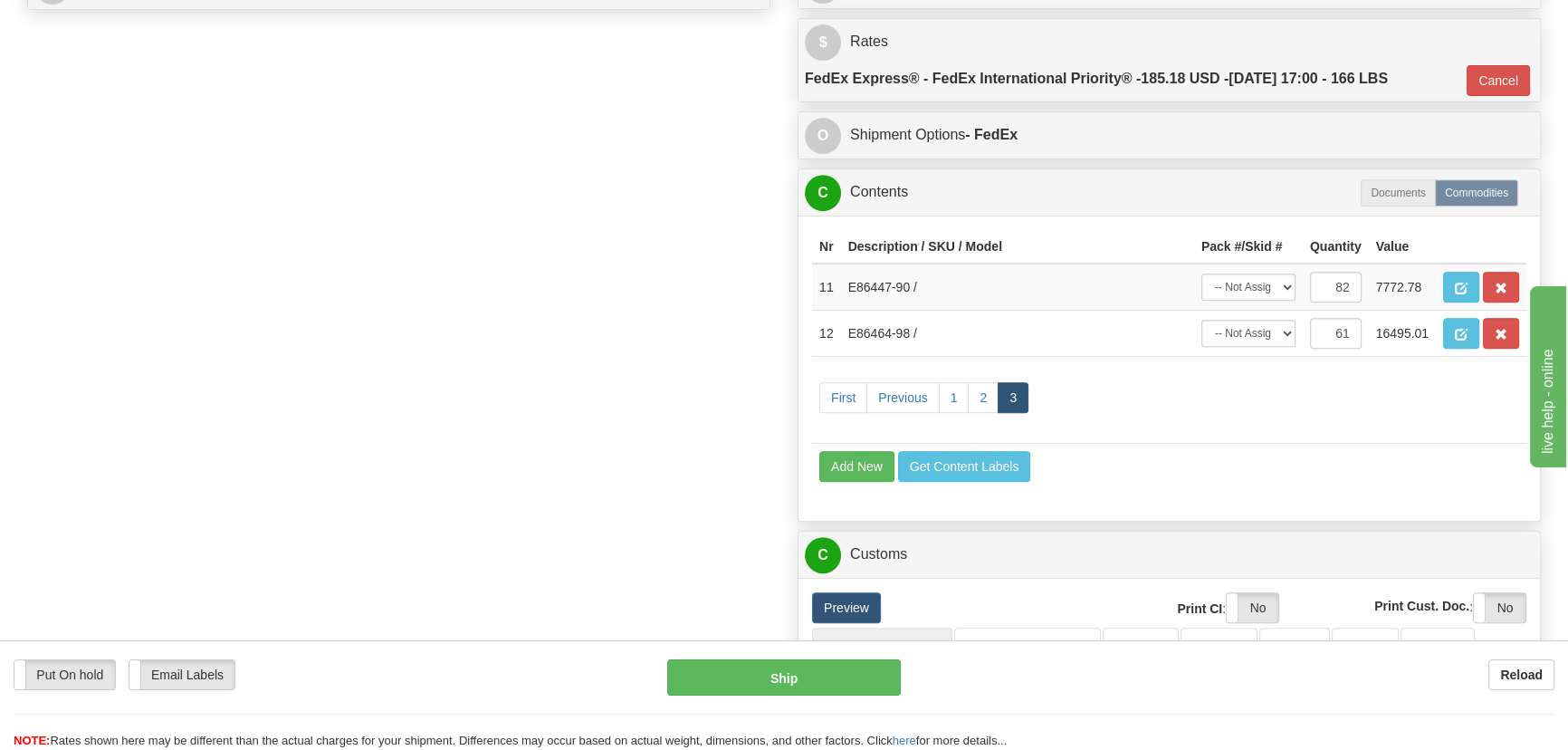
scroll to position [928, 0]
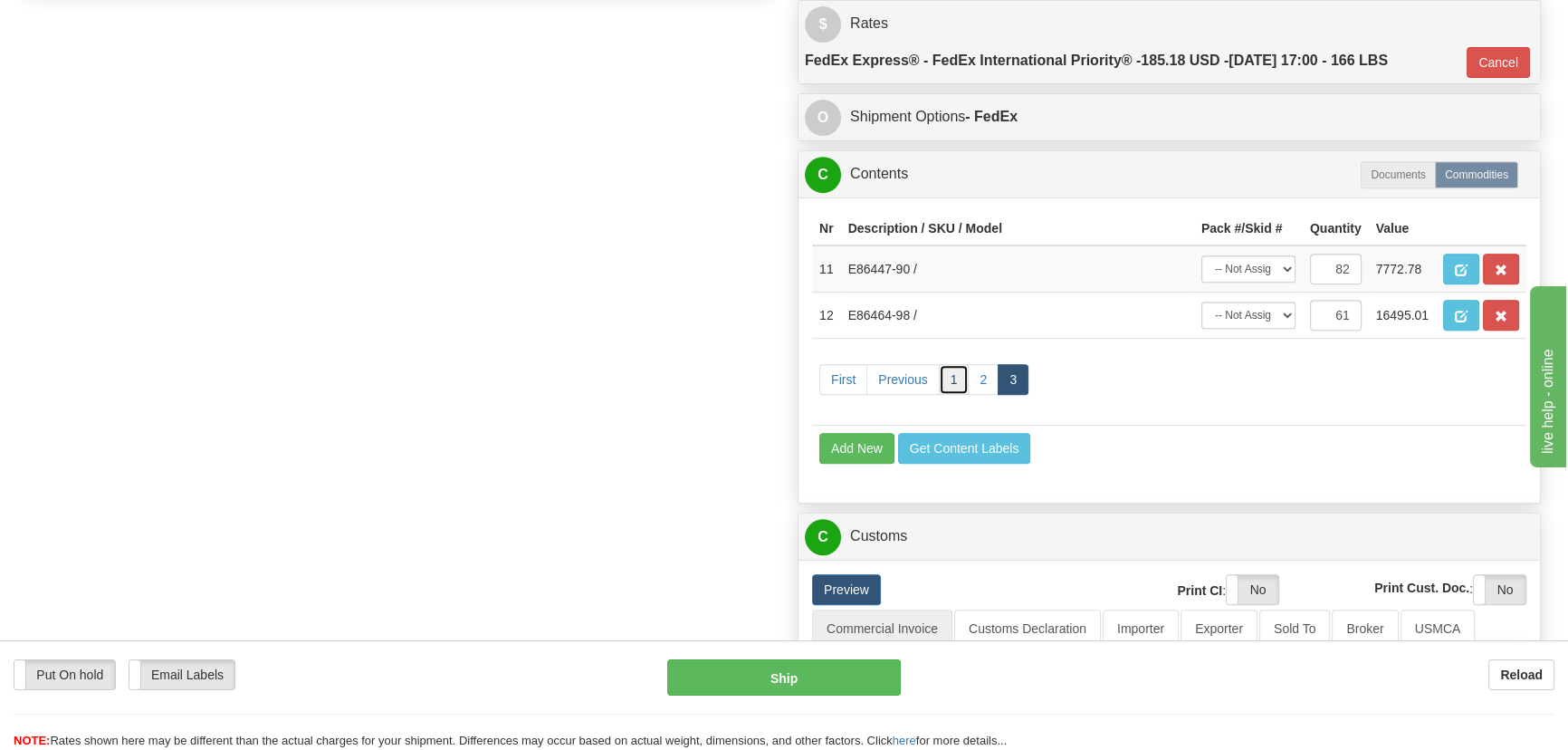
click at [945, 382] on link "1" at bounding box center [954, 380] width 31 height 31
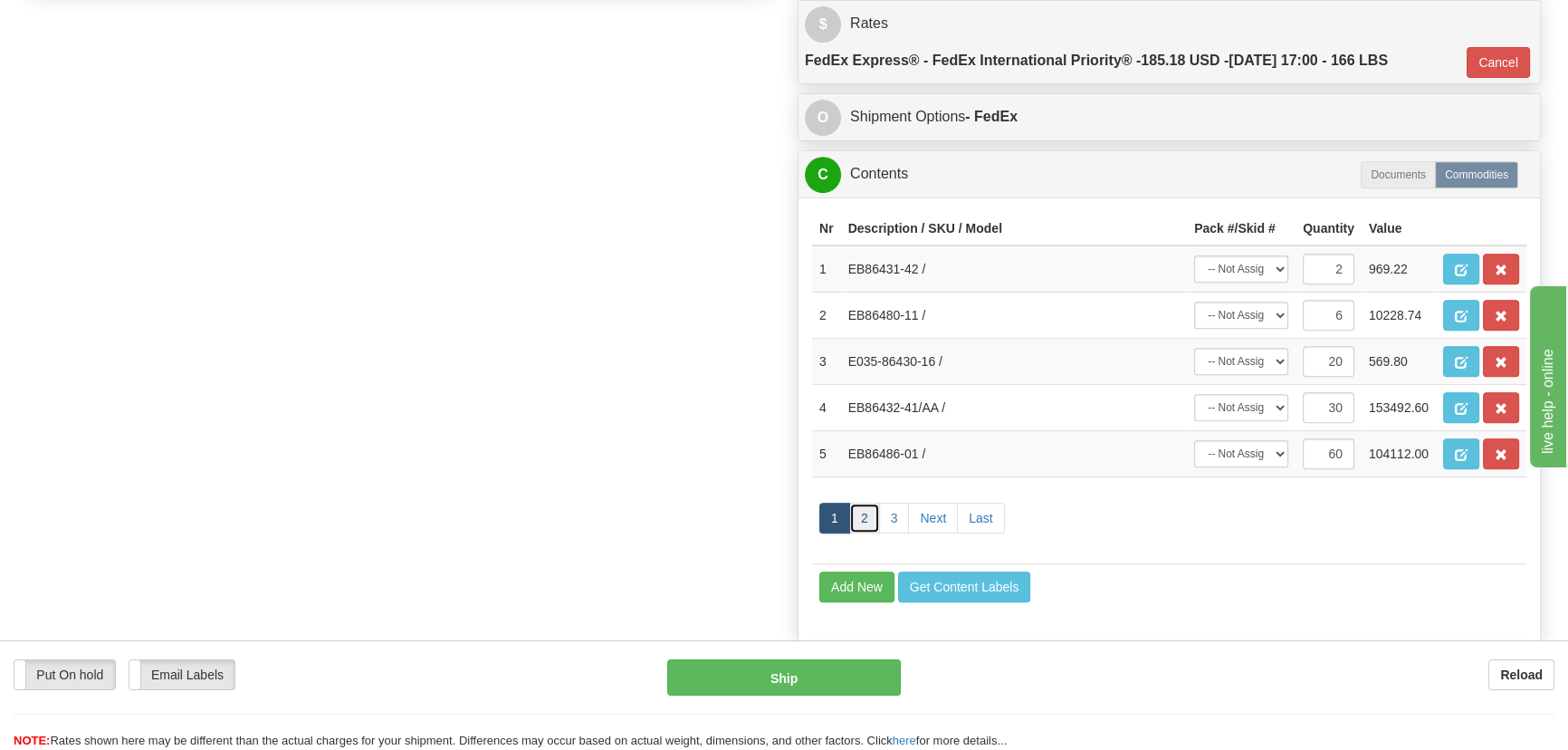
click at [868, 518] on link "2" at bounding box center [865, 518] width 31 height 31
click at [1004, 517] on link "3" at bounding box center [1013, 518] width 31 height 31
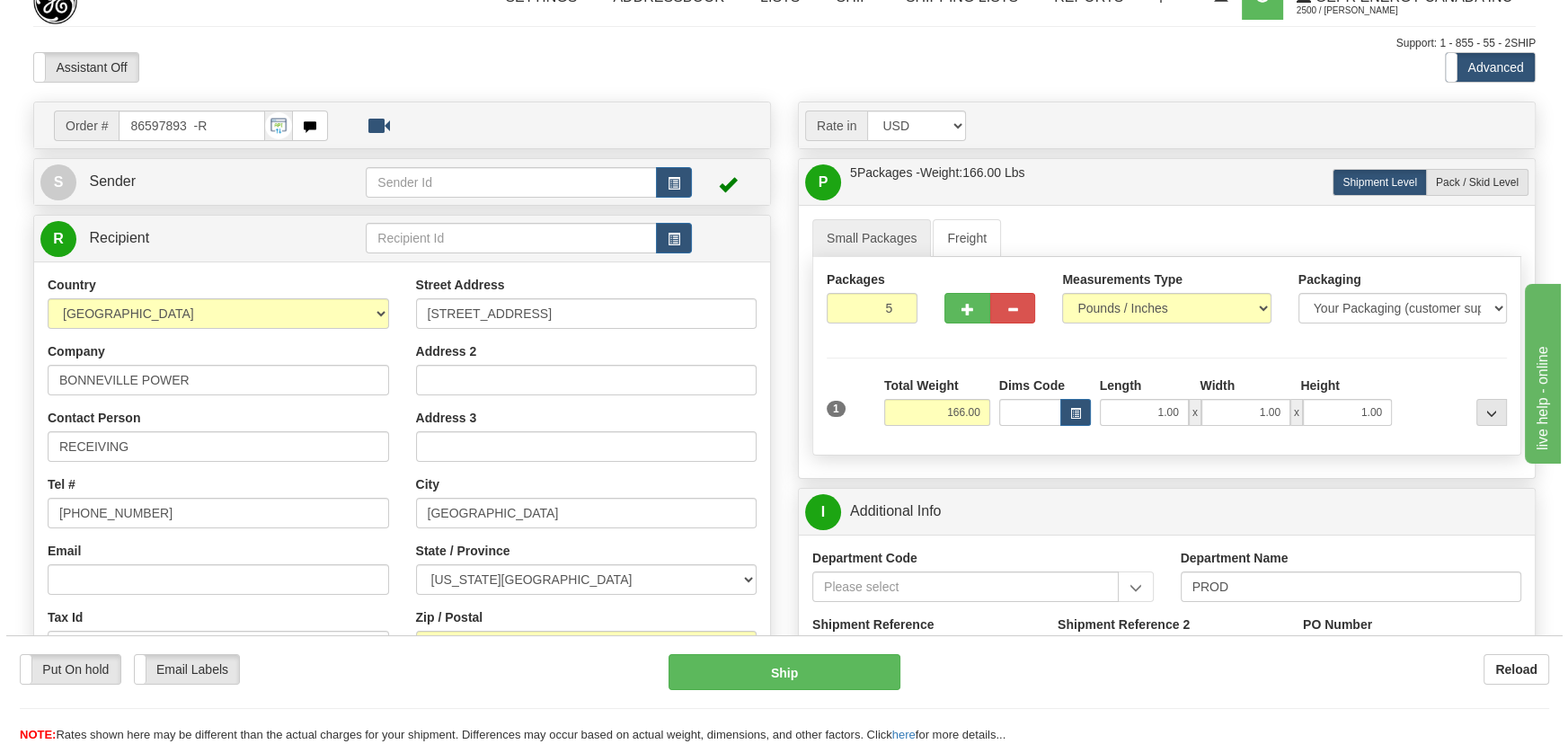
scroll to position [22, 0]
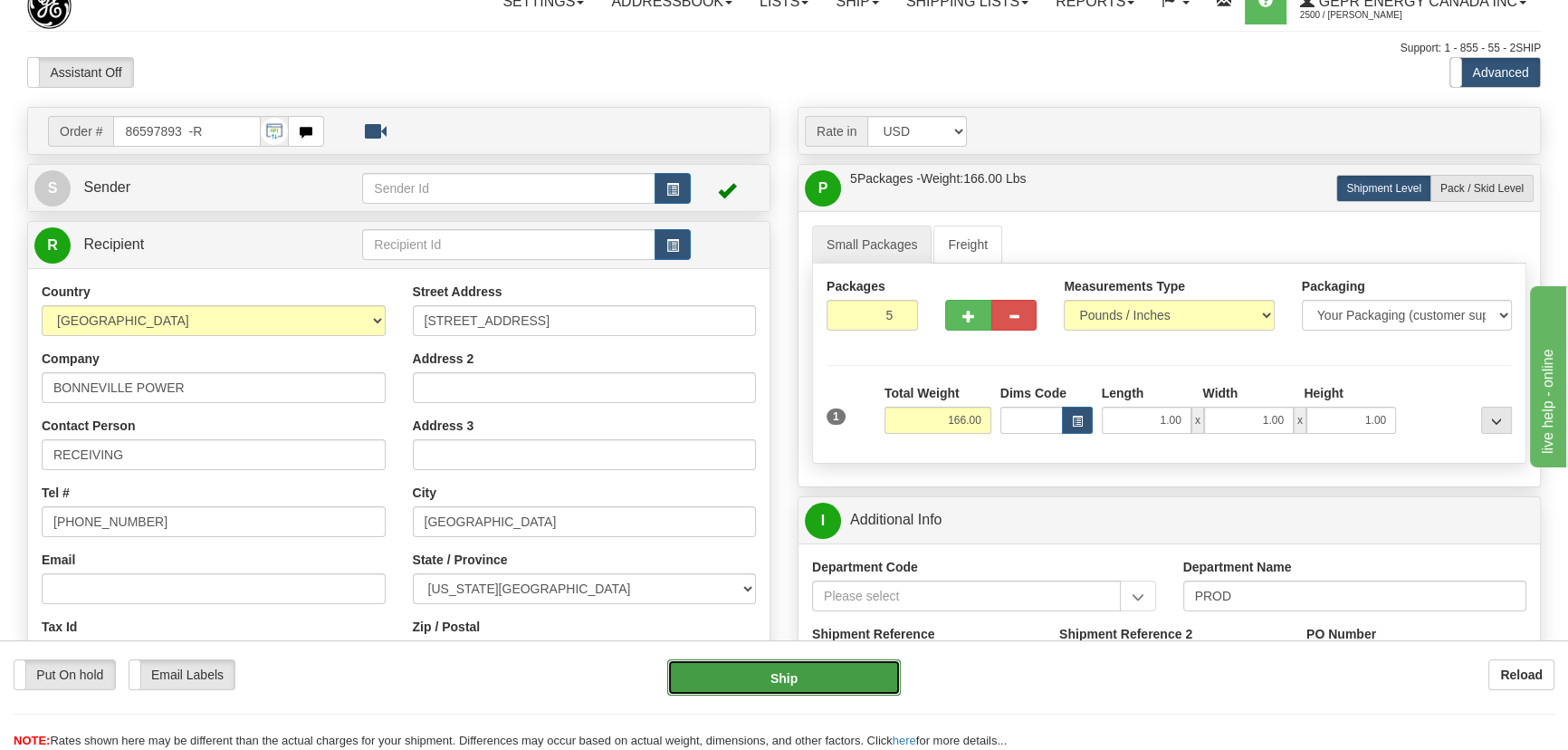
click at [776, 686] on button "Ship" at bounding box center [784, 677] width 234 height 36
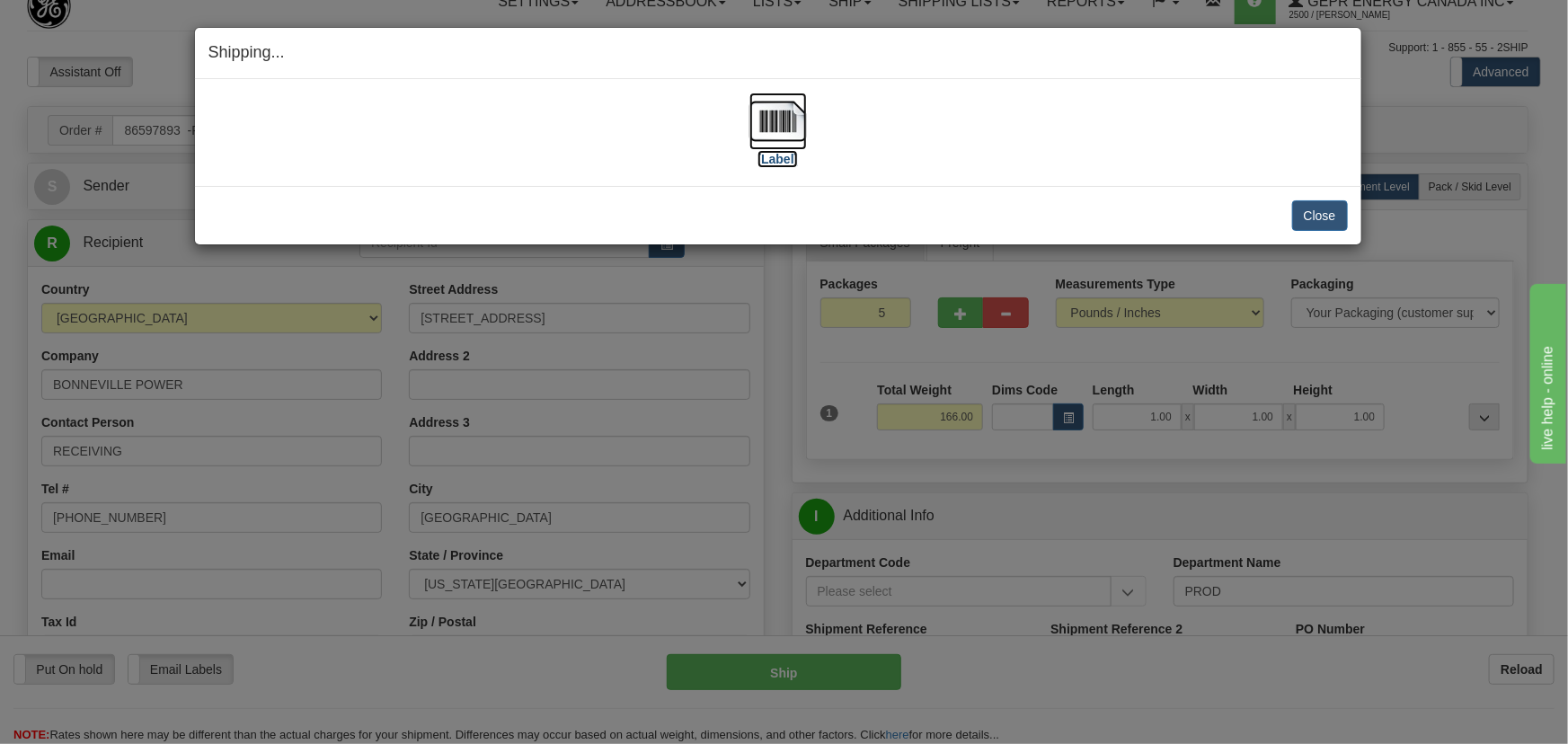
click at [804, 122] on img at bounding box center [777, 121] width 57 height 57
click at [1314, 224] on button "Close" at bounding box center [1319, 216] width 55 height 31
